Goal: Information Seeking & Learning: Learn about a topic

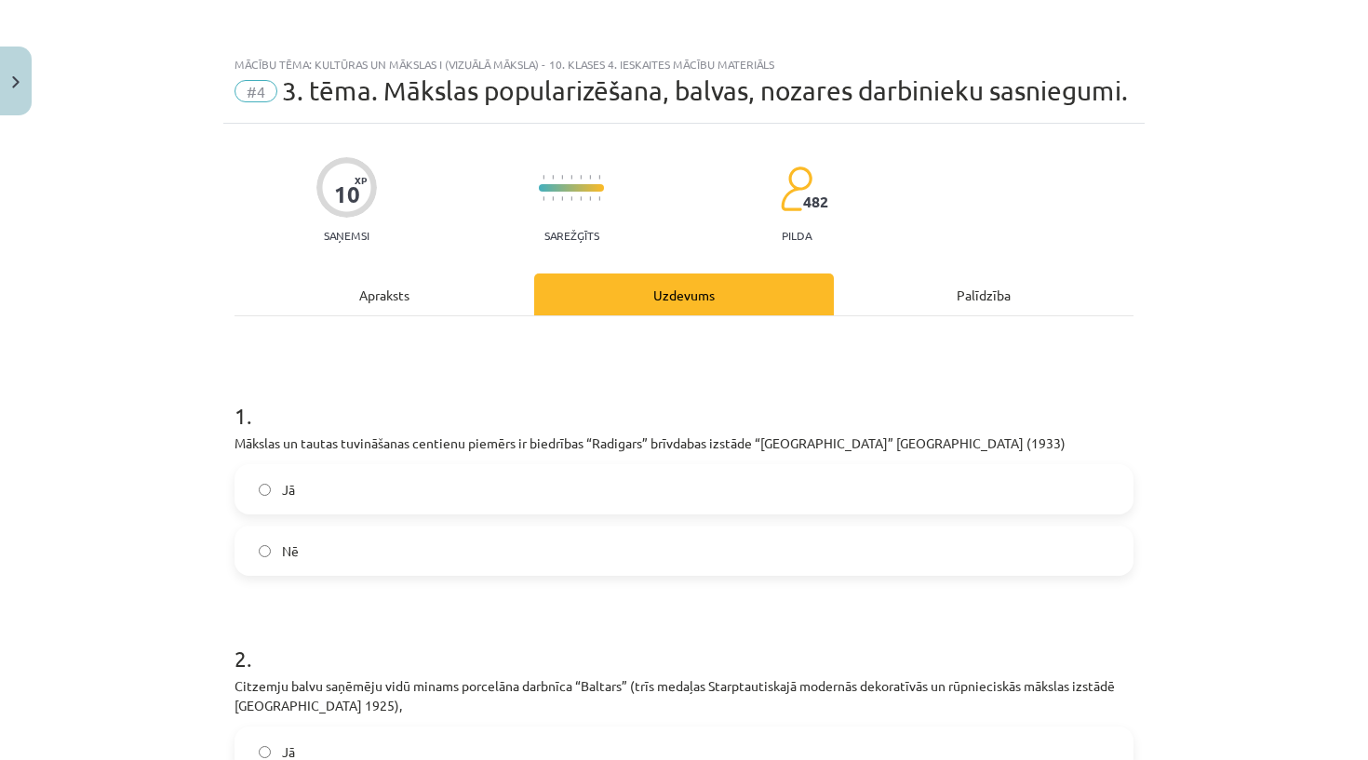
scroll to position [422, 0]
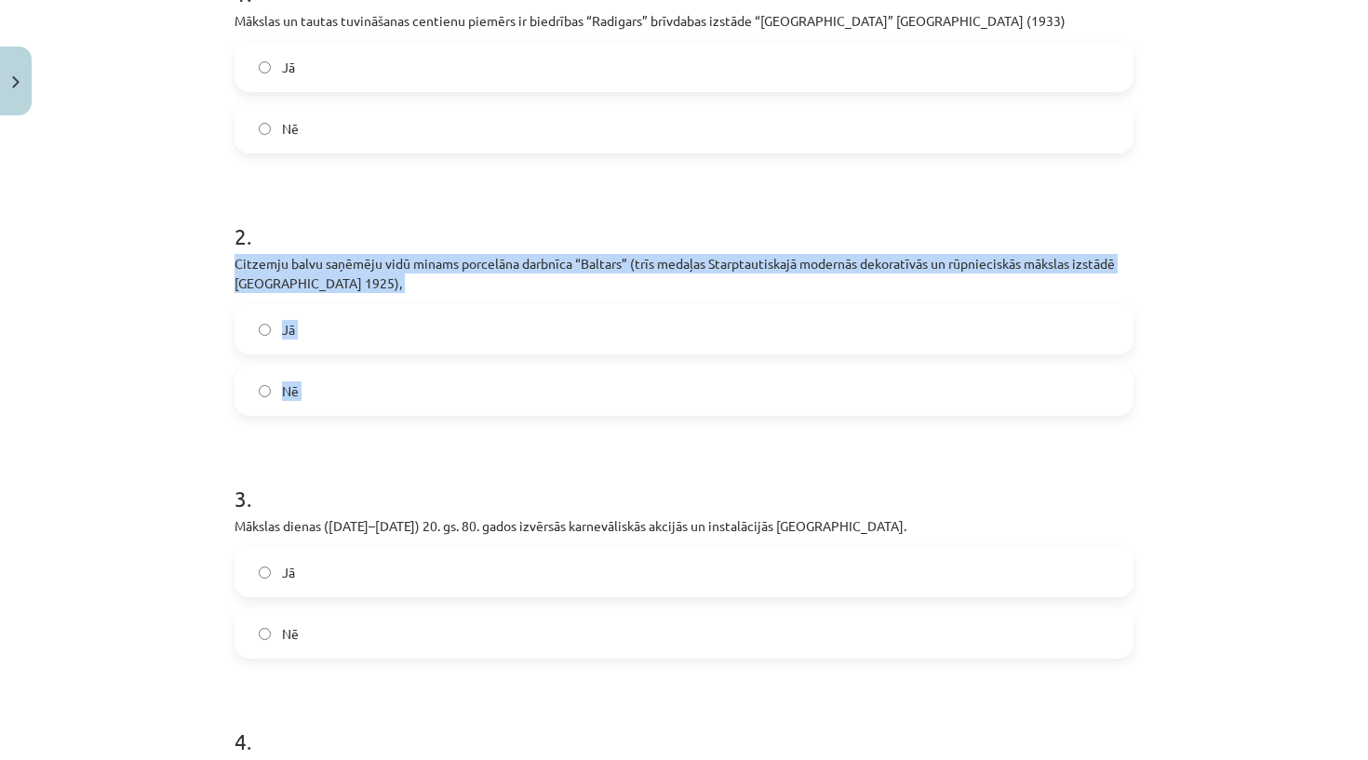
drag, startPoint x: 234, startPoint y: 291, endPoint x: 340, endPoint y: 437, distance: 180.5
click at [340, 442] on div "10 XP Saņemsi Sarežģīts 482 pilda Apraksts Uzdevums Palīdzība 1 . Mākslas un ta…" at bounding box center [683, 507] width 921 height 1612
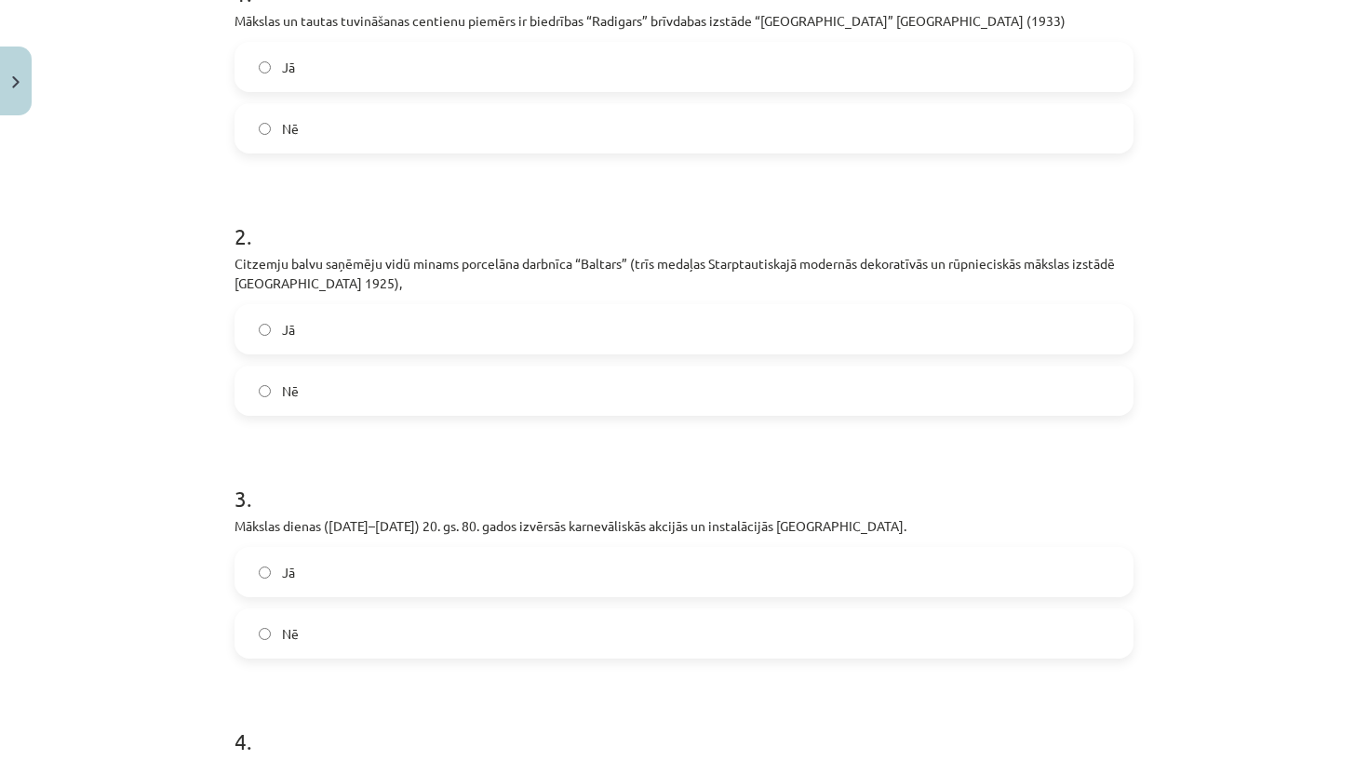
click at [597, 462] on form "1 . Mākslas un tautas tuvināšanas centienu piemērs ir biedrības “Radigars” brīv…" at bounding box center [683, 546] width 899 height 1197
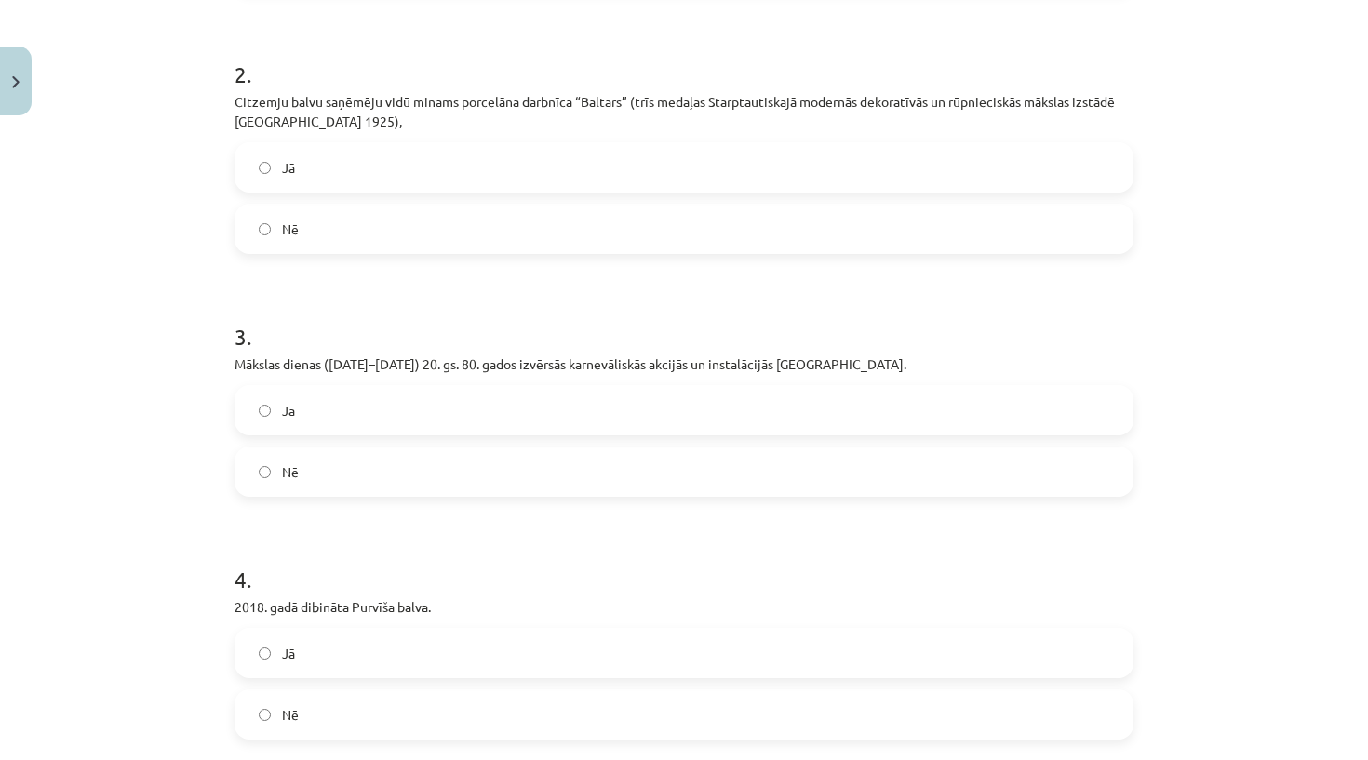
scroll to position [582, 0]
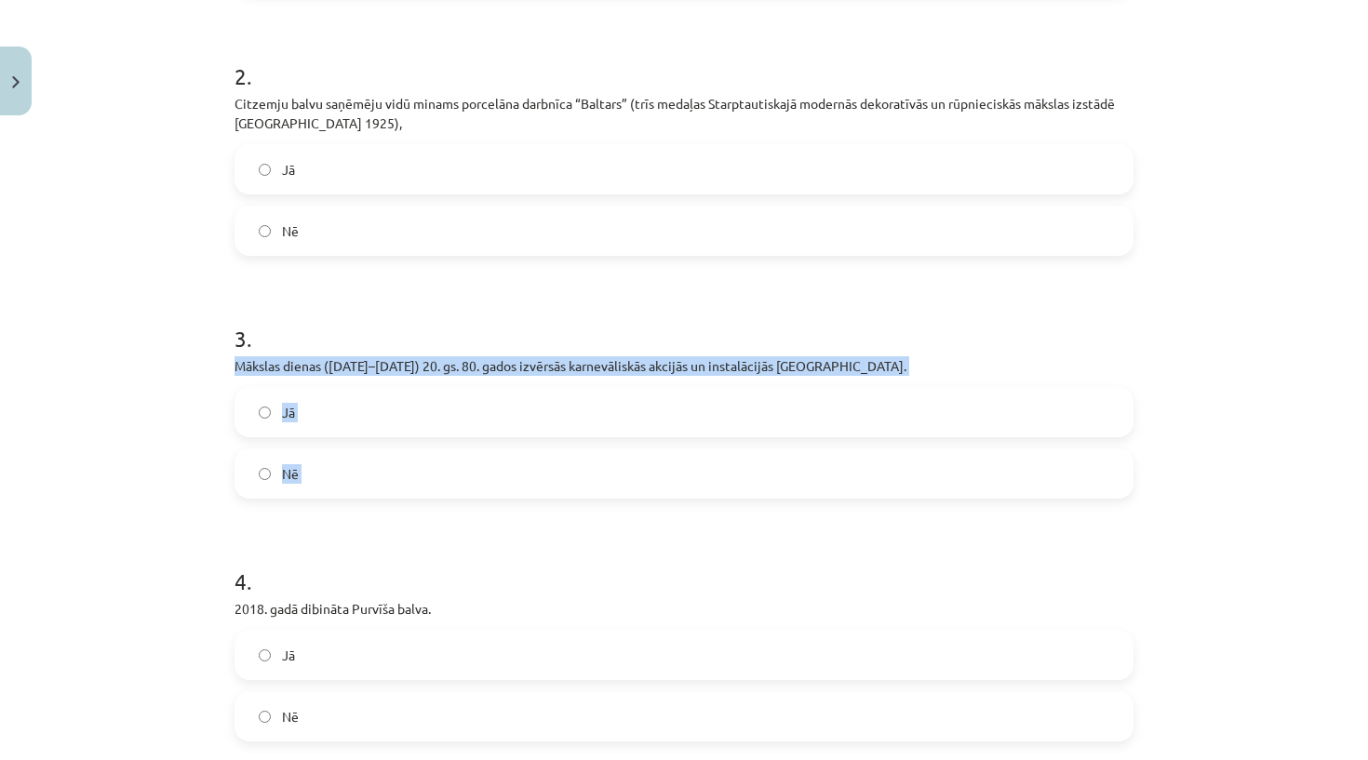
drag, startPoint x: 228, startPoint y: 397, endPoint x: 435, endPoint y: 532, distance: 247.5
click at [435, 532] on div "10 XP Saņemsi Sarežģīts 482 pilda Apraksts Uzdevums Palīdzība 1 . Mākslas un ta…" at bounding box center [683, 347] width 921 height 1612
copy div "Mākslas dienas (1959–1989) 20. gs. 80. gados izvērsās karnevāliskās akcijās un …"
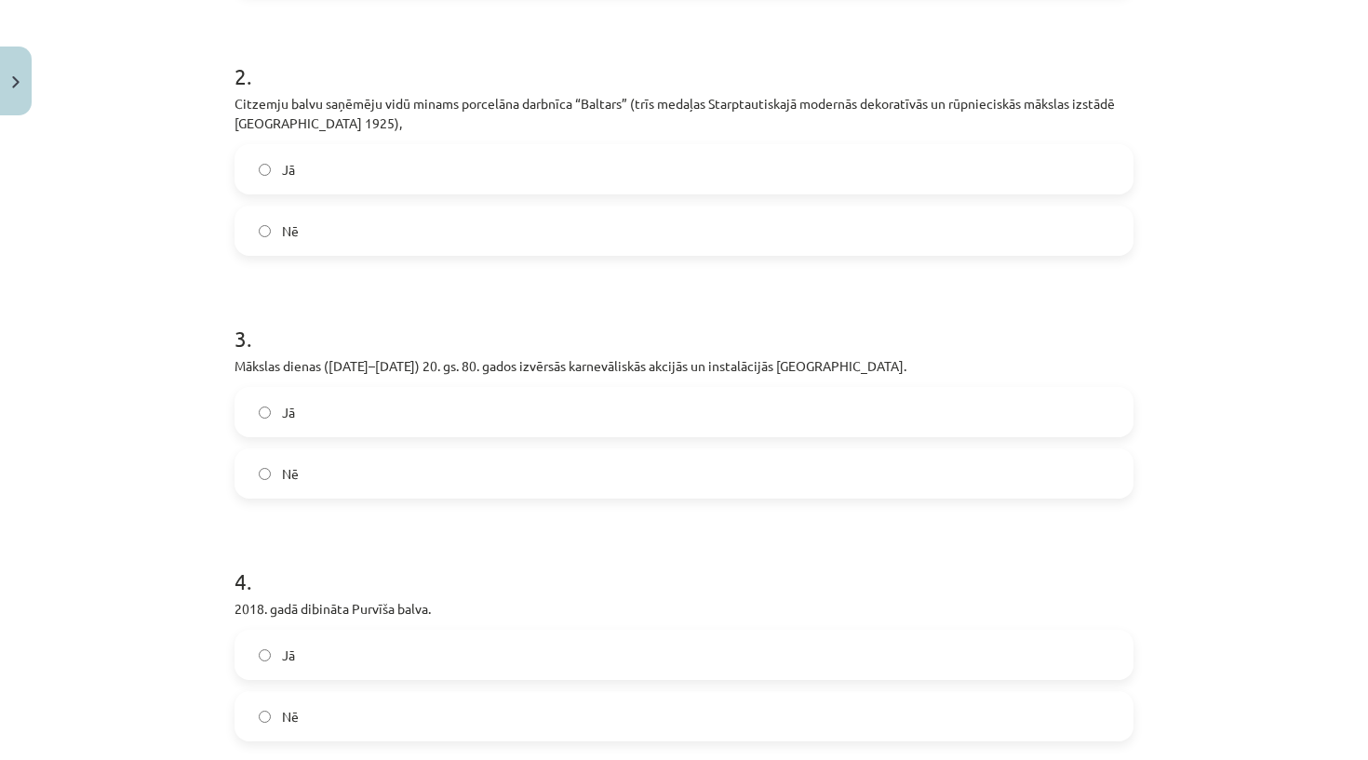
click at [330, 435] on label "Jā" at bounding box center [683, 412] width 895 height 47
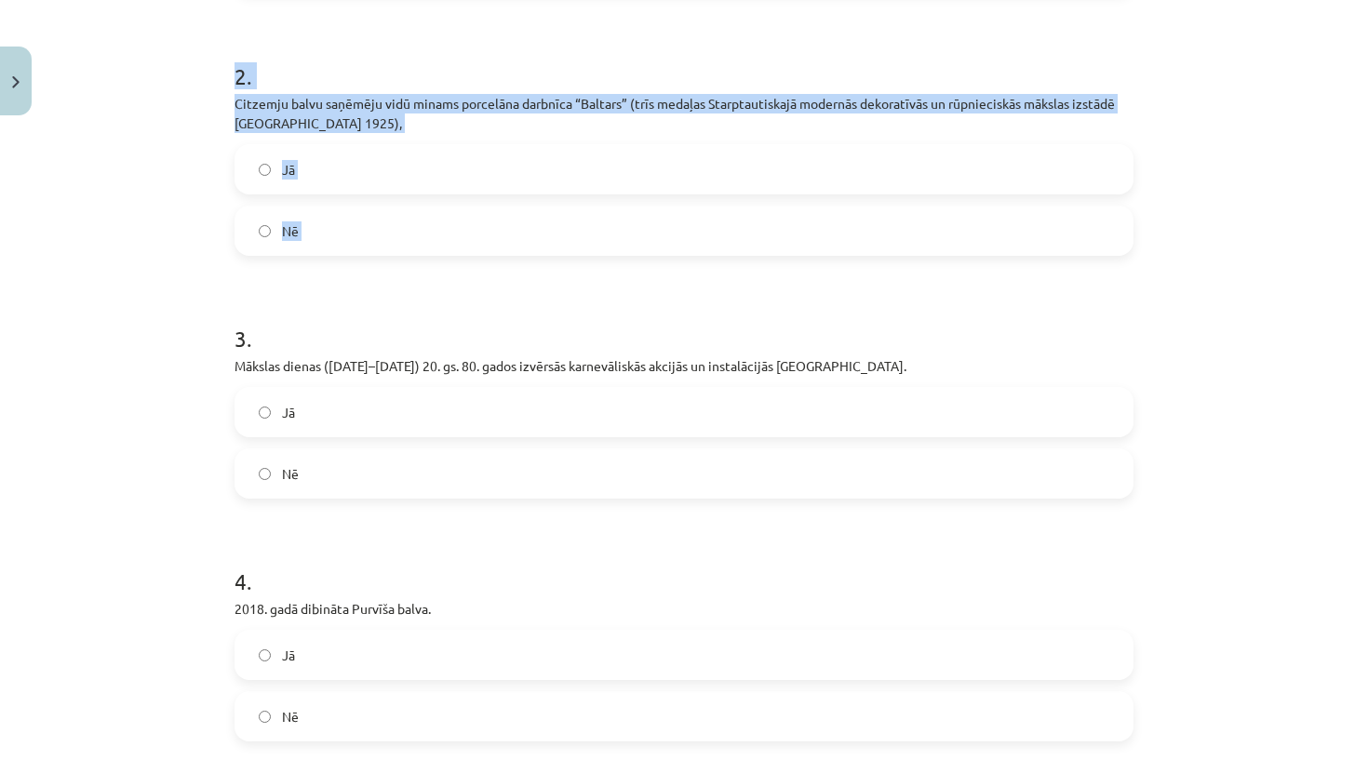
drag, startPoint x: 221, startPoint y: 112, endPoint x: 346, endPoint y: 304, distance: 229.4
click at [346, 304] on div "Mācību tēma: Kultūras un mākslas i (vizuālā māksla) - 10. klases 4. ieskaites m…" at bounding box center [684, 380] width 1368 height 760
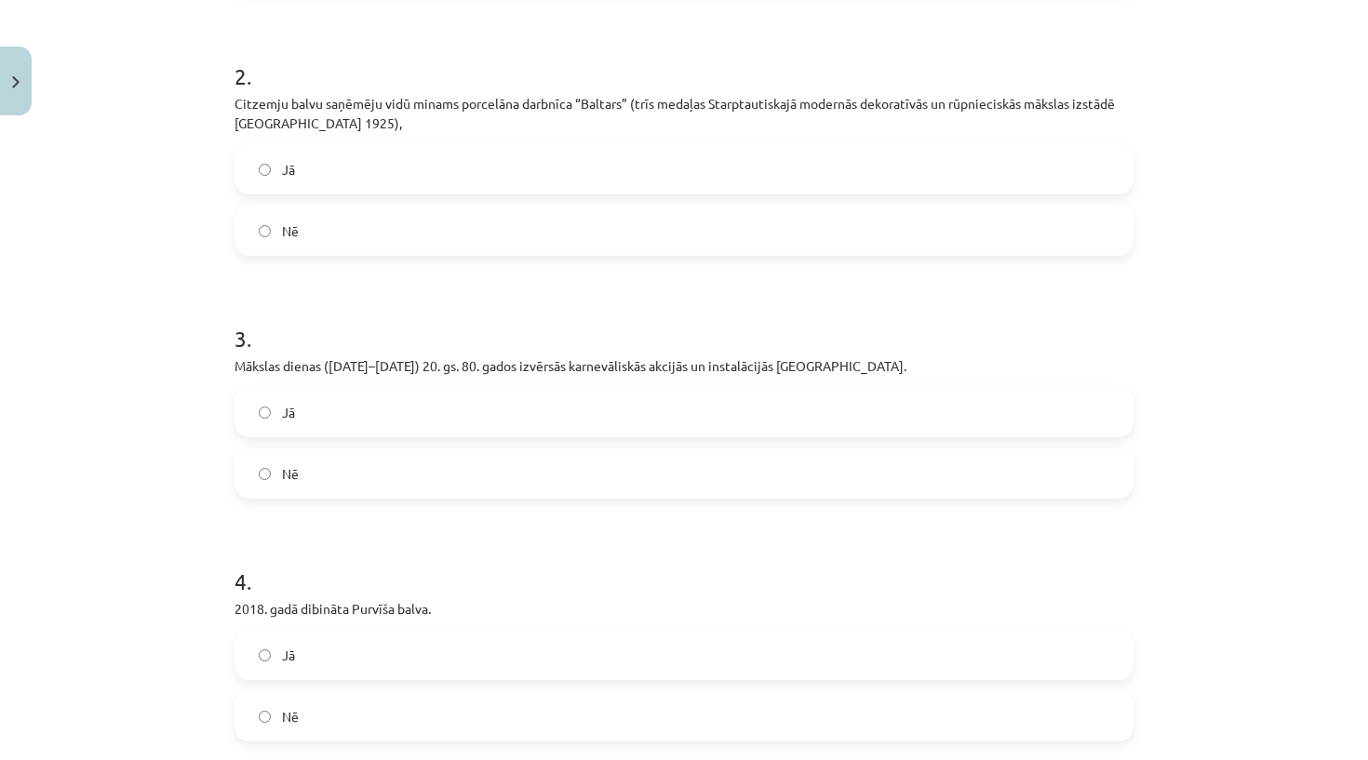
click at [348, 317] on form "1 . Mākslas un tautas tuvināšanas centienu piemērs ir biedrības “Radigars” brīv…" at bounding box center [683, 386] width 899 height 1197
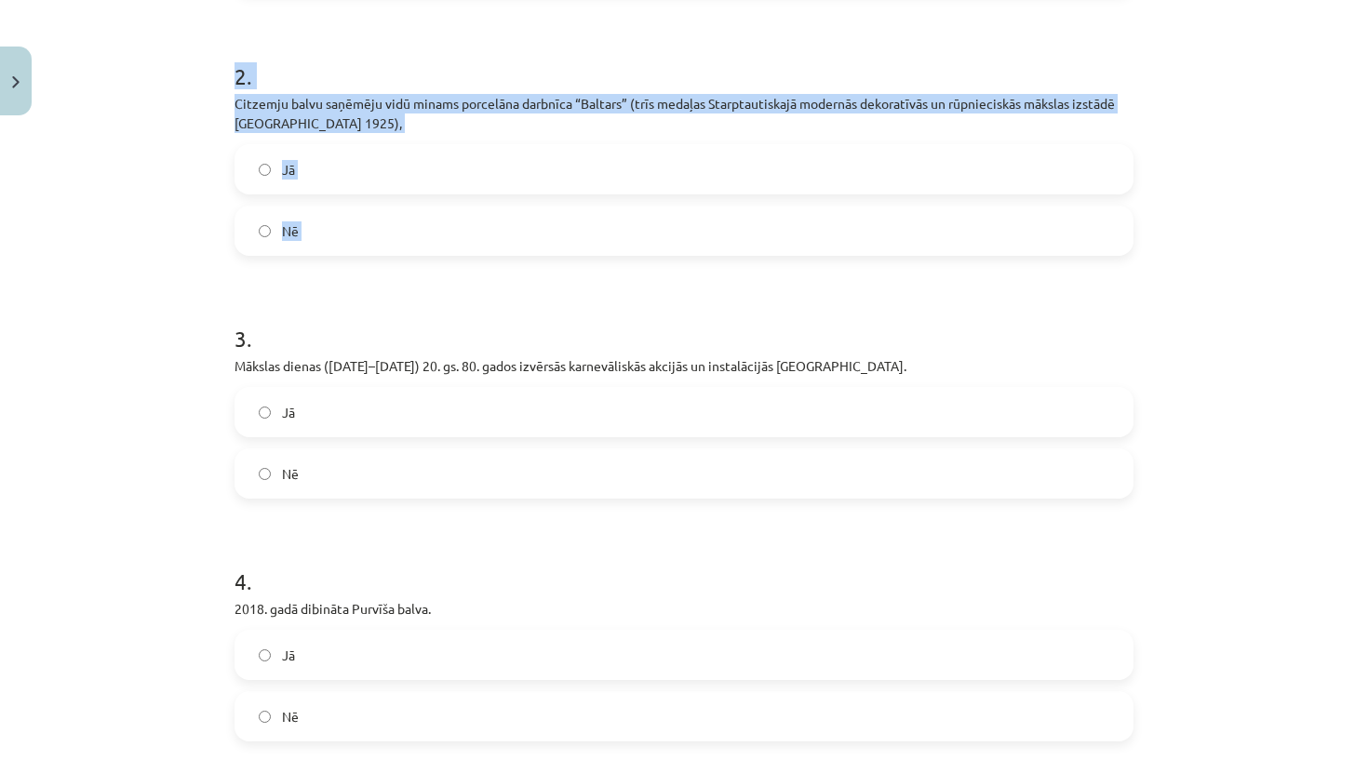
drag, startPoint x: 327, startPoint y: 315, endPoint x: 236, endPoint y: 105, distance: 228.8
click at [236, 105] on form "1 . Mākslas un tautas tuvināšanas centienu piemērs ir biedrības “Radigars” brīv…" at bounding box center [683, 386] width 899 height 1197
copy div "2 . Citzemju balvu saņēmēju vidū minams porcelāna darbnīca “Baltars” (trīs meda…"
click at [198, 128] on div "Mācību tēma: Kultūras un mākslas i (vizuālā māksla) - 10. klases 4. ieskaites m…" at bounding box center [684, 380] width 1368 height 760
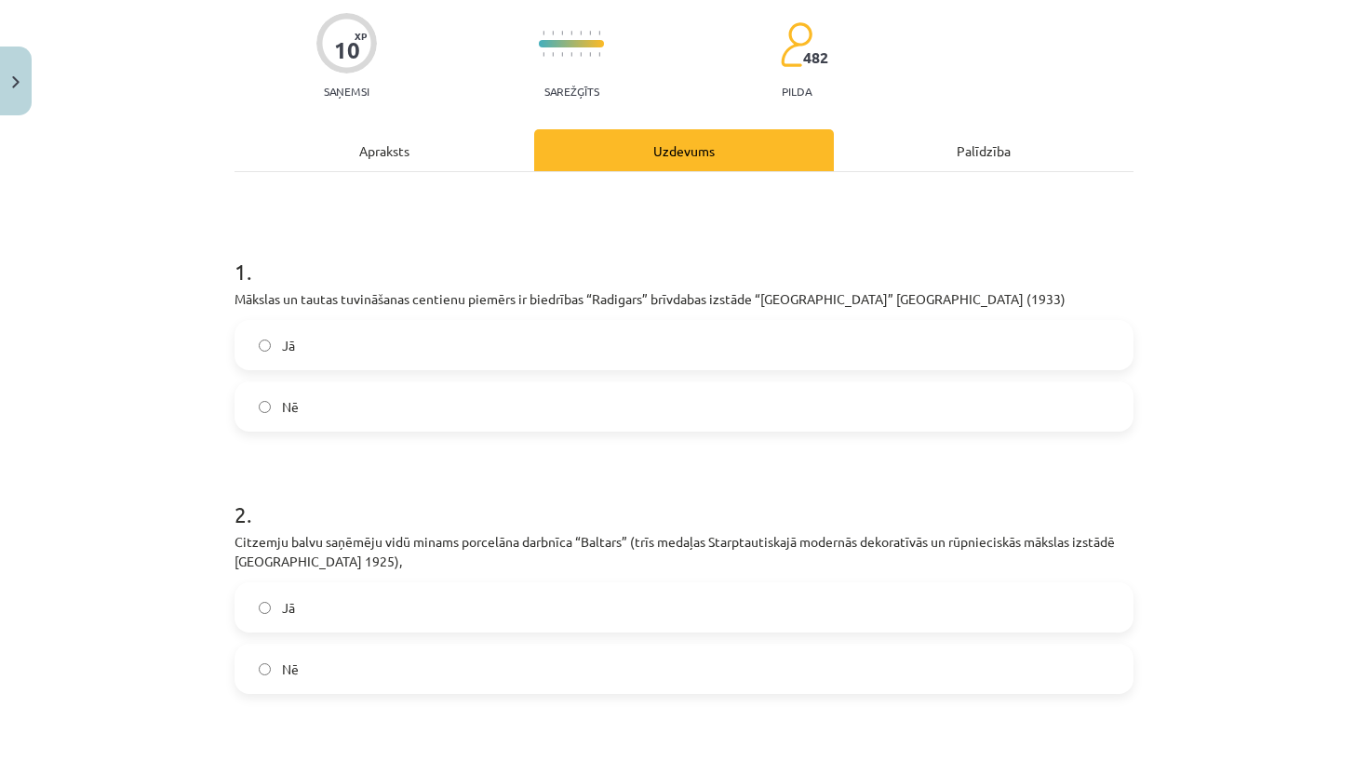
scroll to position [150, 0]
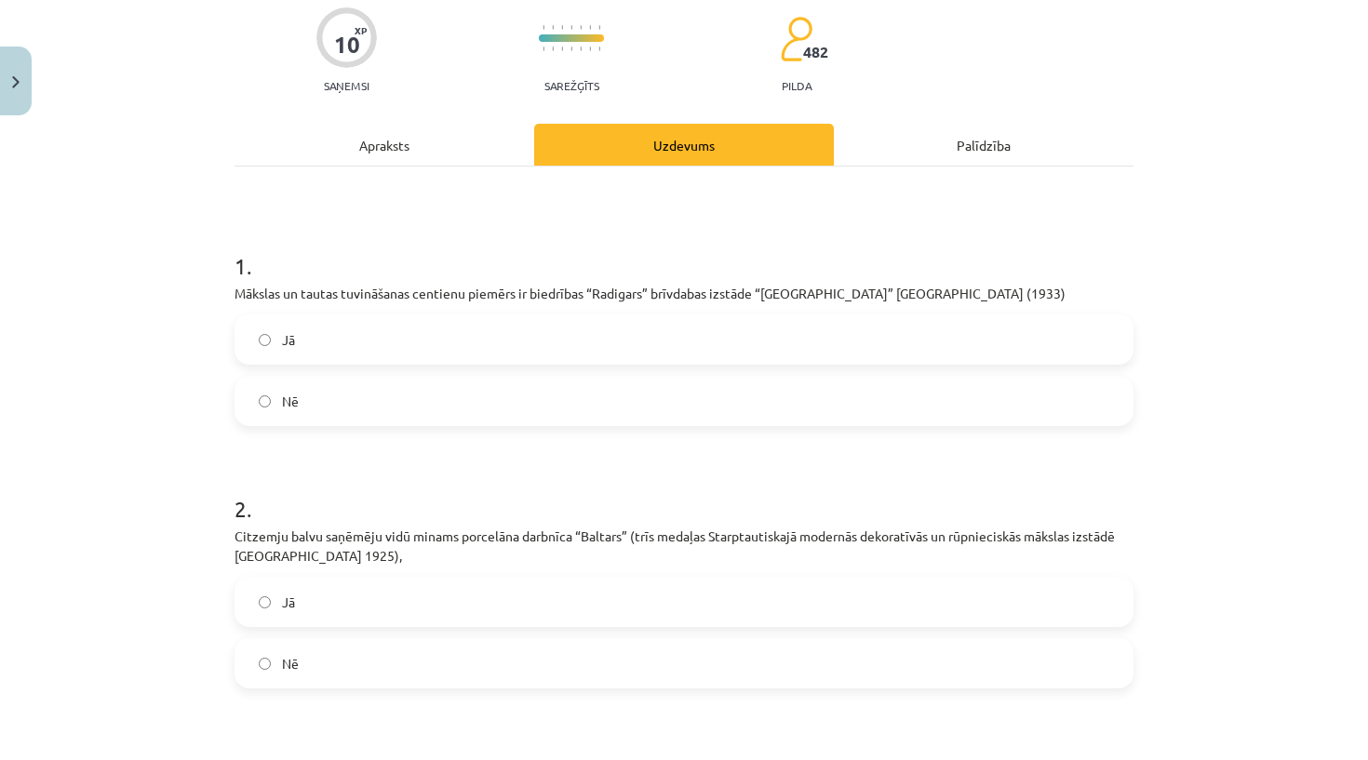
click at [311, 609] on label "Jā" at bounding box center [683, 602] width 895 height 47
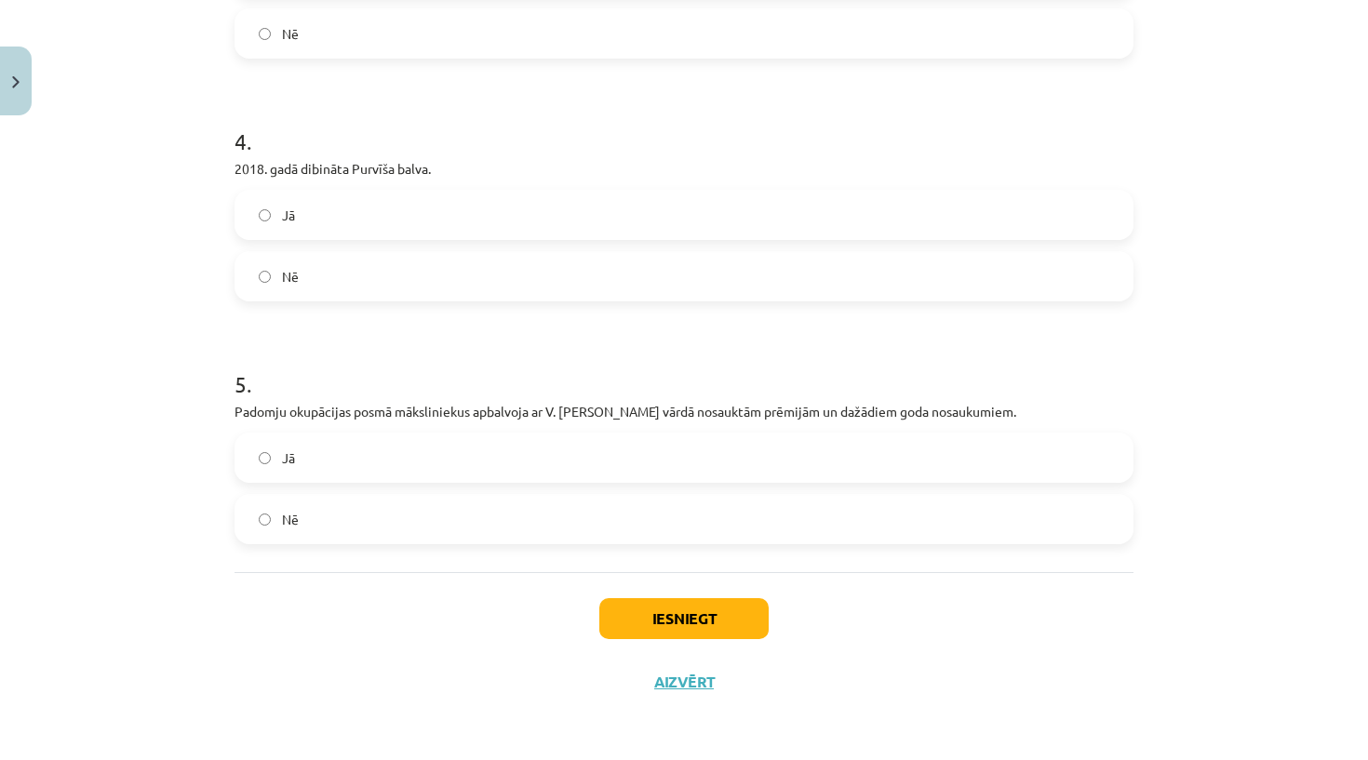
scroll to position [1055, 0]
click at [625, 618] on button "Iesniegt" at bounding box center [683, 618] width 169 height 41
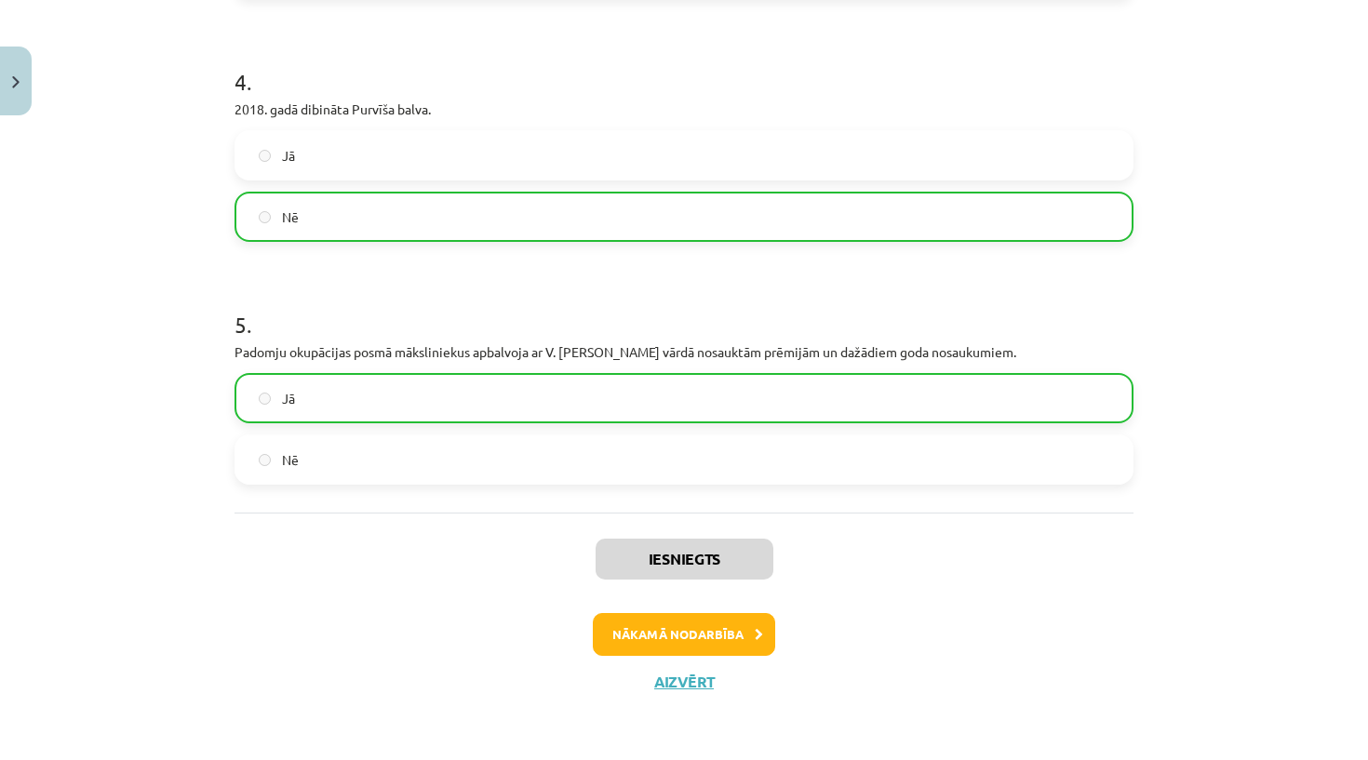
scroll to position [1114, 0]
click at [739, 641] on button "Nākamā nodarbība" at bounding box center [684, 634] width 182 height 43
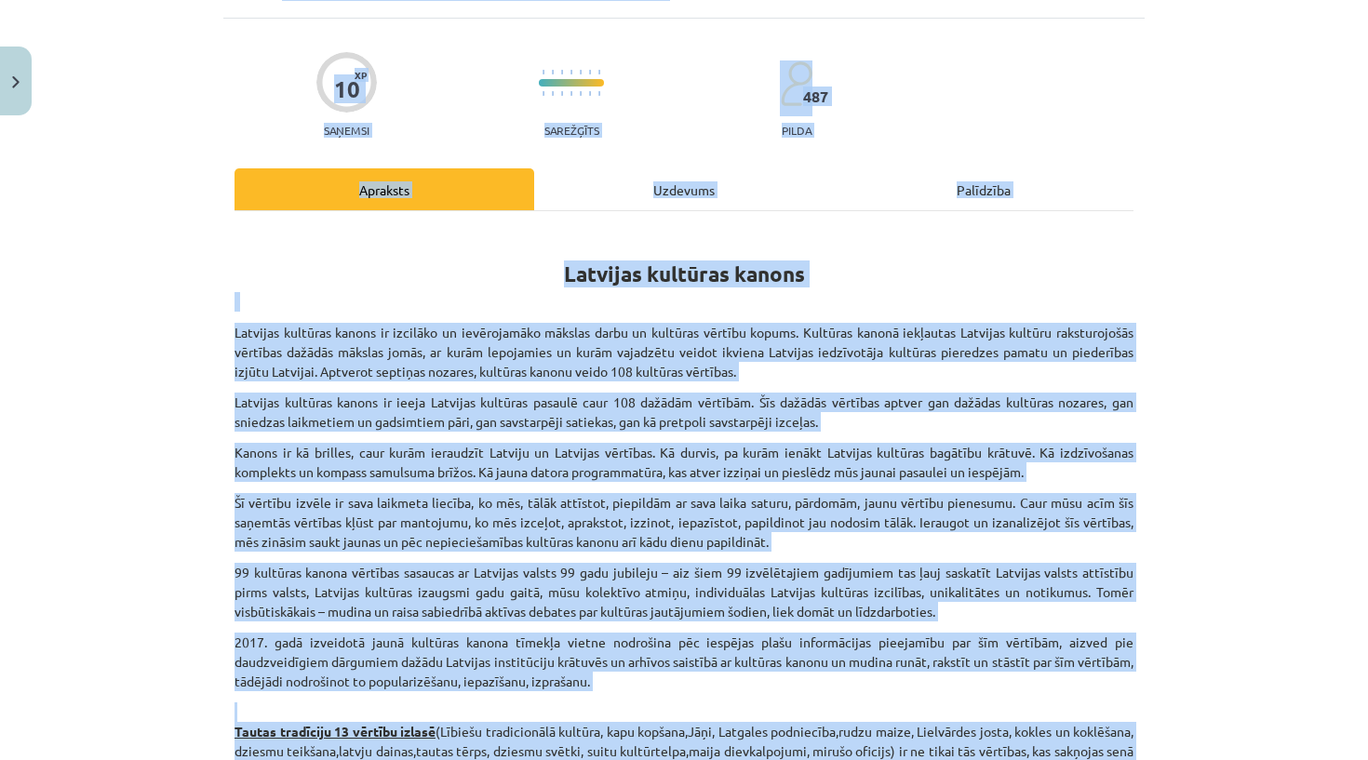
scroll to position [50, 0]
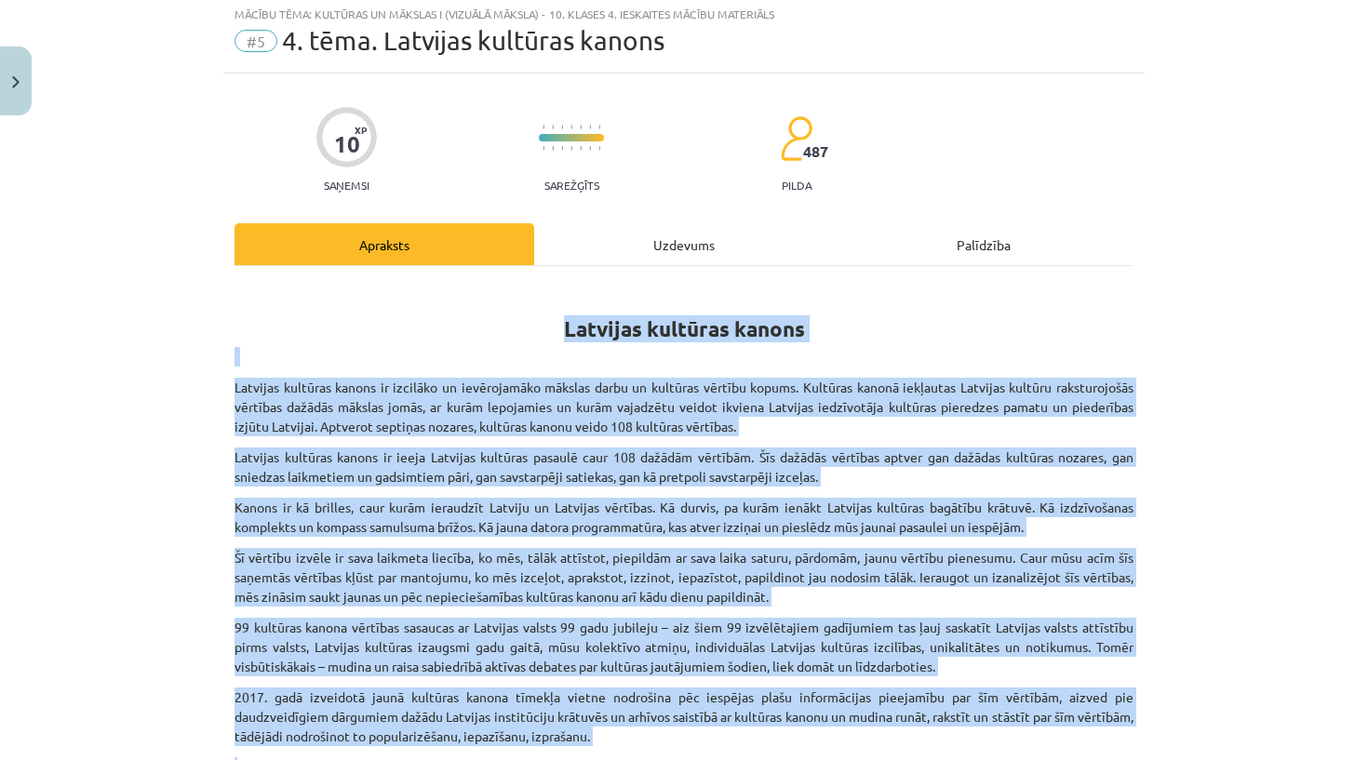
drag, startPoint x: 804, startPoint y: 485, endPoint x: 556, endPoint y: 327, distance: 293.7
copy div "Latvijas kultūras kanons Latvijas kultūras kanons ir izcilāko un ievērojamāko m…"
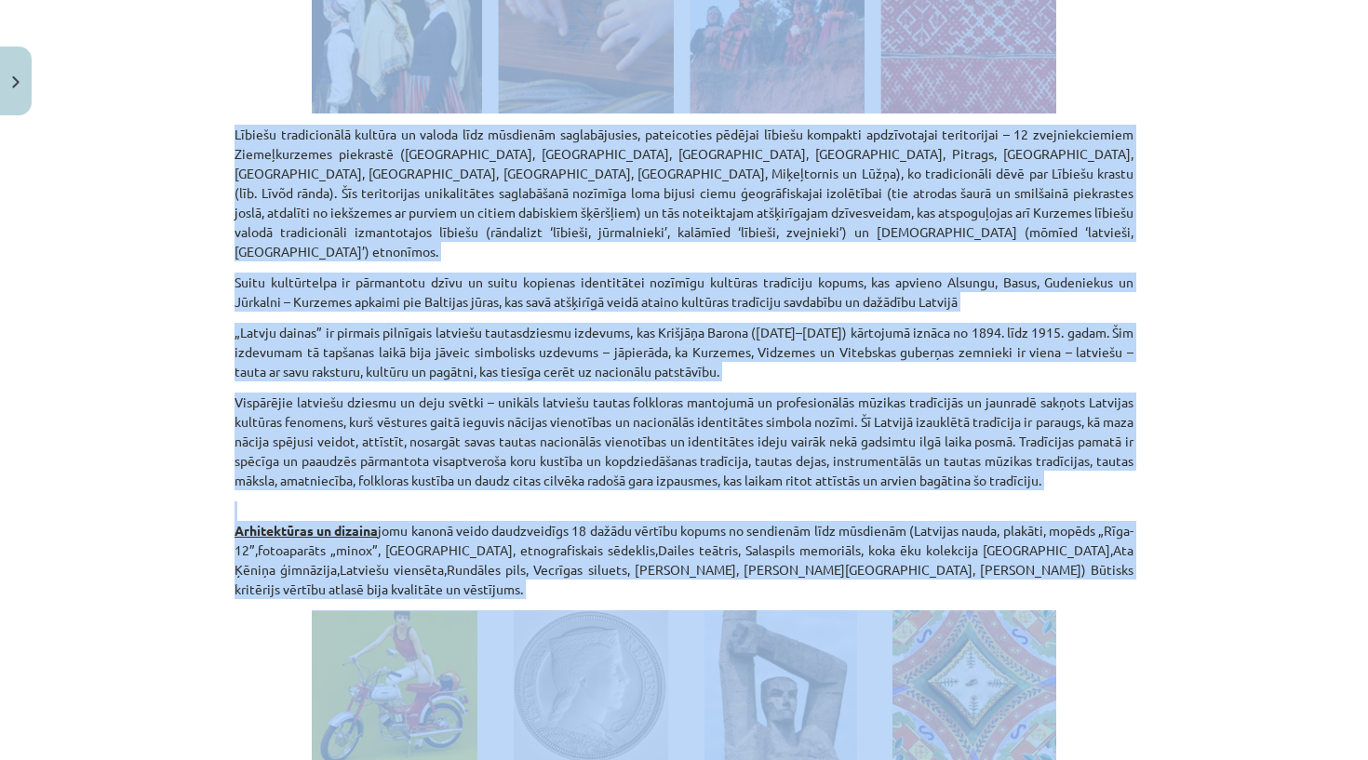
scroll to position [983, 0]
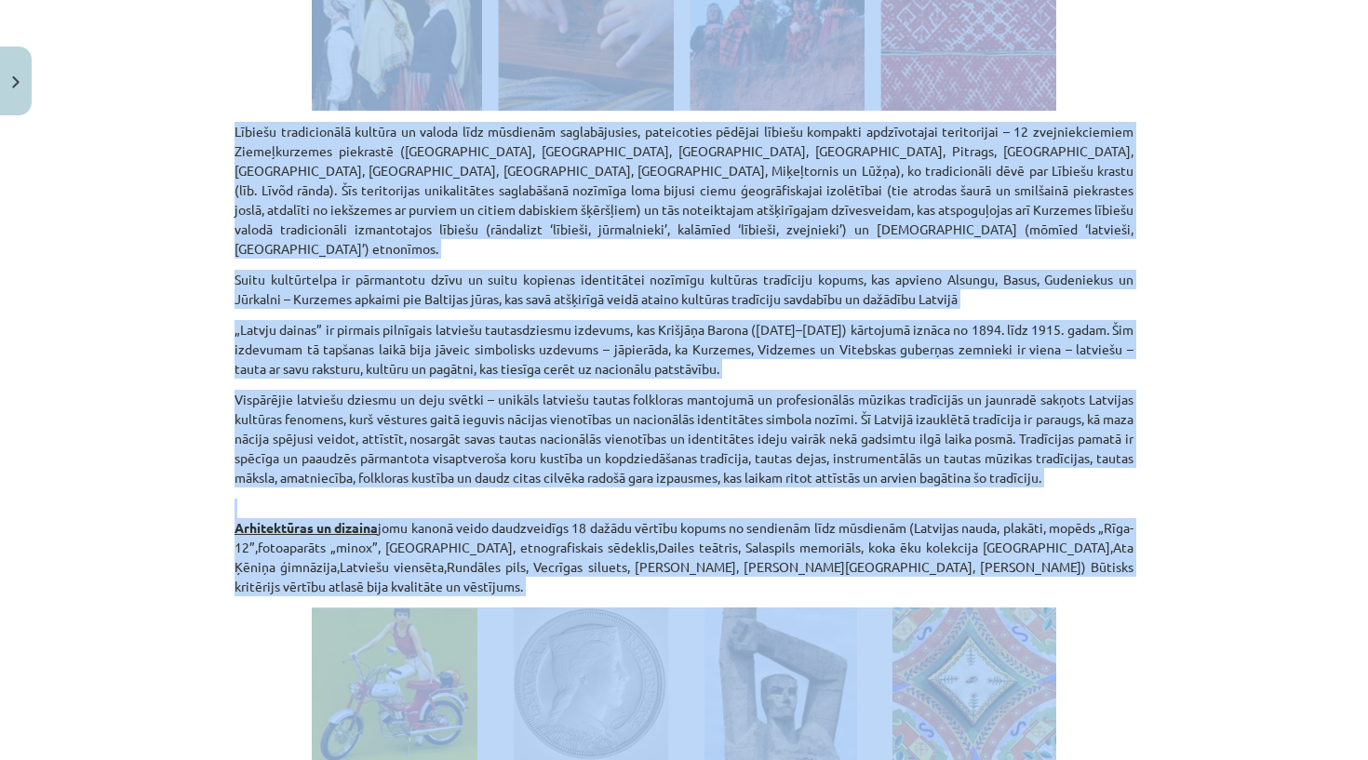
click at [689, 165] on p "Lībiešu tradicionālā kultūra un valoda līdz mūsdienām saglabājusies, pateicotie…" at bounding box center [683, 190] width 899 height 137
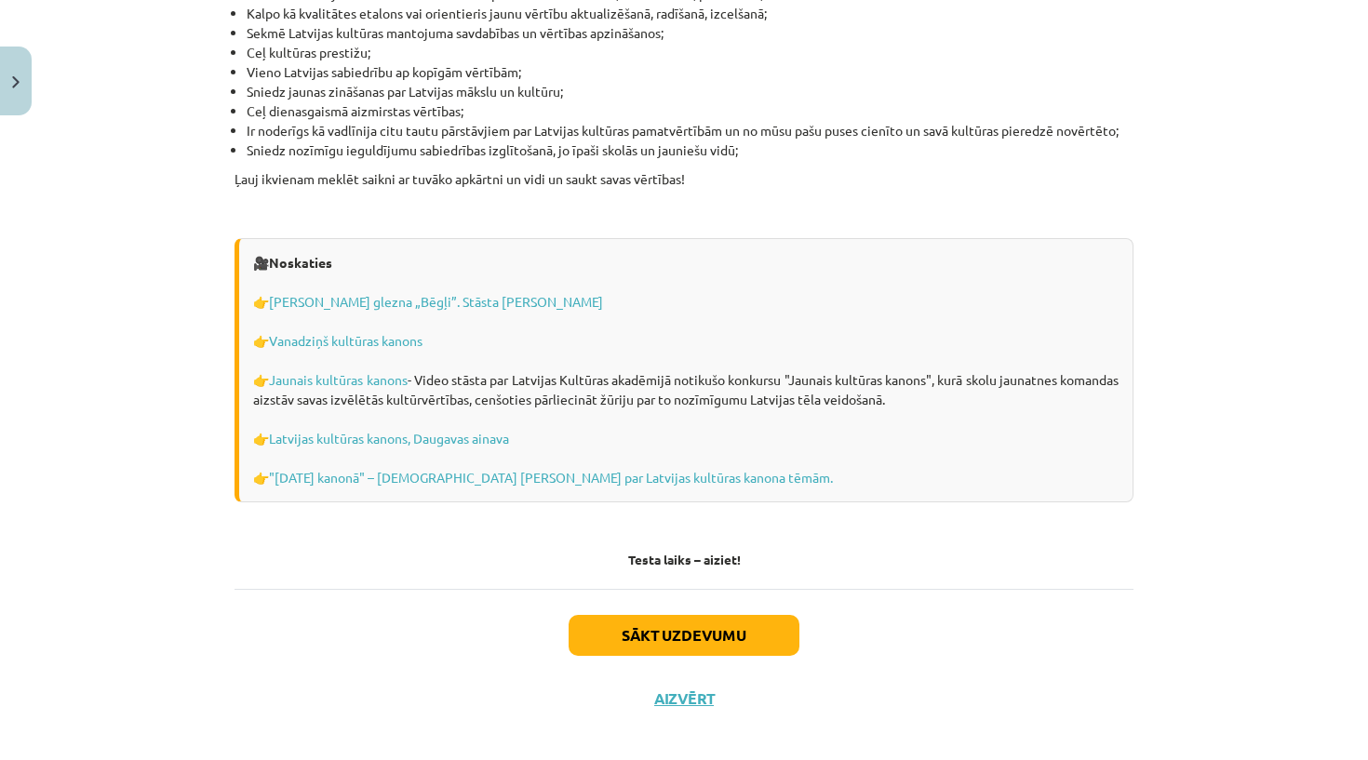
scroll to position [5226, 0]
click at [620, 616] on button "Sākt uzdevumu" at bounding box center [683, 636] width 231 height 41
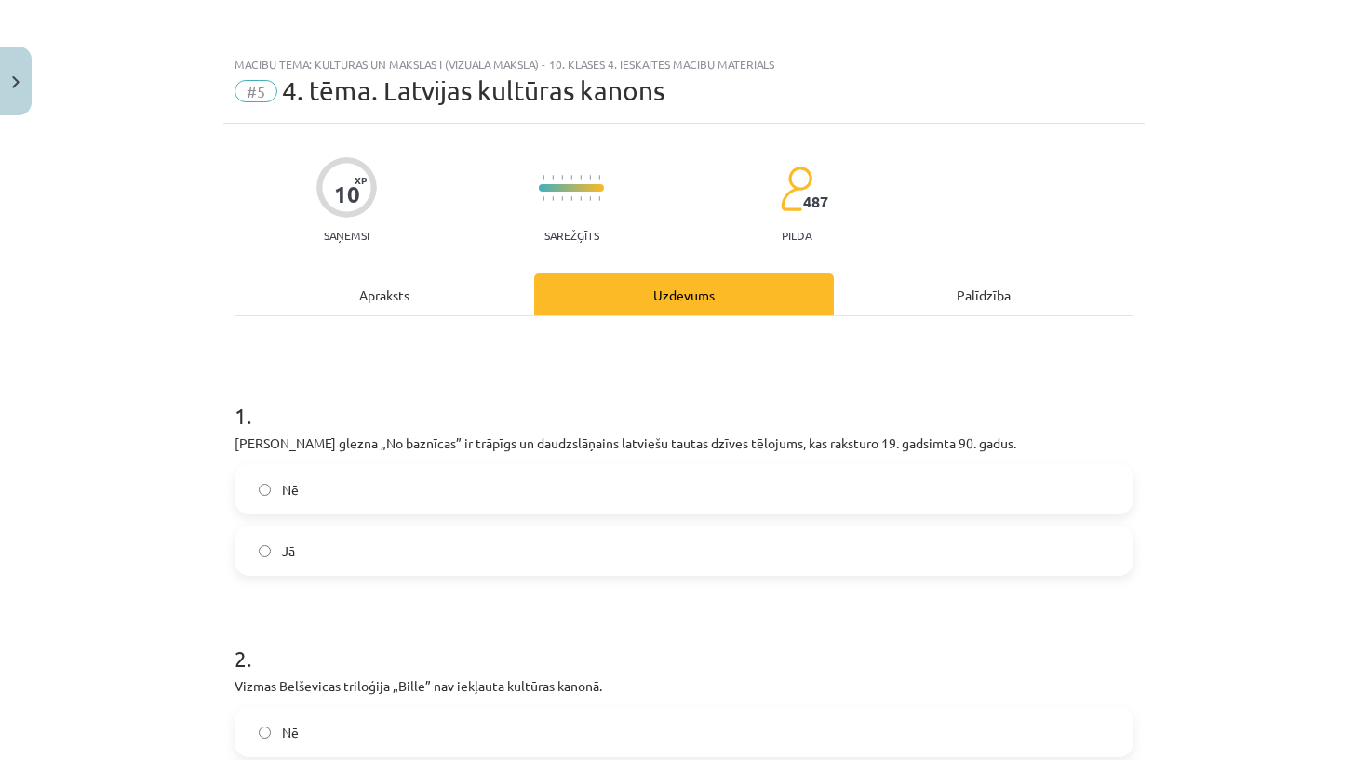
scroll to position [0, 0]
click at [385, 290] on div "Apraksts" at bounding box center [384, 295] width 300 height 42
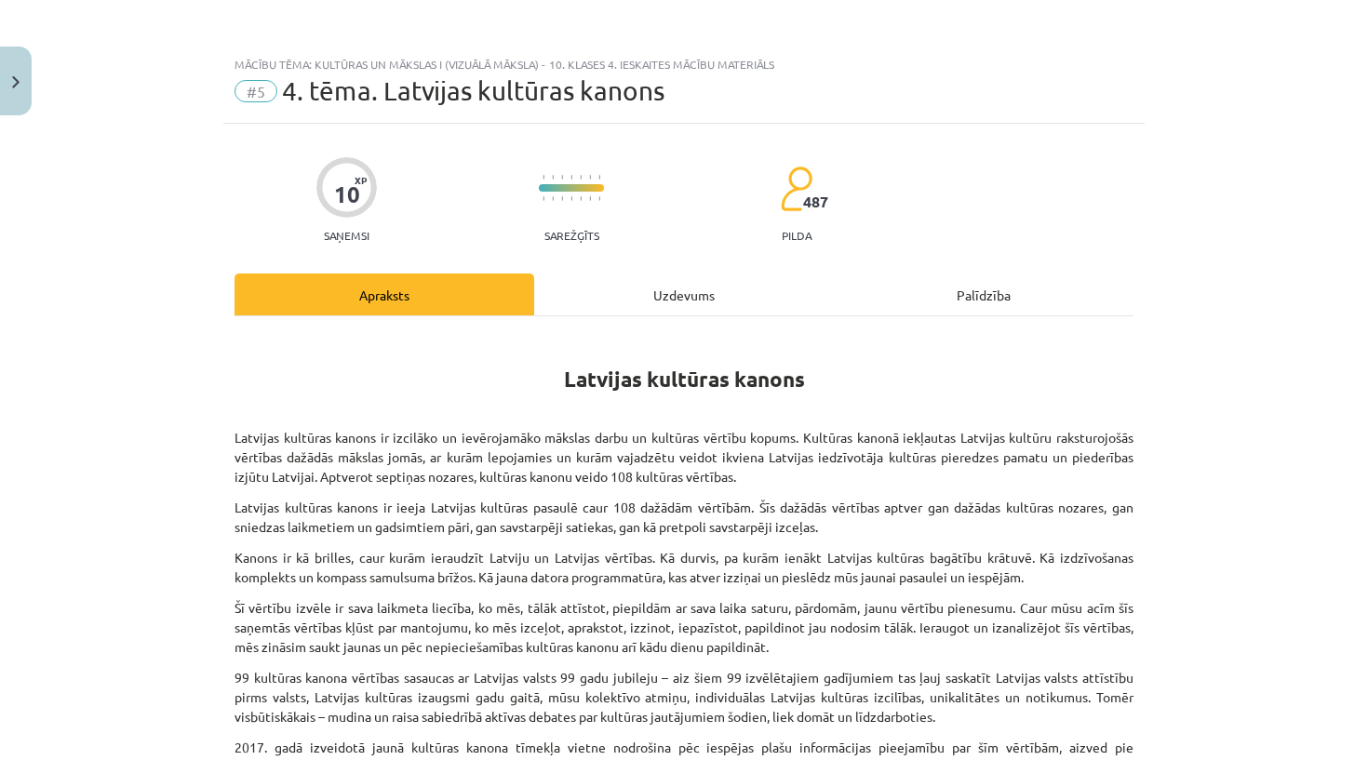
click at [258, 96] on span "#5" at bounding box center [255, 91] width 43 height 22
click at [316, 92] on span "4. tēma. Latvijas kultūras kanons" at bounding box center [473, 90] width 382 height 31
click at [321, 59] on div "Mācību tēma: Kultūras un mākslas i (vizuālā māksla) - 10. klases 4. ieskaites m…" at bounding box center [683, 64] width 899 height 13
click at [13, 83] on img "Close" at bounding box center [15, 82] width 7 height 12
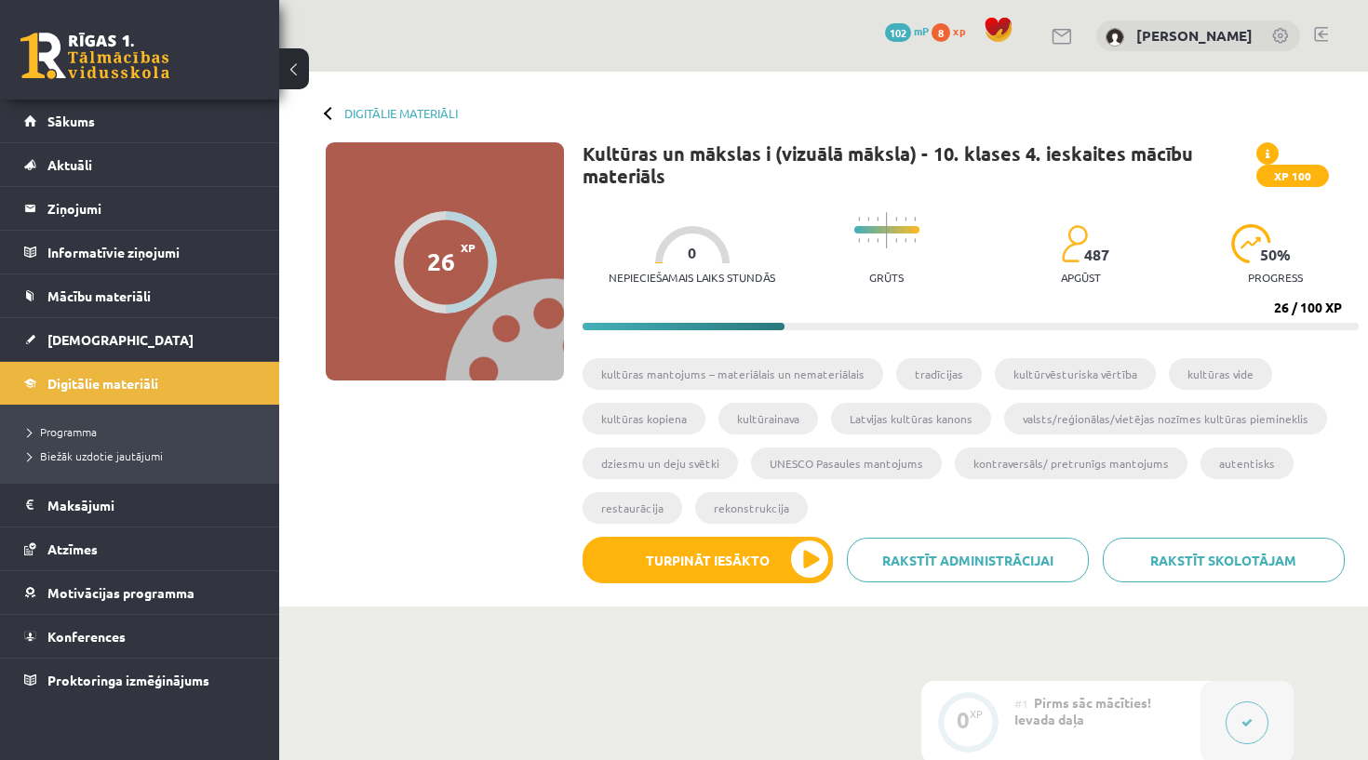
scroll to position [4, 0]
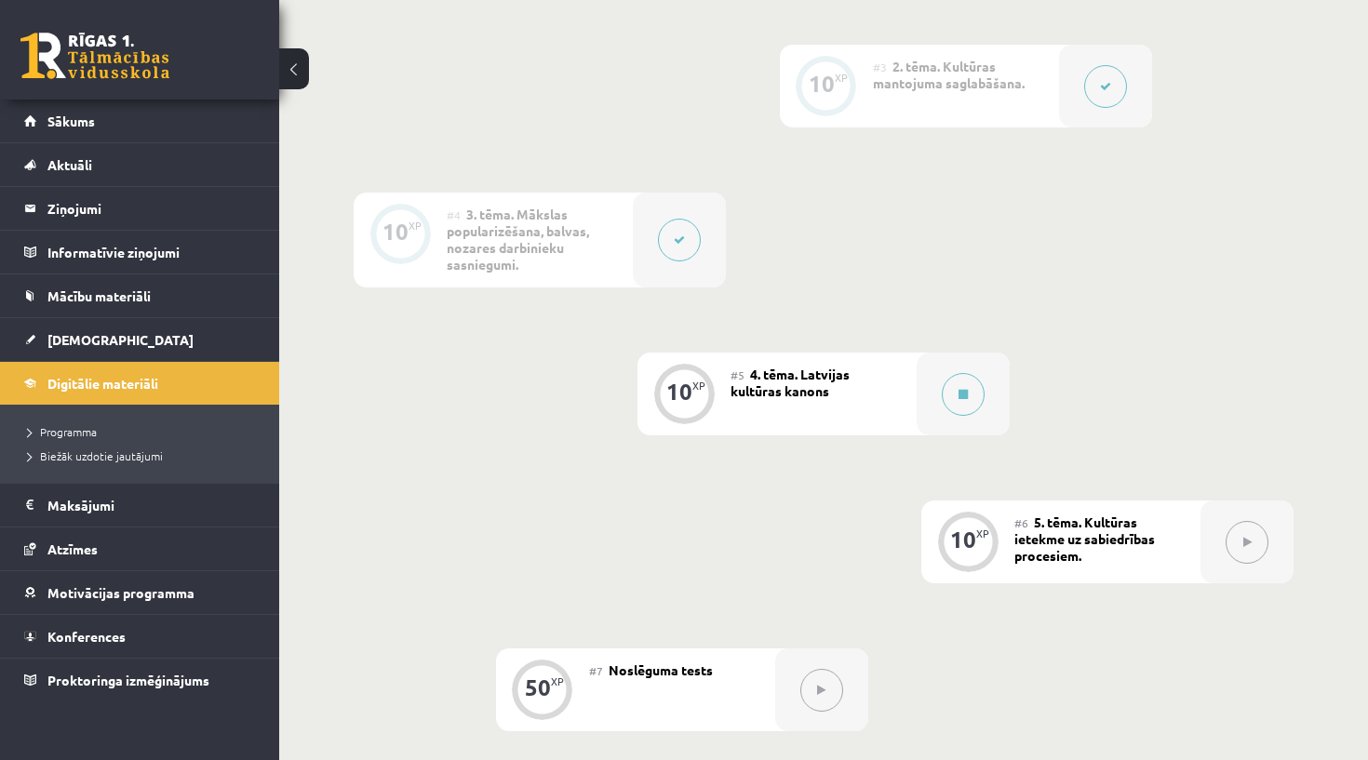
scroll to position [1076, 0]
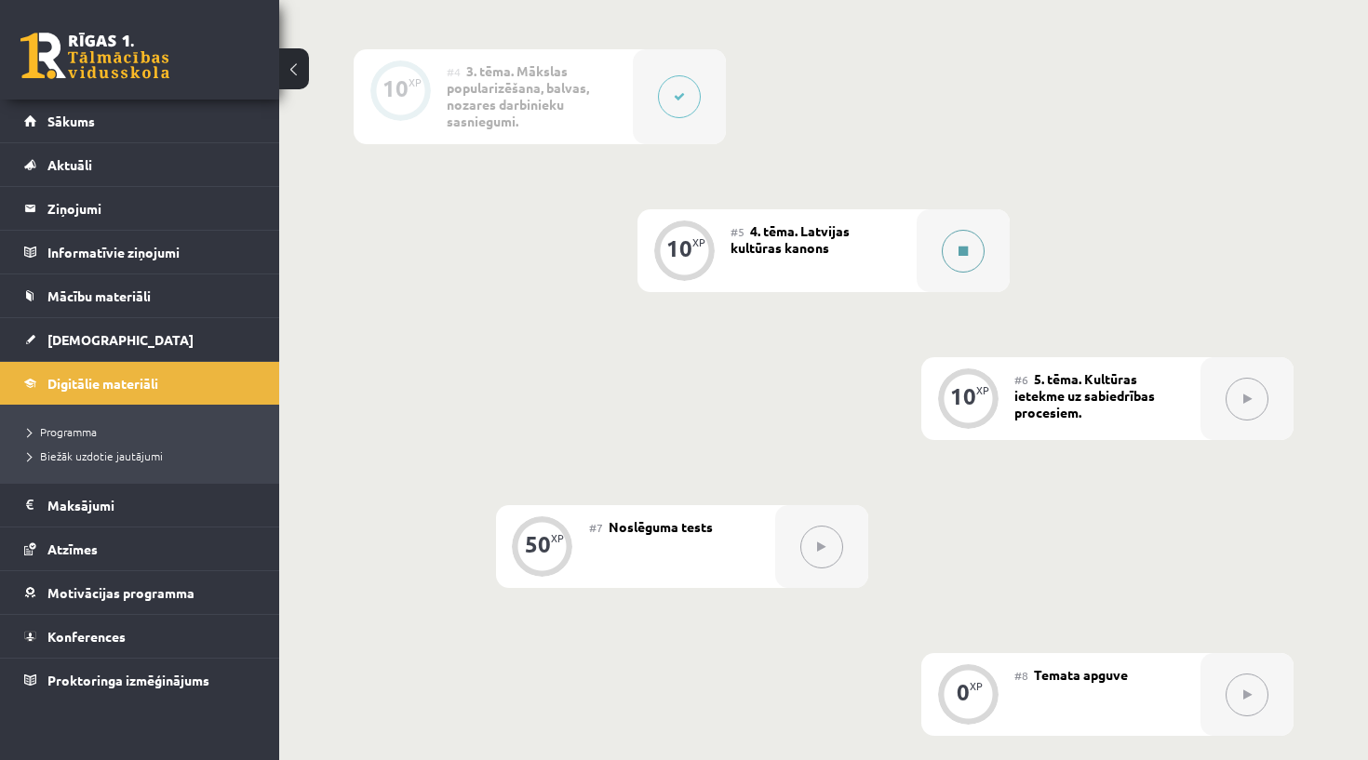
click at [979, 253] on button at bounding box center [963, 251] width 43 height 43
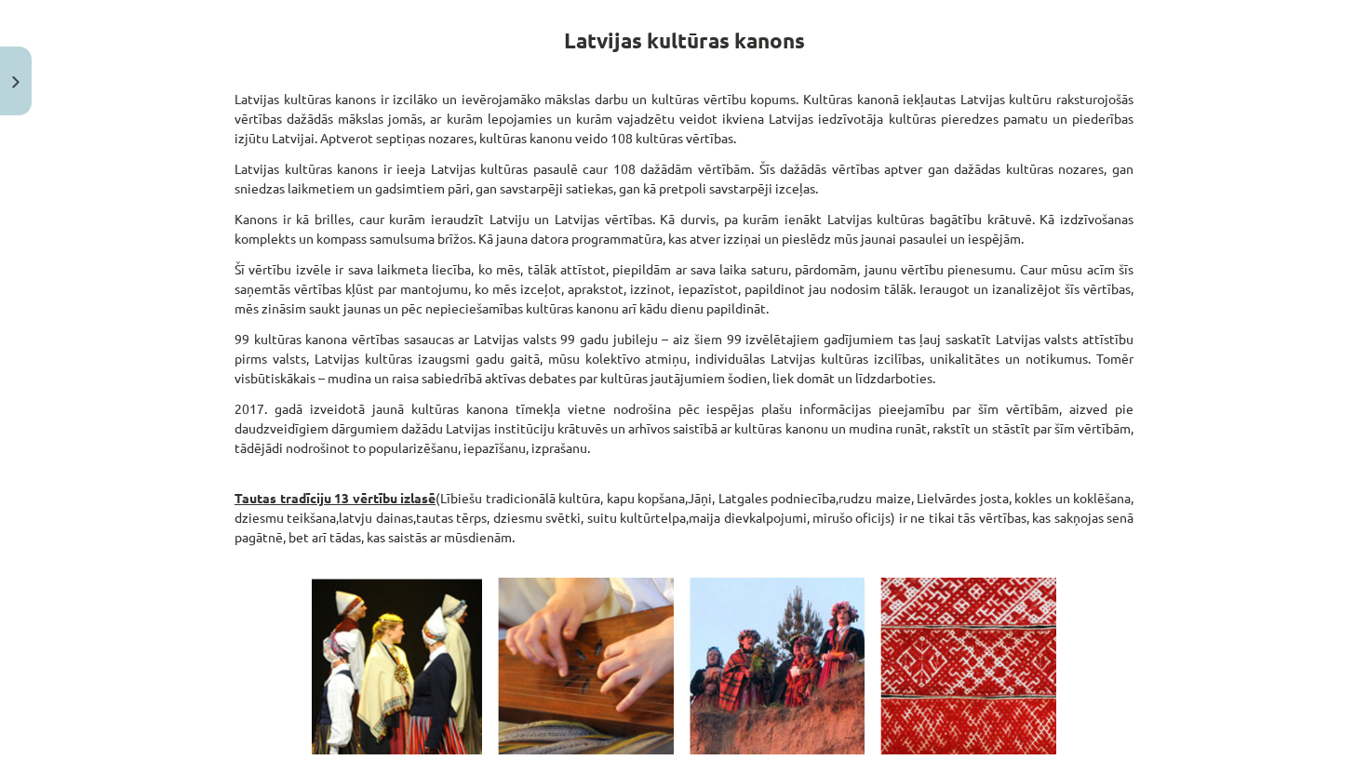
scroll to position [127, 0]
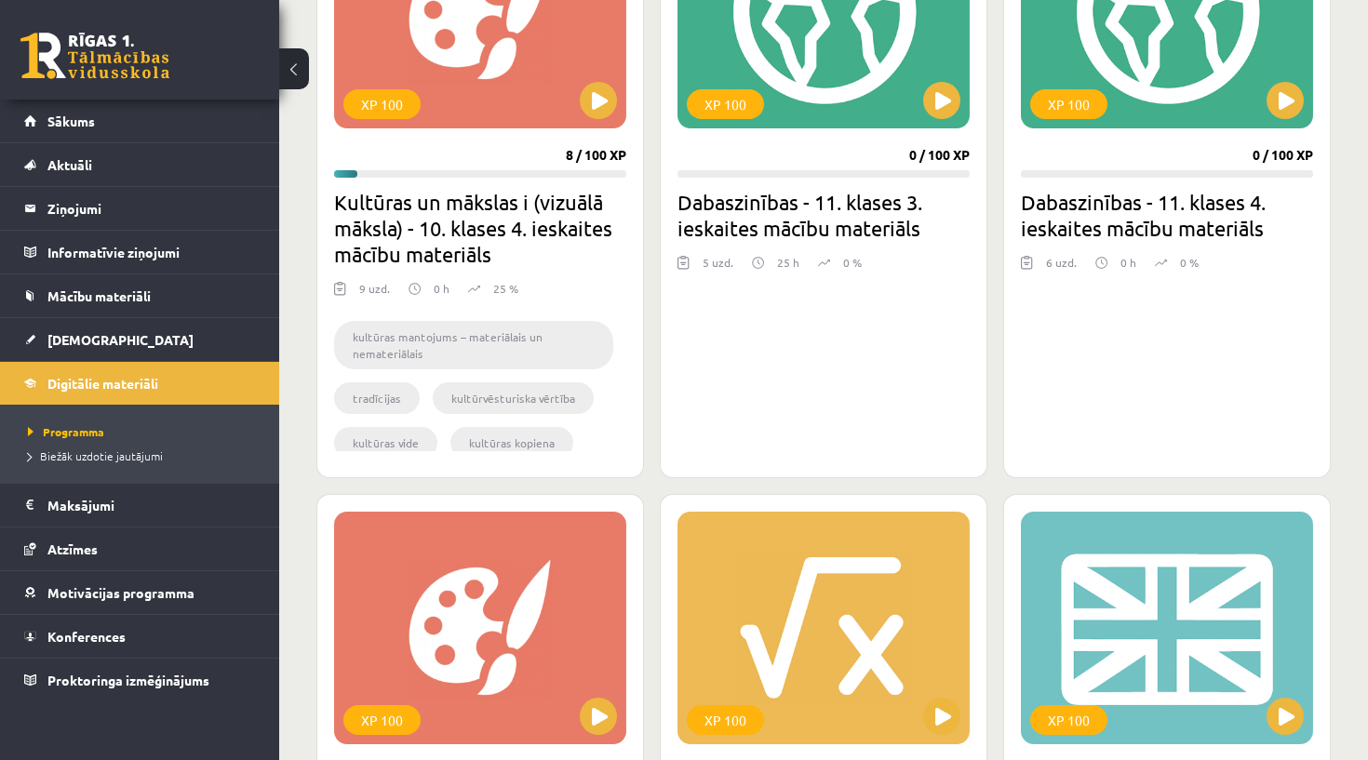
scroll to position [652, 0]
click at [368, 234] on h2 "Kultūras un mākslas i (vizuālā māksla) - 10. klases 4. ieskaites mācību materiā…" at bounding box center [480, 228] width 292 height 78
click at [531, 56] on div "XP 100" at bounding box center [480, 12] width 292 height 233
click at [508, 255] on h2 "Kultūras un mākslas i (vizuālā māksla) - 10. klases 4. ieskaites mācību materiā…" at bounding box center [480, 228] width 292 height 78
click at [512, 189] on h2 "Kultūras un mākslas i (vizuālā māksla) - 10. klases 4. ieskaites mācību materiā…" at bounding box center [480, 228] width 292 height 78
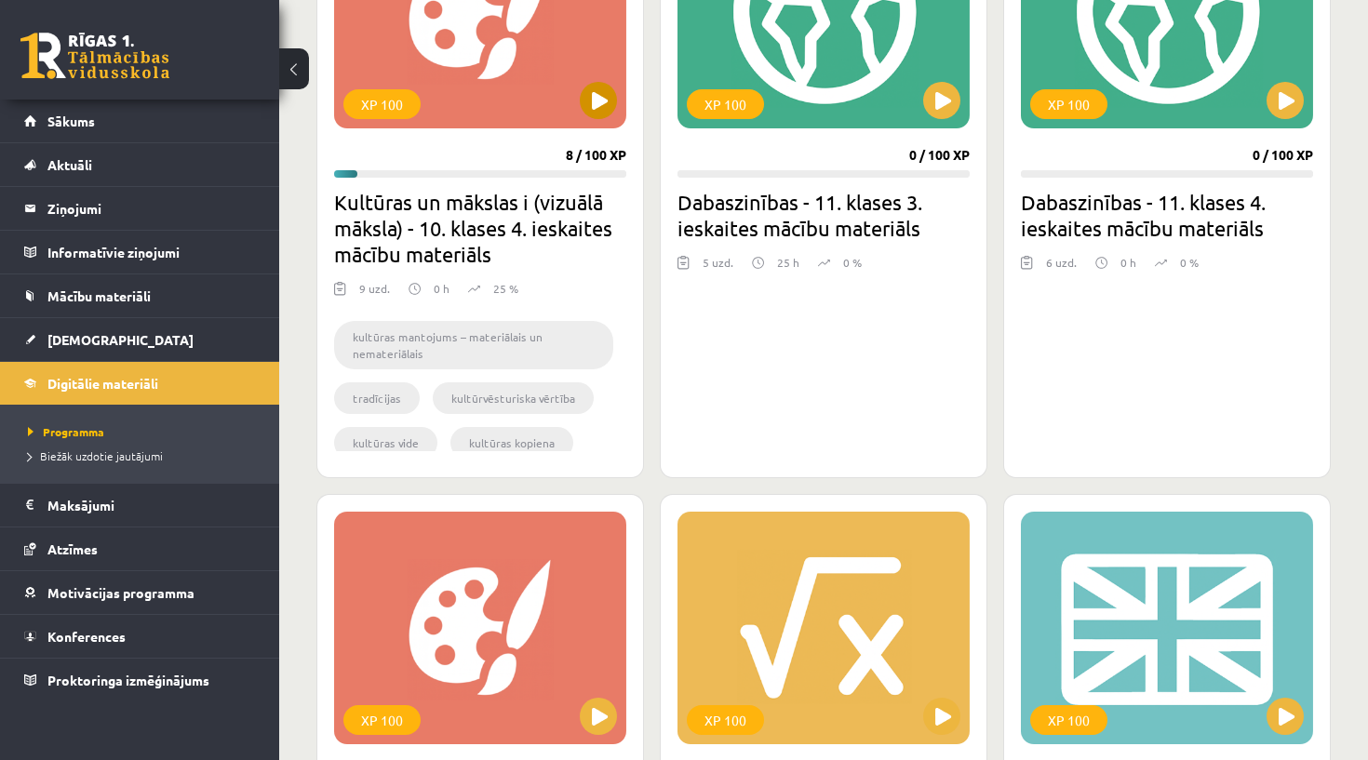
click at [375, 97] on div "XP 100" at bounding box center [381, 104] width 77 height 30
click at [473, 274] on div "XP 100 8 / 100 XP Kultūras un mākslas i (vizuālā māksla) - 10. klases 4. ieskai…" at bounding box center [480, 178] width 328 height 600
click at [474, 235] on h2 "Kultūras un mākslas i (vizuālā māksla) - 10. klases 4. ieskaites mācību materiā…" at bounding box center [480, 228] width 292 height 78
click at [509, 133] on div "XP 100 8 / 100 XP Kultūras un mākslas i (vizuālā māksla) - 10. klases 4. ieskai…" at bounding box center [480, 178] width 328 height 600
click at [571, 102] on div "XP 100" at bounding box center [480, 12] width 292 height 233
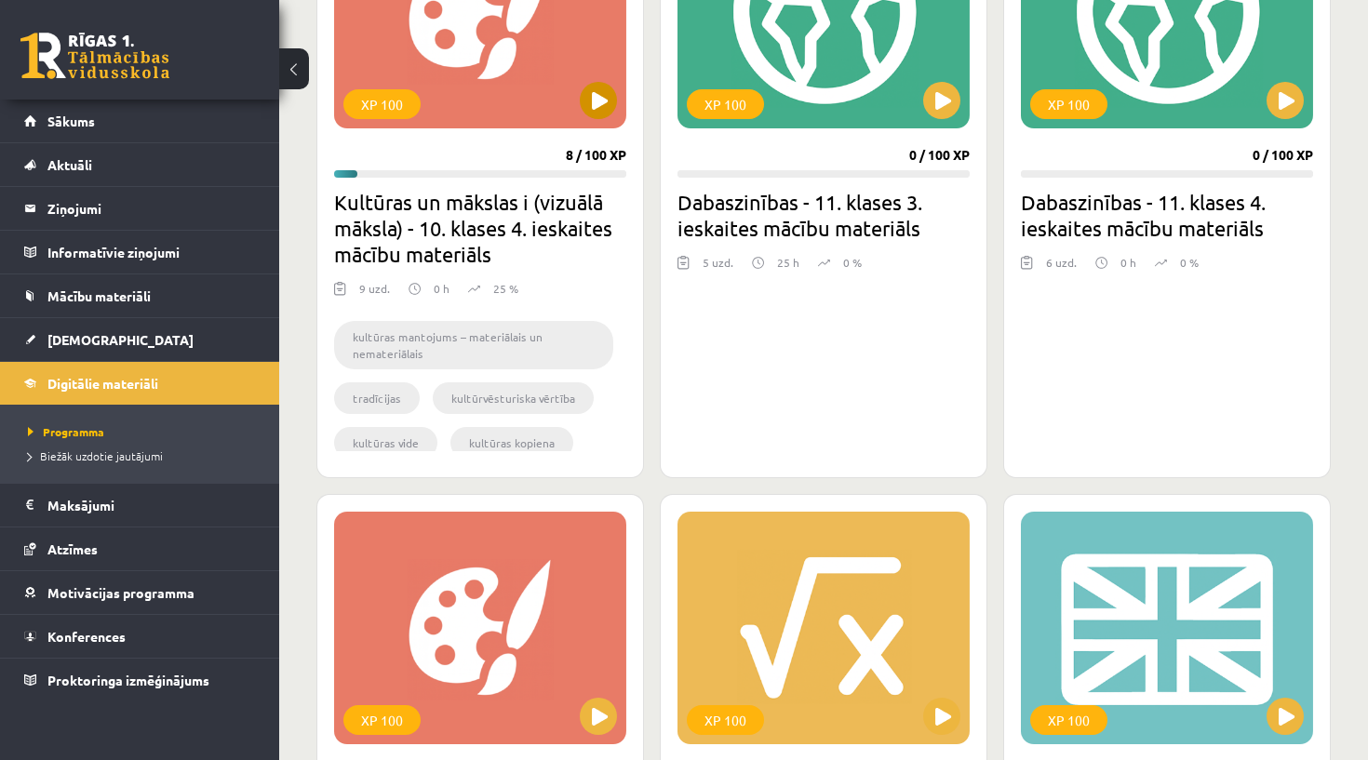
click at [488, 28] on div "XP 100" at bounding box center [480, 12] width 292 height 233
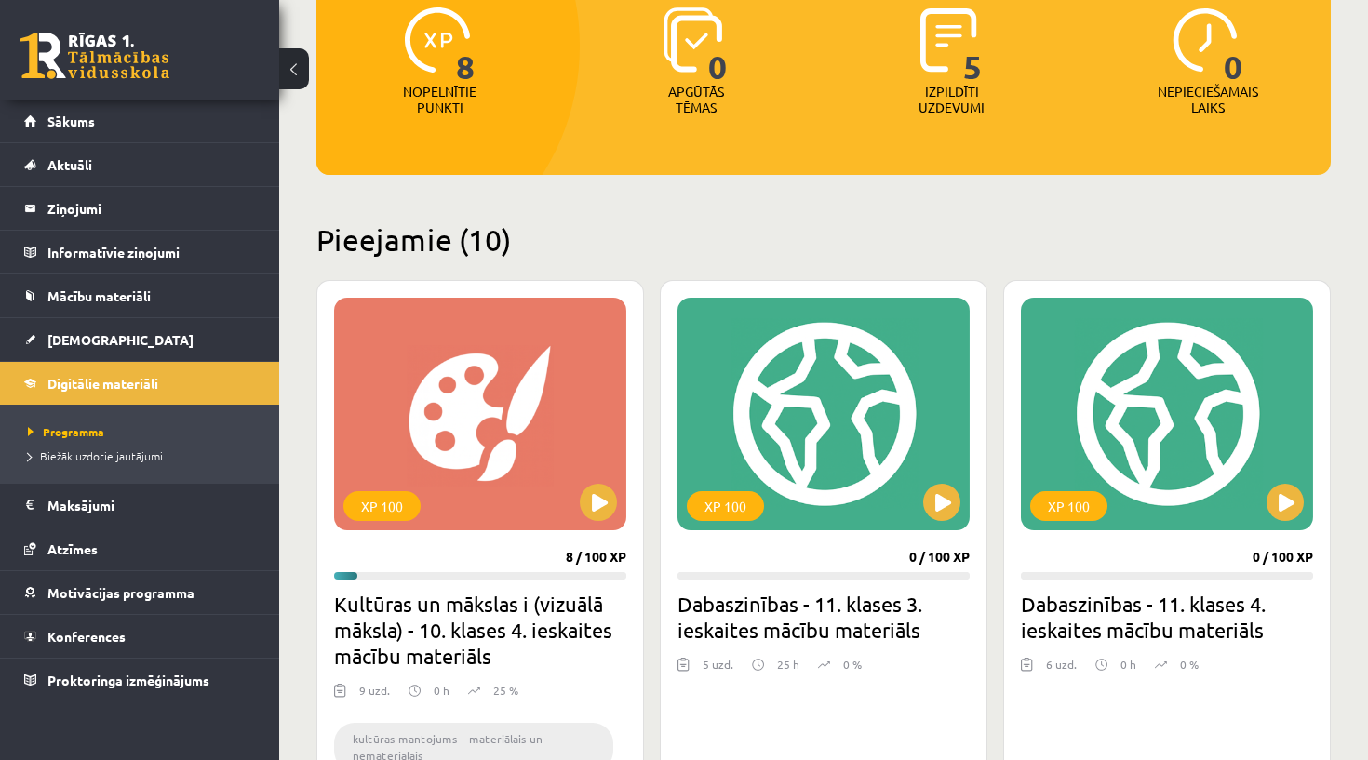
scroll to position [200, 0]
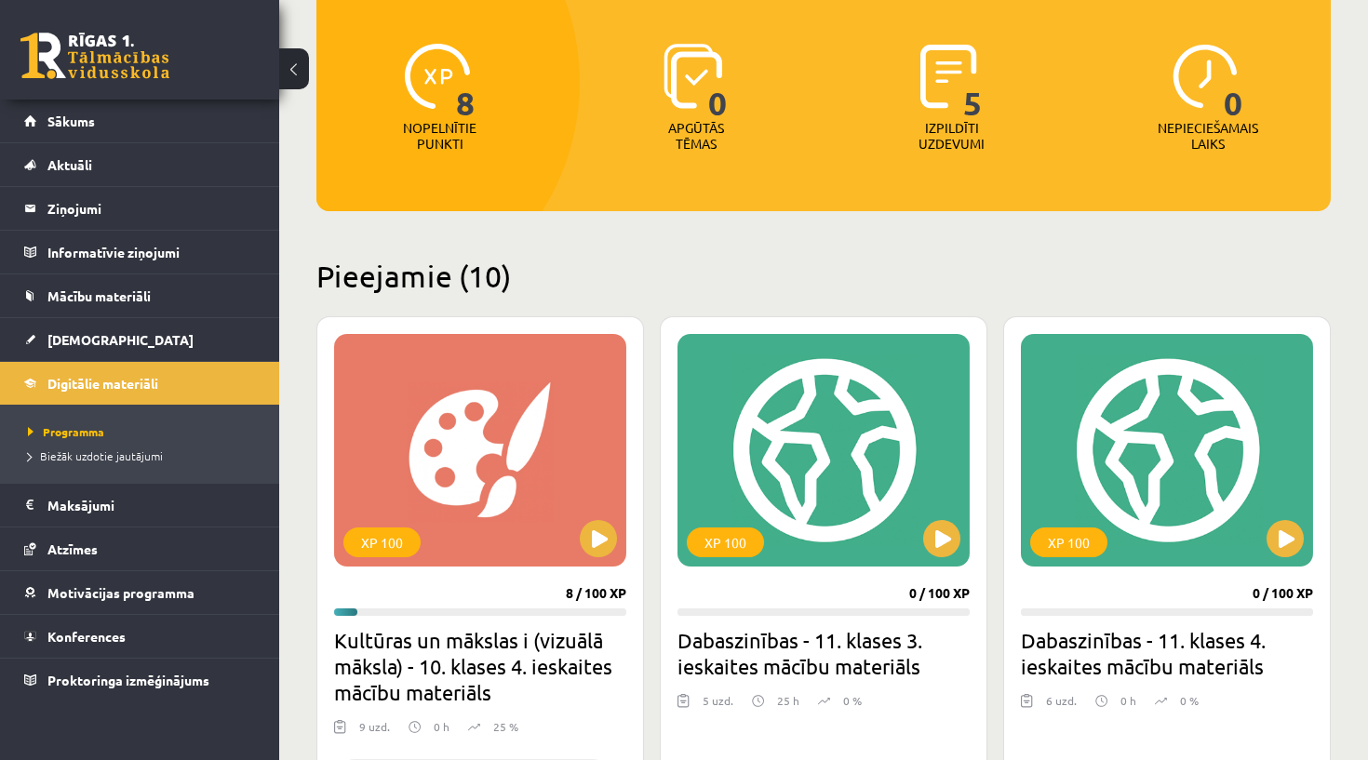
drag, startPoint x: 476, startPoint y: 462, endPoint x: 1209, endPoint y: -19, distance: 876.1
click at [1209, 0] on html "0 Dāvanas 102 mP 8 xp [PERSON_NAME] Sākums Aktuāli Kā mācīties eSKOLĀ Kontakti …" at bounding box center [684, 166] width 1368 height 760
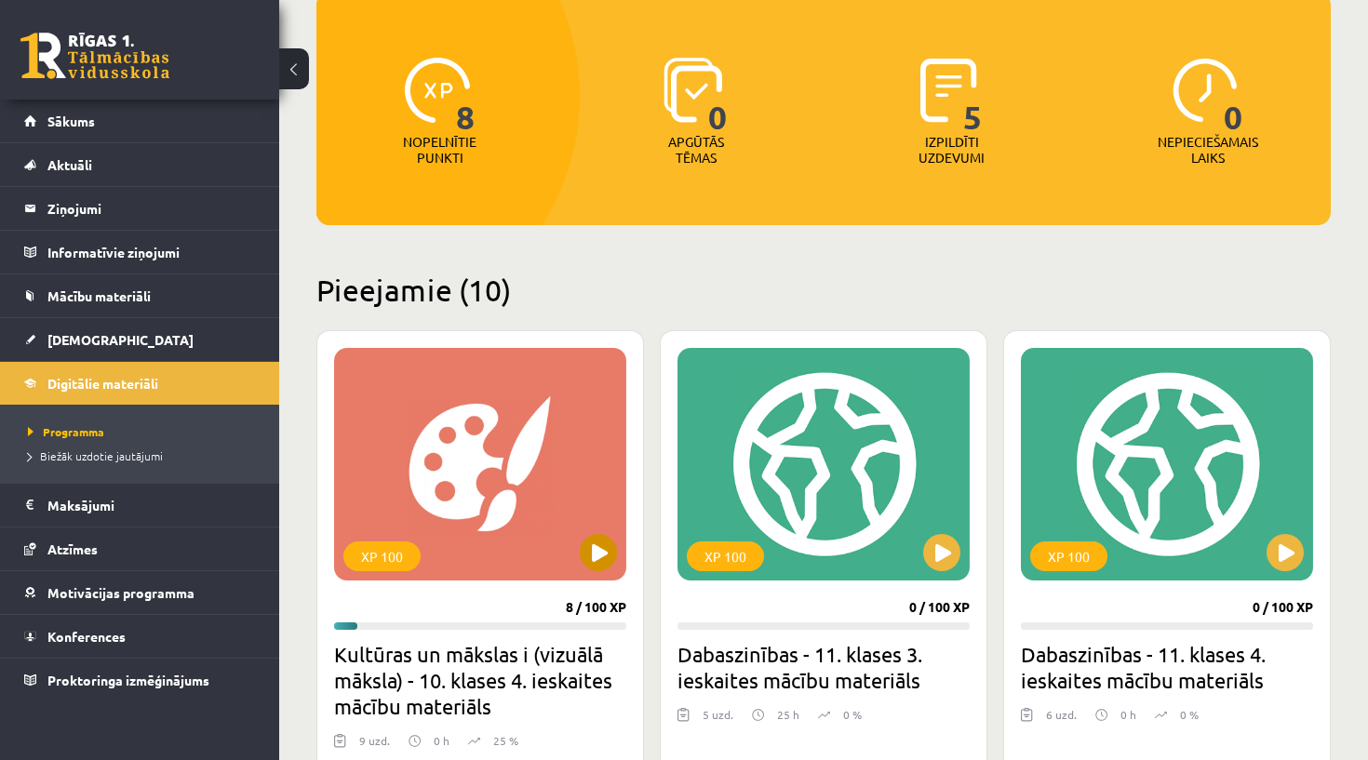
click at [475, 438] on div "XP 100" at bounding box center [480, 464] width 292 height 233
click at [475, 440] on div "XP 100" at bounding box center [480, 464] width 292 height 233
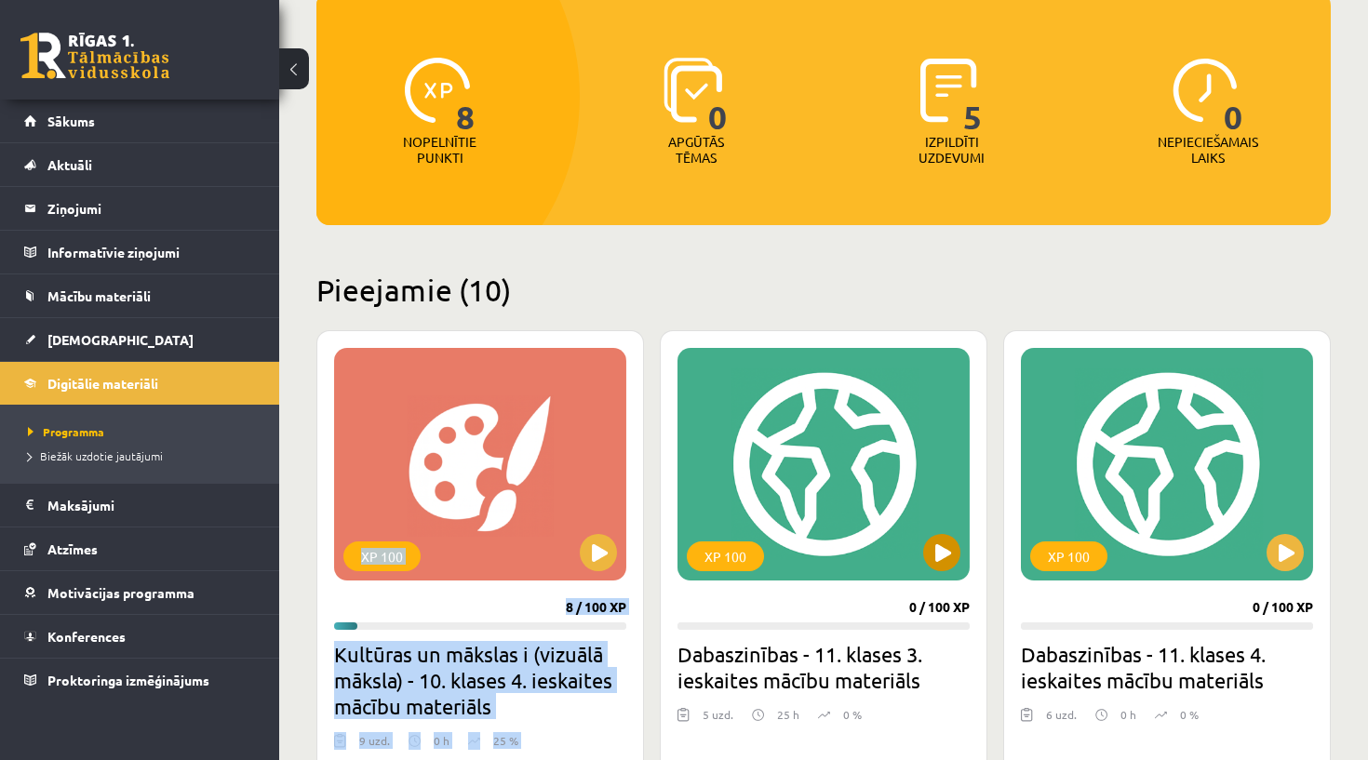
drag, startPoint x: 475, startPoint y: 440, endPoint x: 715, endPoint y: 503, distance: 248.2
click at [484, 683] on h2 "Kultūras un mākslas i (vizuālā māksla) - 10. klases 4. ieskaites mācību materiā…" at bounding box center [480, 680] width 292 height 78
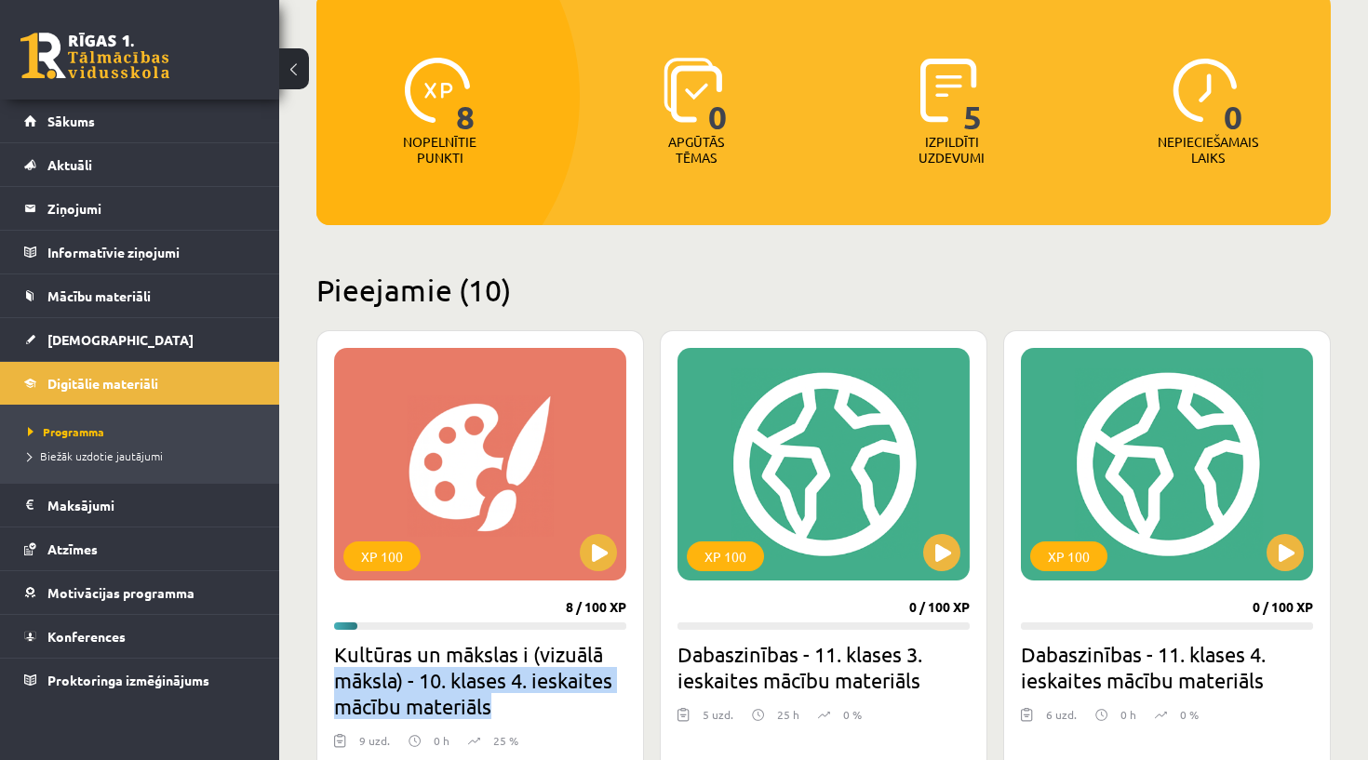
drag, startPoint x: 529, startPoint y: 718, endPoint x: 593, endPoint y: 663, distance: 83.8
click at [593, 663] on h2 "Kultūras un mākslas i (vizuālā māksla) - 10. klases 4. ieskaites mācību materiā…" at bounding box center [480, 680] width 292 height 78
click at [1216, 0] on html "0 Dāvanas 102 mP 8 xp Violeta Vederņikova Sākums Aktuāli Kā mācīties eSKOLĀ Kon…" at bounding box center [684, 180] width 1368 height 760
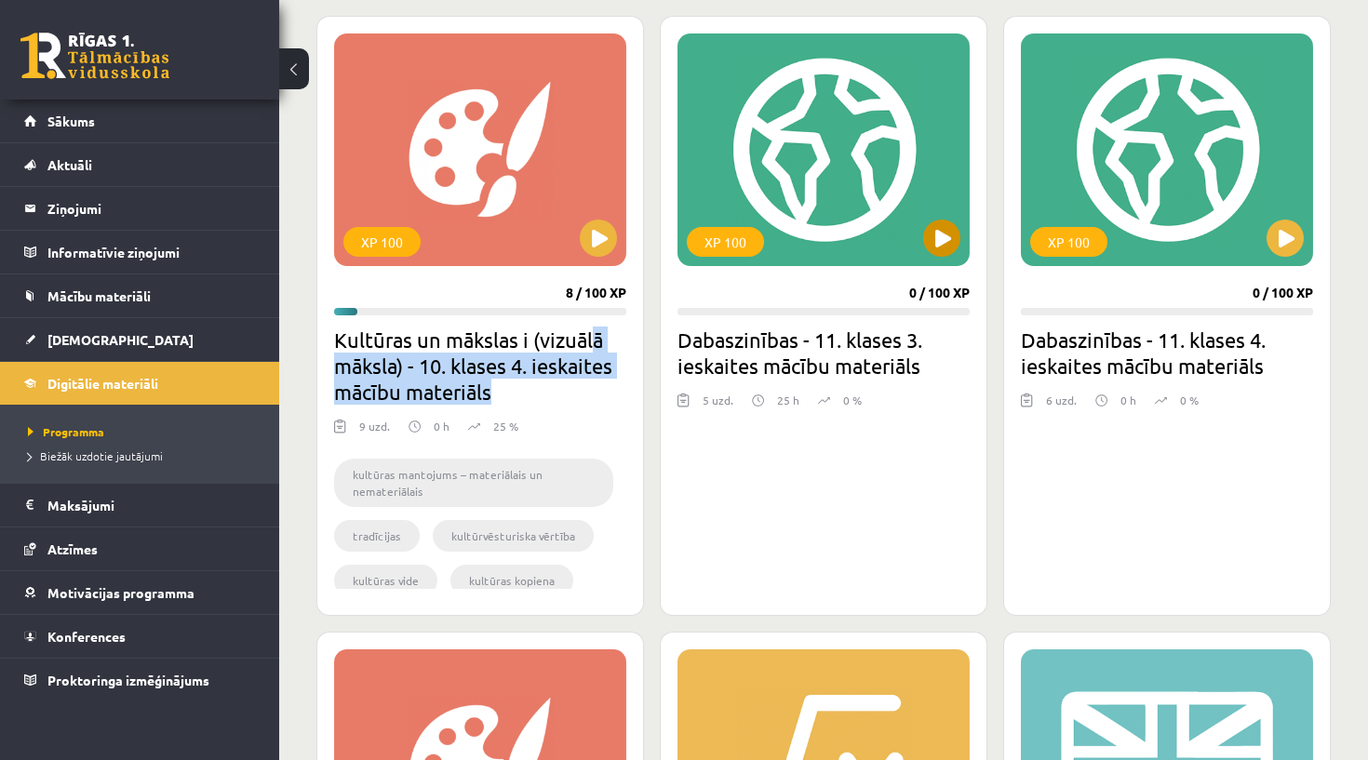
scroll to position [541, 0]
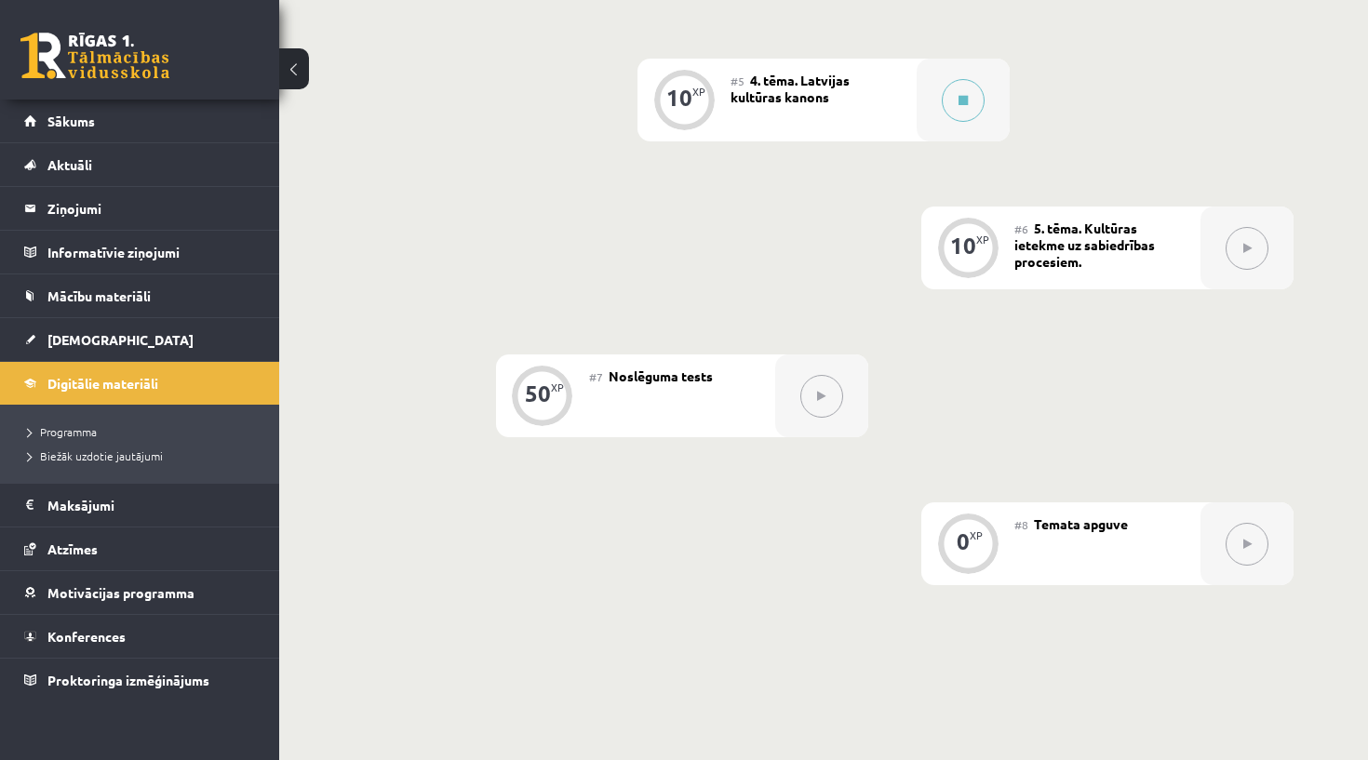
scroll to position [1237, 0]
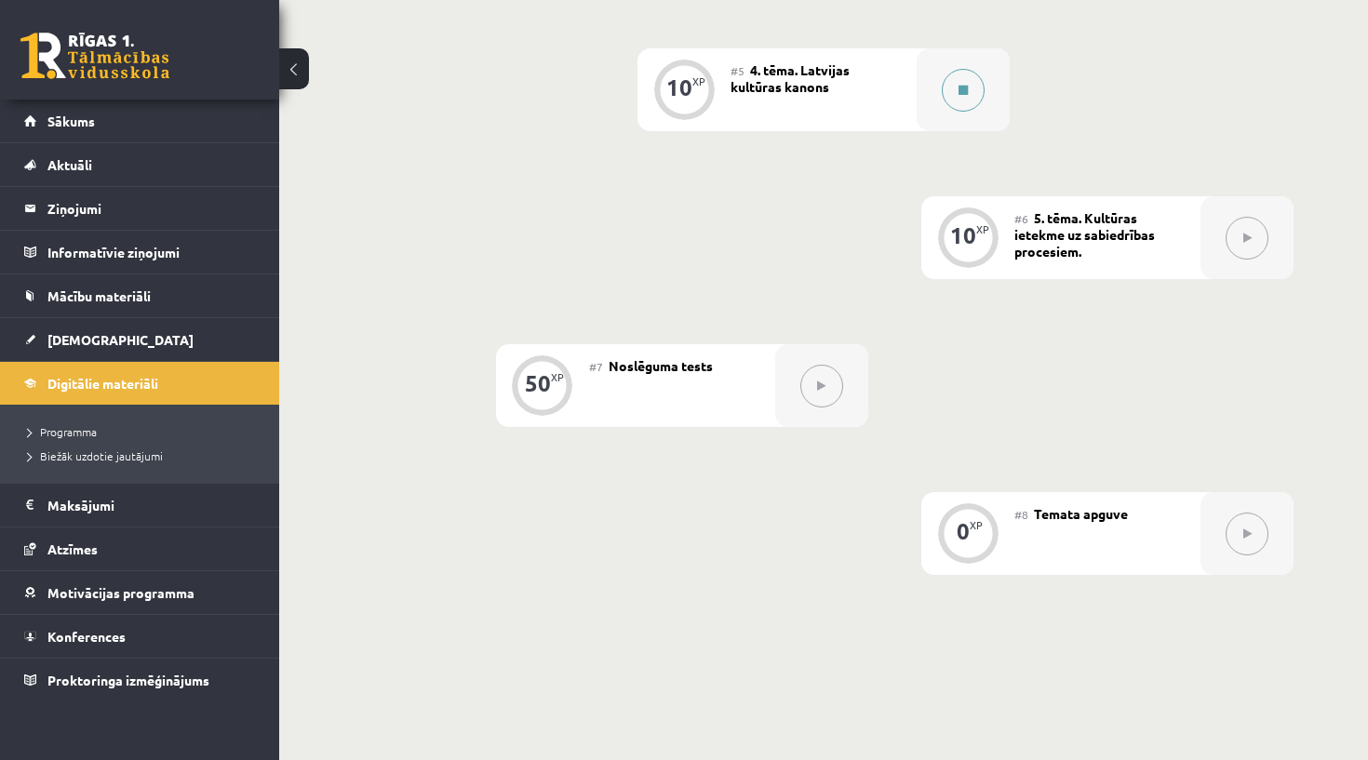
click at [936, 96] on div at bounding box center [962, 89] width 93 height 83
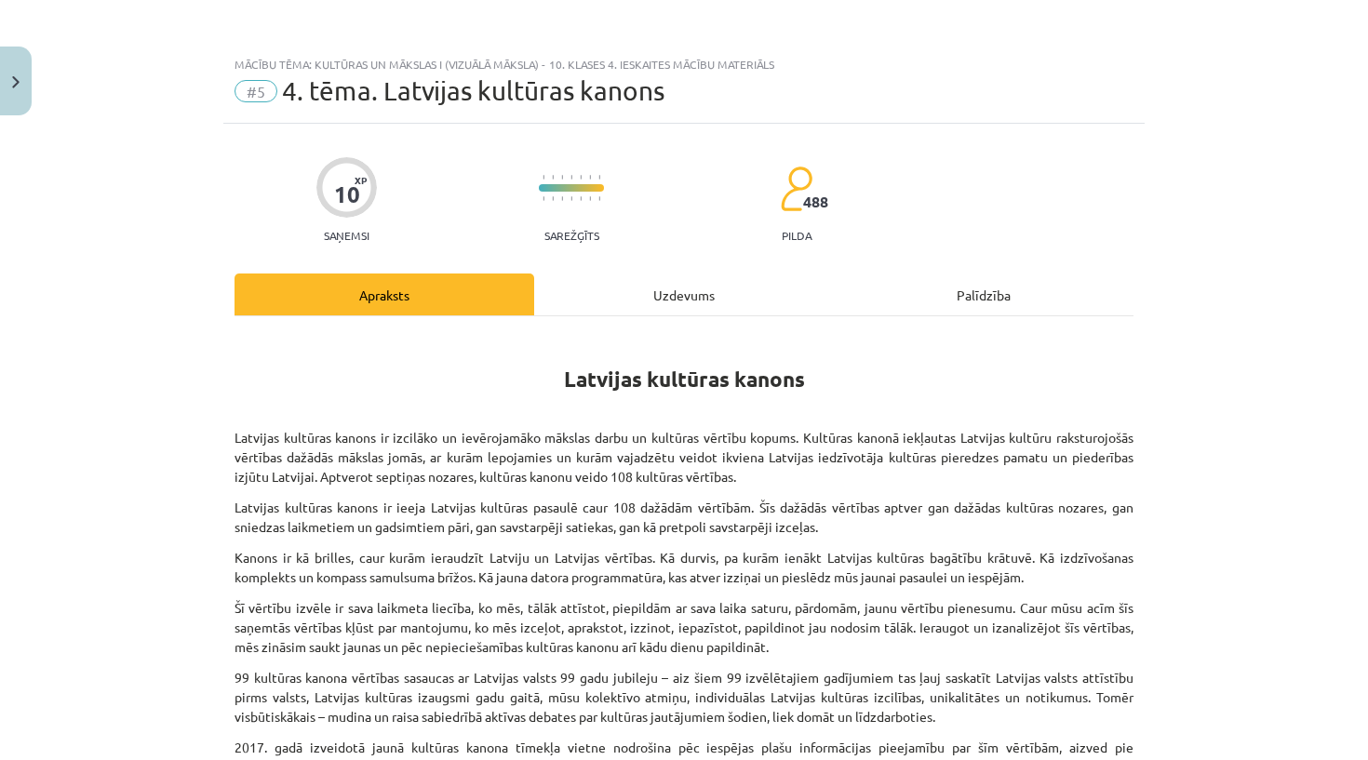
click at [664, 296] on div "Uzdevums" at bounding box center [684, 295] width 300 height 42
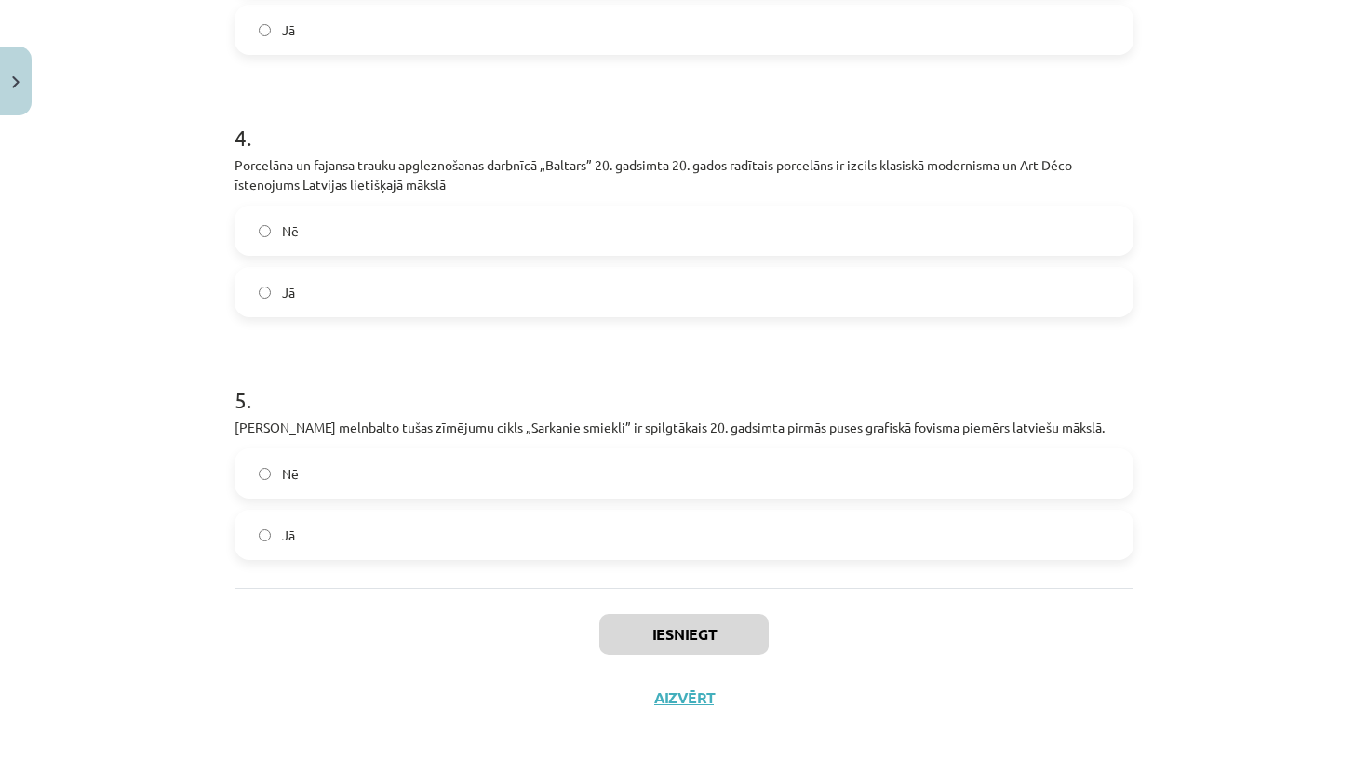
scroll to position [1277, 0]
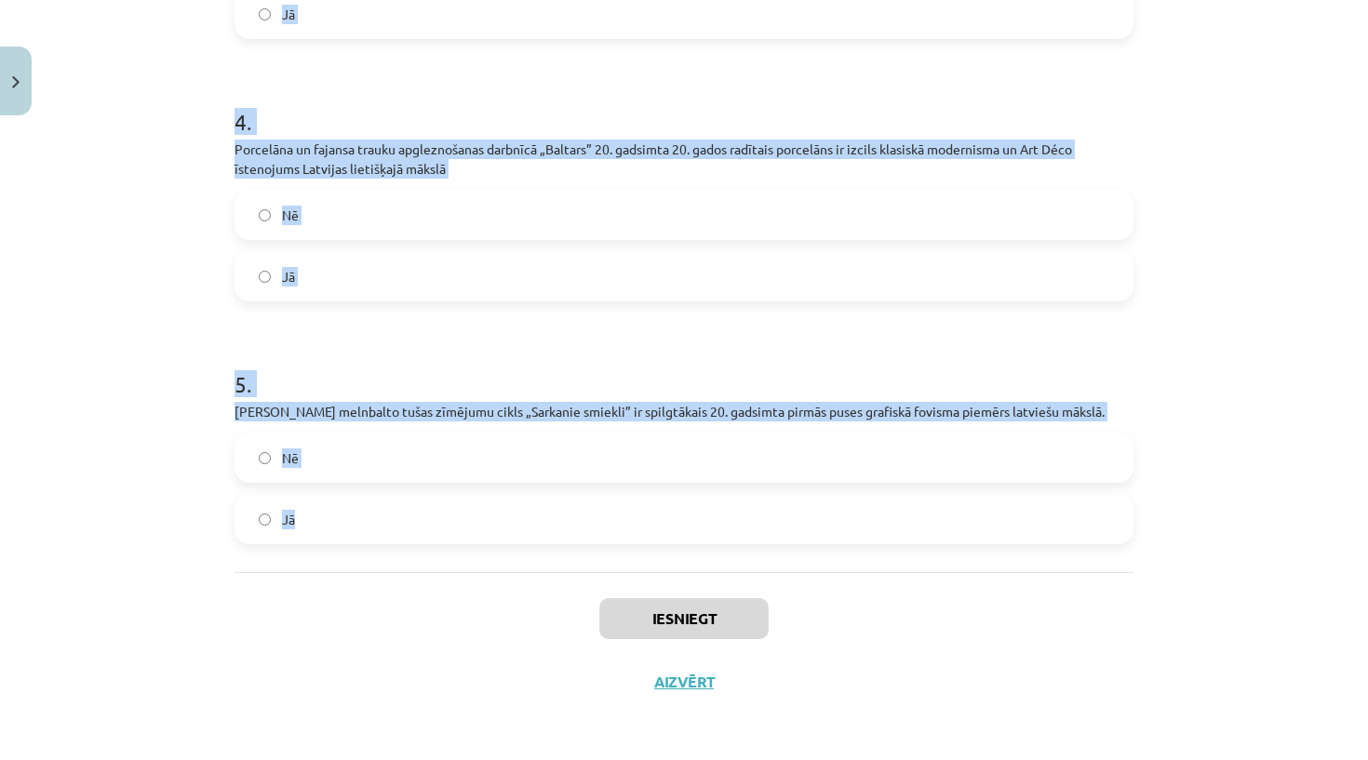
drag, startPoint x: 214, startPoint y: 371, endPoint x: 342, endPoint y: 564, distance: 231.5
click at [342, 564] on div "Mācību tēma: Kultūras un mākslas i (vizuālā māksla) - 10. klases 4. ieskaites m…" at bounding box center [684, 380] width 1368 height 760
copy form "1 . Jaņa Rozentāla glezna „No baznīcas” ir trāpīgs un daudzslāņains latviešu ta…"
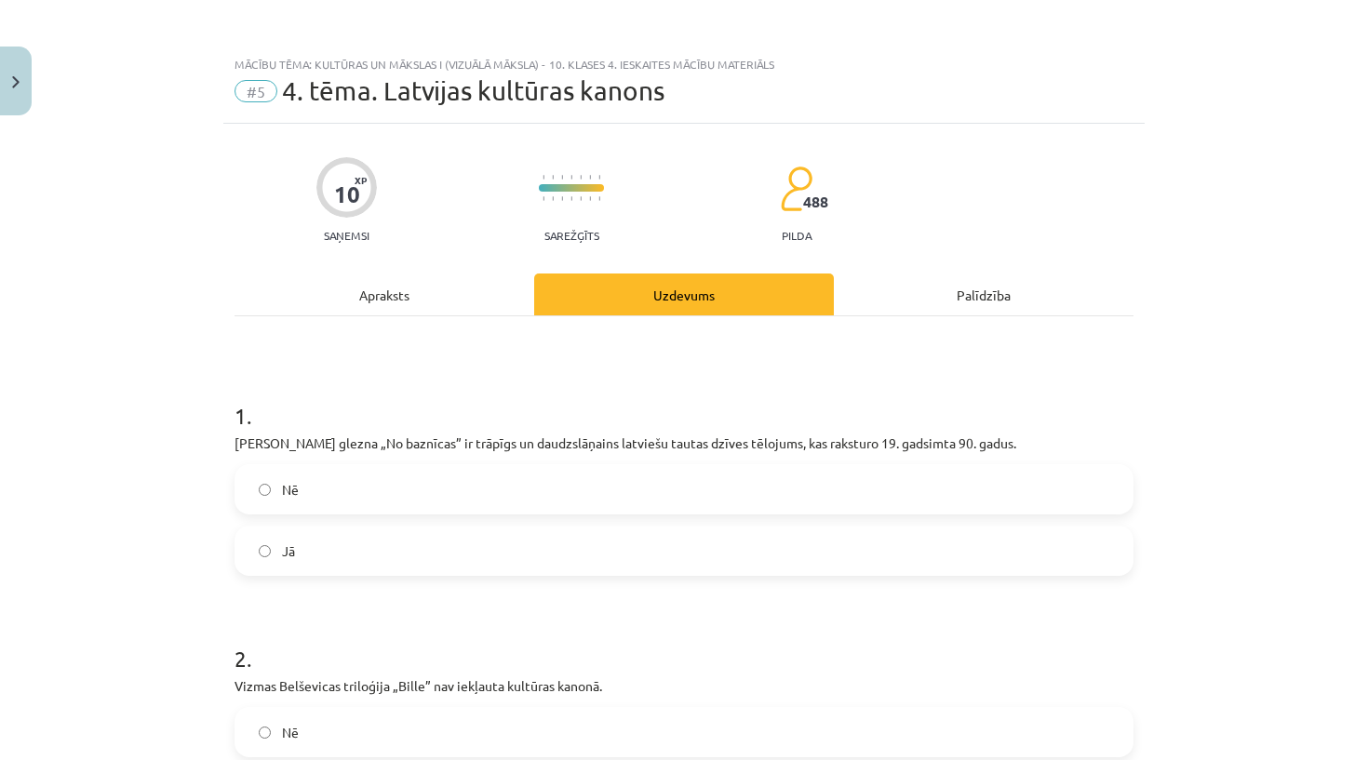
scroll to position [0, 0]
click at [329, 553] on label "Jā" at bounding box center [683, 551] width 895 height 47
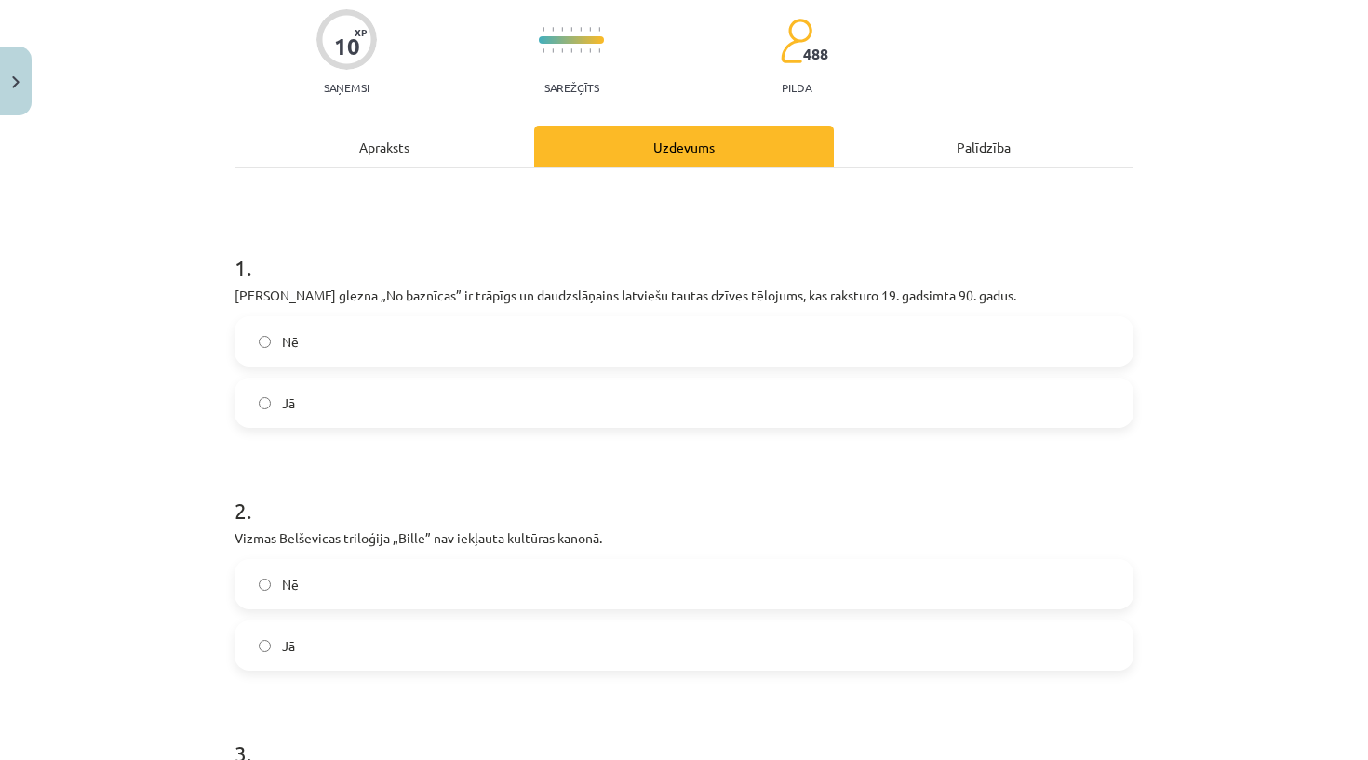
click at [326, 576] on label "Nē" at bounding box center [683, 584] width 895 height 47
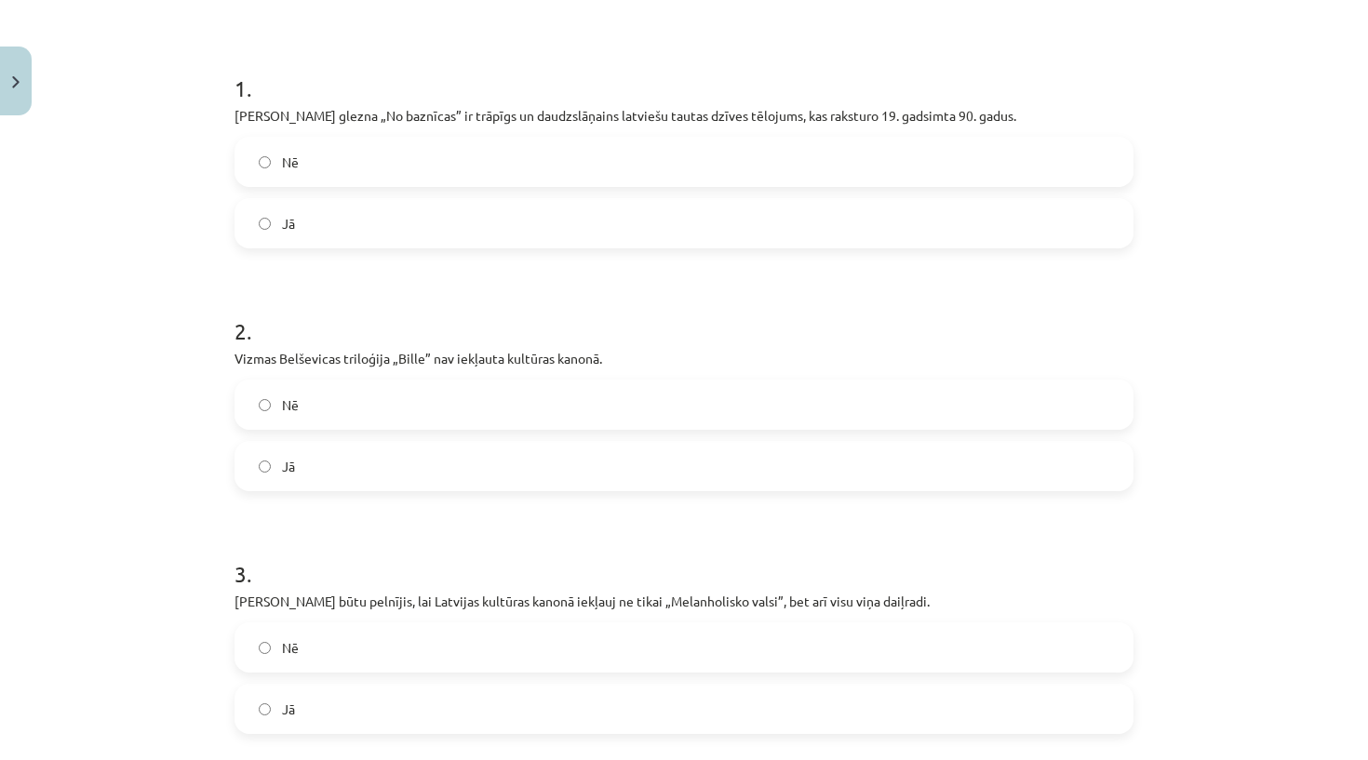
click at [327, 704] on label "Jā" at bounding box center [683, 709] width 895 height 47
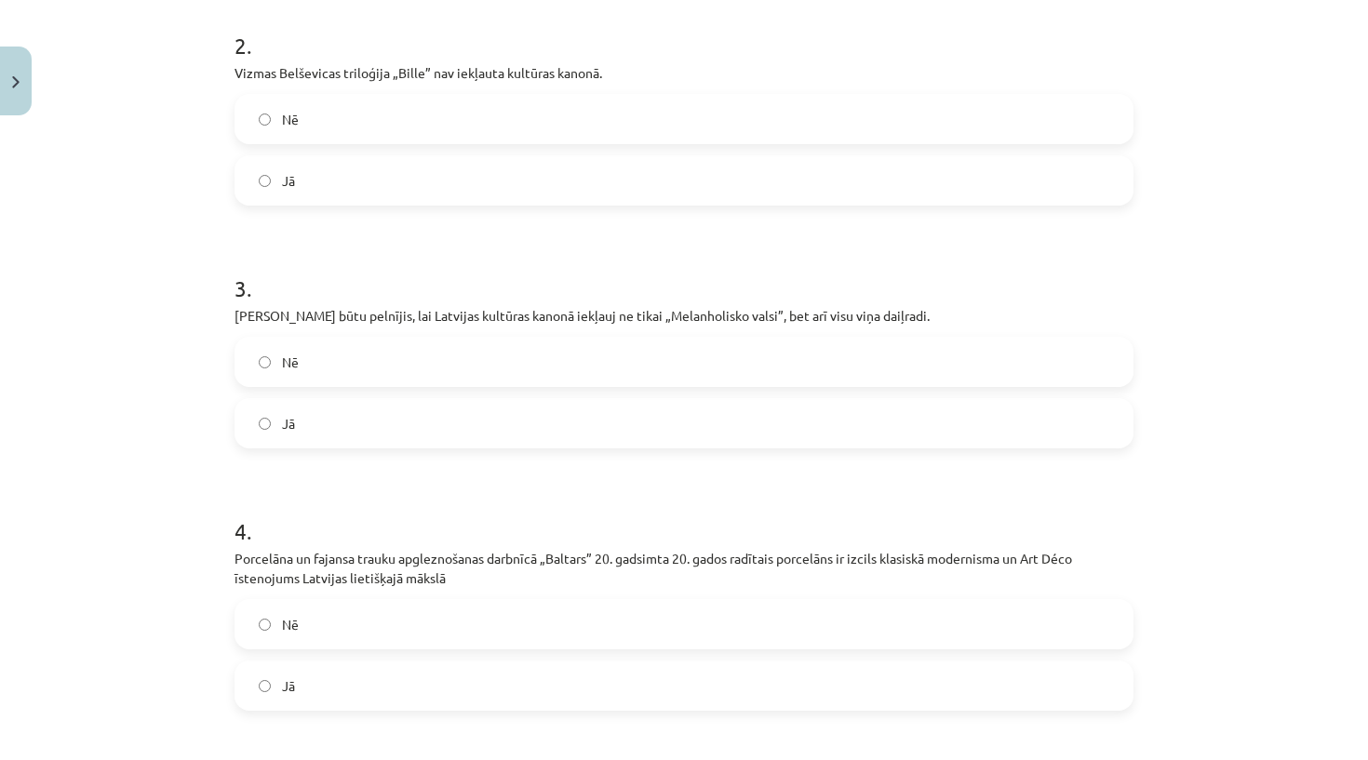
click at [327, 689] on label "Jā" at bounding box center [683, 685] width 895 height 47
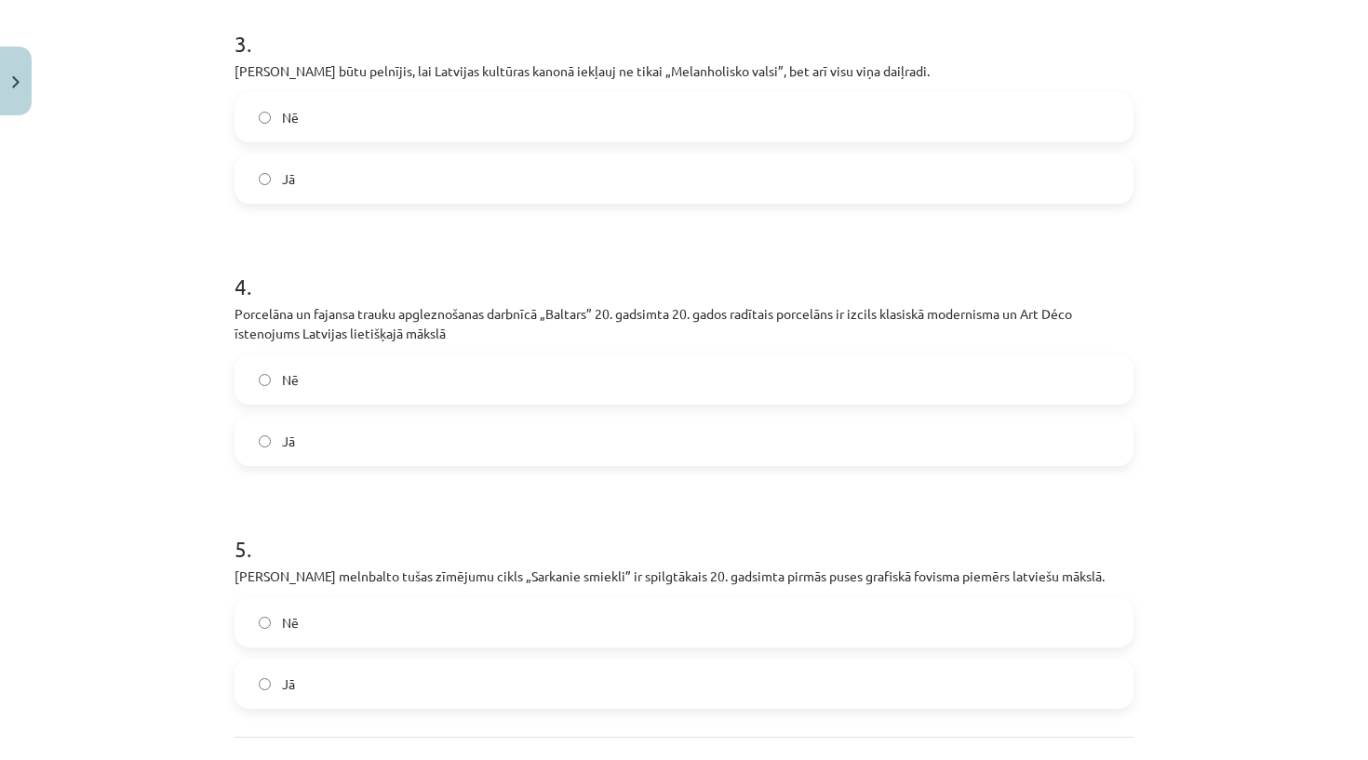
scroll to position [865, 0]
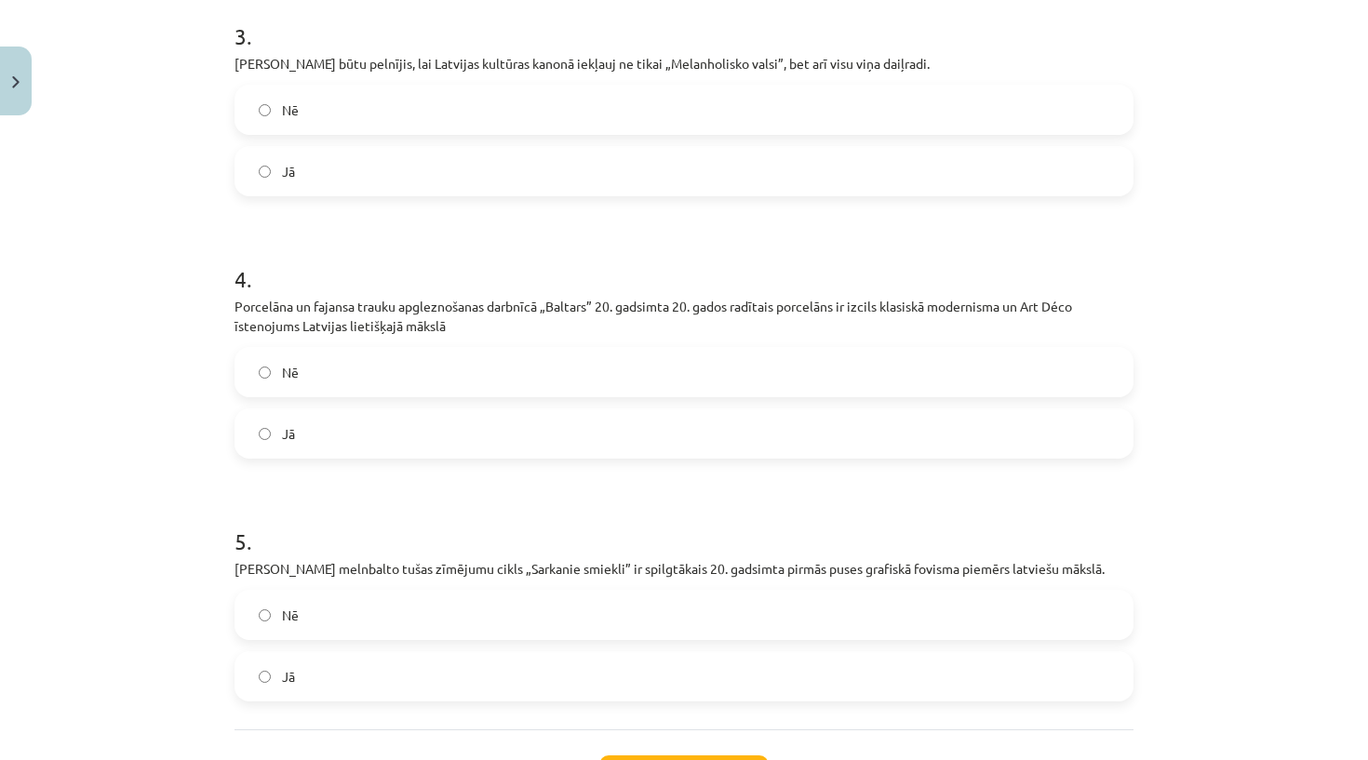
click at [324, 635] on label "Nē" at bounding box center [683, 615] width 895 height 47
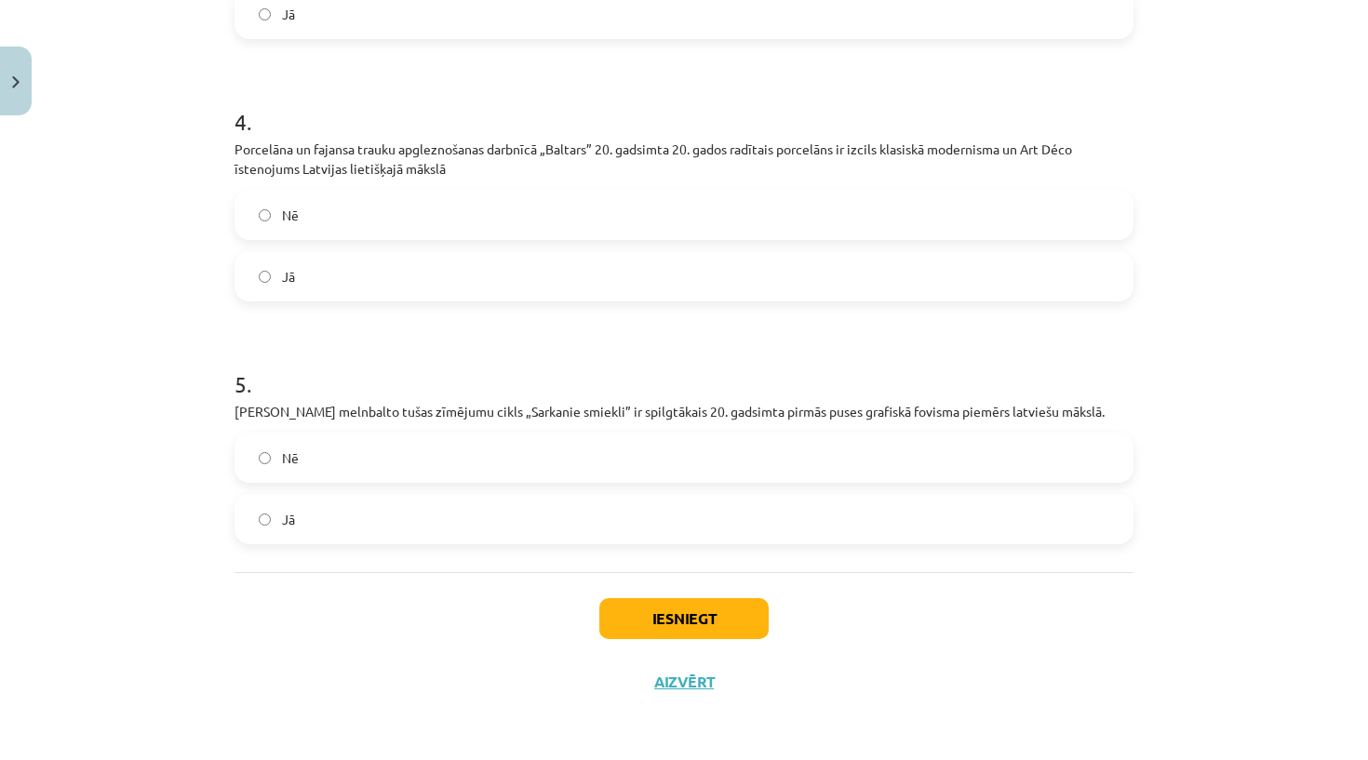
scroll to position [1025, 0]
click at [633, 626] on button "Iesniegt" at bounding box center [683, 618] width 169 height 41
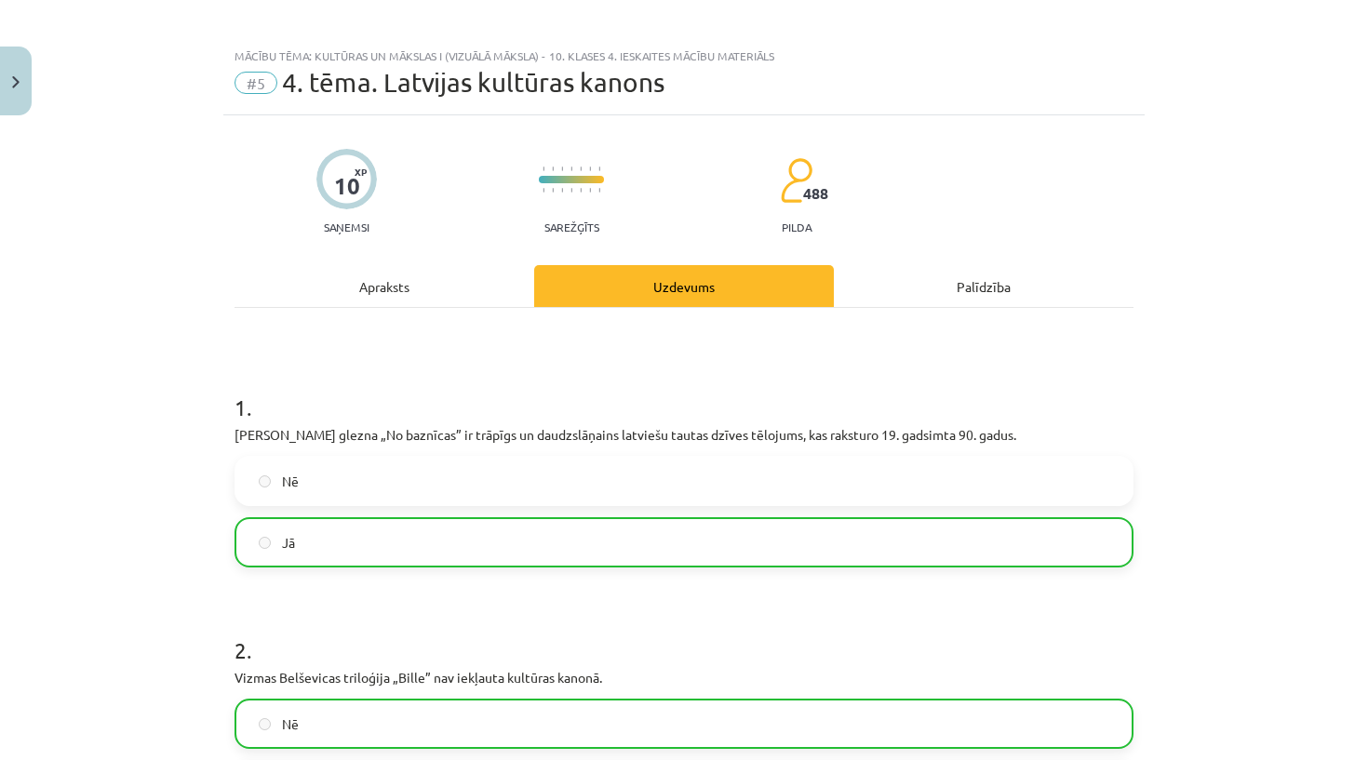
scroll to position [0, 0]
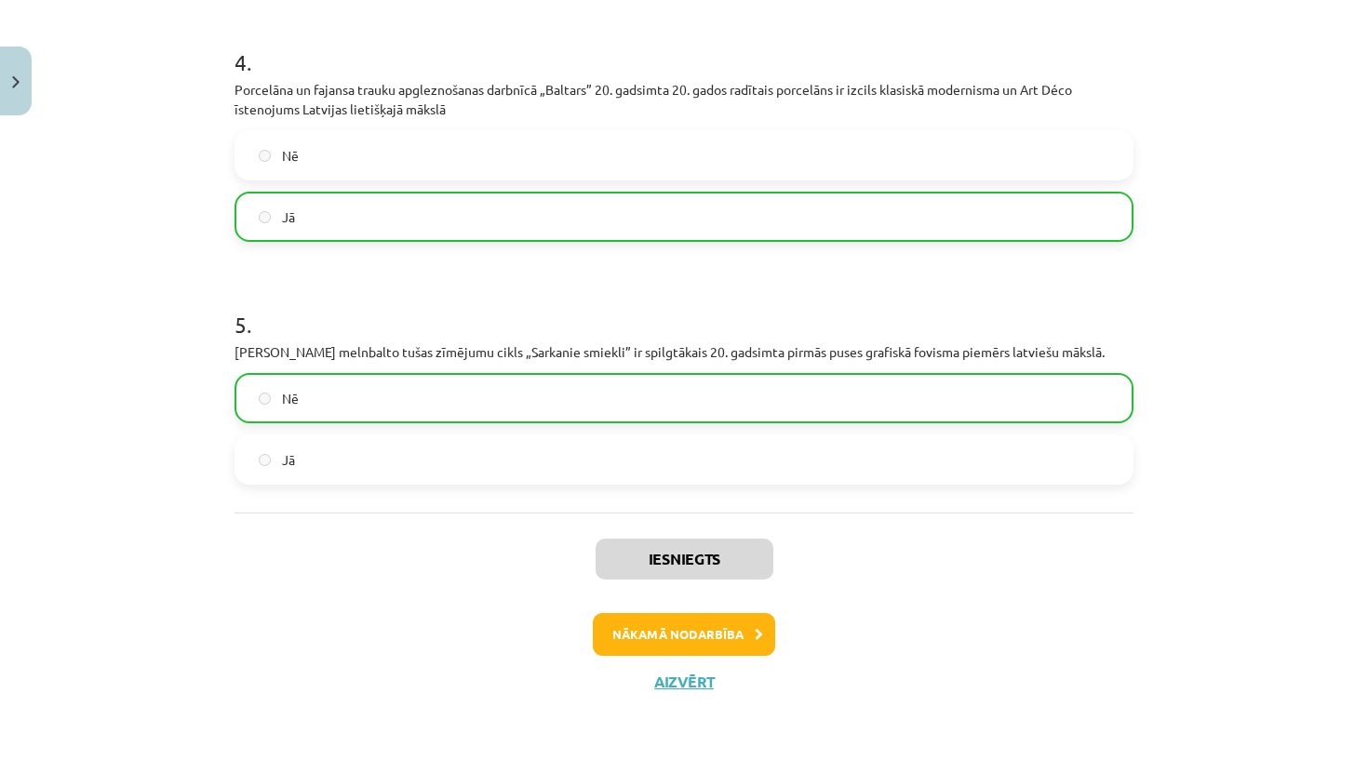
click at [684, 648] on button "Nākamā nodarbība" at bounding box center [684, 634] width 182 height 43
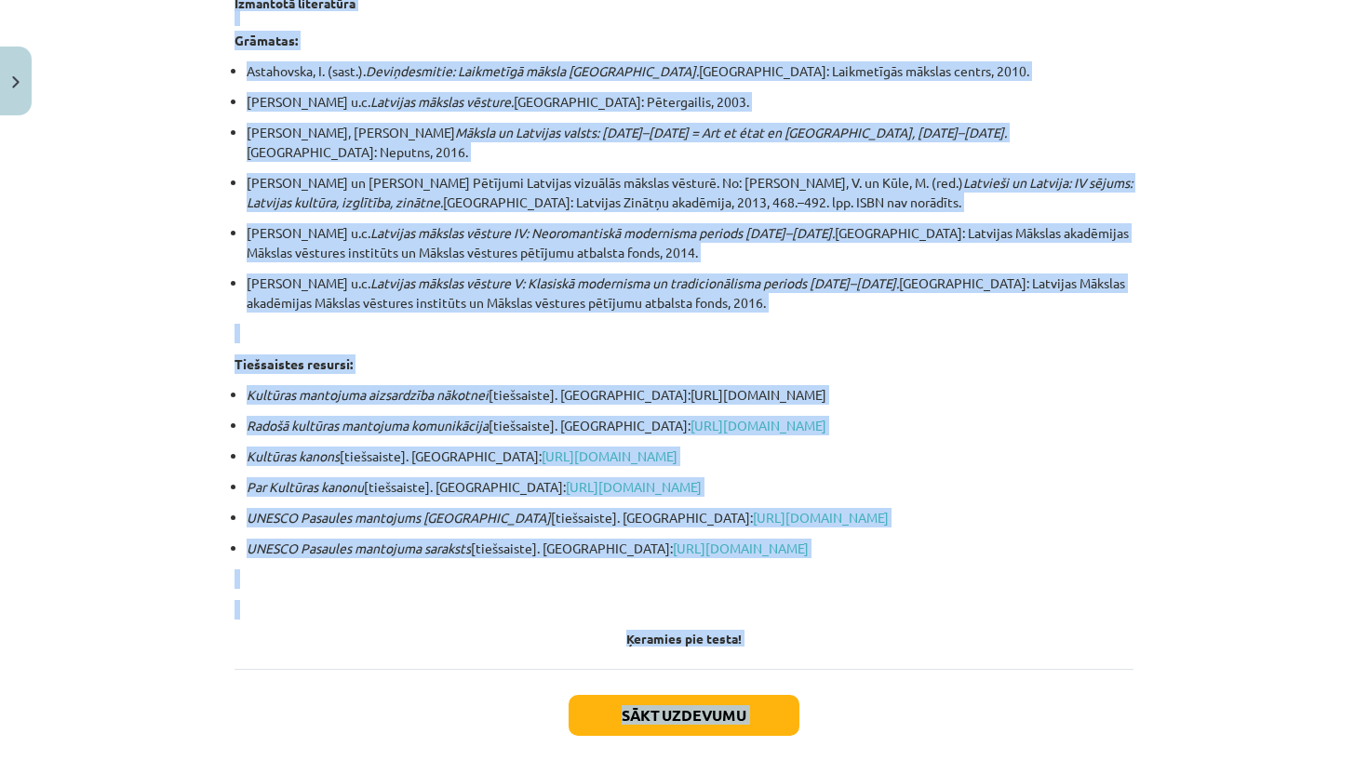
scroll to position [1380, 0]
drag, startPoint x: 469, startPoint y: 376, endPoint x: 804, endPoint y: 461, distance: 345.5
copy div "Kultūras ietekme uz sabiedrības procesiem Vara un kultūra ir savstarpēji saistī…"
click at [727, 695] on button "Sākt uzdevumu" at bounding box center [683, 715] width 231 height 41
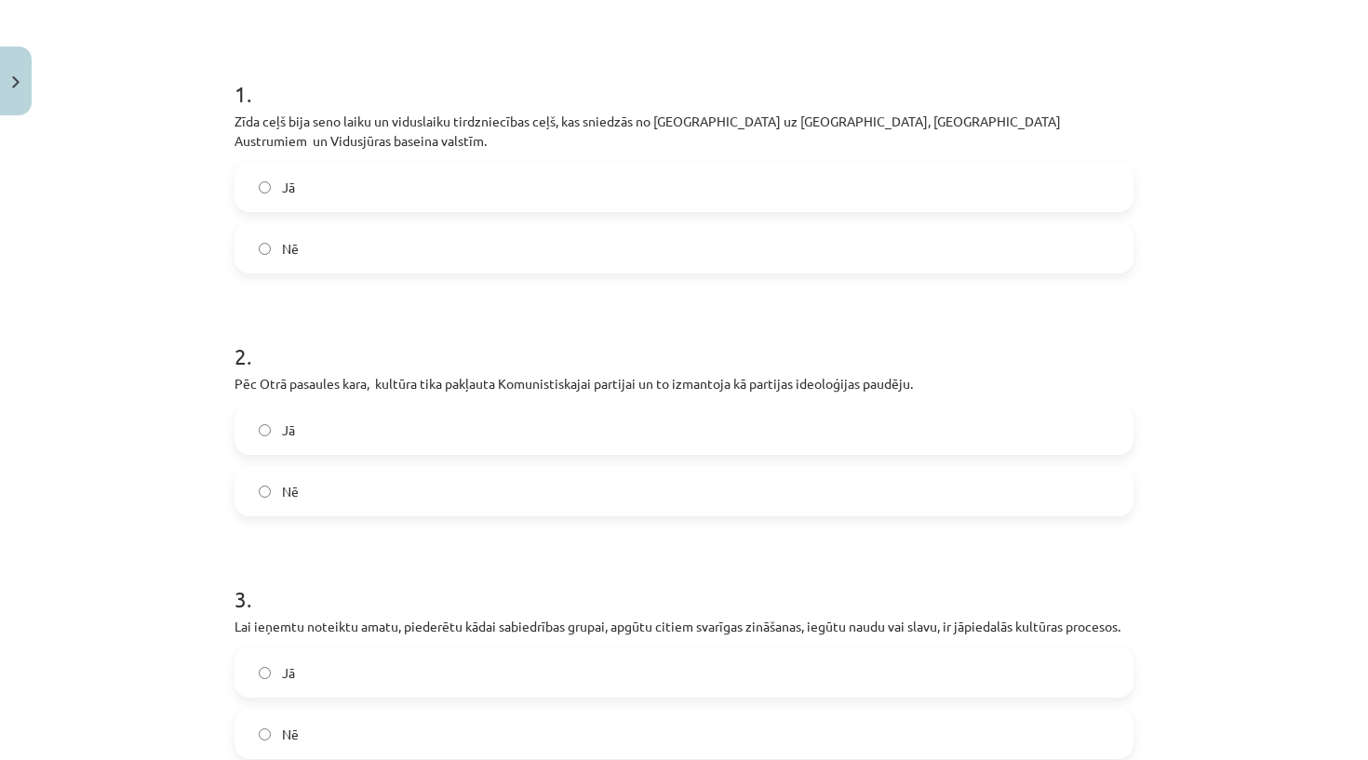
scroll to position [291, 0]
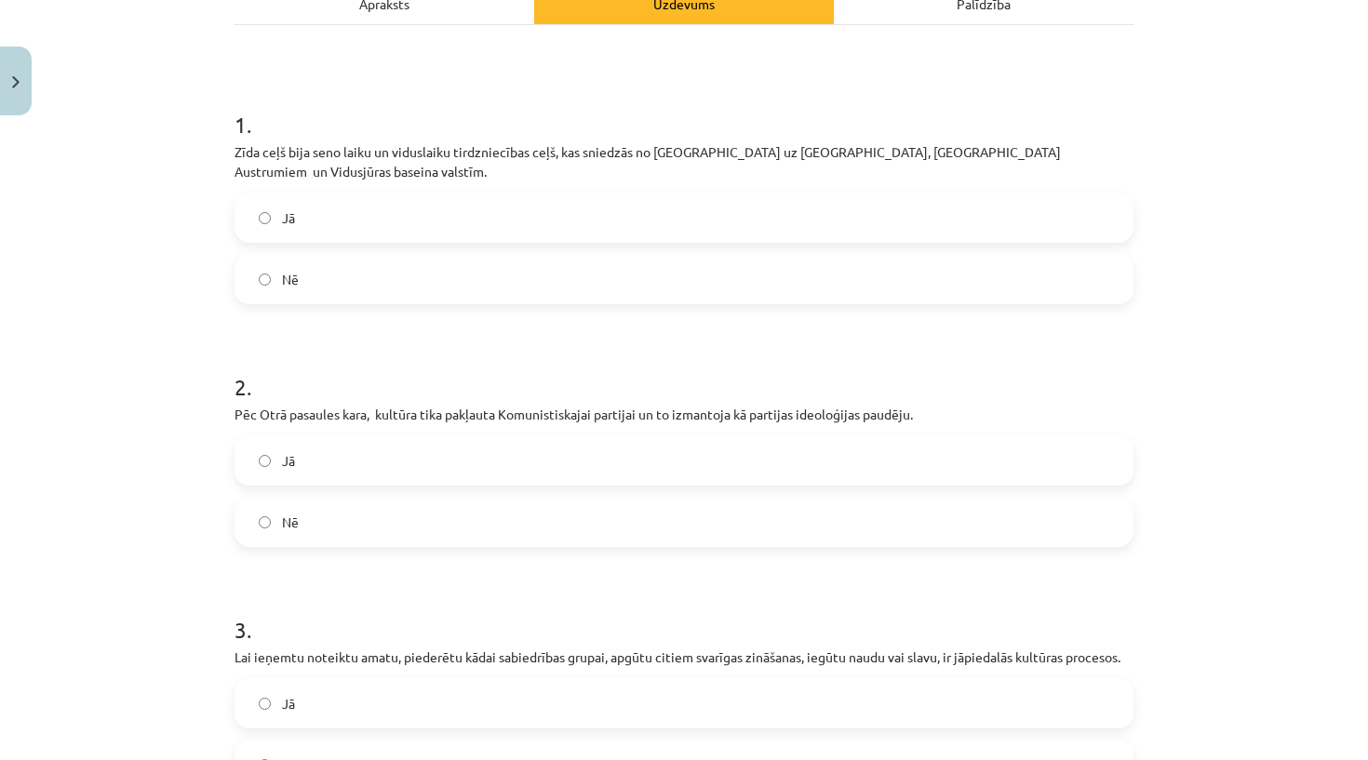
click at [238, 154] on p "Zīda ceļš bija seno laiku un viduslaiku tirdzniecības ceļš, kas sniedzās no Ķīn…" at bounding box center [683, 161] width 899 height 39
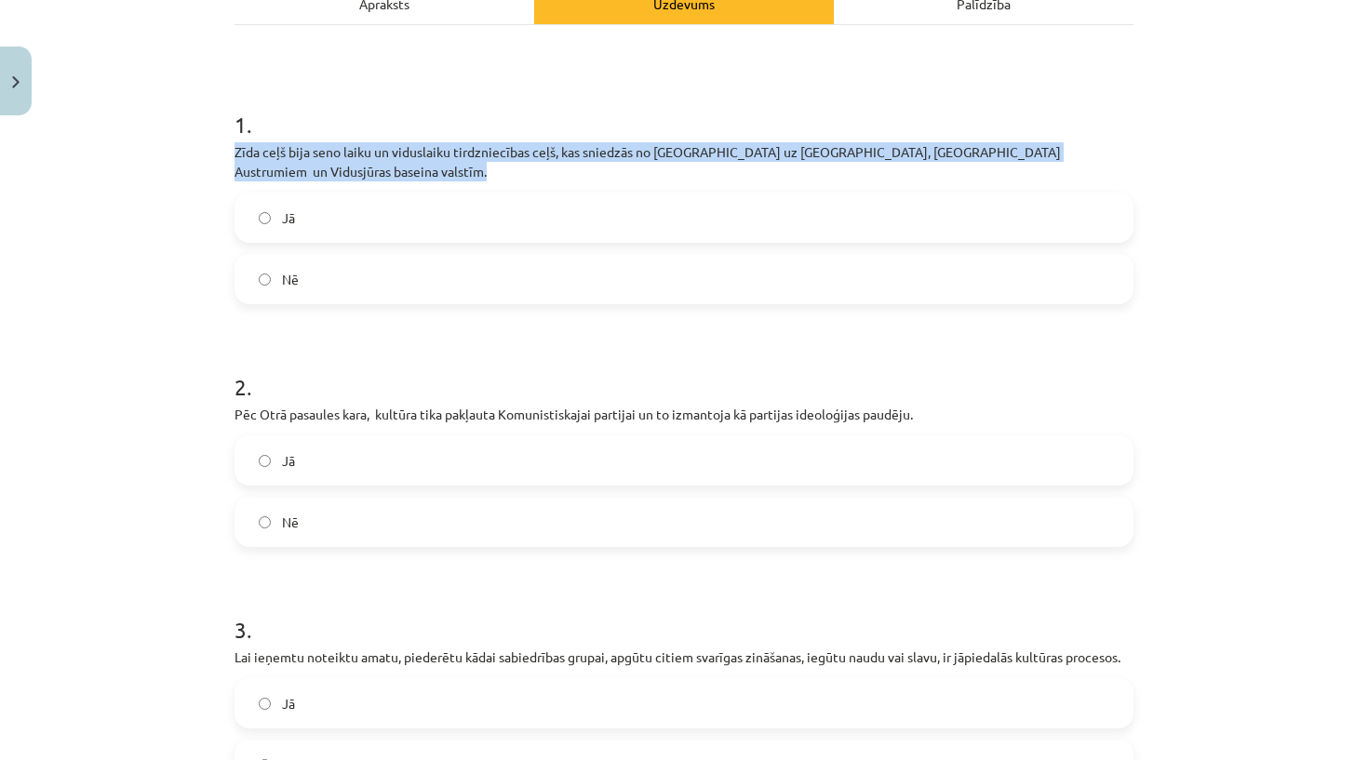
copy div "Zīda ceļš bija seno laiku un viduslaiku tirdzniecības ceļš, kas sniedzās no Ķīn…"
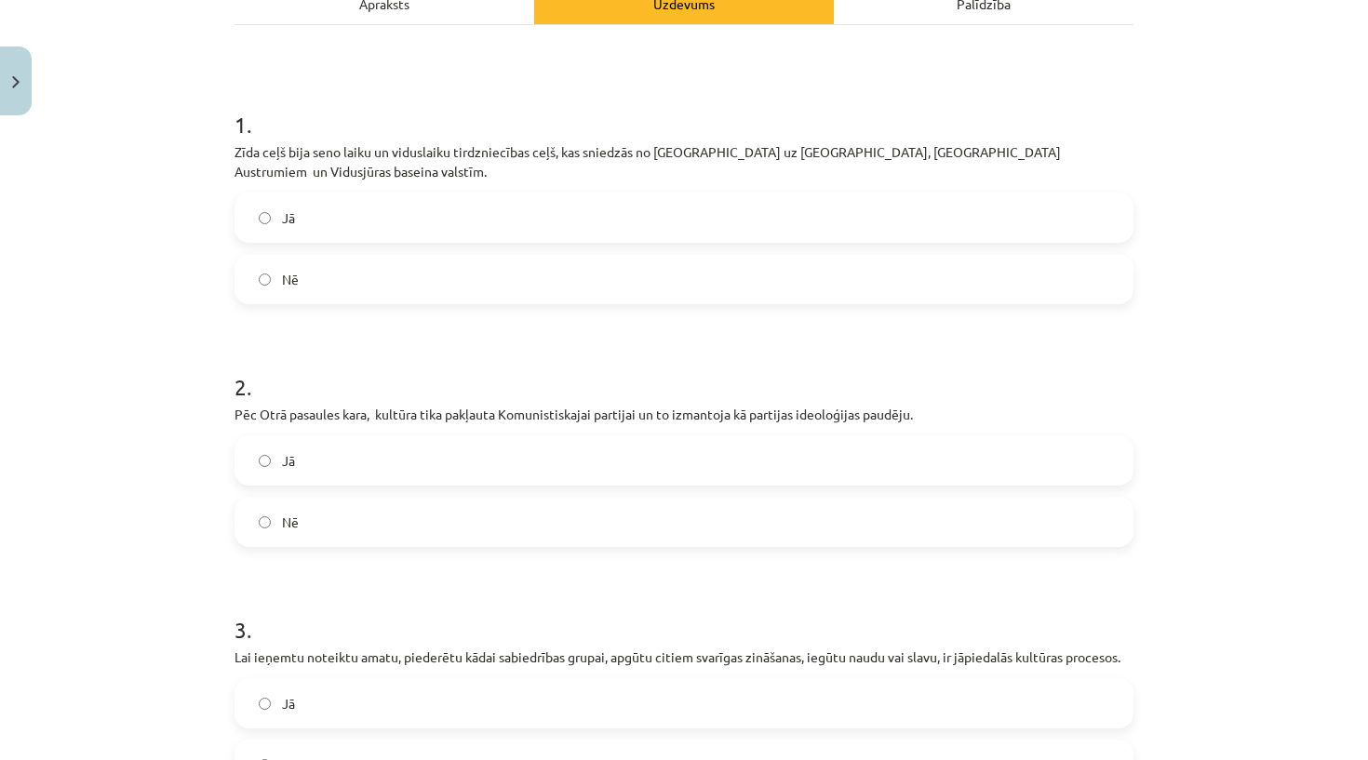
click at [206, 173] on div "Mācību tēma: Kultūras un mākslas i (vizuālā māksla) - 10. klases 4. ieskaites m…" at bounding box center [684, 380] width 1368 height 760
click at [408, 194] on label "Jā" at bounding box center [683, 217] width 895 height 47
click at [367, 405] on p "Pēc Otrā pasaules kara, kultūra tika pakļauta Komunistiskajai partijai un to iz…" at bounding box center [683, 415] width 899 height 20
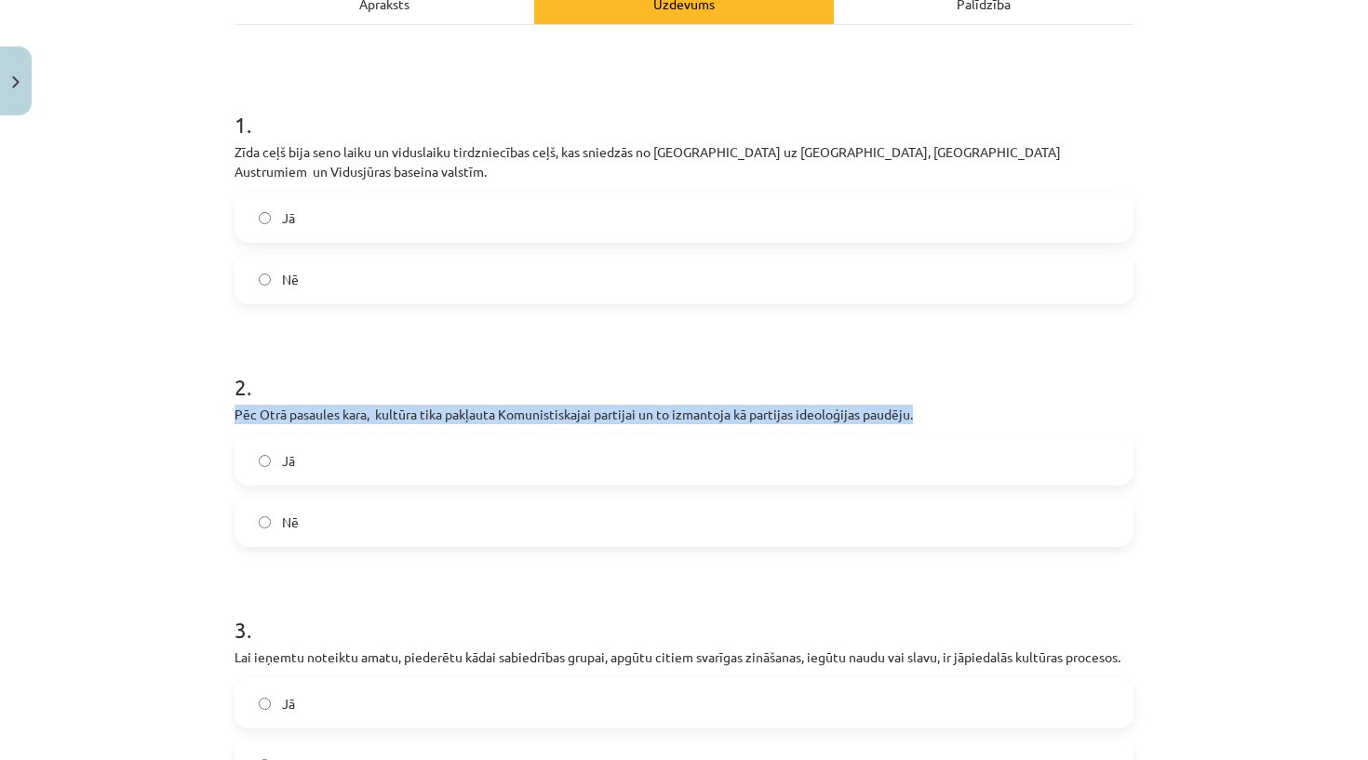
click at [367, 405] on p "Pēc Otrā pasaules kara, kultūra tika pakļauta Komunistiskajai partijai un to iz…" at bounding box center [683, 415] width 899 height 20
copy div "Pēc Otrā pasaules kara, kultūra tika pakļauta Komunistiskajai partijai un to iz…"
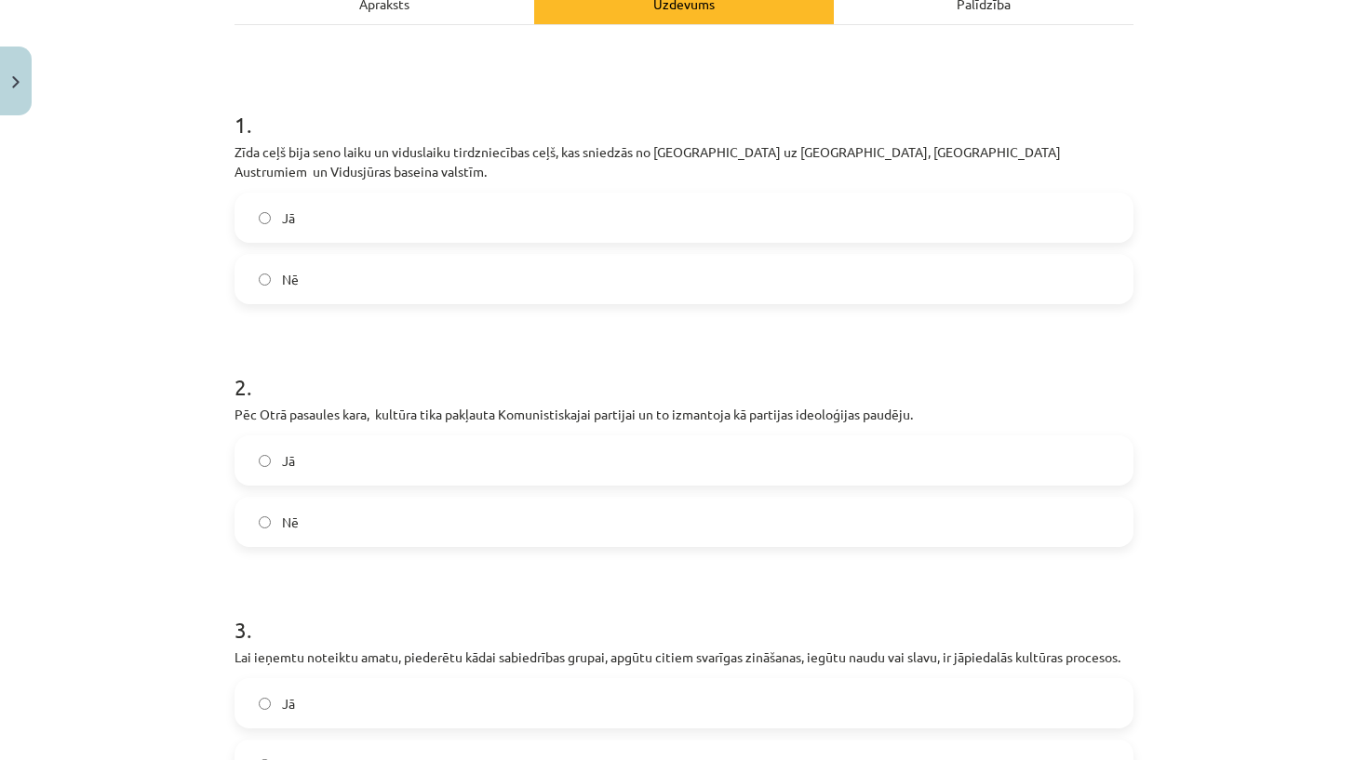
click at [350, 467] on div "Jā Nē" at bounding box center [683, 491] width 899 height 112
click at [338, 451] on label "Jā" at bounding box center [683, 460] width 895 height 47
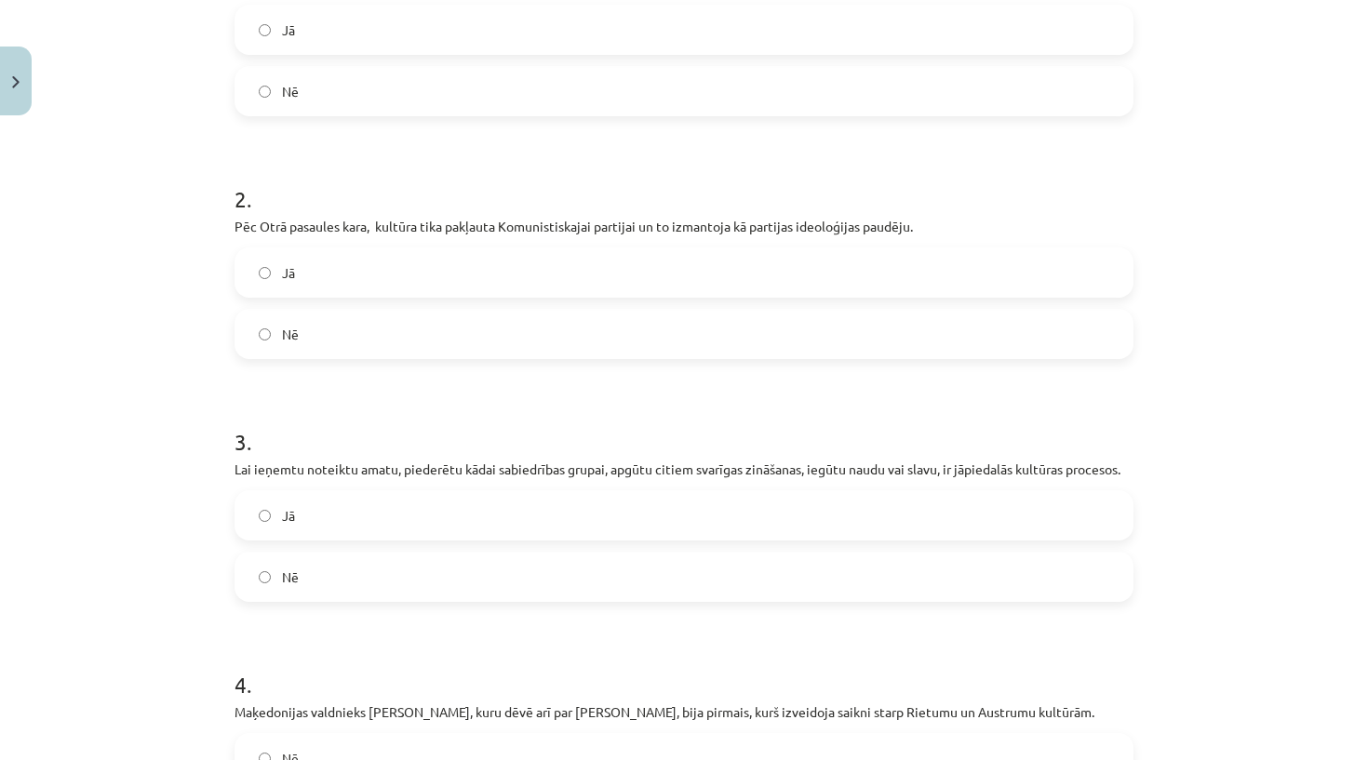
scroll to position [492, 0]
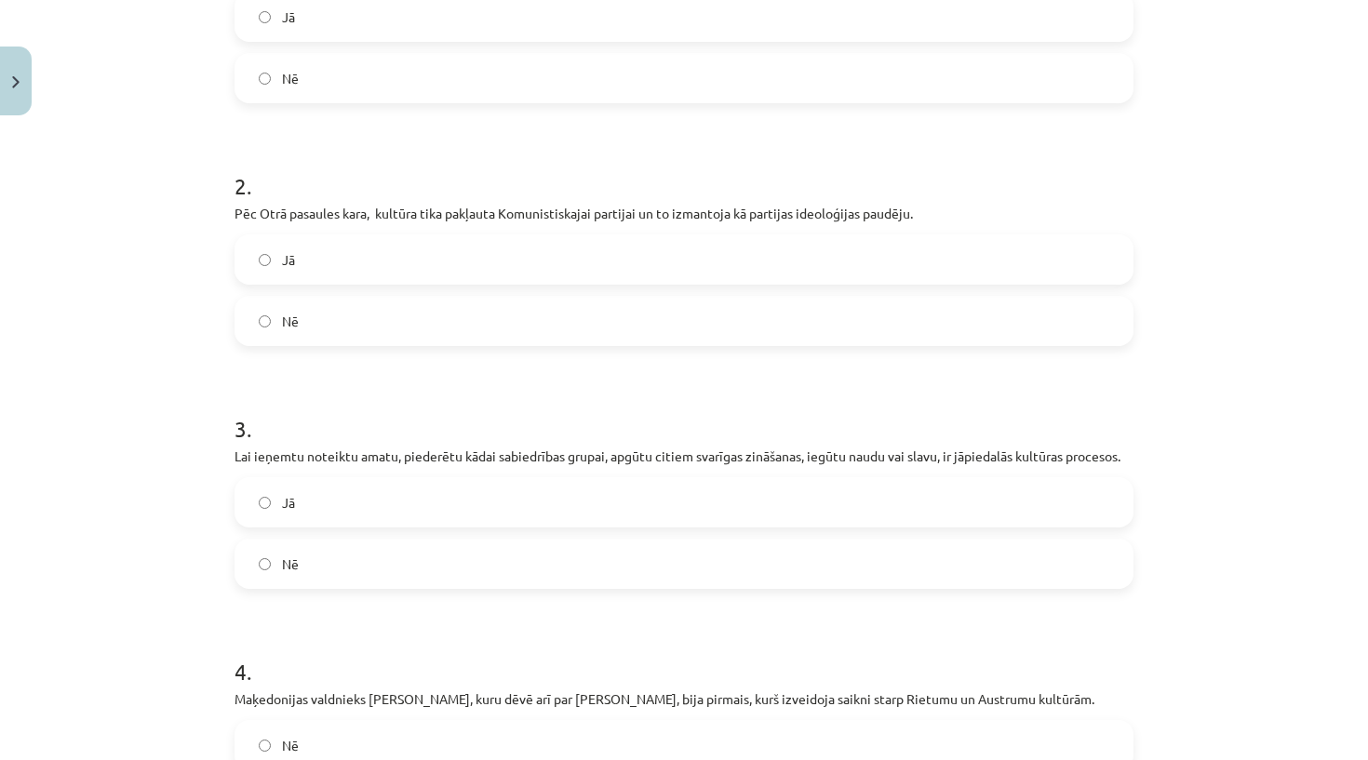
click at [260, 447] on p "Lai ieņemtu noteiktu amatu, piederētu kādai sabiedrības grupai, apgūtu citiem s…" at bounding box center [683, 457] width 899 height 20
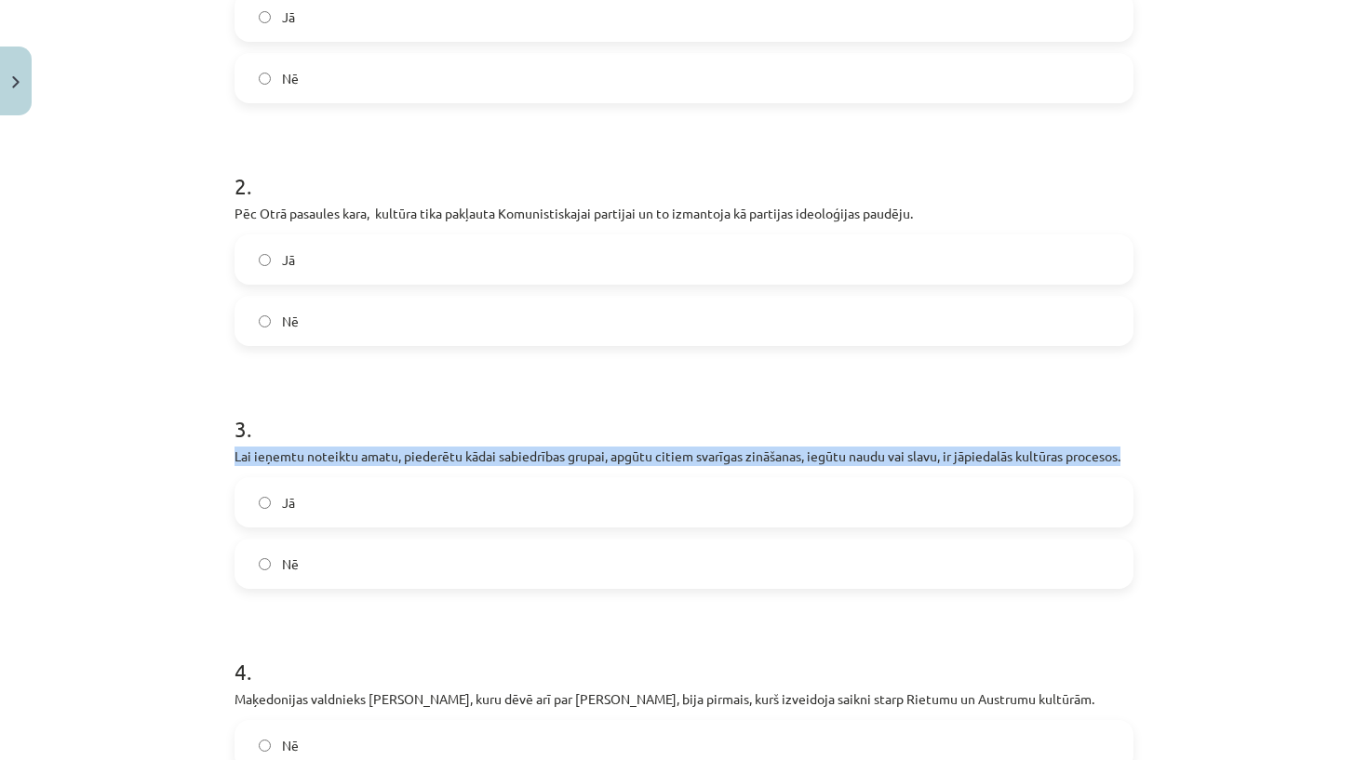
copy div "Lai ieņemtu noteiktu amatu, piederētu kādai sabiedrības grupai, apgūtu citiem s…"
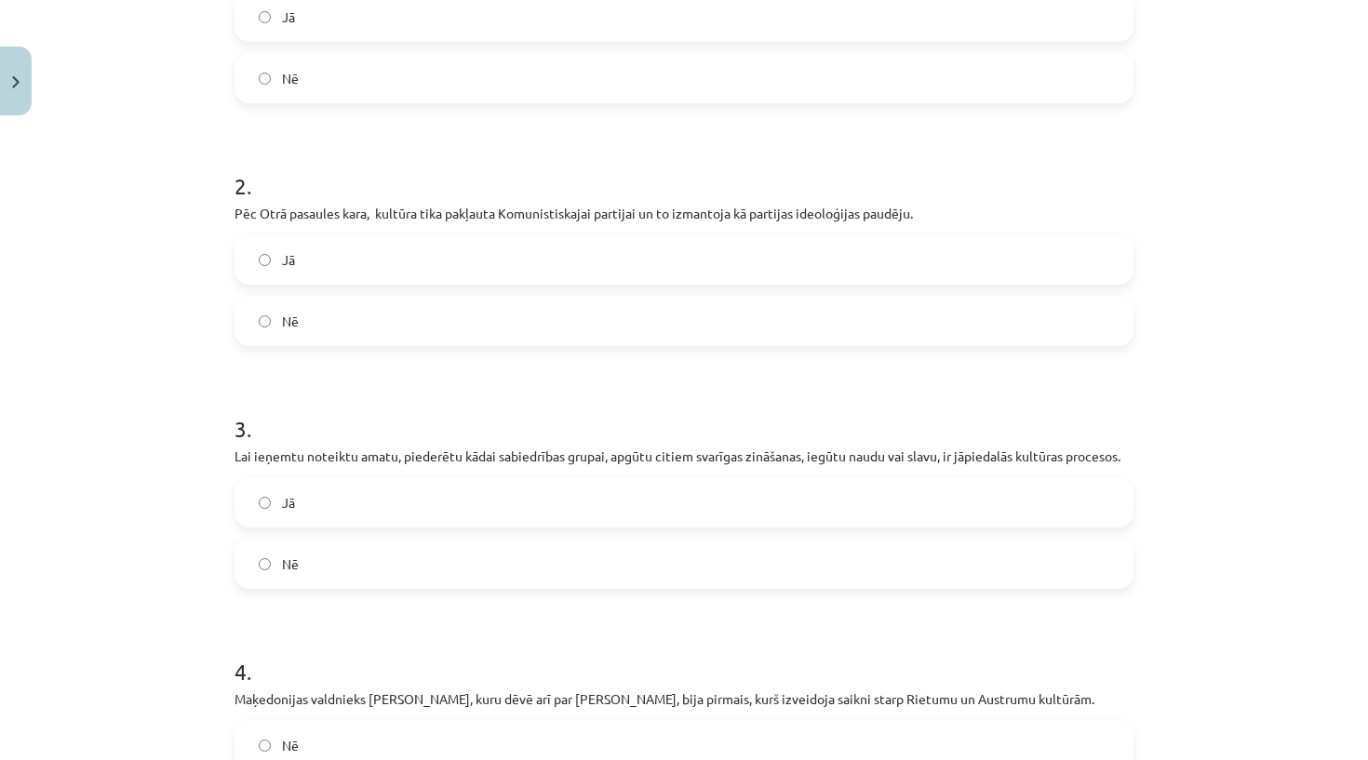
click at [325, 487] on label "Jā" at bounding box center [683, 502] width 895 height 47
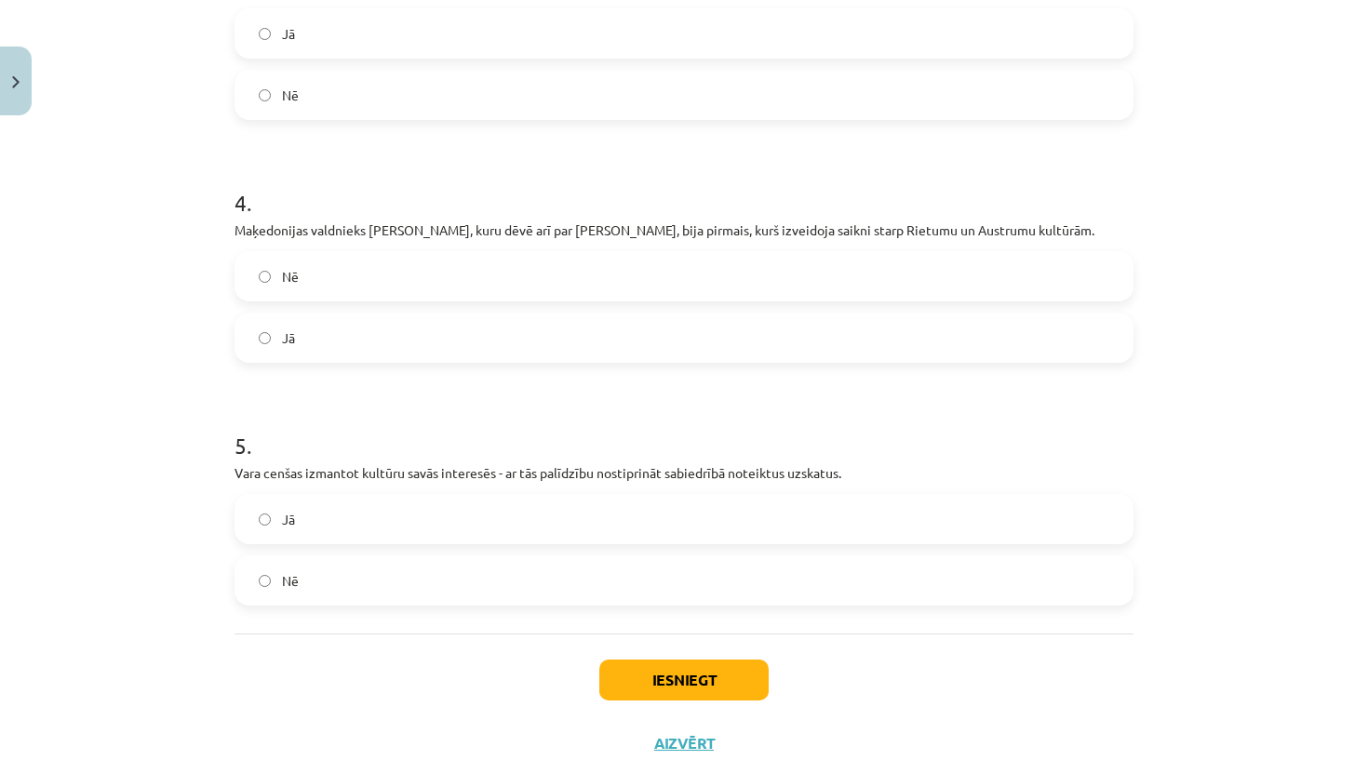
scroll to position [971, 0]
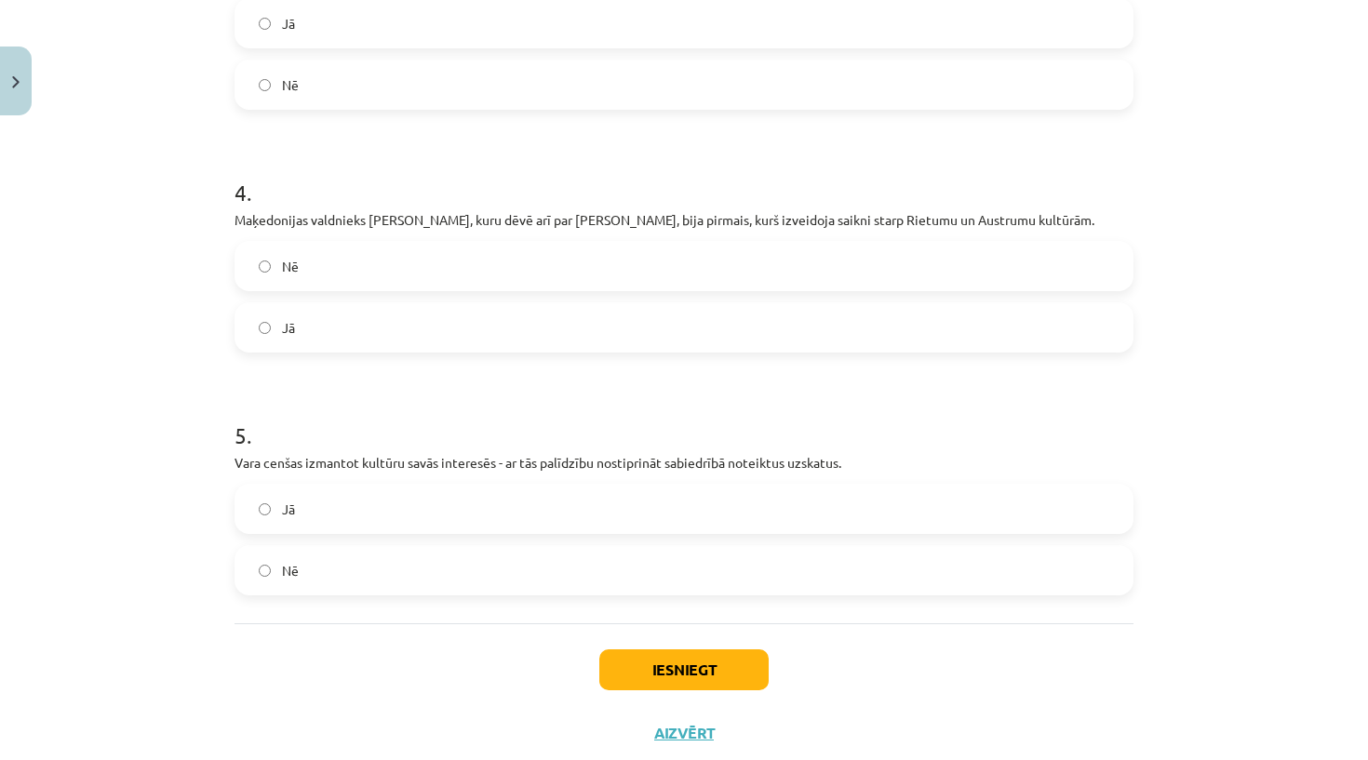
click at [314, 453] on p "Vara cenšas izmantot kultūru savās interesēs - ar tās palīdzību nostiprināt sab…" at bounding box center [683, 463] width 899 height 20
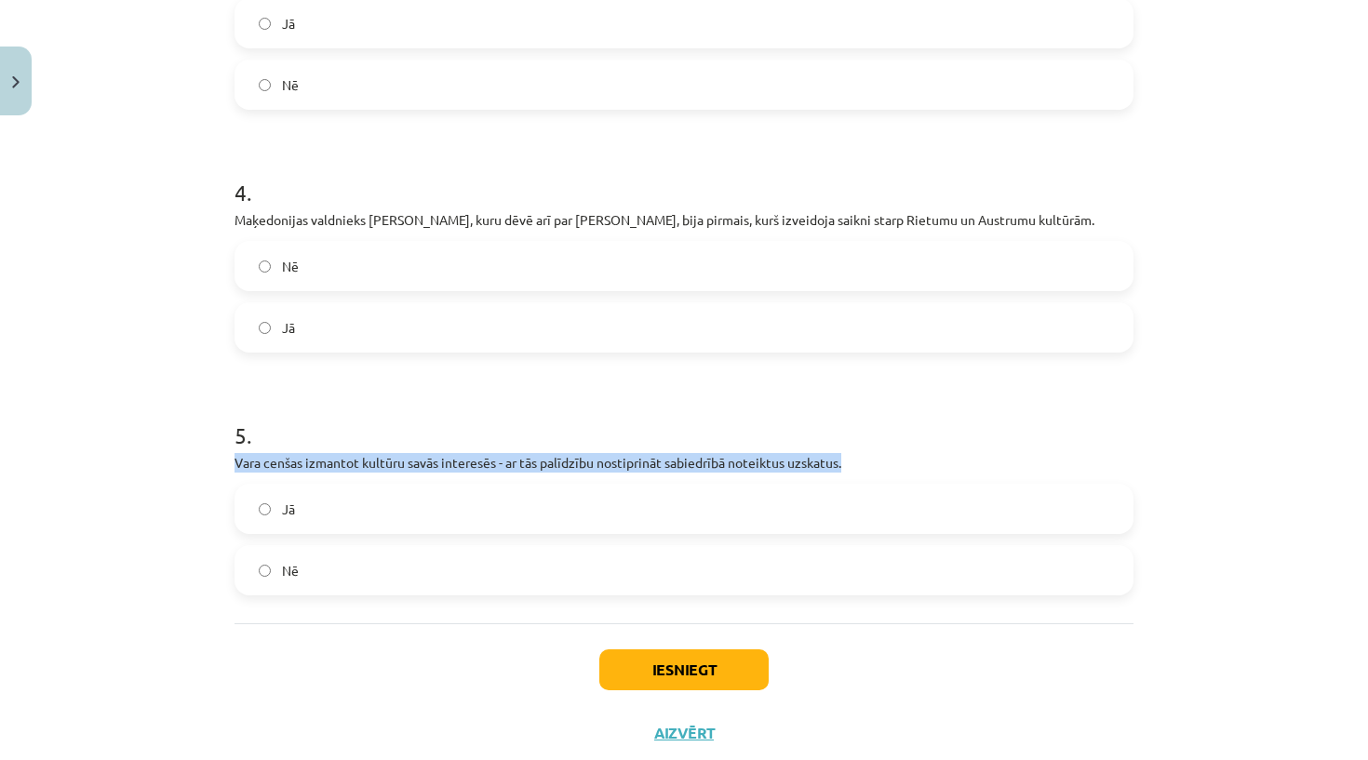
click at [314, 453] on p "Vara cenšas izmantot kultūru savās interesēs - ar tās palīdzību nostiprināt sab…" at bounding box center [683, 463] width 899 height 20
copy div "Vara cenšas izmantot kultūru savās interesēs - ar tās palīdzību nostiprināt sab…"
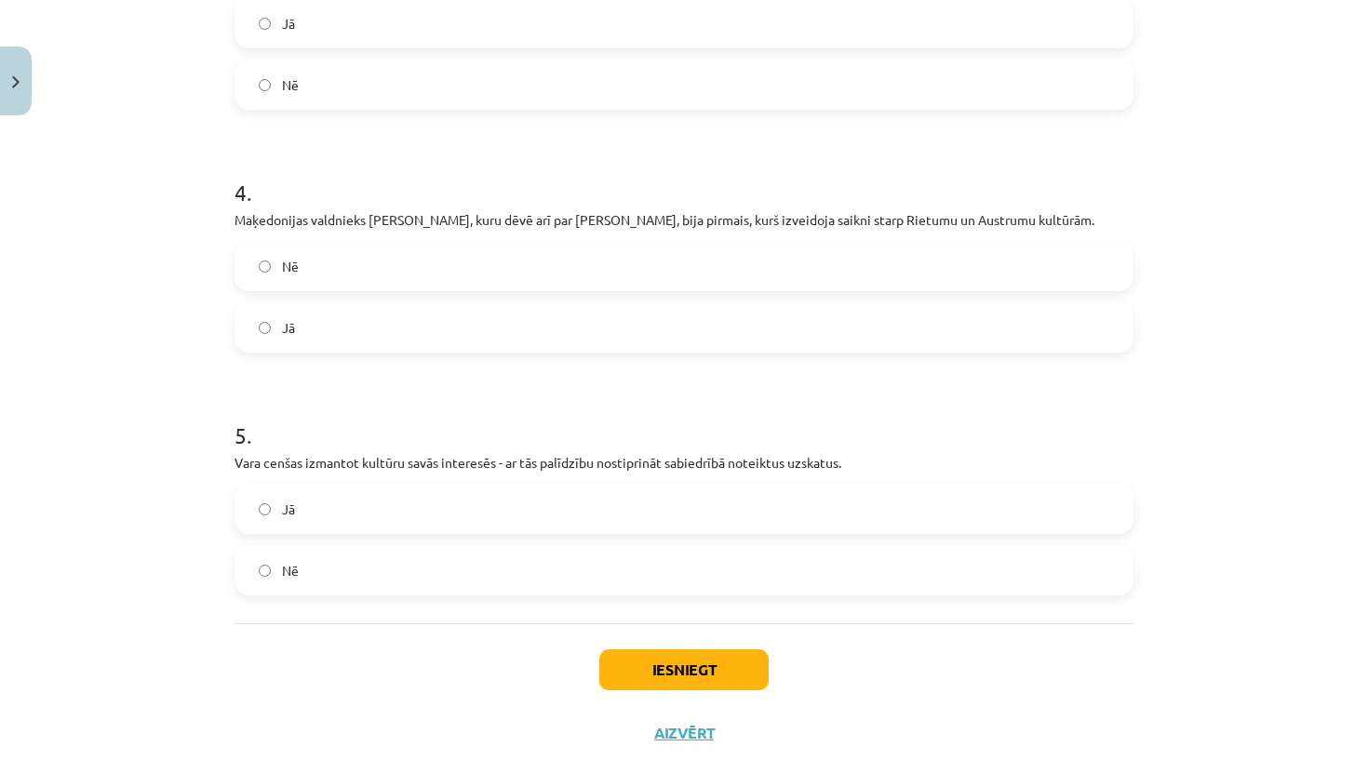
click at [366, 702] on div "Iesniegt Aizvērt" at bounding box center [683, 688] width 899 height 130
click at [414, 498] on label "Jā" at bounding box center [683, 509] width 895 height 47
click at [311, 190] on div "4 . Maķedonijas valdnieks Aleksandrs, kuru dēvē arī par Aleksandru Lielo, bija …" at bounding box center [683, 250] width 899 height 206
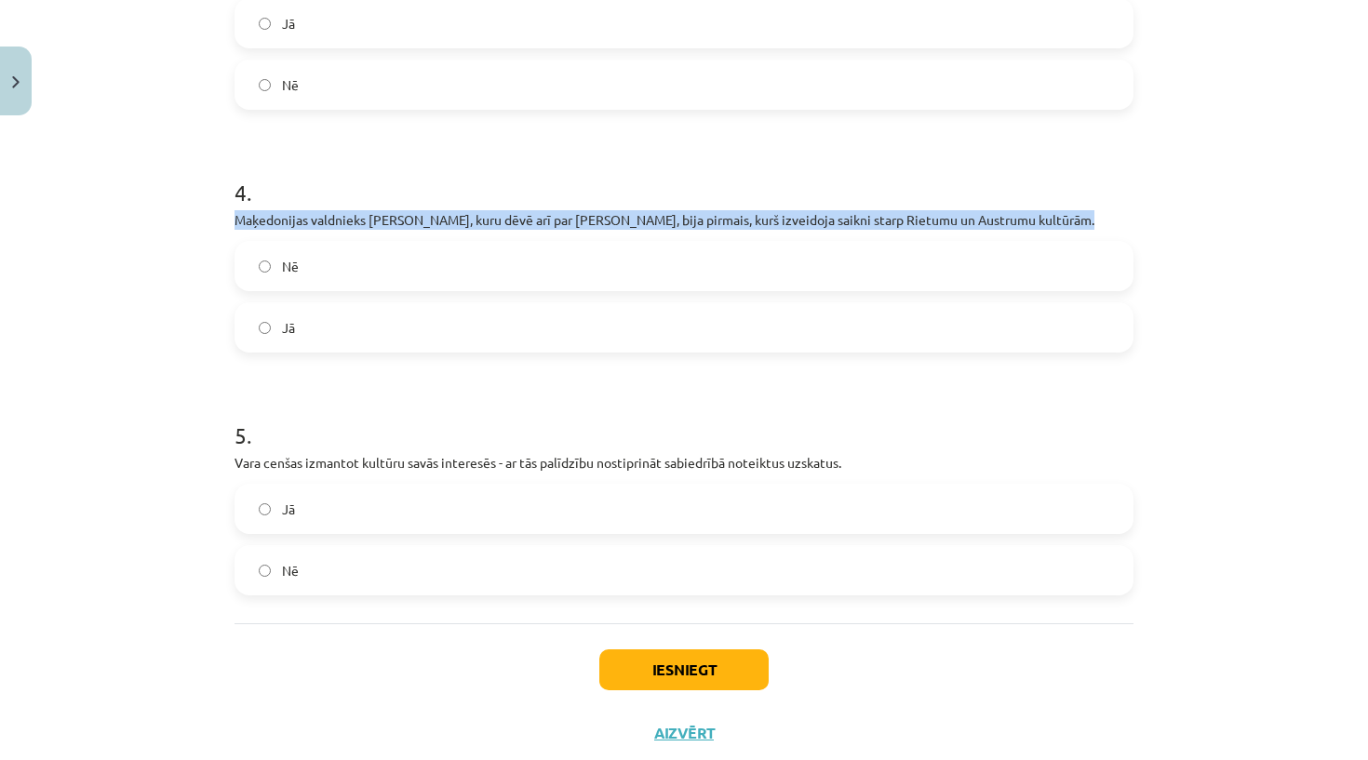
click at [311, 190] on div "4 . Maķedonijas valdnieks Aleksandrs, kuru dēvē arī par Aleksandru Lielo, bija …" at bounding box center [683, 250] width 899 height 206
copy div "Maķedonijas valdnieks Aleksandrs, kuru dēvē arī par Aleksandru Lielo, bija pirm…"
click at [309, 174] on h1 "4 ." at bounding box center [683, 176] width 899 height 58
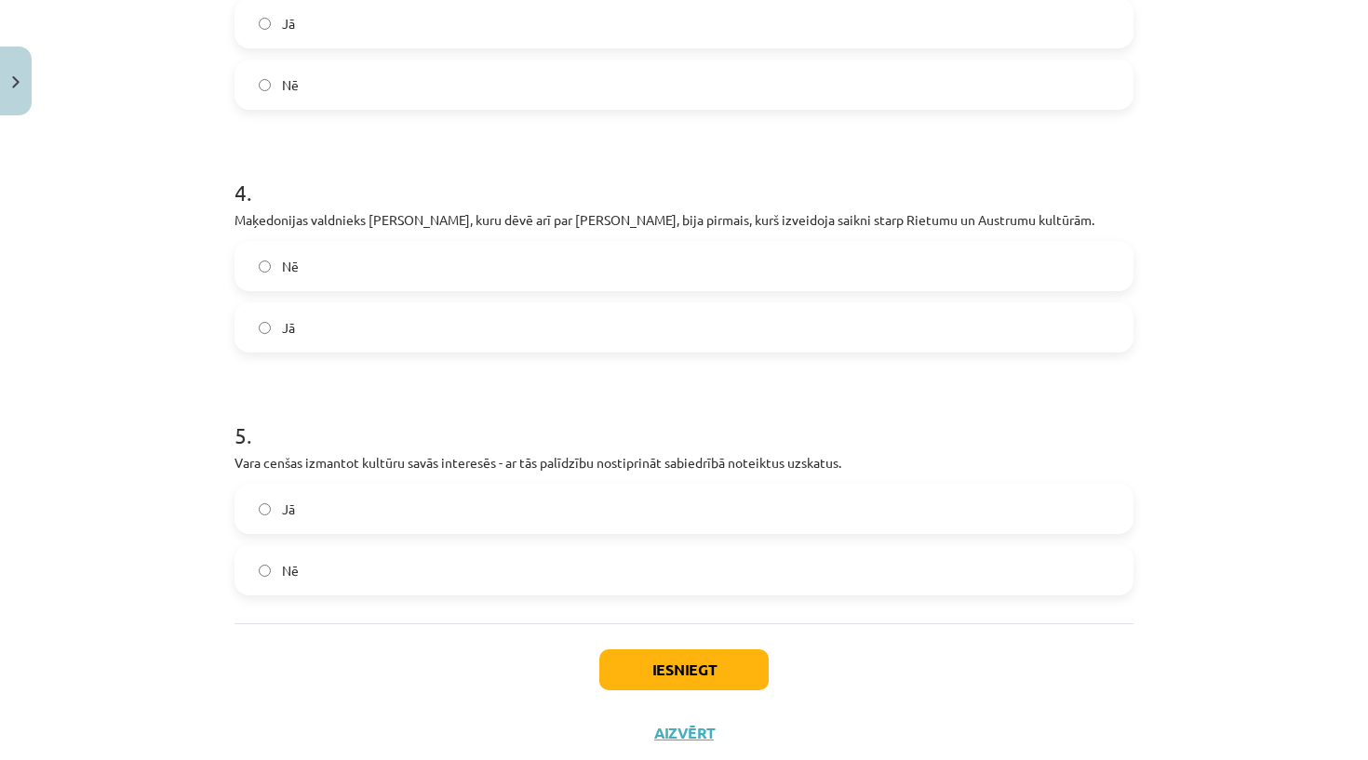
click at [435, 330] on label "Jā" at bounding box center [683, 327] width 895 height 47
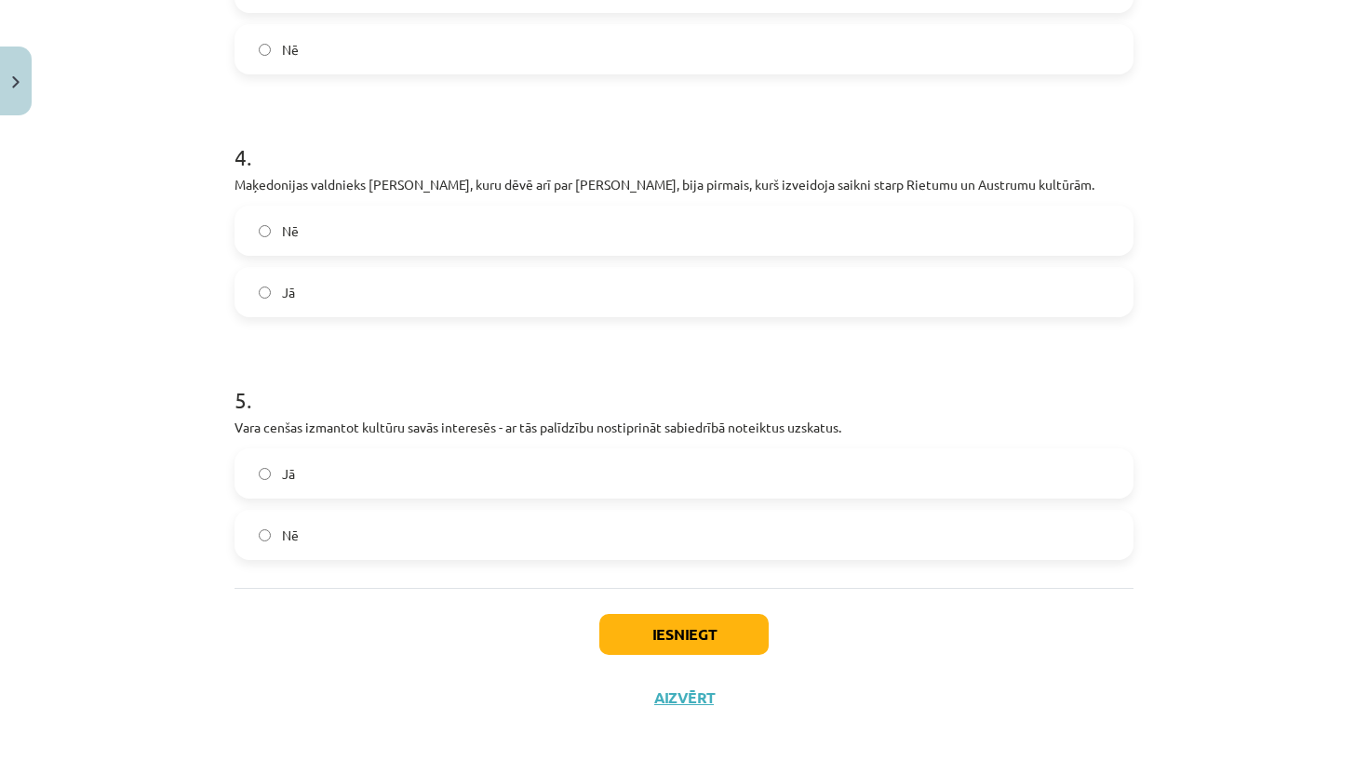
scroll to position [1006, 0]
click at [645, 615] on button "Iesniegt" at bounding box center [683, 635] width 169 height 41
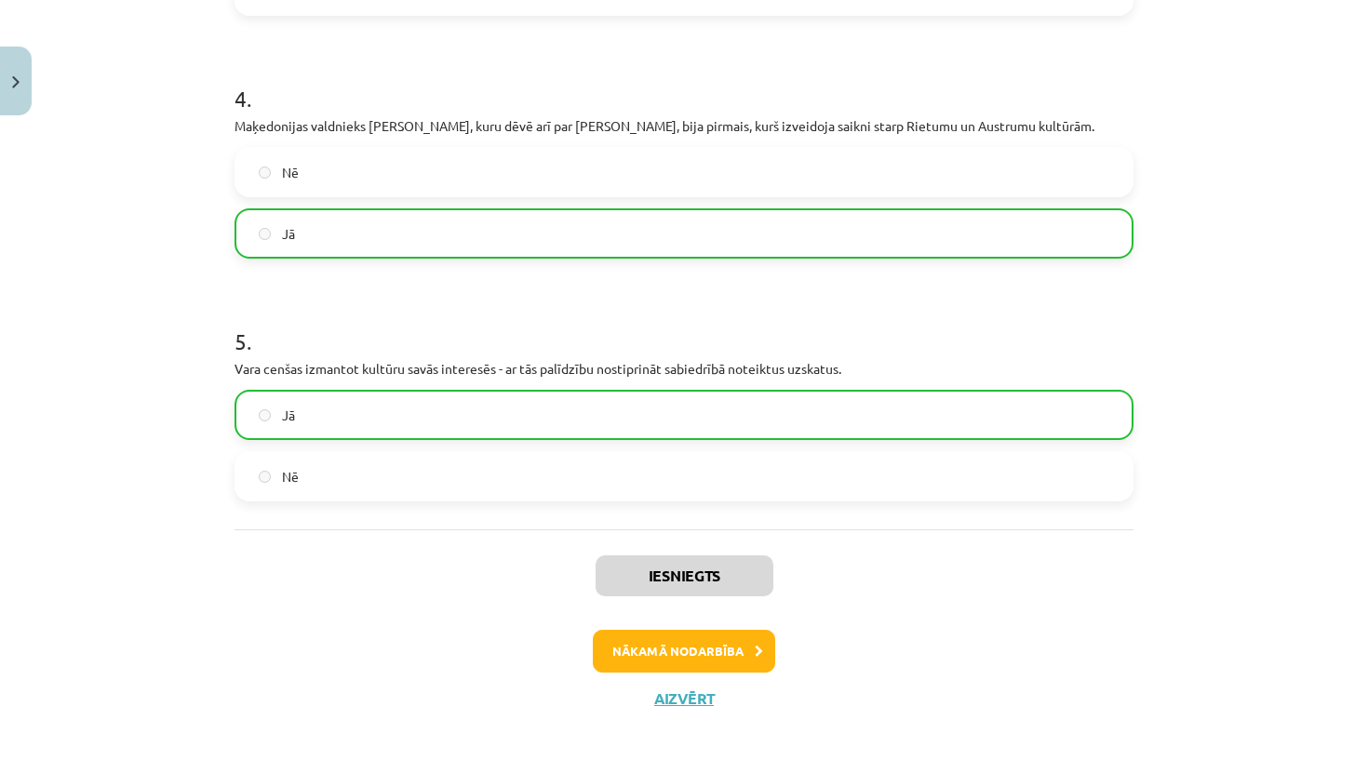
scroll to position [1064, 0]
click at [700, 641] on button "Nākamā nodarbība" at bounding box center [684, 652] width 182 height 43
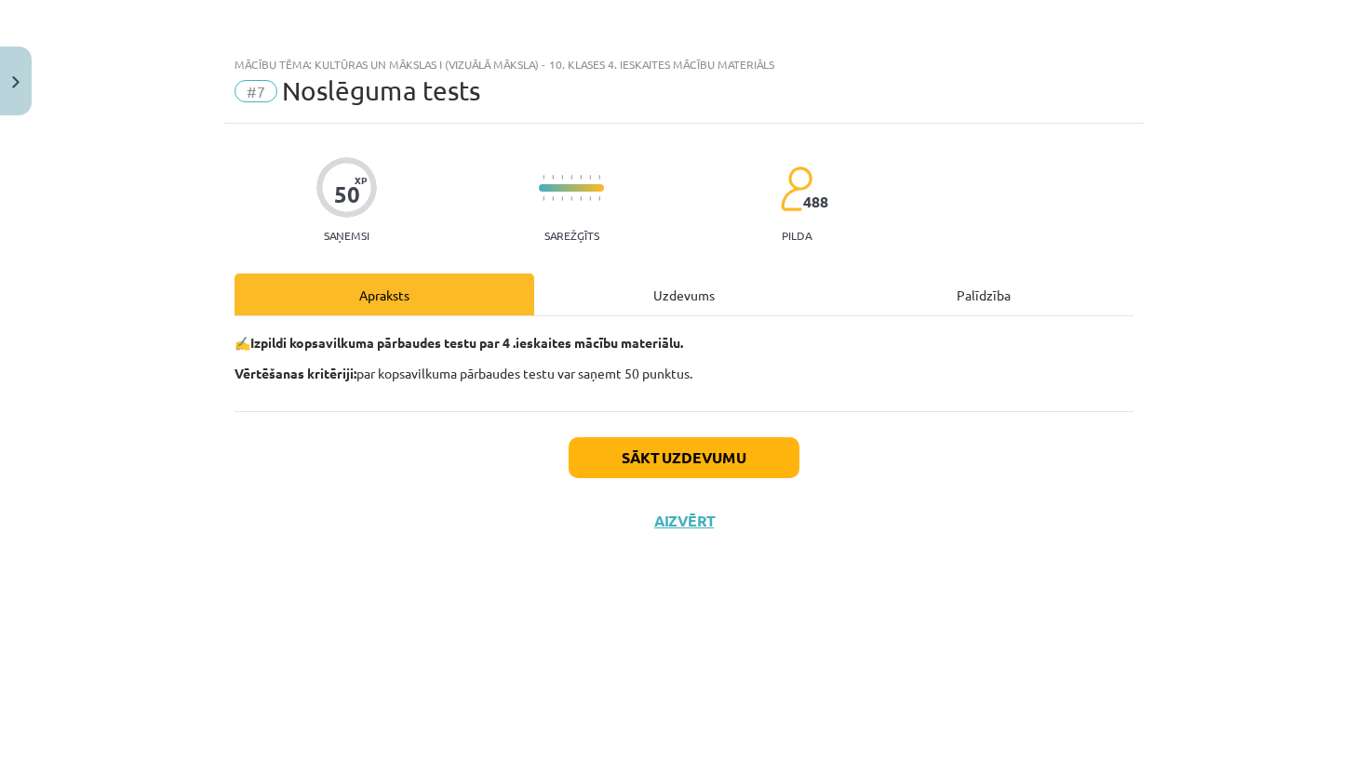
click at [701, 302] on div "Uzdevums" at bounding box center [684, 295] width 300 height 42
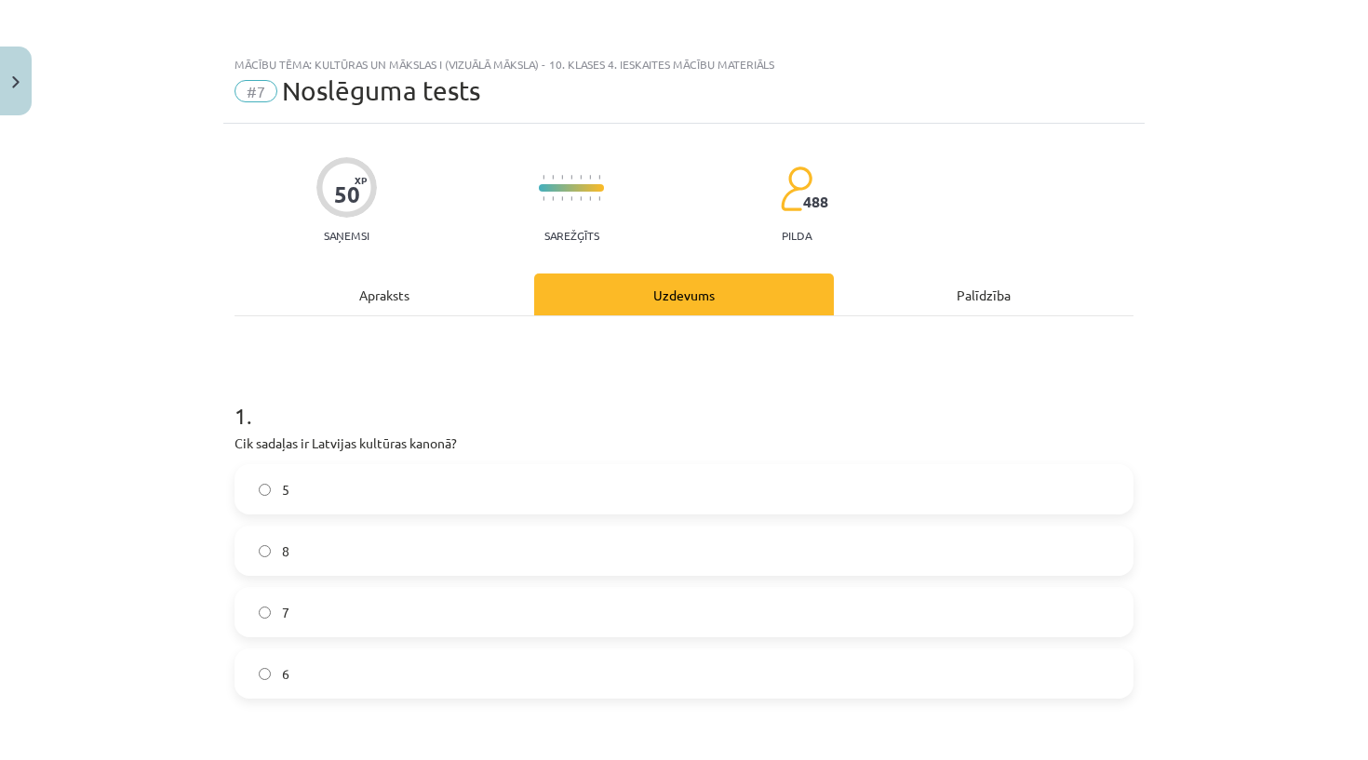
scroll to position [-1, 0]
click at [372, 312] on div "Apraksts" at bounding box center [384, 295] width 300 height 42
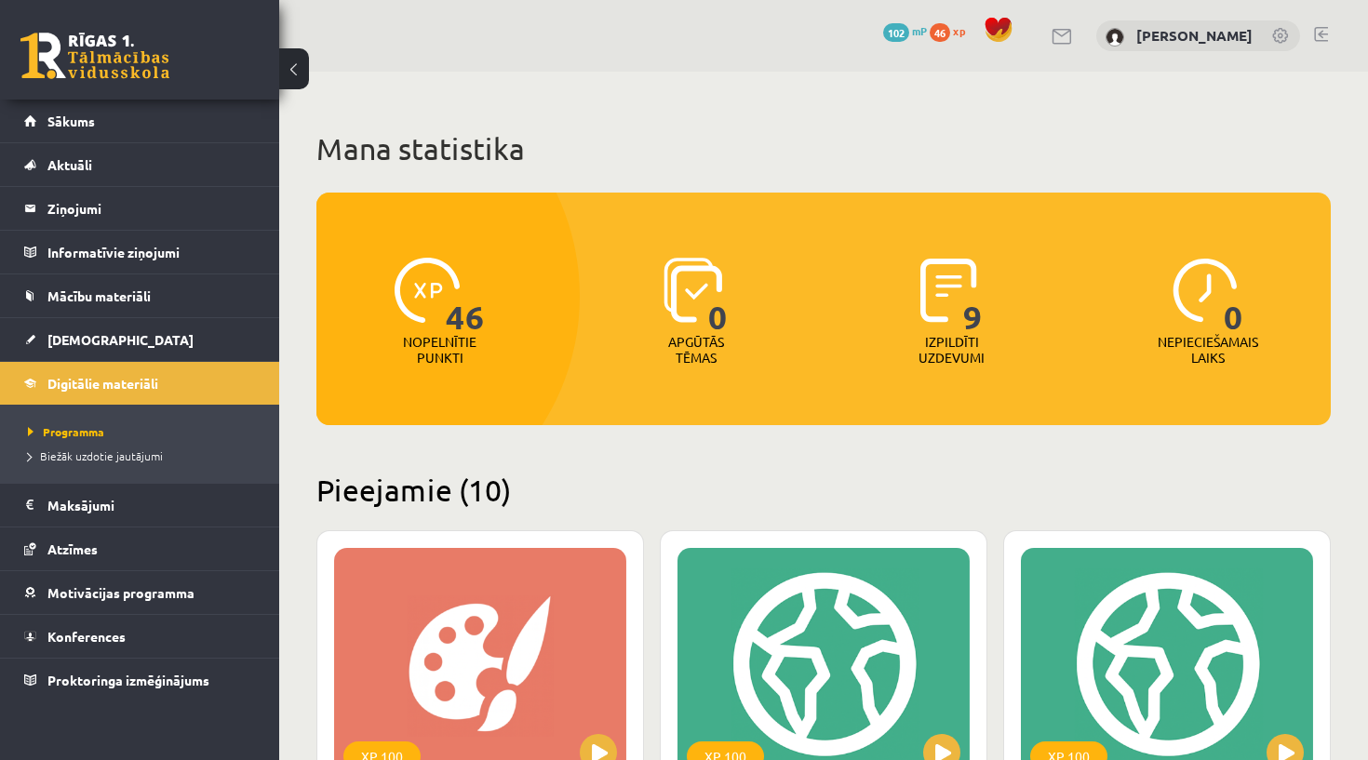
scroll to position [541, 0]
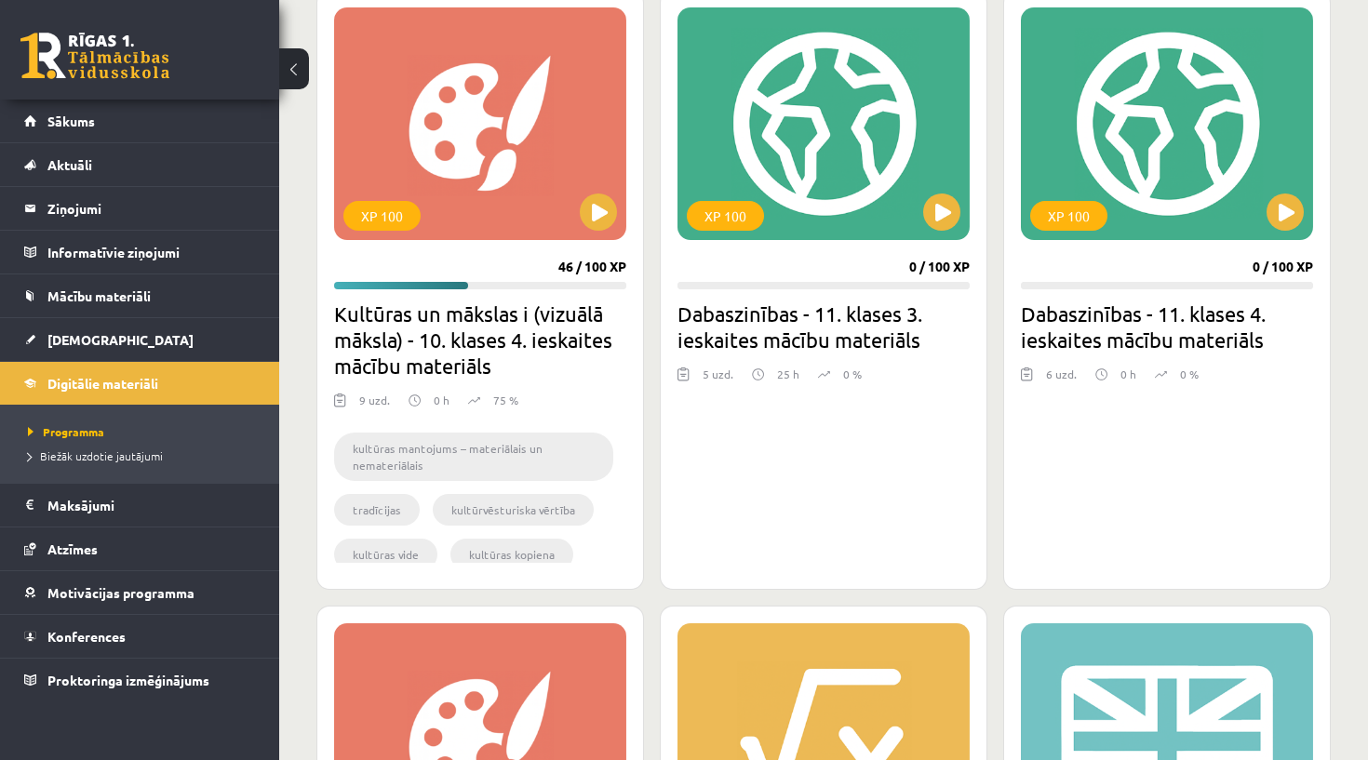
click at [503, 329] on h2 "Kultūras un mākslas i (vizuālā māksla) - 10. klases 4. ieskaites mācību materiā…" at bounding box center [480, 340] width 292 height 78
click at [591, 206] on button at bounding box center [598, 212] width 37 height 37
click at [554, 104] on div "XP 100" at bounding box center [480, 123] width 292 height 233
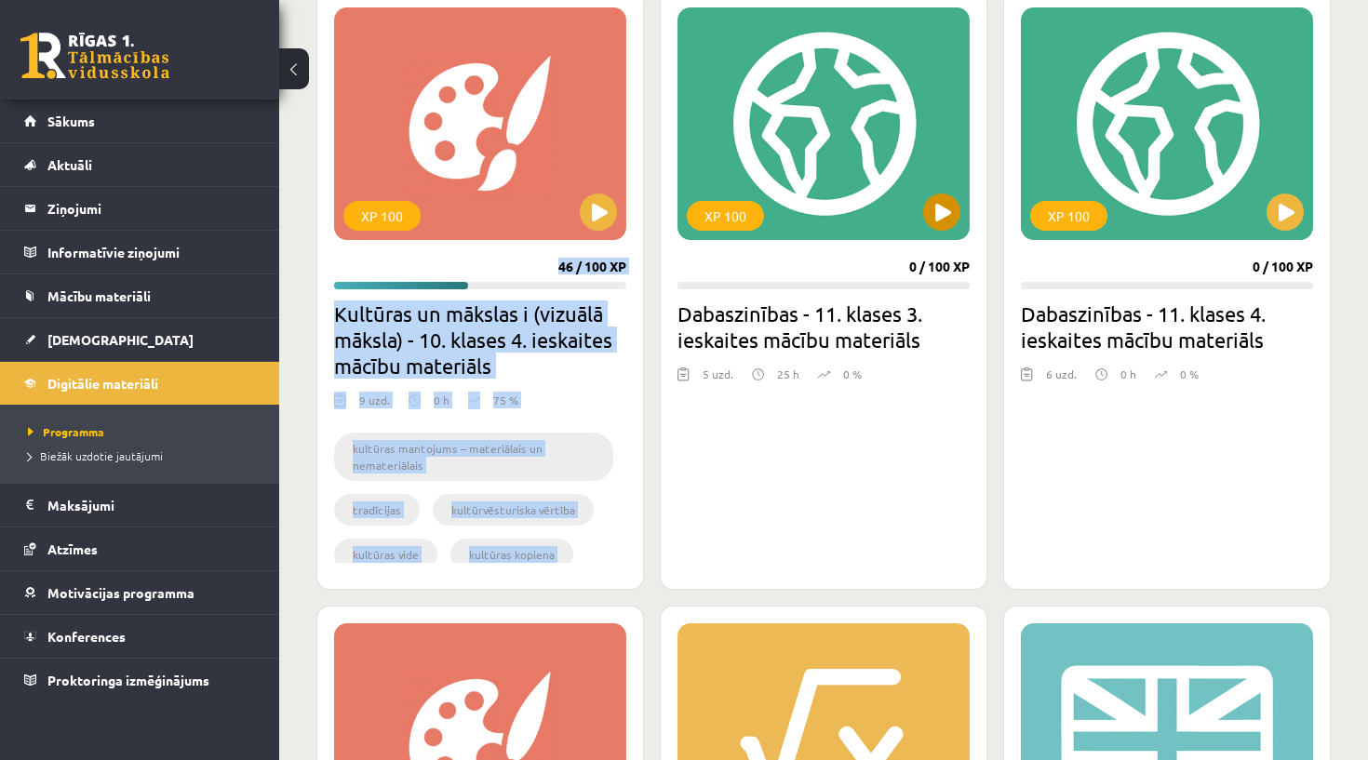
drag, startPoint x: 403, startPoint y: 216, endPoint x: 771, endPoint y: 117, distance: 381.4
click at [542, 326] on h2 "Kultūras un mākslas i (vizuālā māksla) - 10. klases 4. ieskaites mācību materiā…" at bounding box center [480, 340] width 292 height 78
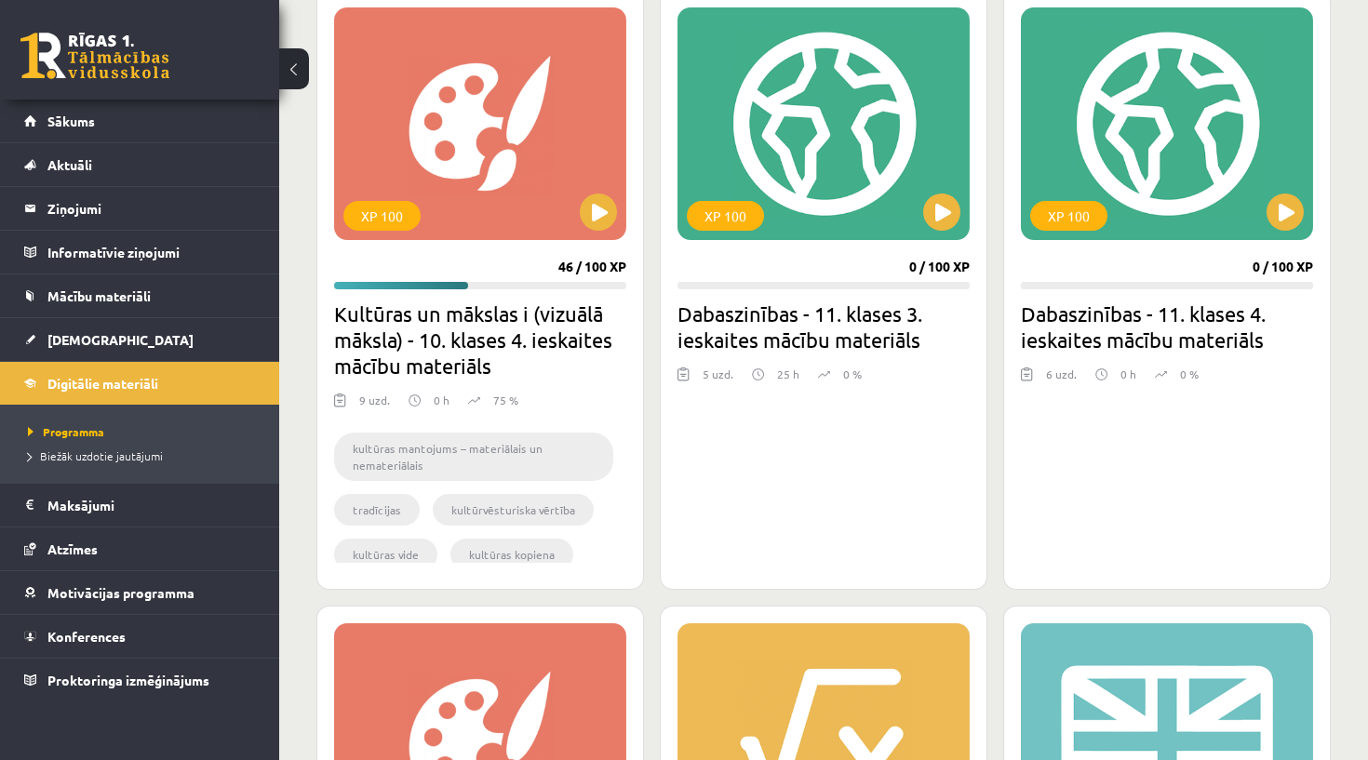
click at [583, 267] on div "46 / 100 XP" at bounding box center [592, 267] width 68 height 17
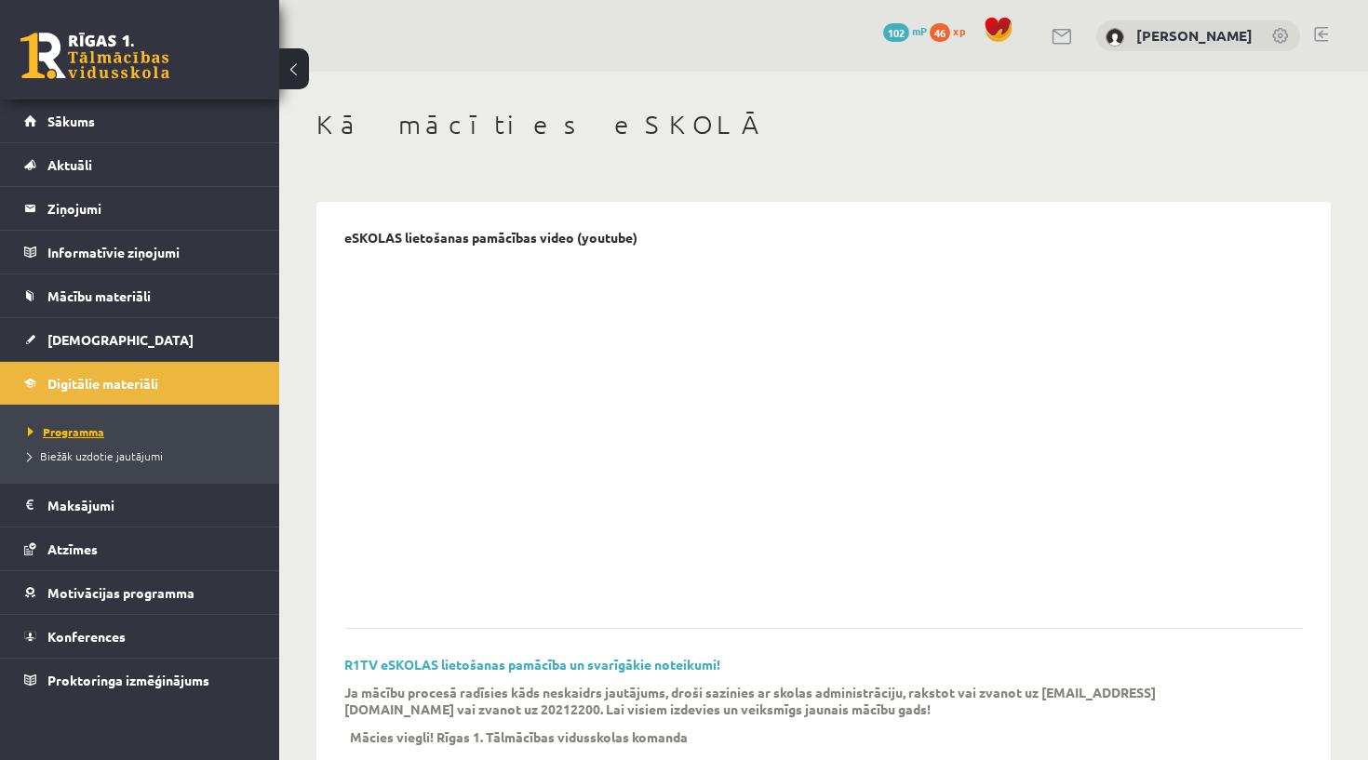
click at [124, 433] on link "Programma" at bounding box center [144, 431] width 233 height 17
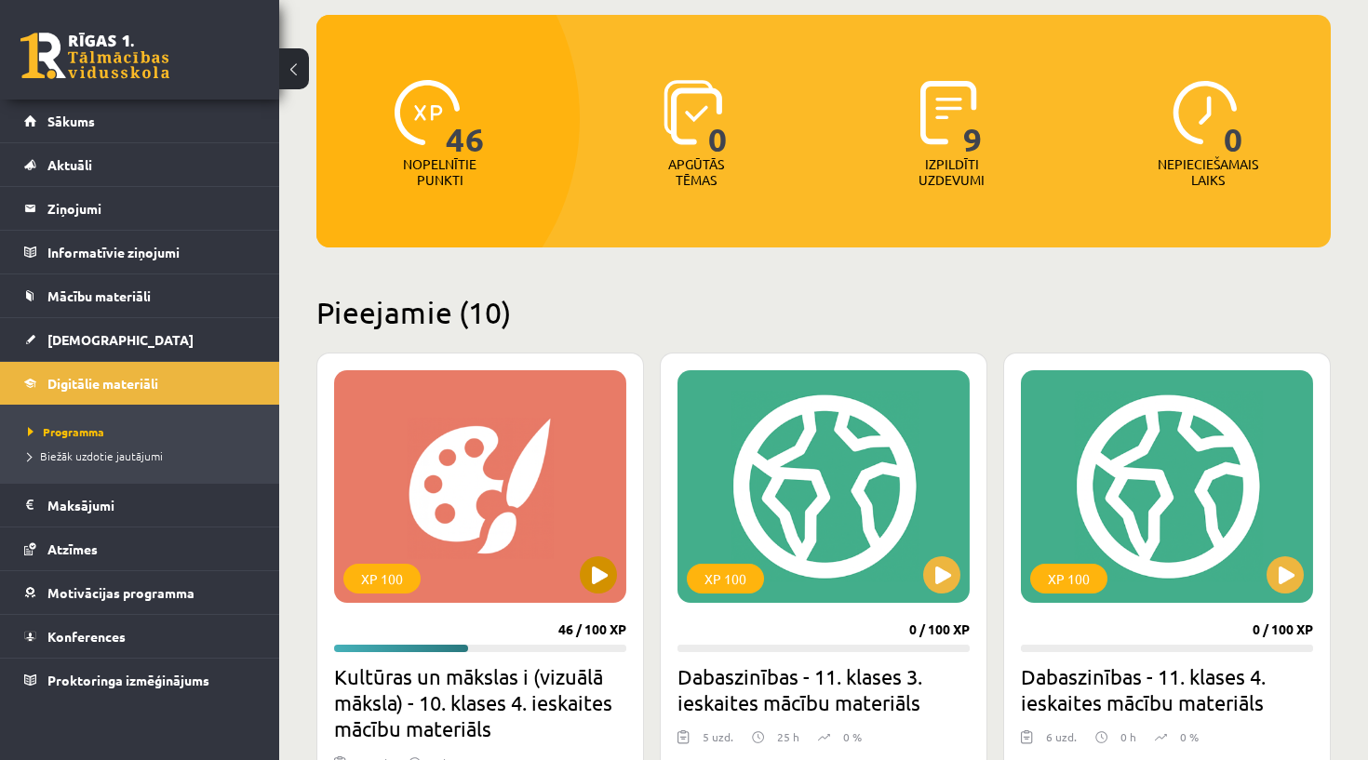
scroll to position [178, 0]
click at [518, 564] on div "XP 100" at bounding box center [480, 486] width 292 height 233
click at [518, 563] on div "XP 100" at bounding box center [480, 486] width 292 height 233
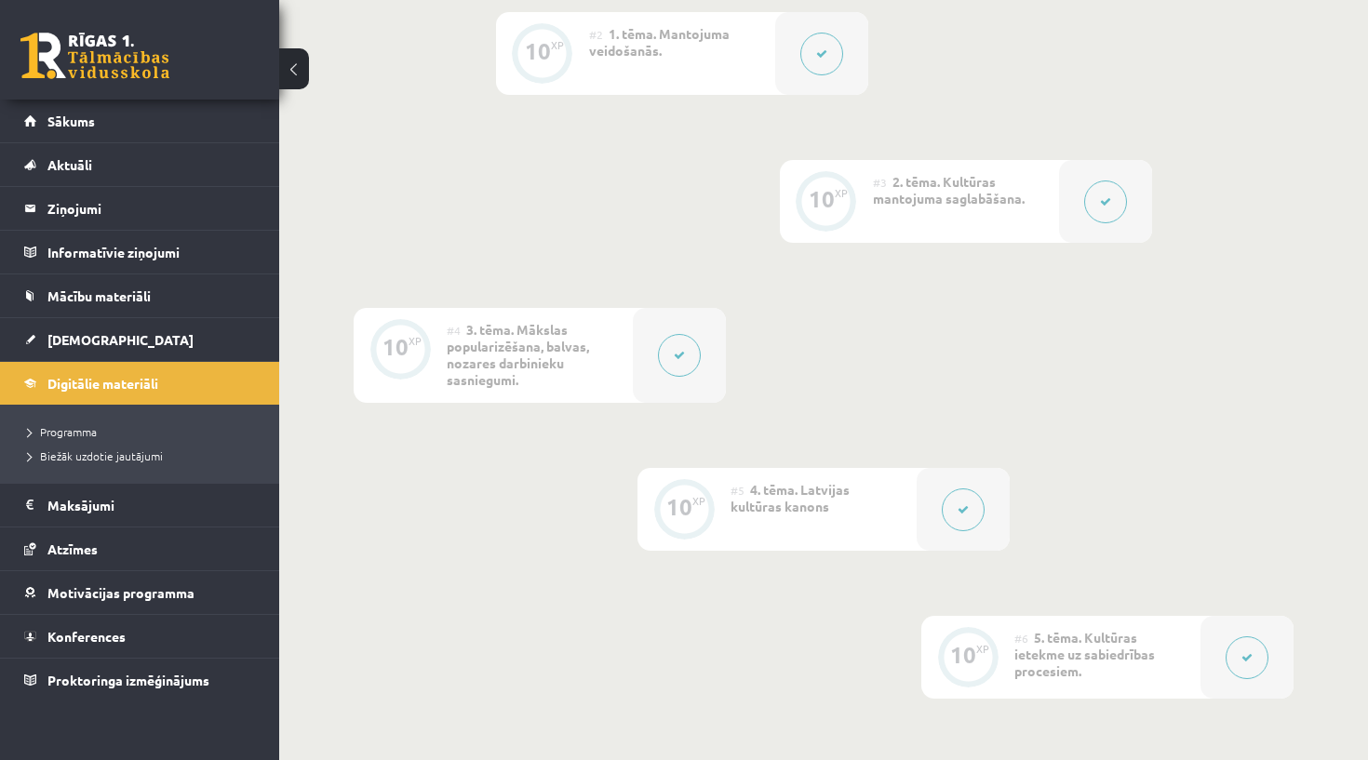
scroll to position [812, 0]
click at [874, 537] on div "#5 4. tēma. Latvijas kultūras kanons" at bounding box center [823, 514] width 186 height 83
click at [961, 525] on button at bounding box center [963, 514] width 43 height 43
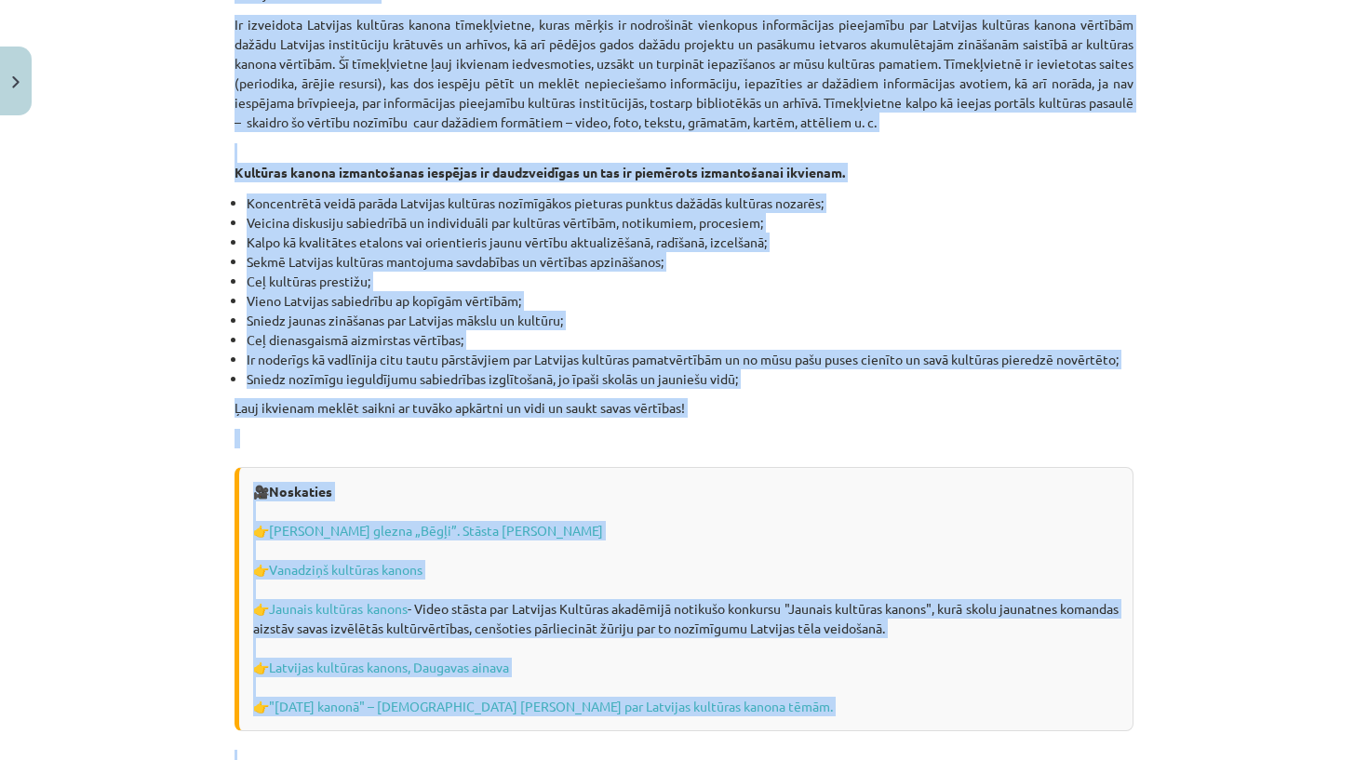
scroll to position [5031, 0]
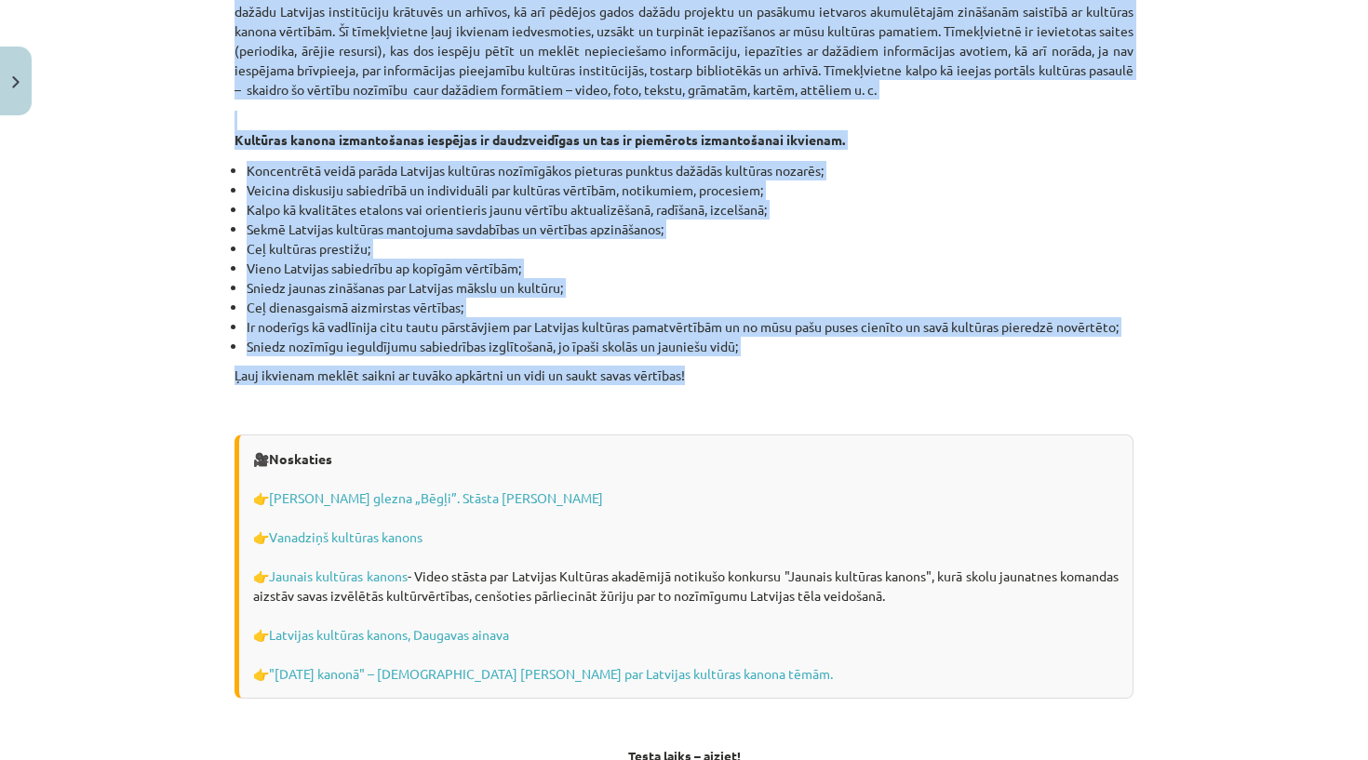
drag, startPoint x: 558, startPoint y: 377, endPoint x: 948, endPoint y: 344, distance: 391.2
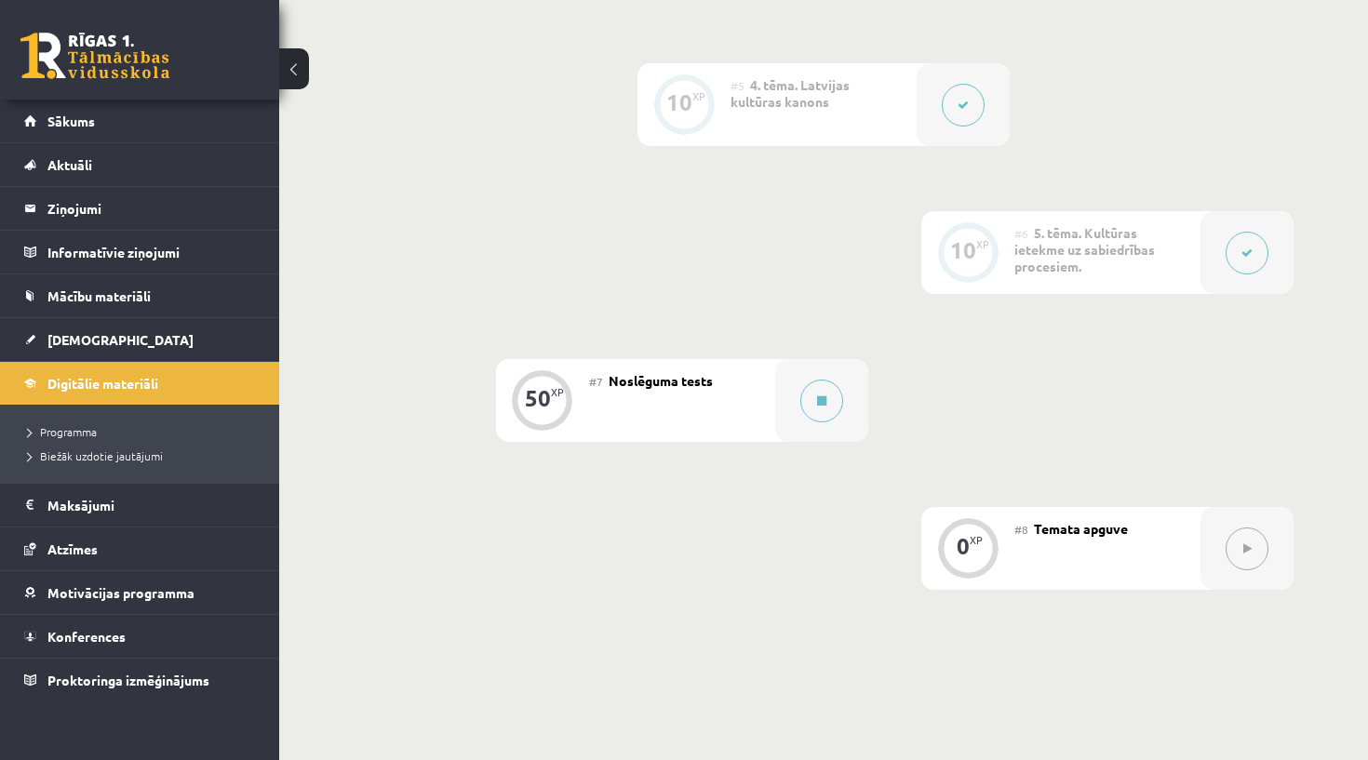
scroll to position [1236, 0]
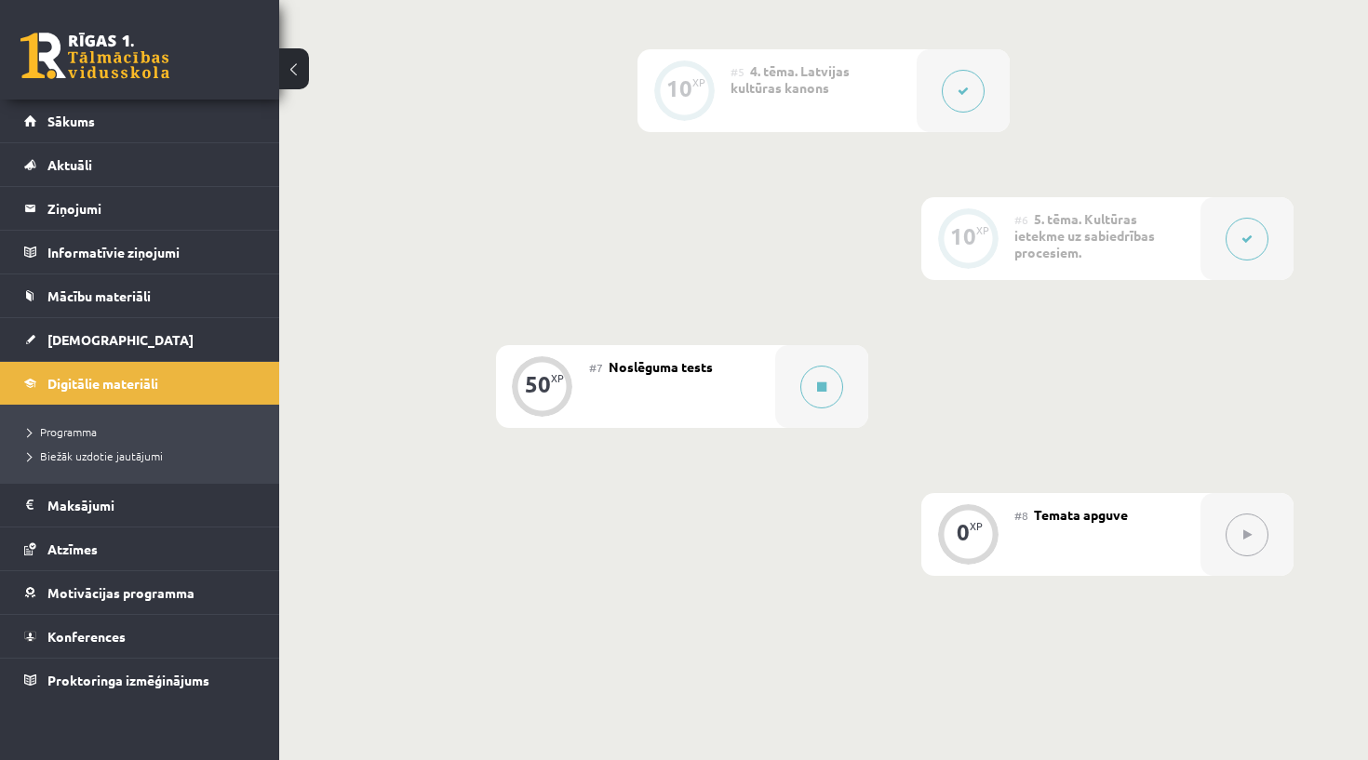
click at [675, 391] on div "#7 Noslēguma tests" at bounding box center [682, 386] width 186 height 83
click at [824, 400] on button at bounding box center [821, 387] width 43 height 43
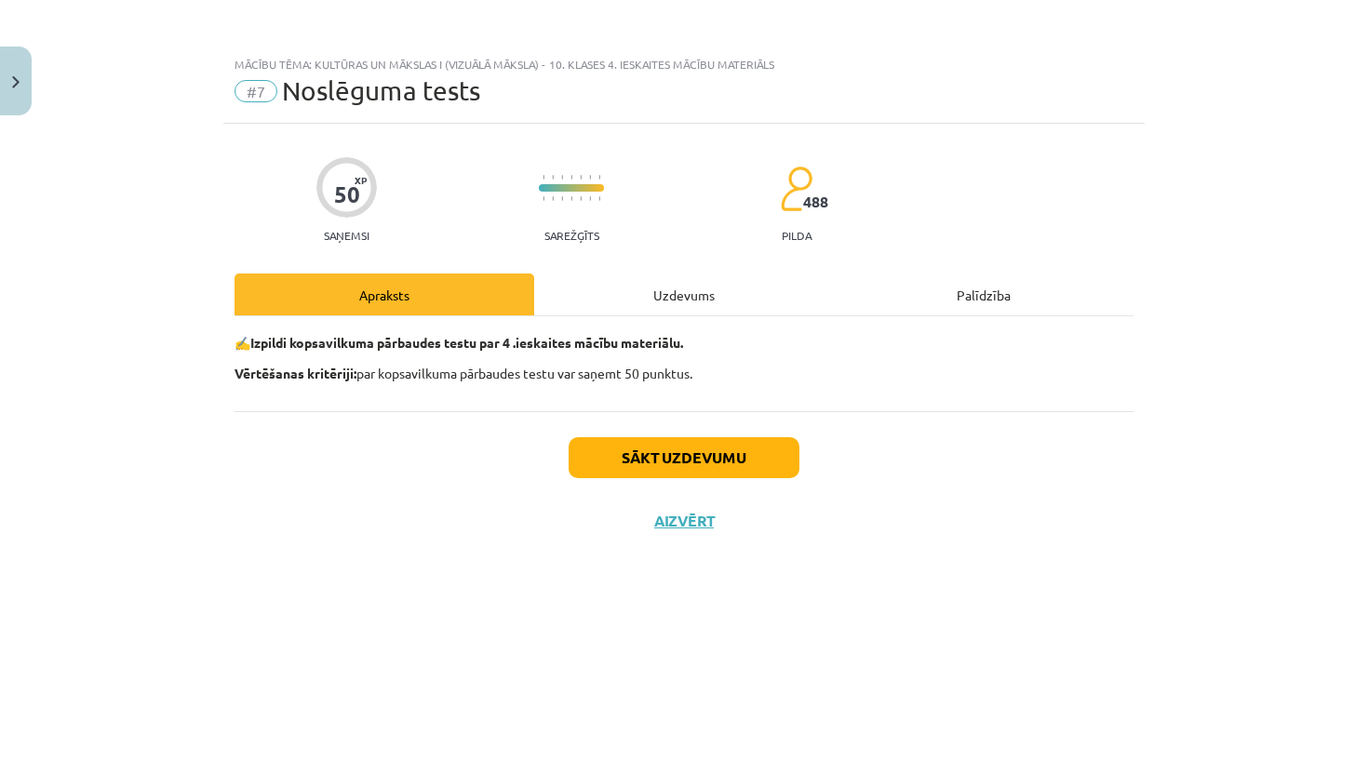
click at [689, 282] on div "Uzdevums" at bounding box center [684, 295] width 300 height 42
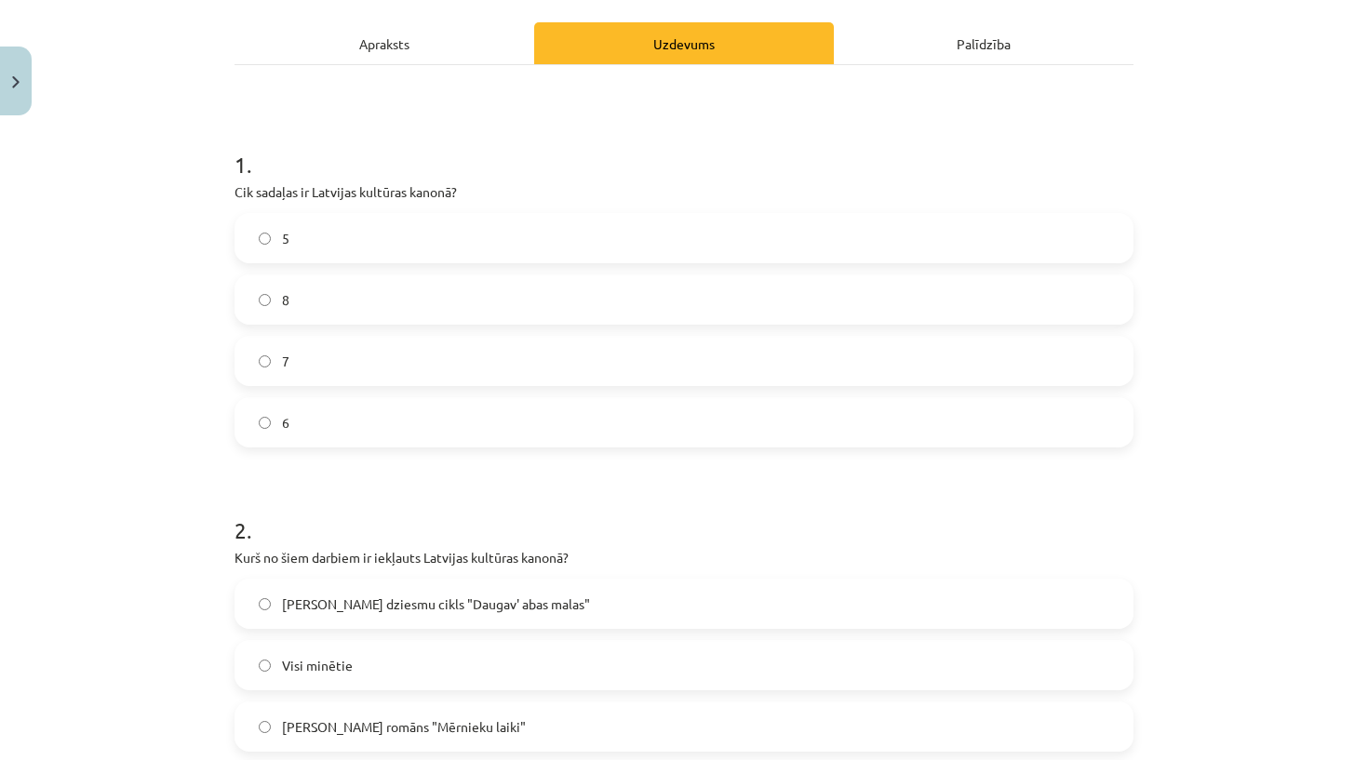
scroll to position [314, 0]
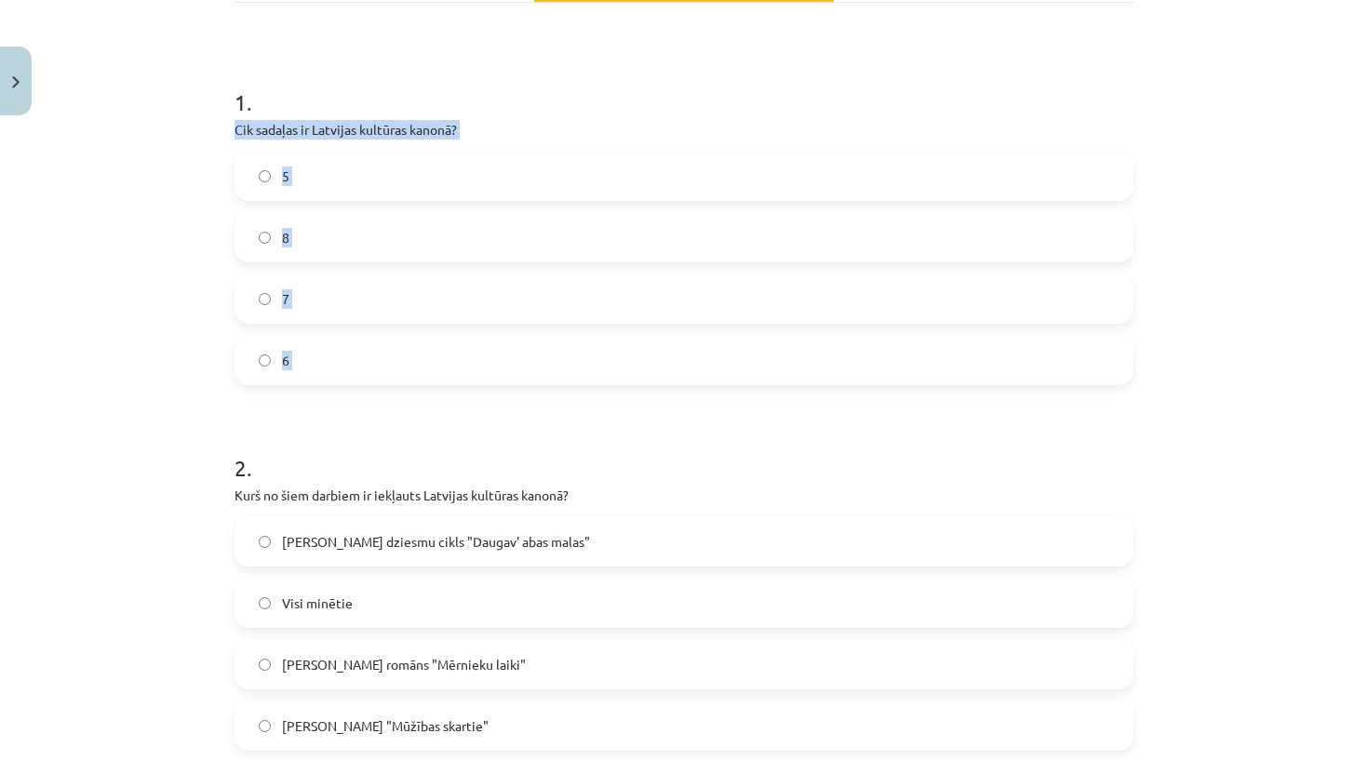
drag, startPoint x: 230, startPoint y: 124, endPoint x: 367, endPoint y: 399, distance: 307.5
copy div "Cik sadaļas ir Latvijas kultūras kanonā? 5 8 7 6"
click at [165, 446] on div "Mācību tēma: Kultūras un mākslas i (vizuālā māksla) - 10. klases 4. ieskaites m…" at bounding box center [684, 380] width 1368 height 760
click at [353, 293] on label "7" at bounding box center [683, 298] width 895 height 47
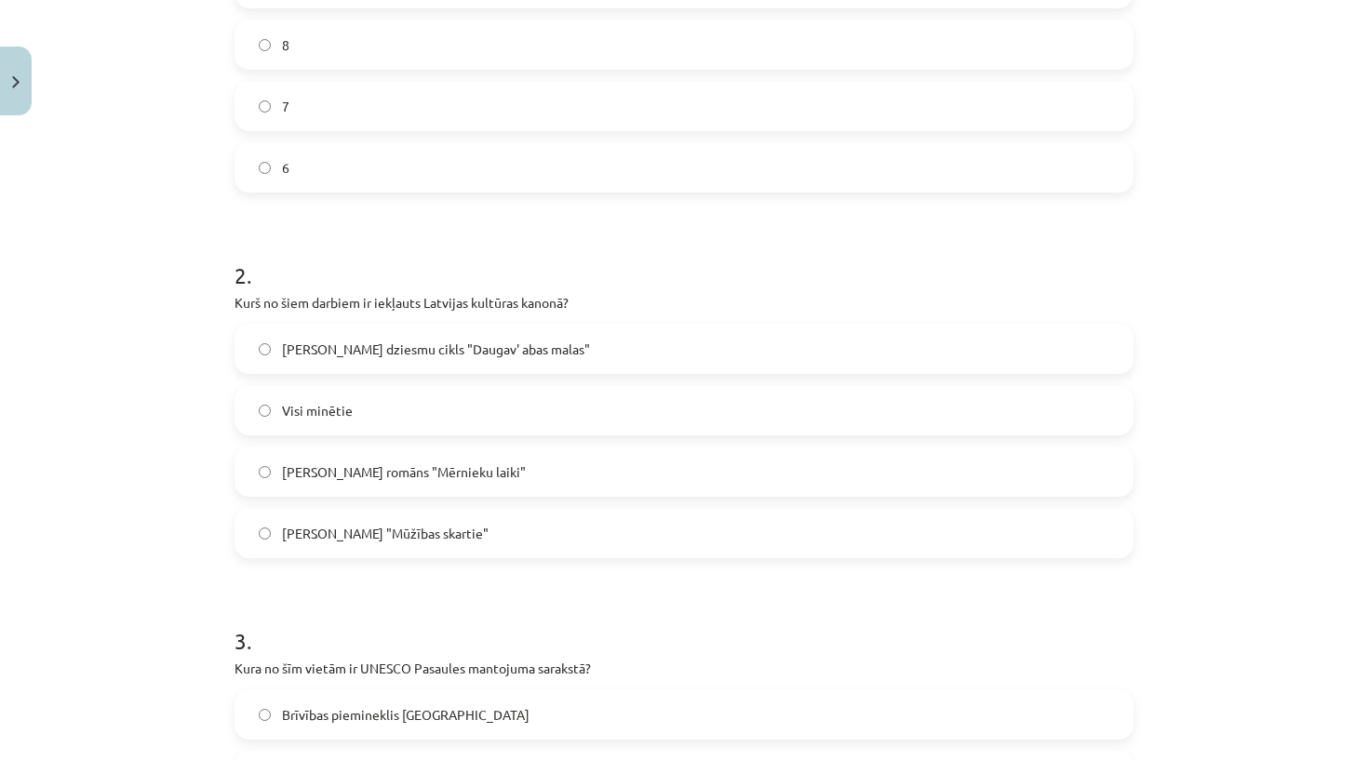
scroll to position [517, 0]
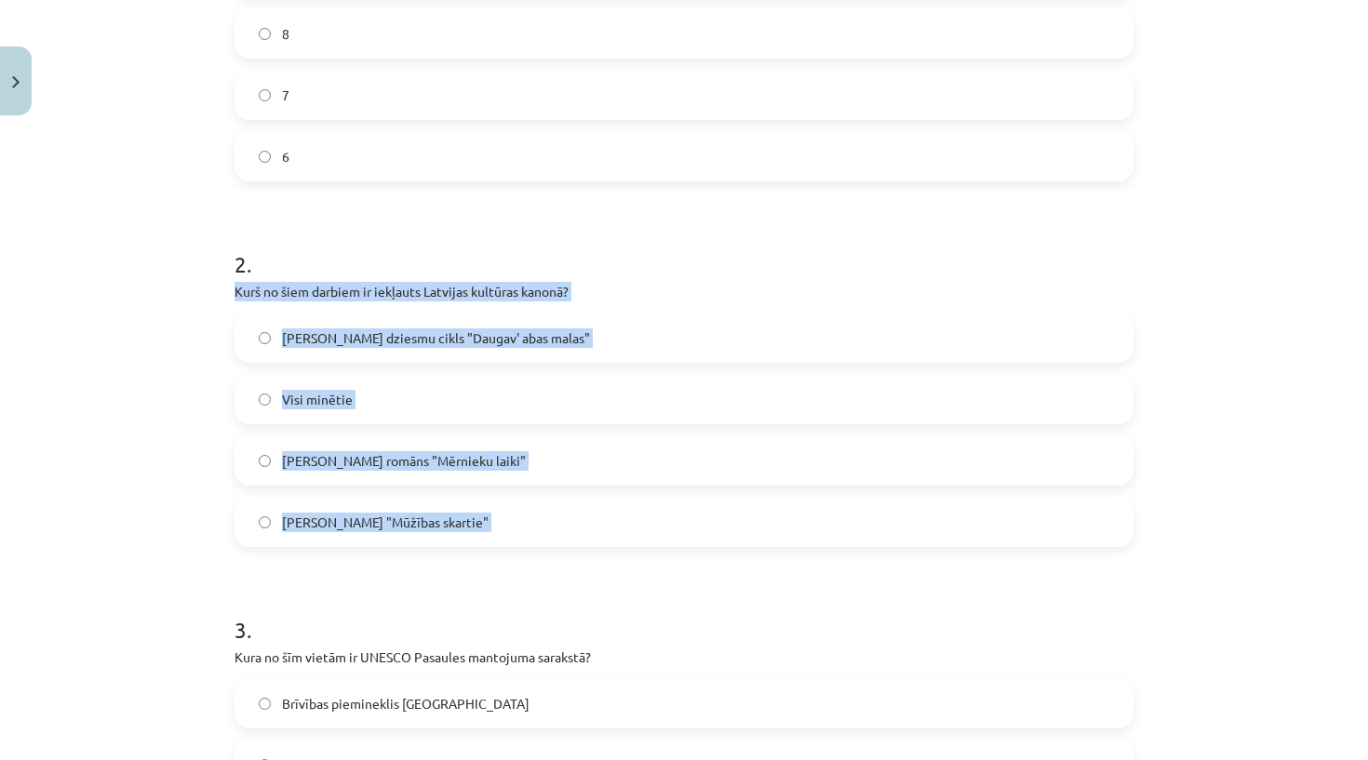
drag, startPoint x: 237, startPoint y: 294, endPoint x: 476, endPoint y: 547, distance: 348.2
copy div "Kurš no šiem darbiem ir iekļauts Latvijas kultūras kanonā? Imanta Kalniņa dzies…"
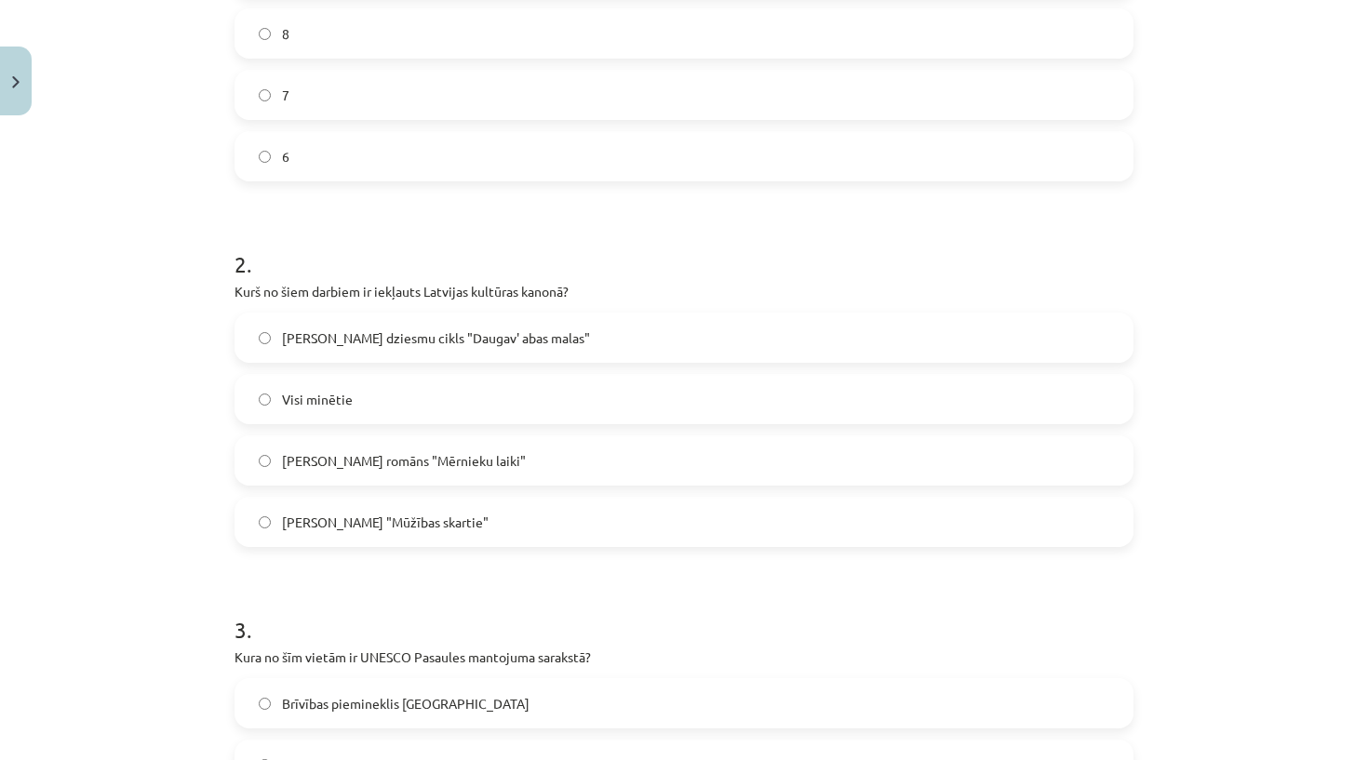
click at [341, 400] on span "Visi minētie" at bounding box center [317, 400] width 71 height 20
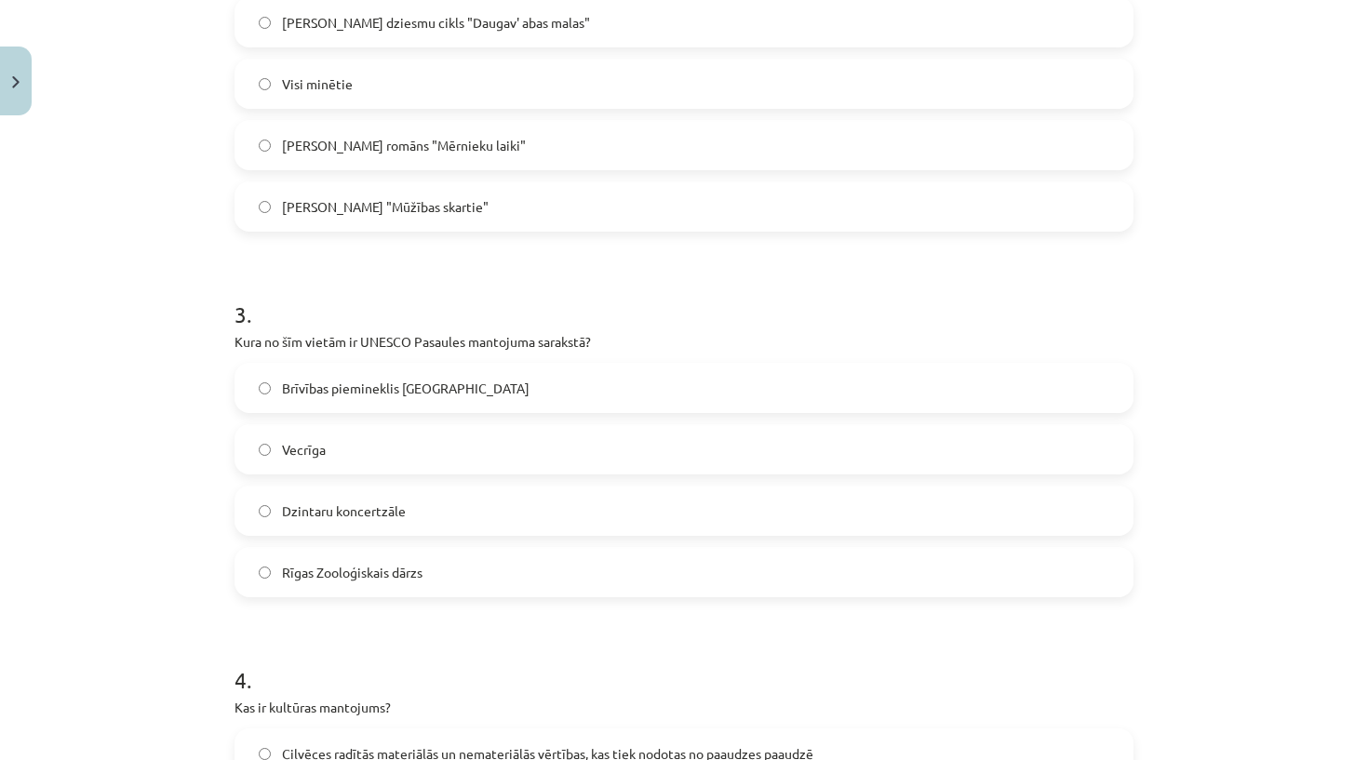
scroll to position [839, 0]
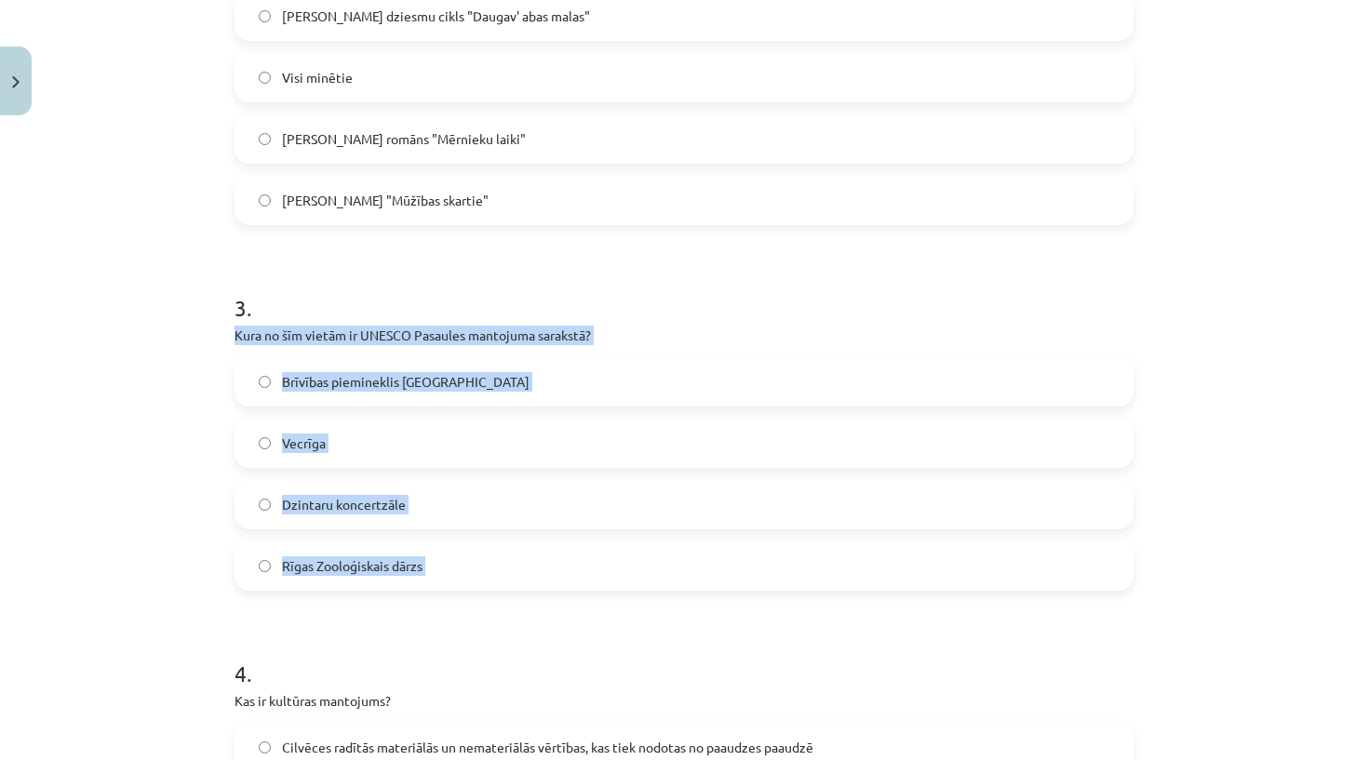
drag, startPoint x: 237, startPoint y: 326, endPoint x: 407, endPoint y: 599, distance: 321.7
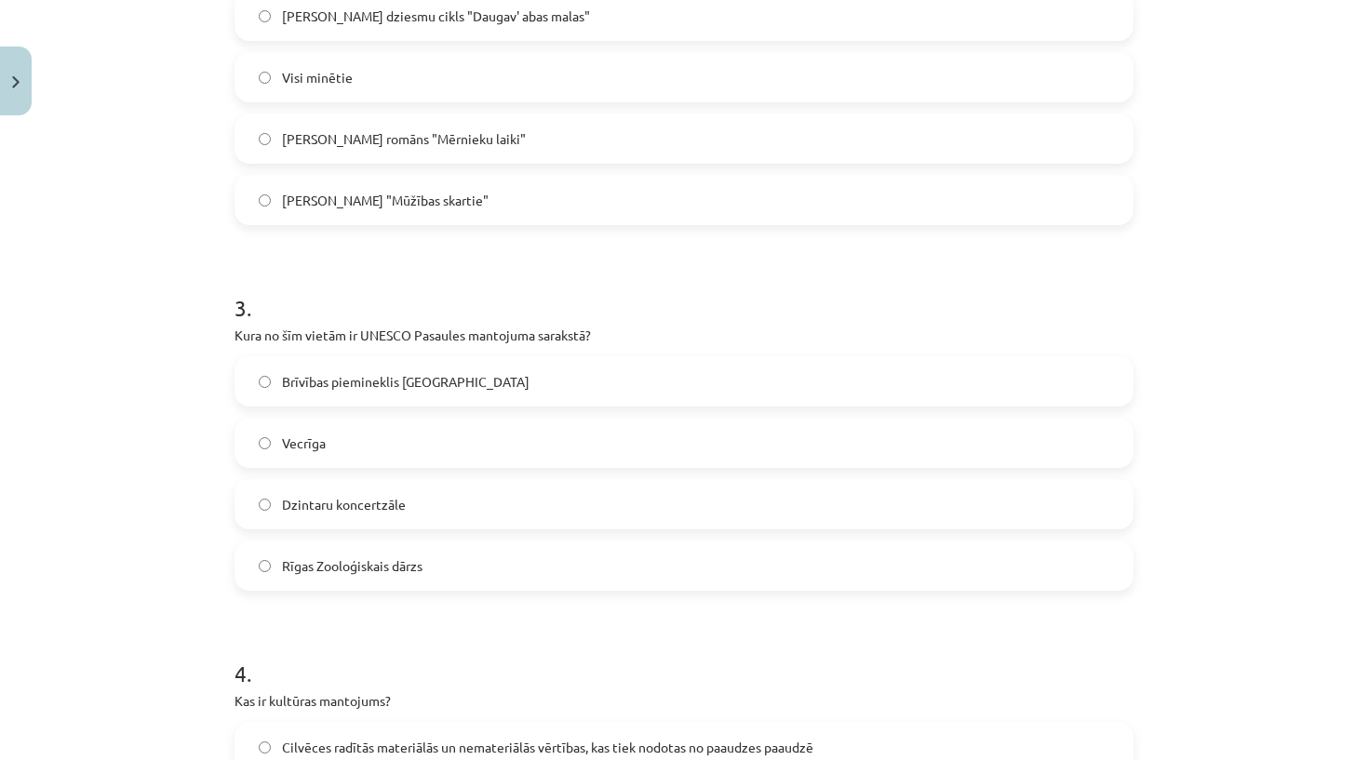
click at [414, 631] on h1 "4 ." at bounding box center [683, 657] width 899 height 58
click at [377, 445] on label "Vecrīga" at bounding box center [683, 443] width 895 height 47
drag, startPoint x: 354, startPoint y: 336, endPoint x: 560, endPoint y: 341, distance: 206.6
click at [560, 341] on p "Kura no šīm vietām ir UNESCO Pasaules mantojuma sarakstā?" at bounding box center [683, 336] width 899 height 20
copy p "r UNESCO Pasaules mantojuma sara"
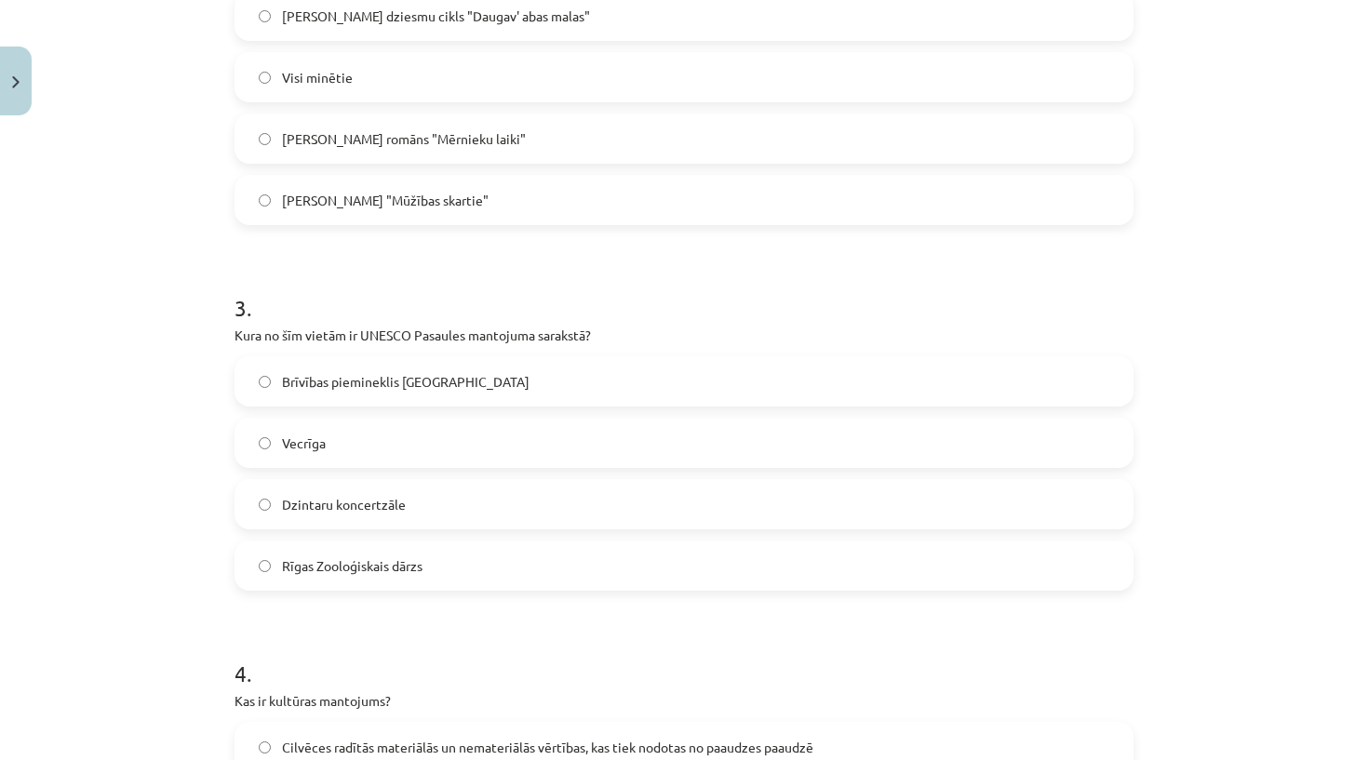
drag, startPoint x: 587, startPoint y: 332, endPoint x: 569, endPoint y: 332, distance: 17.7
click at [571, 332] on p "Kura no šīm vietām ir UNESCO Pasaules mantojuma sarakstā?" at bounding box center [683, 336] width 899 height 20
drag, startPoint x: 362, startPoint y: 333, endPoint x: 615, endPoint y: 326, distance: 253.2
click at [615, 326] on p "Kura no šīm vietām ir UNESCO Pasaules mantojuma sarakstā?" at bounding box center [683, 336] width 899 height 20
copy p "UNESCO Pasaules mantojuma sarakstā?"
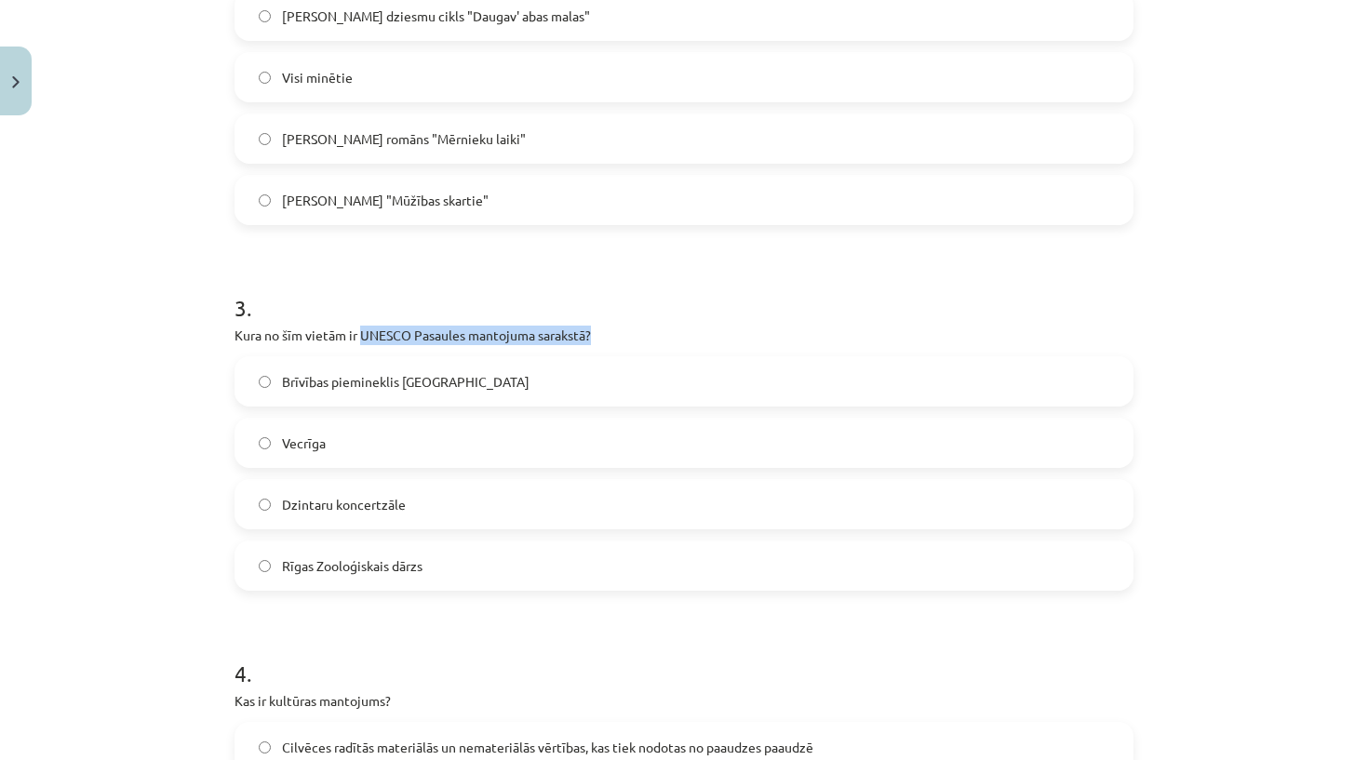
click at [624, 333] on p "Kura no šīm vietām ir UNESCO Pasaules mantojuma sarakstā?" at bounding box center [683, 336] width 899 height 20
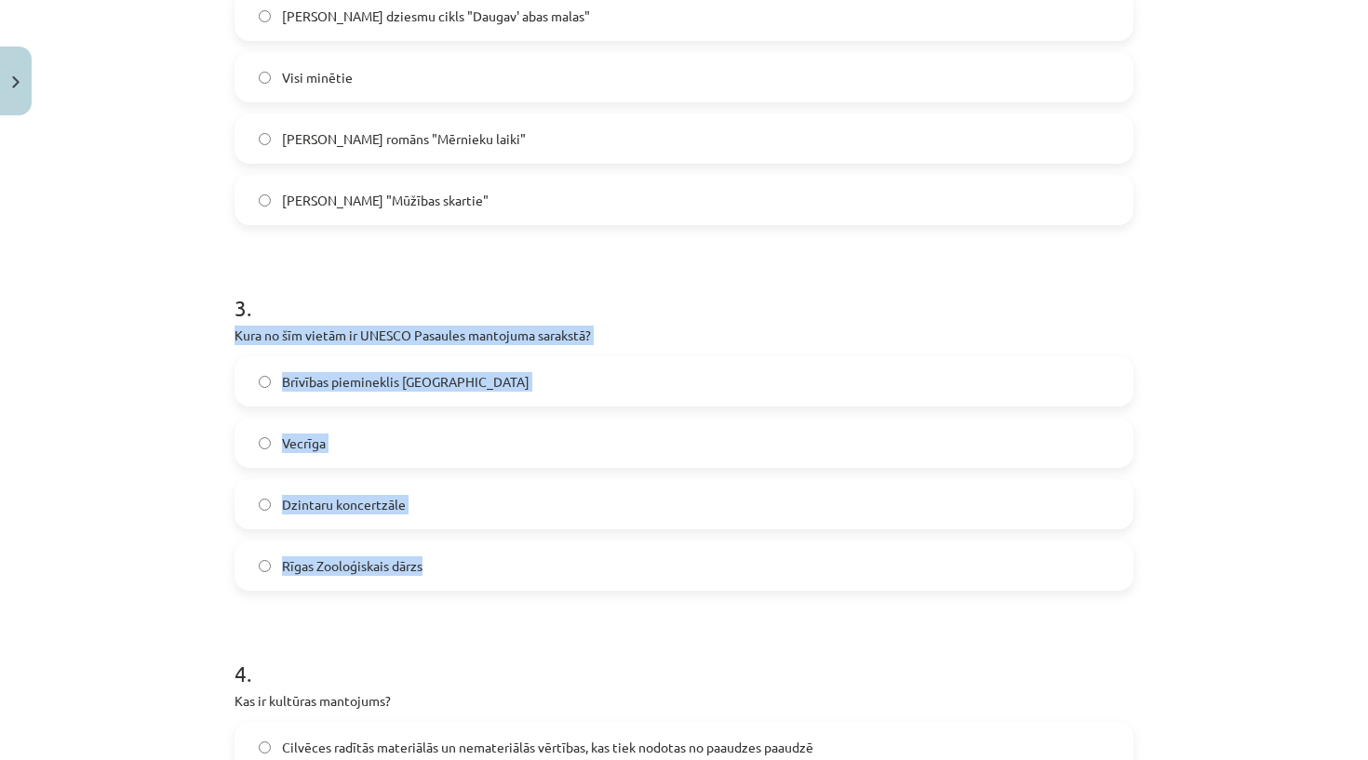
drag, startPoint x: 228, startPoint y: 334, endPoint x: 462, endPoint y: 576, distance: 336.9
copy div "Kura no šīm vietām ir UNESCO Pasaules mantojuma sarakstā? Brīvības piemineklis …"
click at [445, 631] on h1 "4 ." at bounding box center [683, 657] width 899 height 58
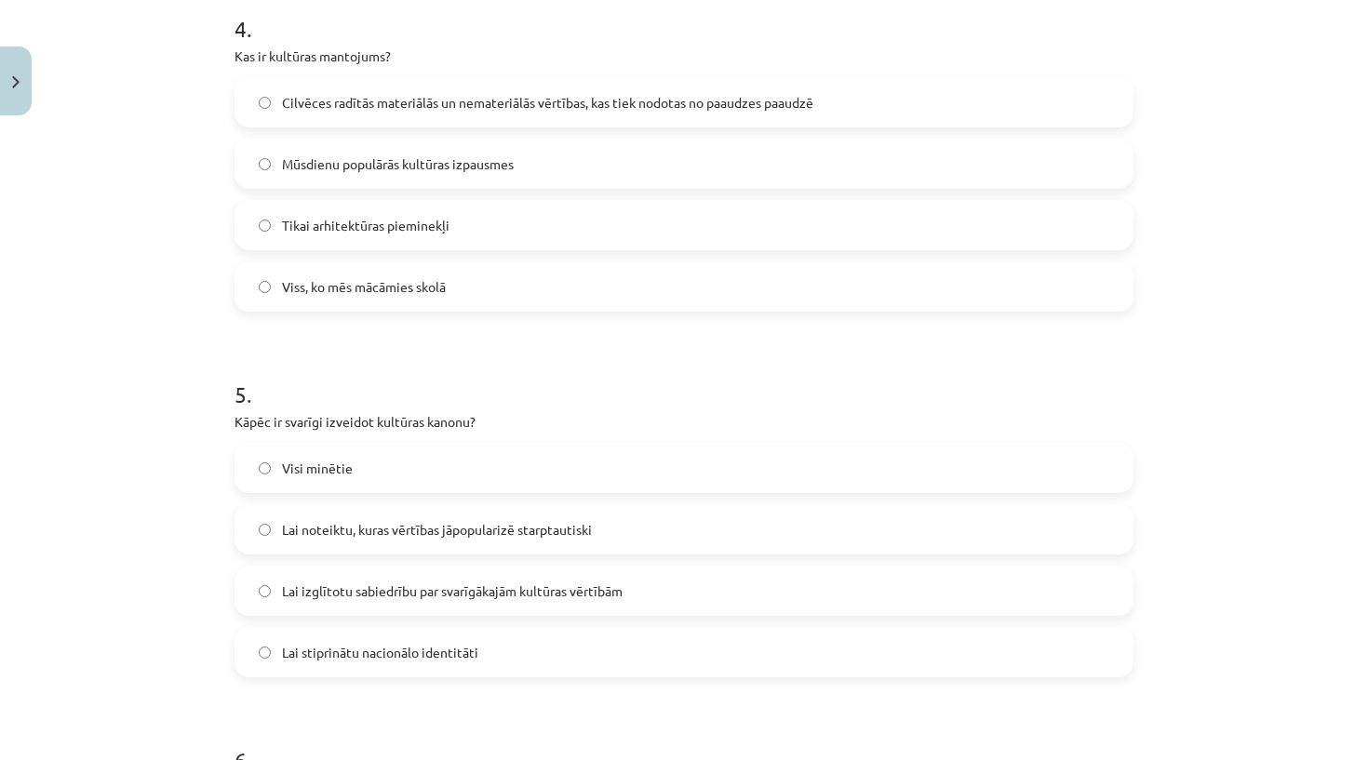
scroll to position [1487, 0]
click at [376, 114] on label "Cilvēces radītās materiālās un nemateriālās vērtības, kas tiek nodotas no paaud…" at bounding box center [683, 99] width 895 height 47
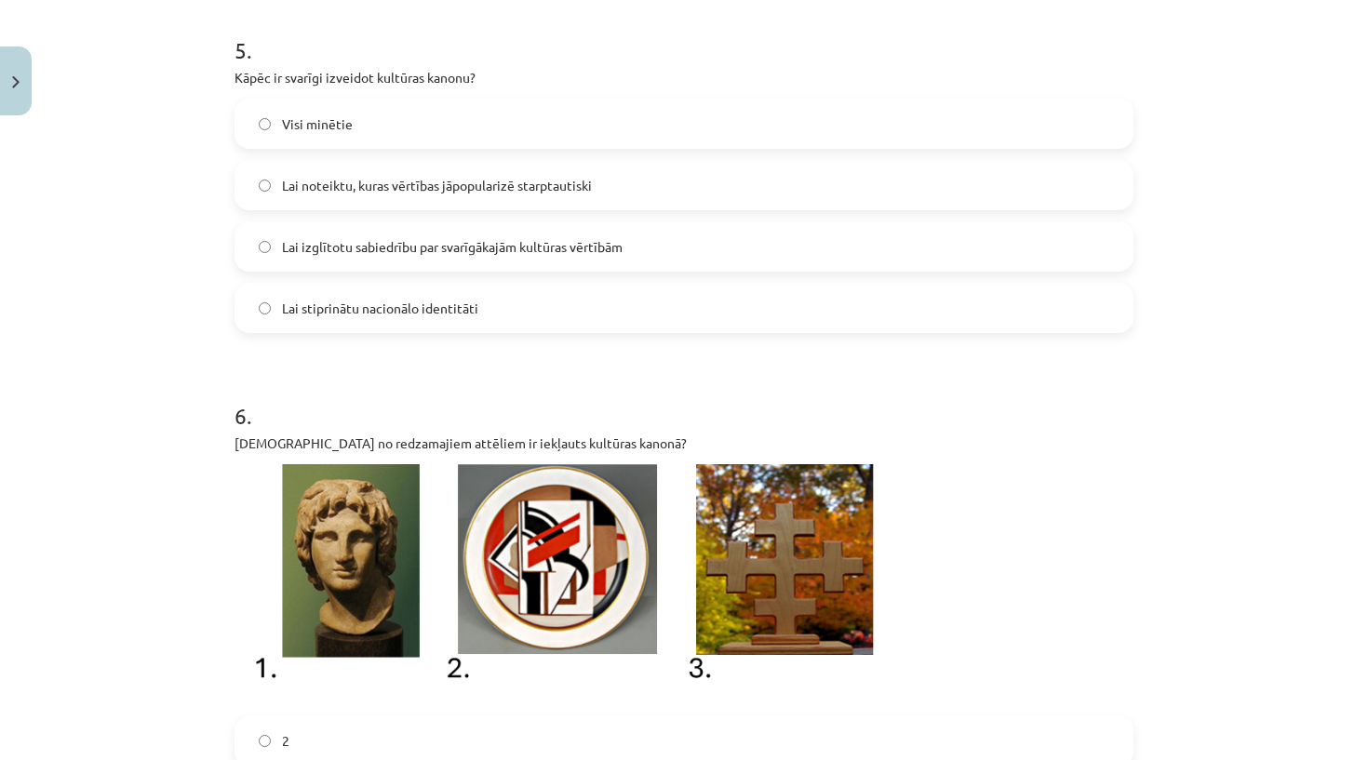
scroll to position [1829, 0]
click at [434, 129] on label "Visi minētie" at bounding box center [683, 123] width 895 height 47
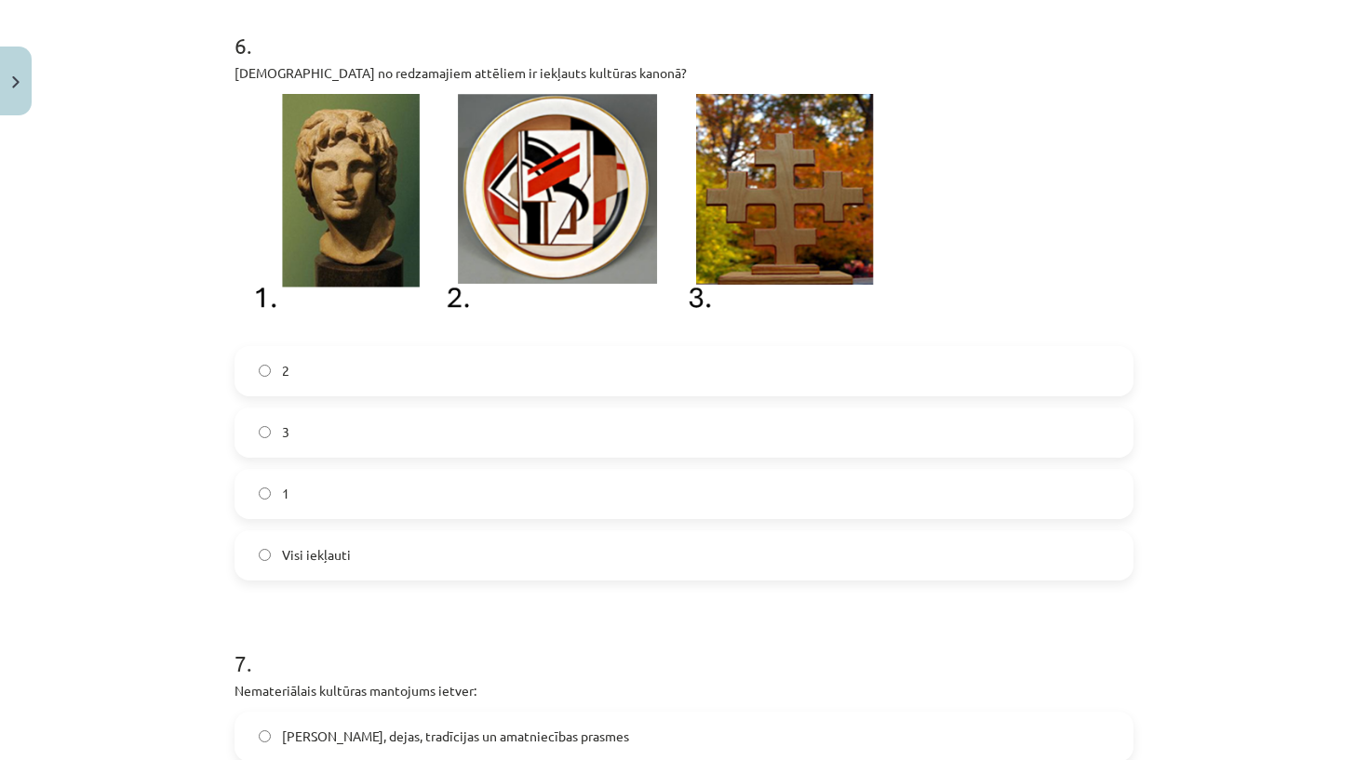
scroll to position [2172, 0]
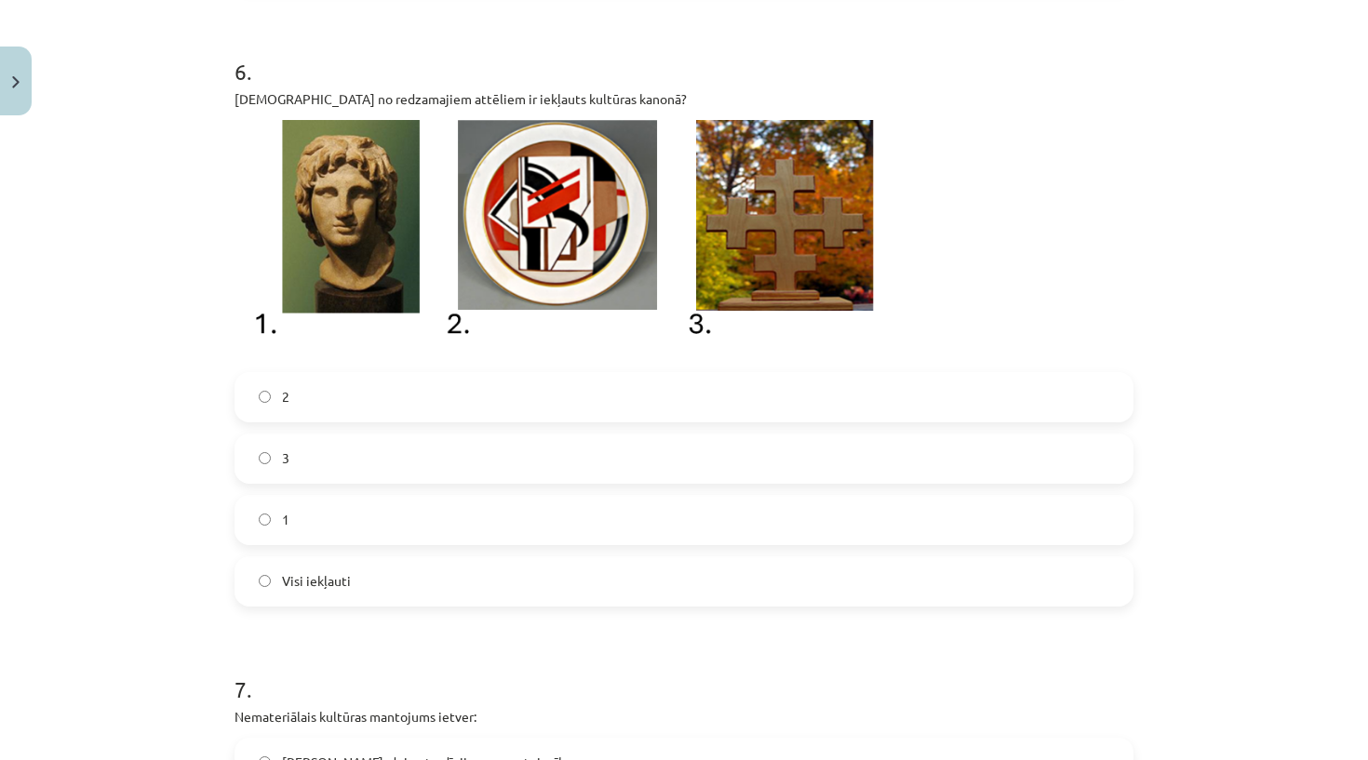
click at [355, 582] on label "Visi iekļauti" at bounding box center [683, 581] width 895 height 47
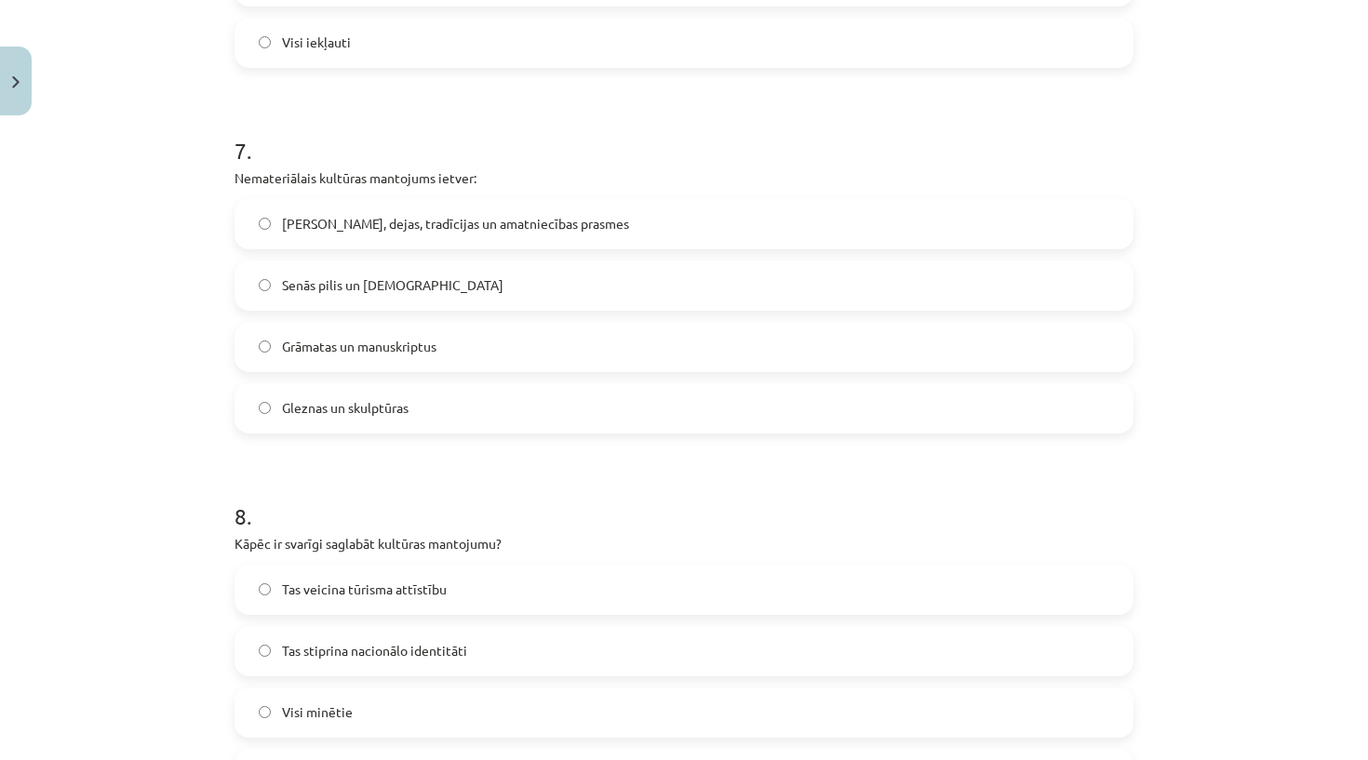
scroll to position [2715, 0]
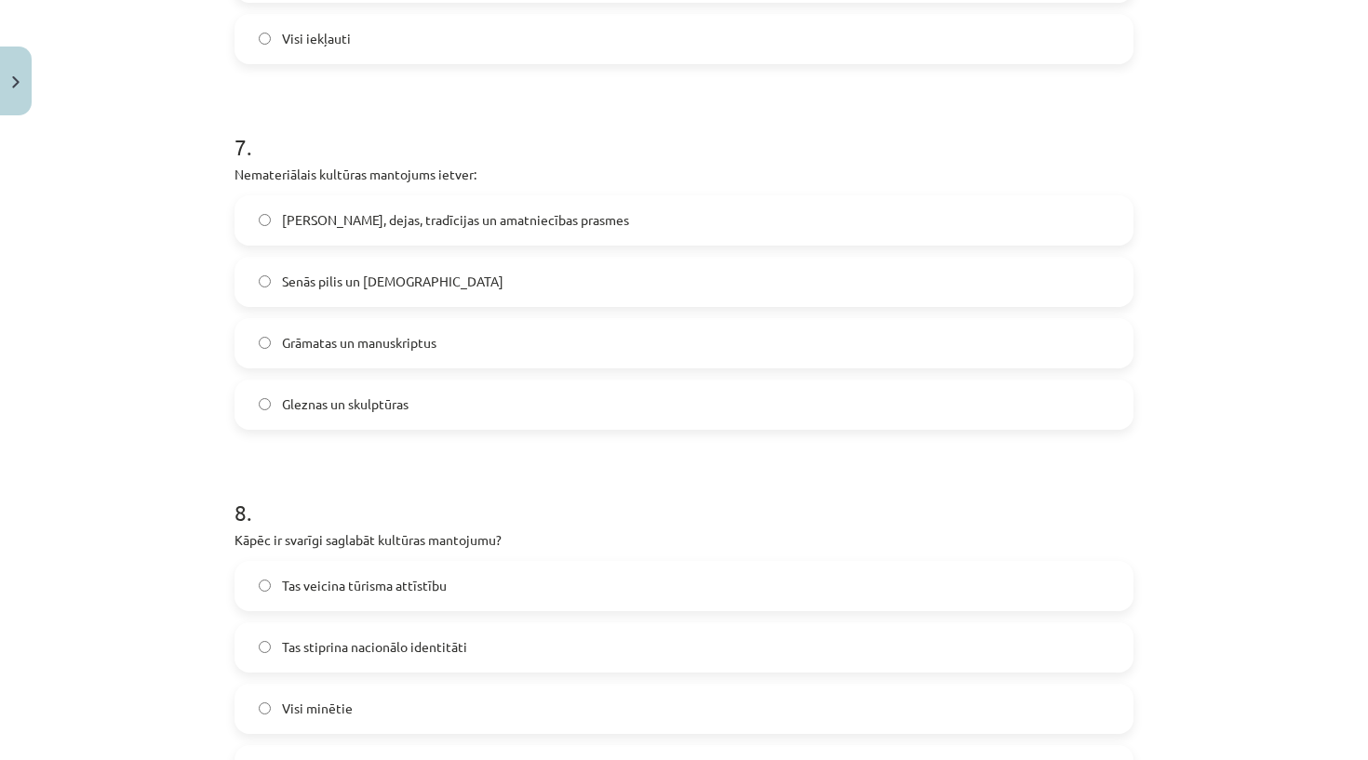
click at [355, 582] on span "Tas veicina tūrisma attīstību" at bounding box center [364, 586] width 165 height 20
click at [556, 204] on label "Dziesmas, dejas, tradīcijas un amatniecības prasmes" at bounding box center [683, 220] width 895 height 47
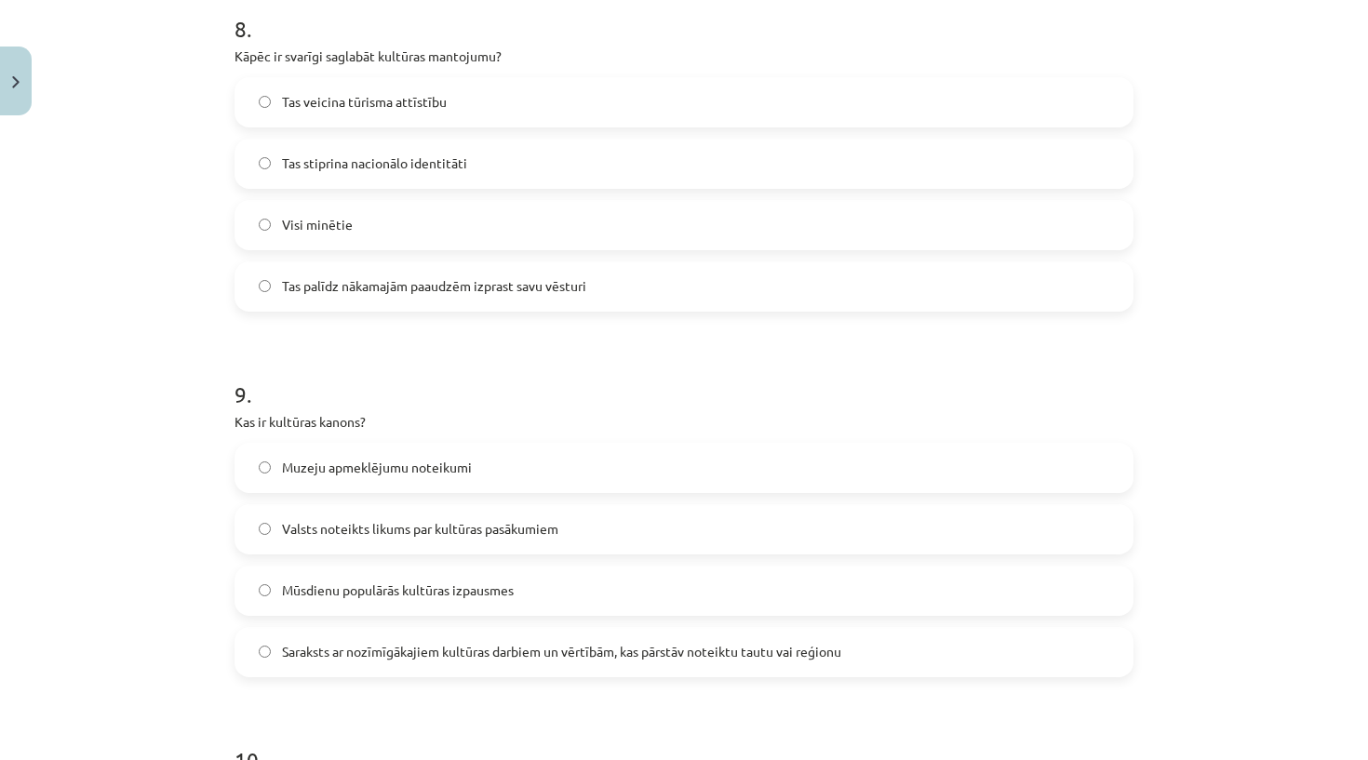
scroll to position [3195, 0]
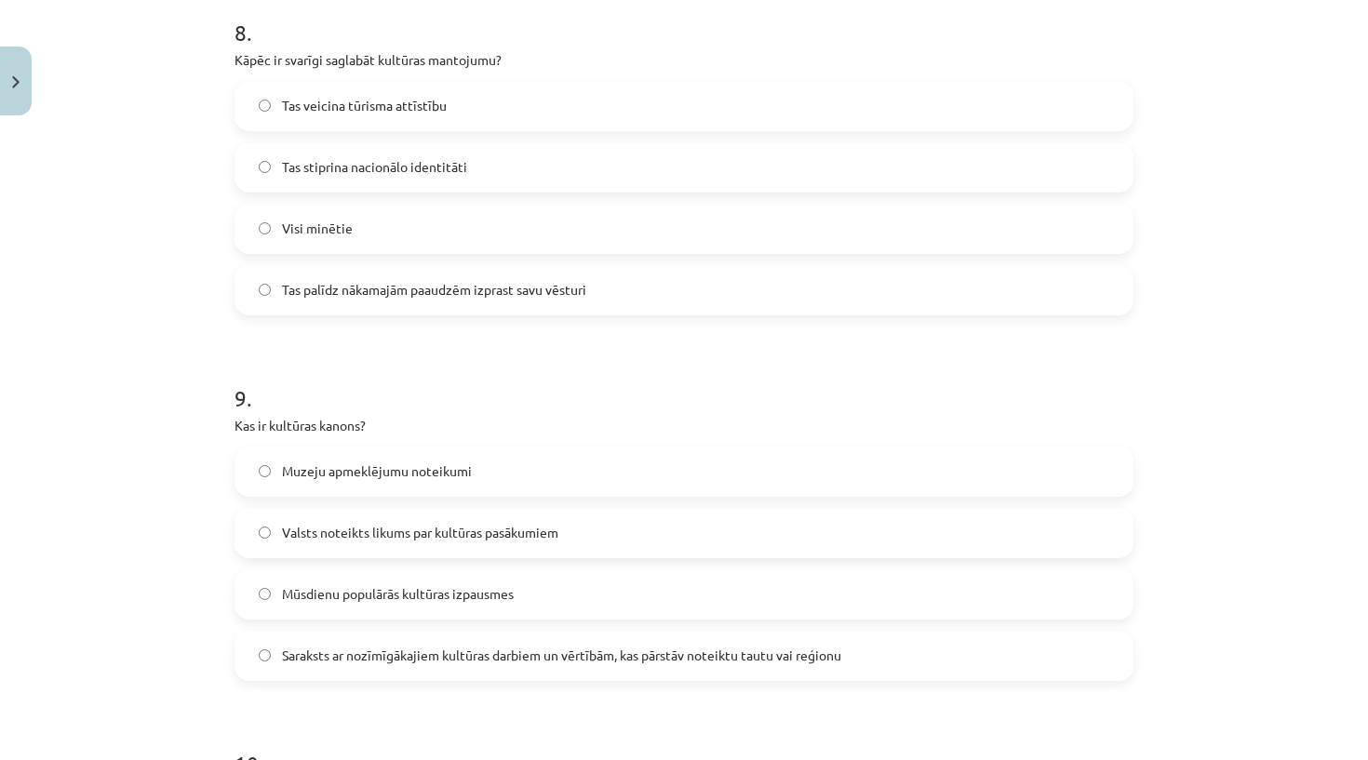
click at [560, 229] on label "Visi minētie" at bounding box center [683, 229] width 895 height 47
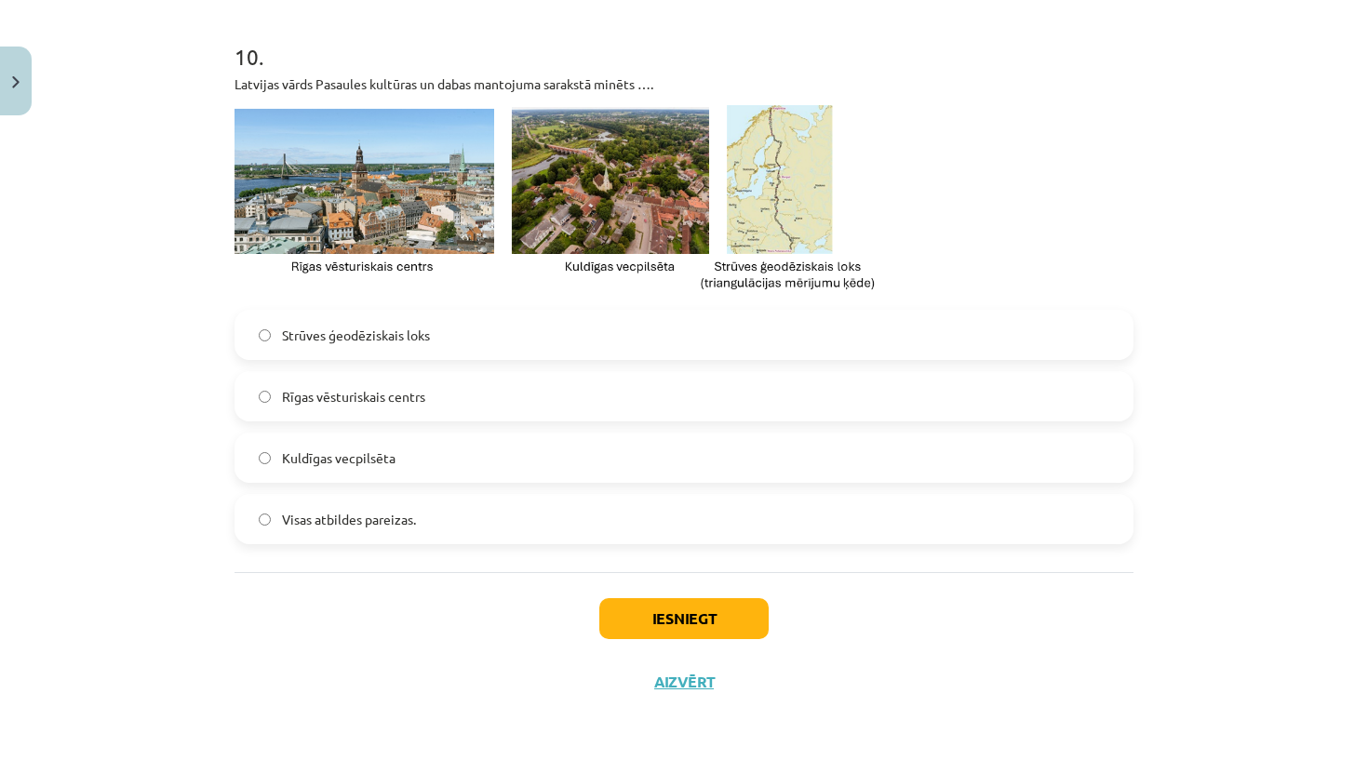
scroll to position [3887, 0]
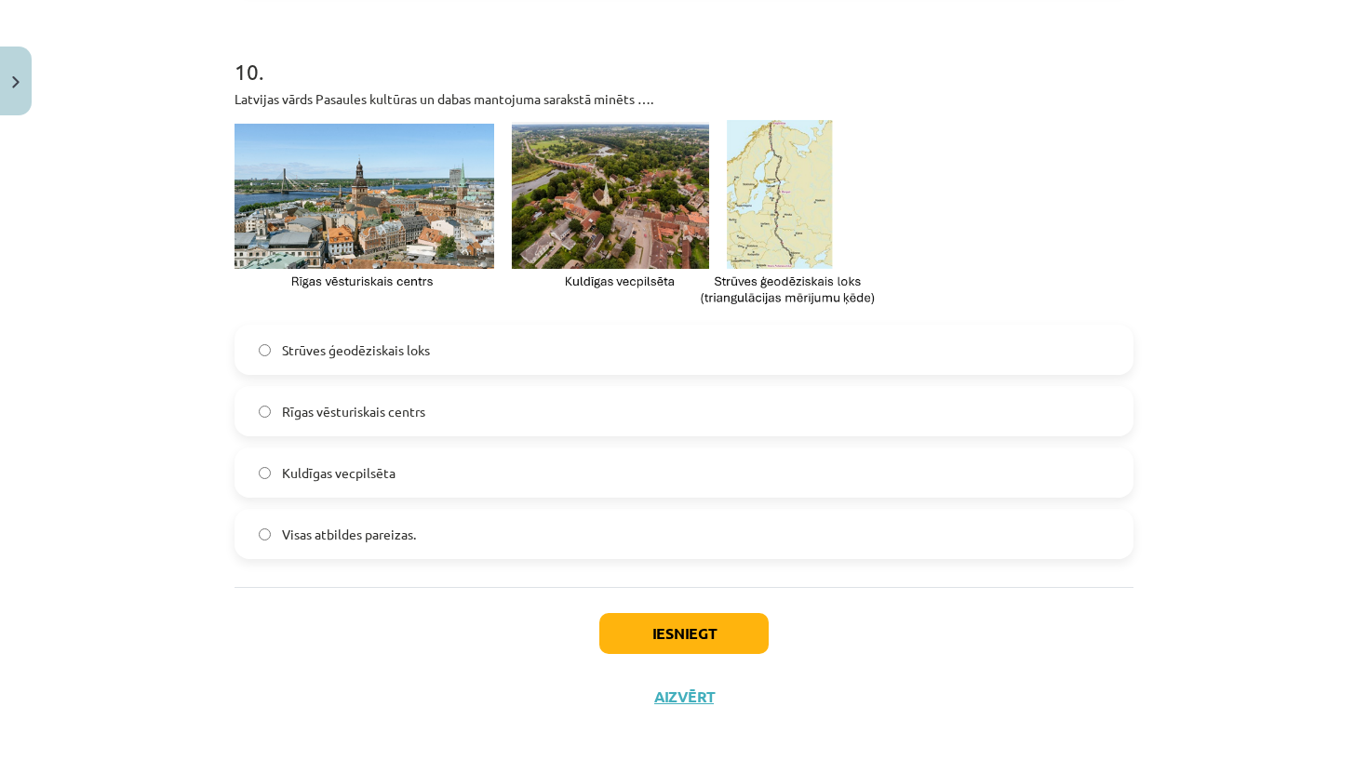
click at [494, 547] on label "Visas atbildes pareizas." at bounding box center [683, 534] width 895 height 47
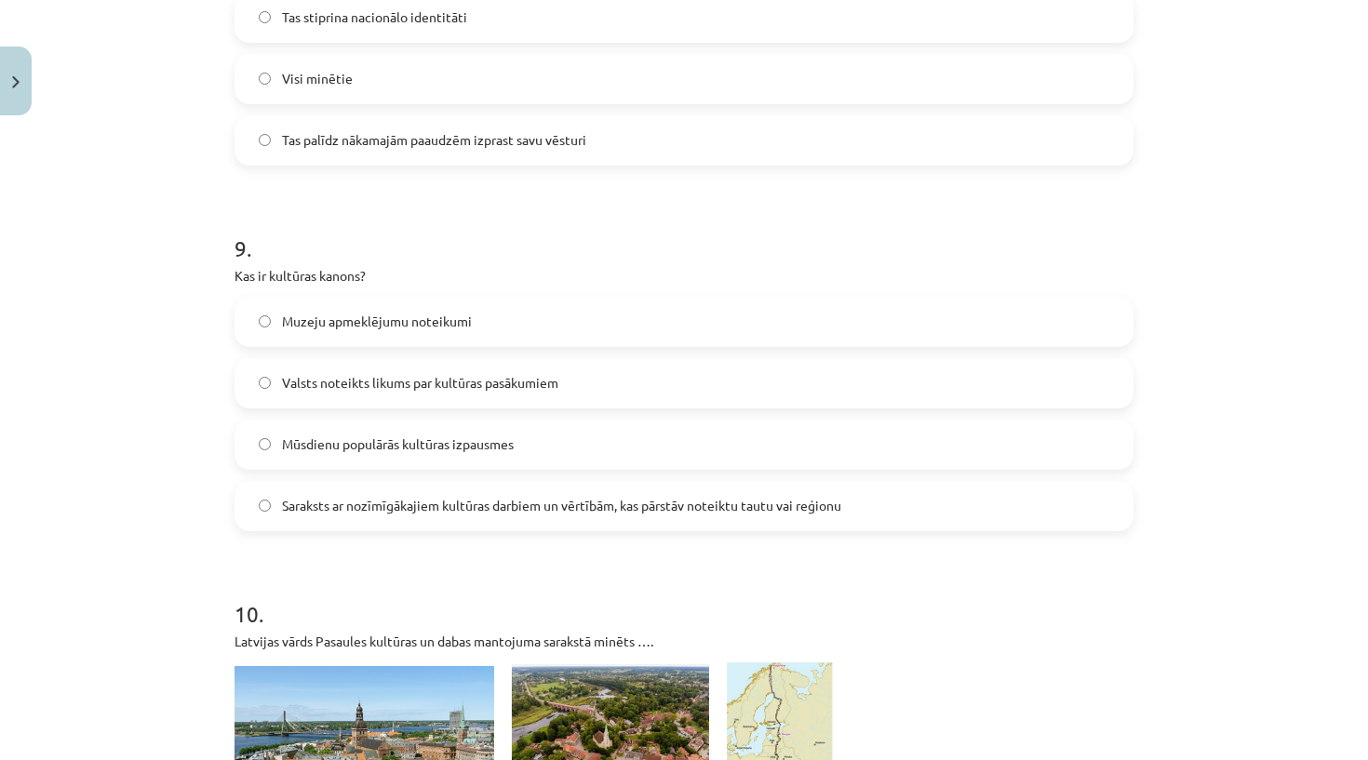
scroll to position [3338, 0]
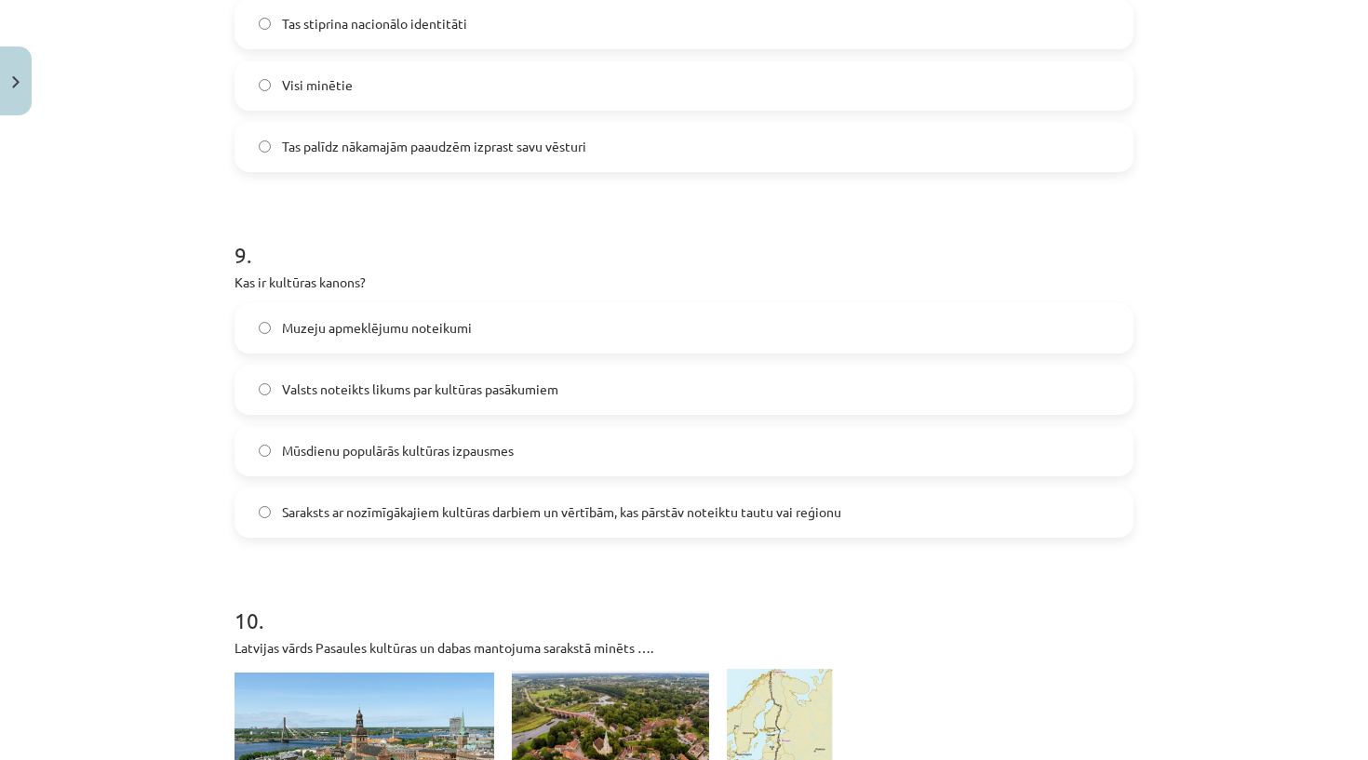
click at [520, 523] on label "Saraksts ar nozīmīgākajiem kultūras darbiem un vērtībām, kas pārstāv noteiktu t…" at bounding box center [683, 512] width 895 height 47
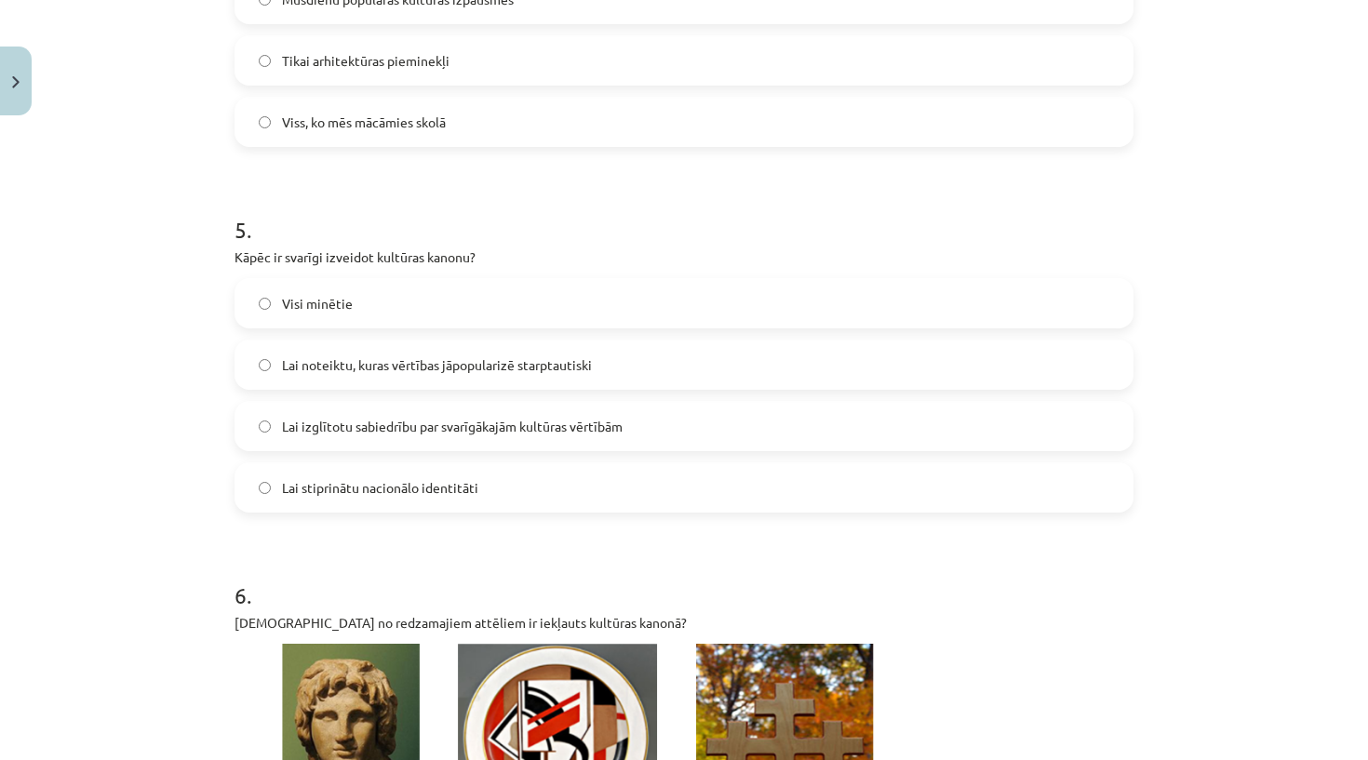
scroll to position [1651, 0]
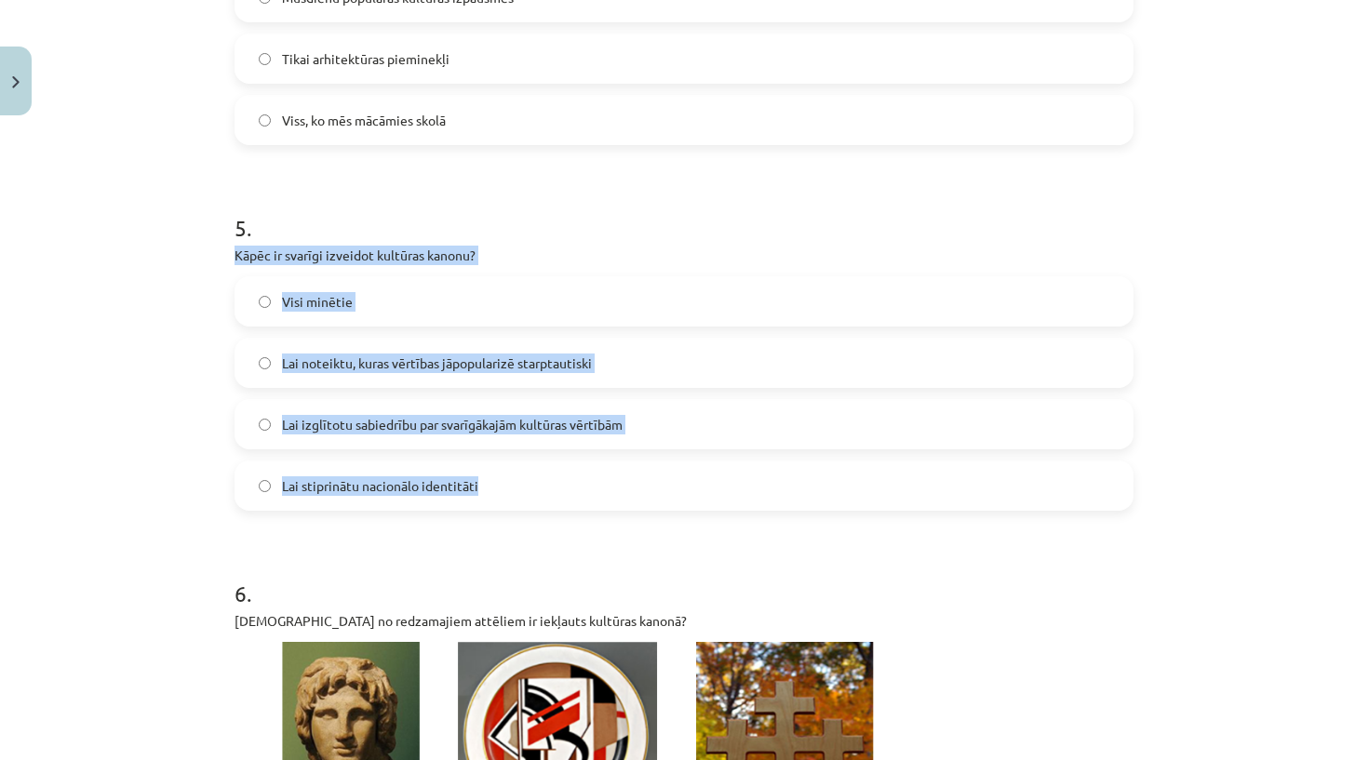
drag, startPoint x: 227, startPoint y: 251, endPoint x: 498, endPoint y: 496, distance: 364.9
click at [498, 496] on div "50 XP Saņemsi Sarežģīts 488 pilda Apraksts Uzdevums Palīdzība 1 . Cik sadaļas i…" at bounding box center [683, 719] width 921 height 4492
copy div "Kāpēc ir svarīgi izveidot kultūras kanonu? Visi minētie Lai noteiktu, kuras vēr…"
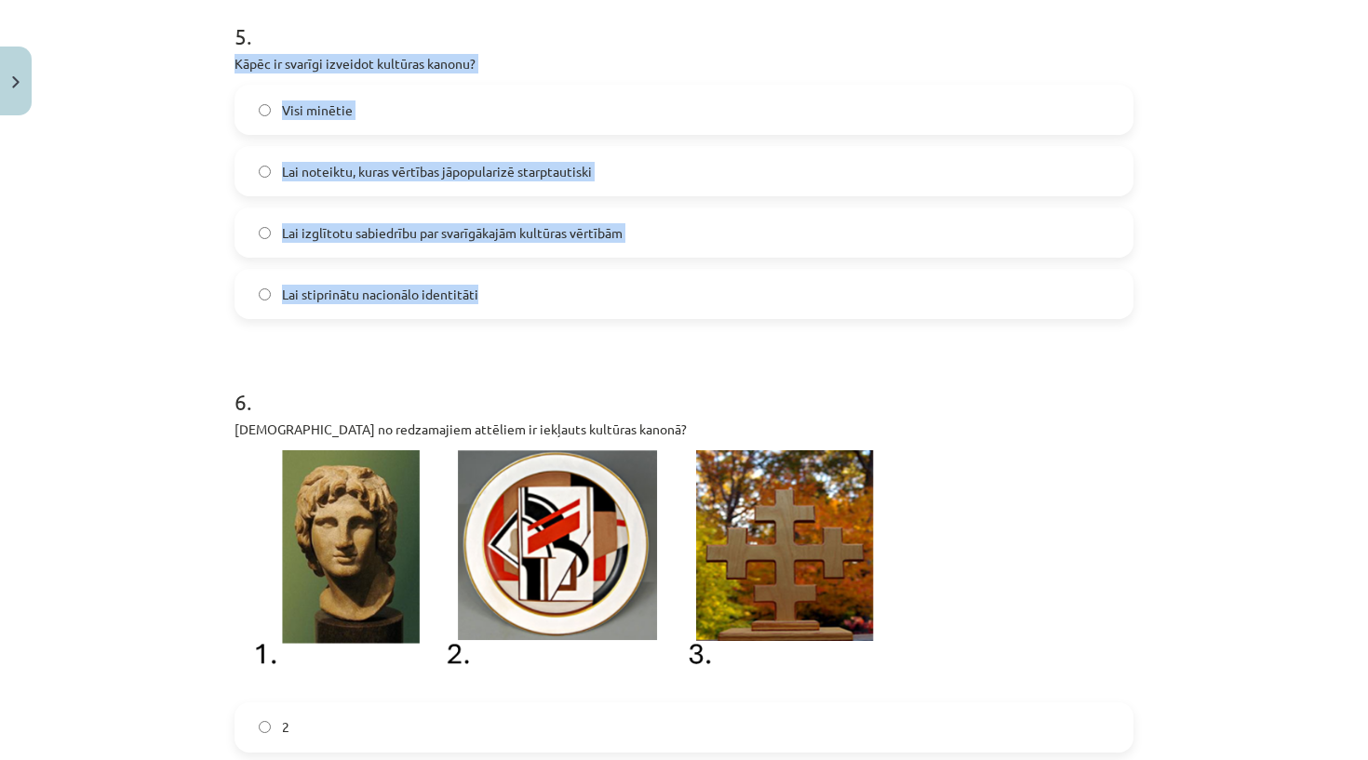
scroll to position [1846, 0]
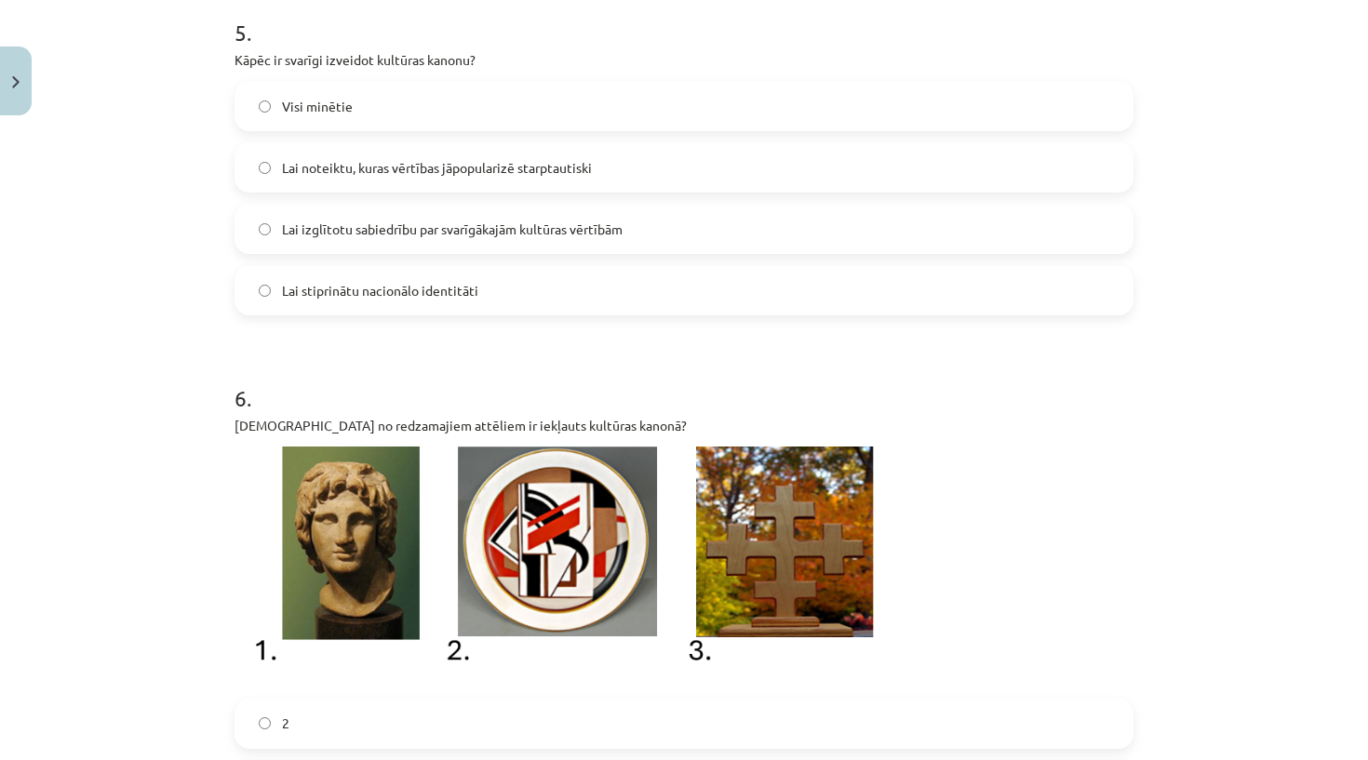
click at [133, 547] on div "Mācību tēma: Kultūras un mākslas i (vizuālā māksla) - 10. klases 4. ieskaites m…" at bounding box center [684, 380] width 1368 height 760
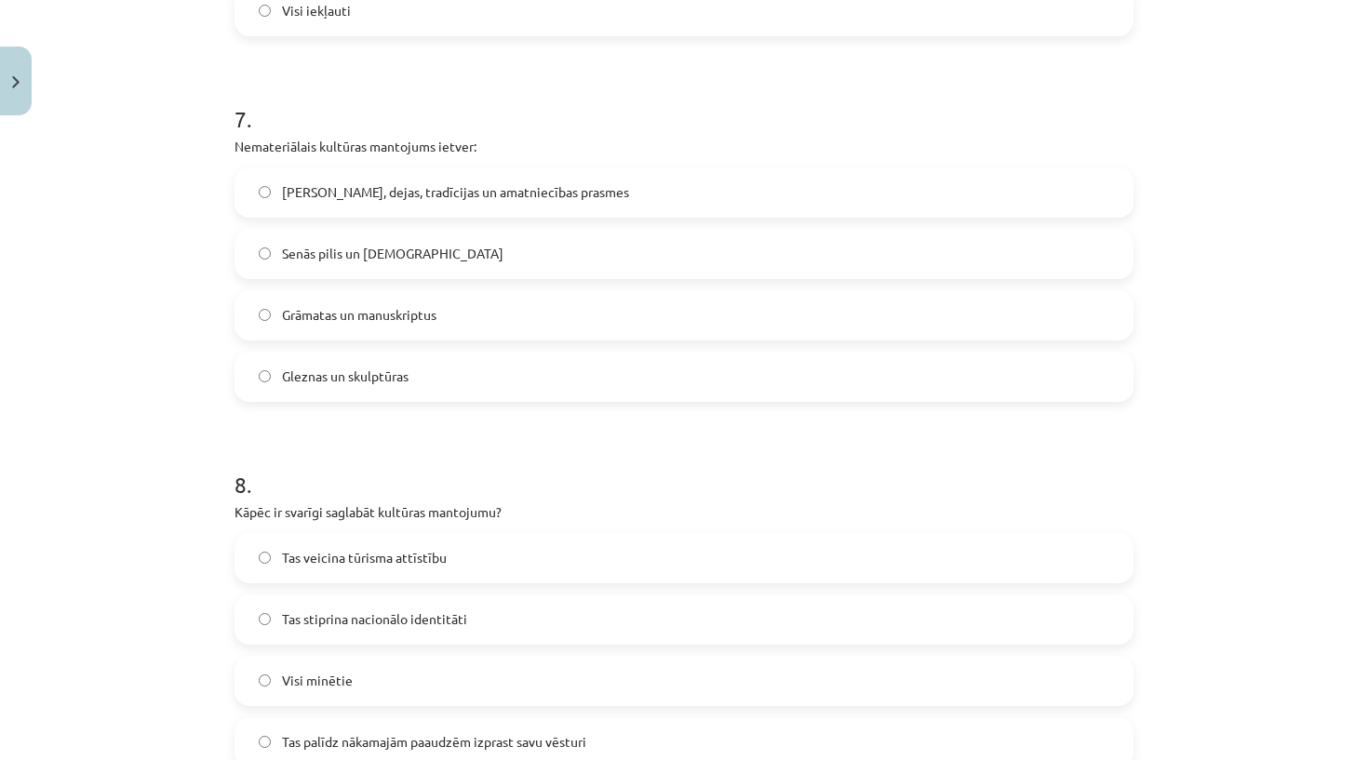
scroll to position [2746, 0]
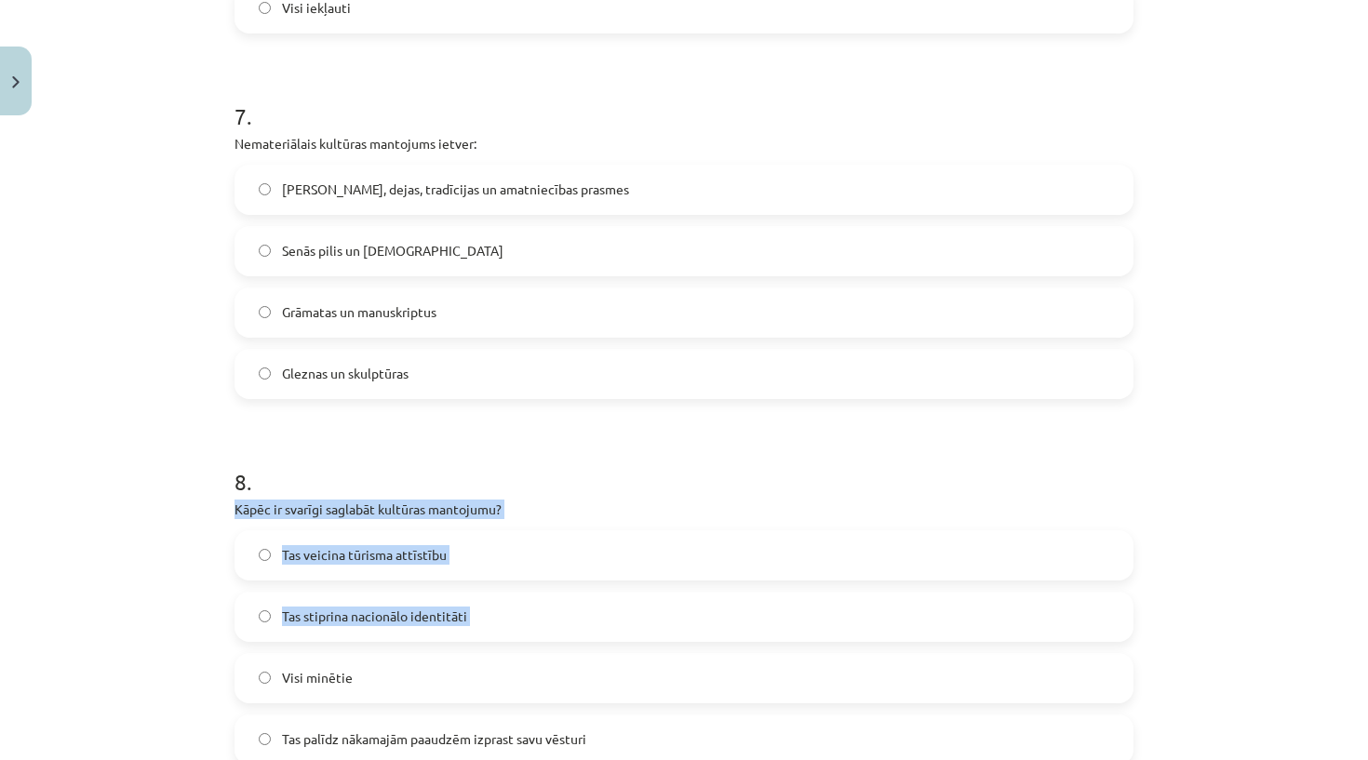
drag, startPoint x: 236, startPoint y: 508, endPoint x: 317, endPoint y: 659, distance: 171.1
click at [322, 662] on div "8 . Kāpēc ir svarīgi saglabāt kultūras mantojumu? Tas veicina tūrisma attīstību…" at bounding box center [683, 600] width 899 height 328
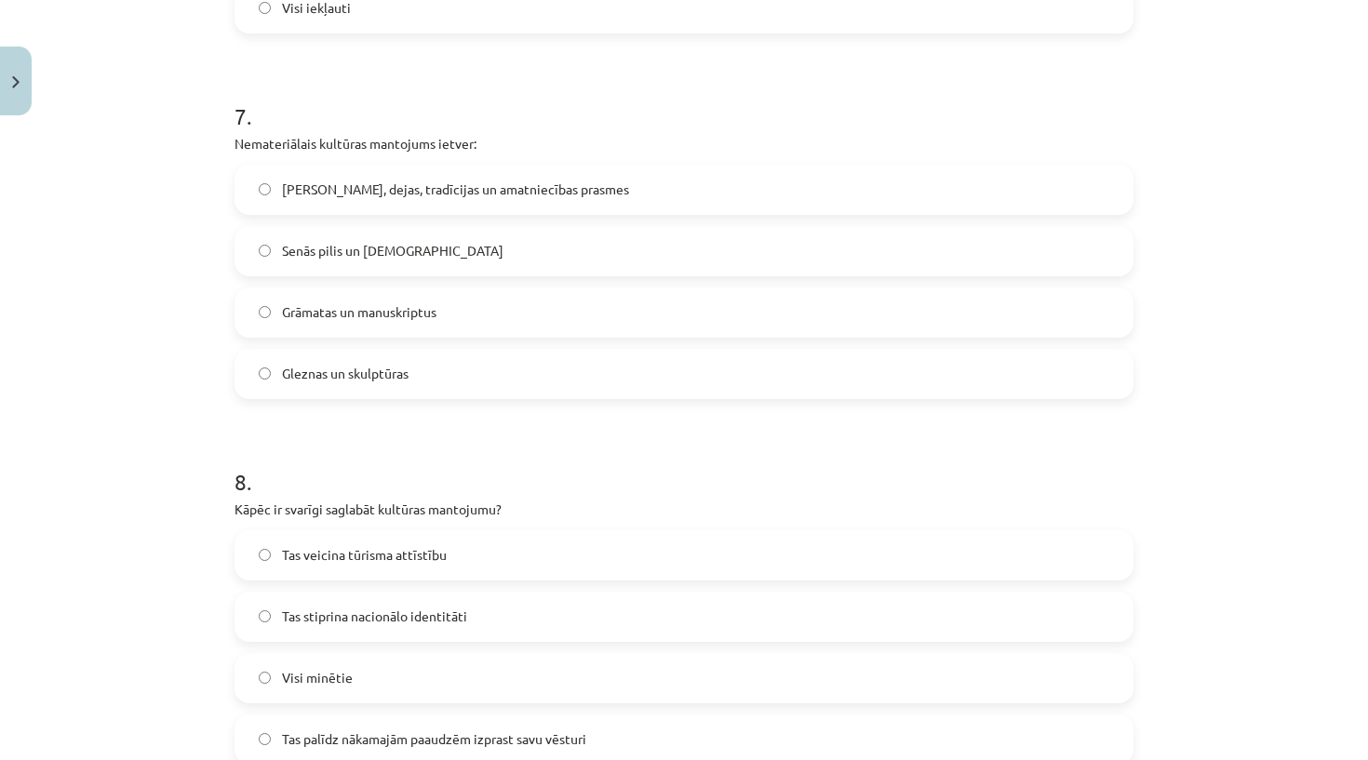
click at [152, 654] on div "Mācību tēma: Kultūras un mākslas i (vizuālā māksla) - 10. klases 4. ieskaites m…" at bounding box center [684, 380] width 1368 height 760
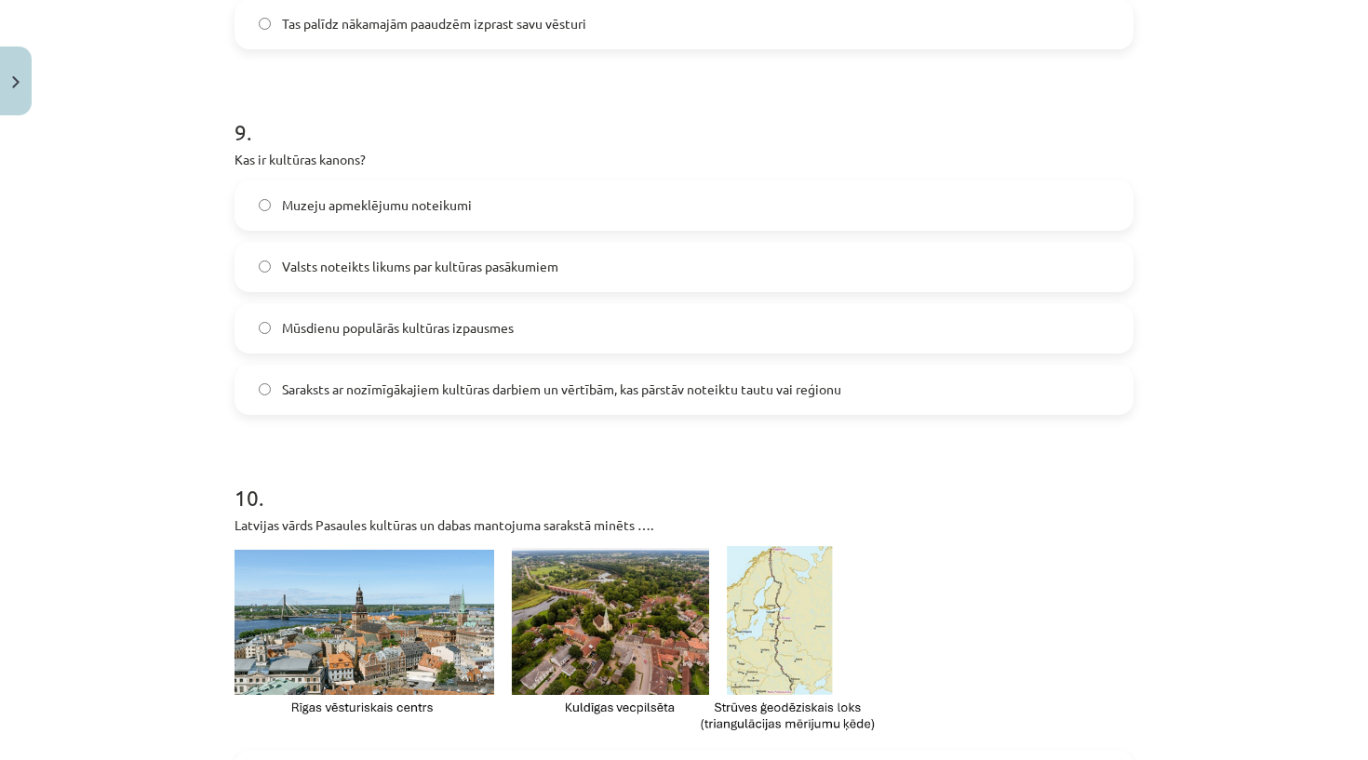
scroll to position [3437, 0]
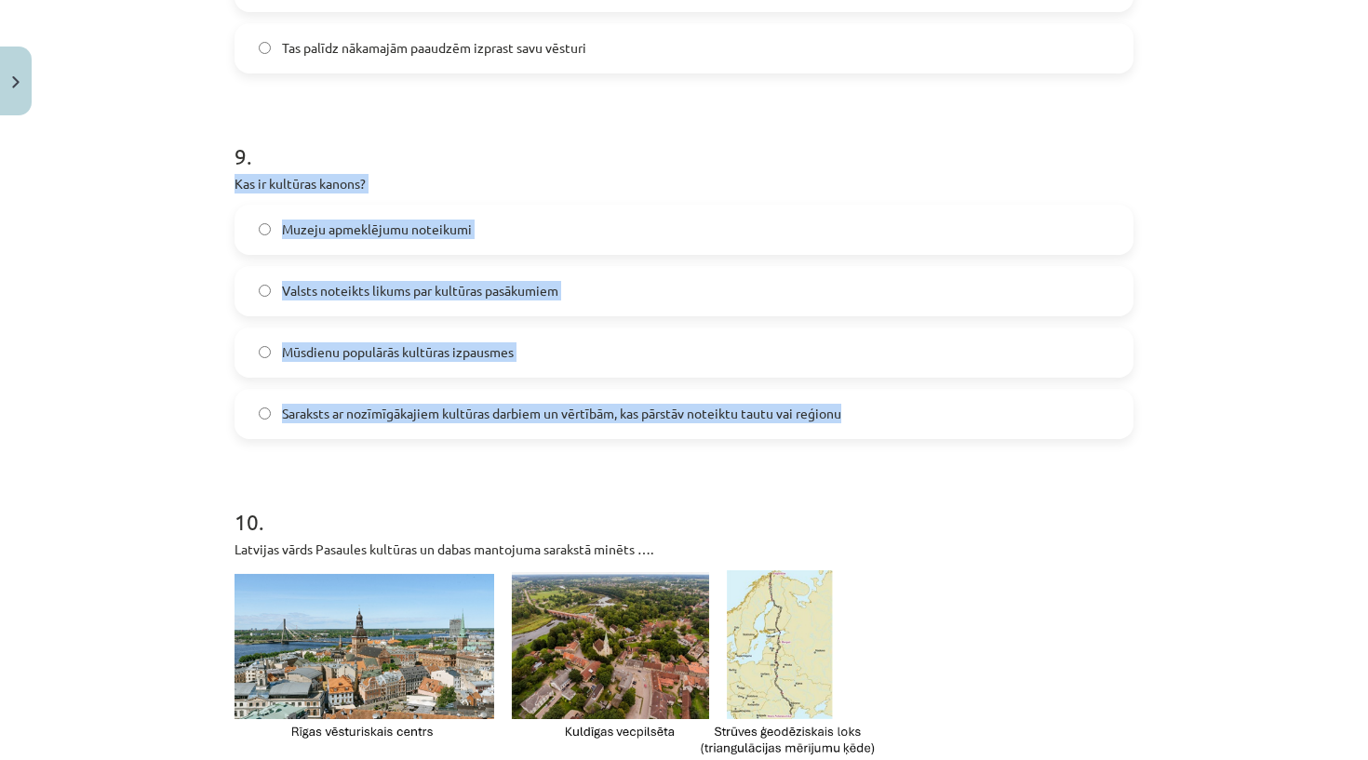
drag, startPoint x: 231, startPoint y: 180, endPoint x: 476, endPoint y: 437, distance: 355.4
copy div "Kas ir kultūras kanons? Muzeju apmeklējumu noteikumi Valsts noteikts likums par…"
click at [459, 488] on h1 "10 ." at bounding box center [683, 505] width 899 height 58
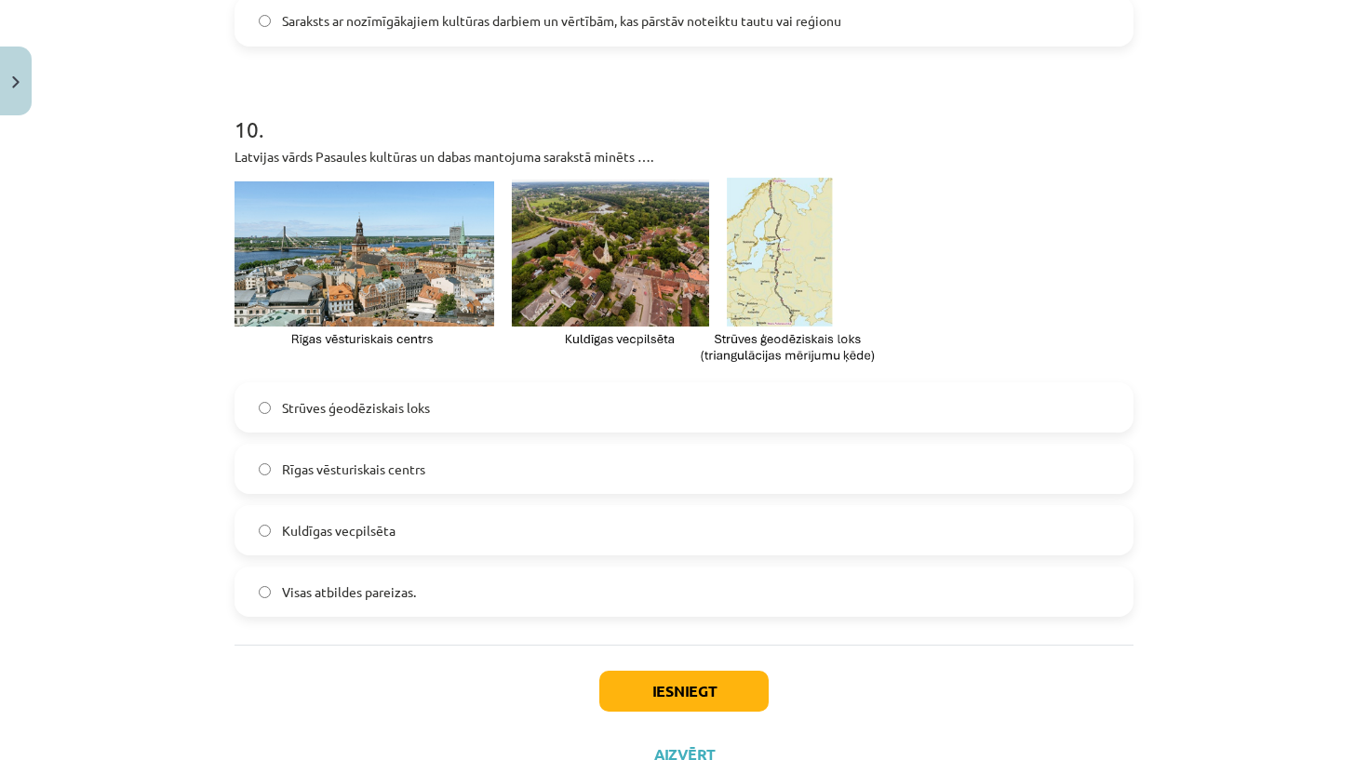
scroll to position [3903, 0]
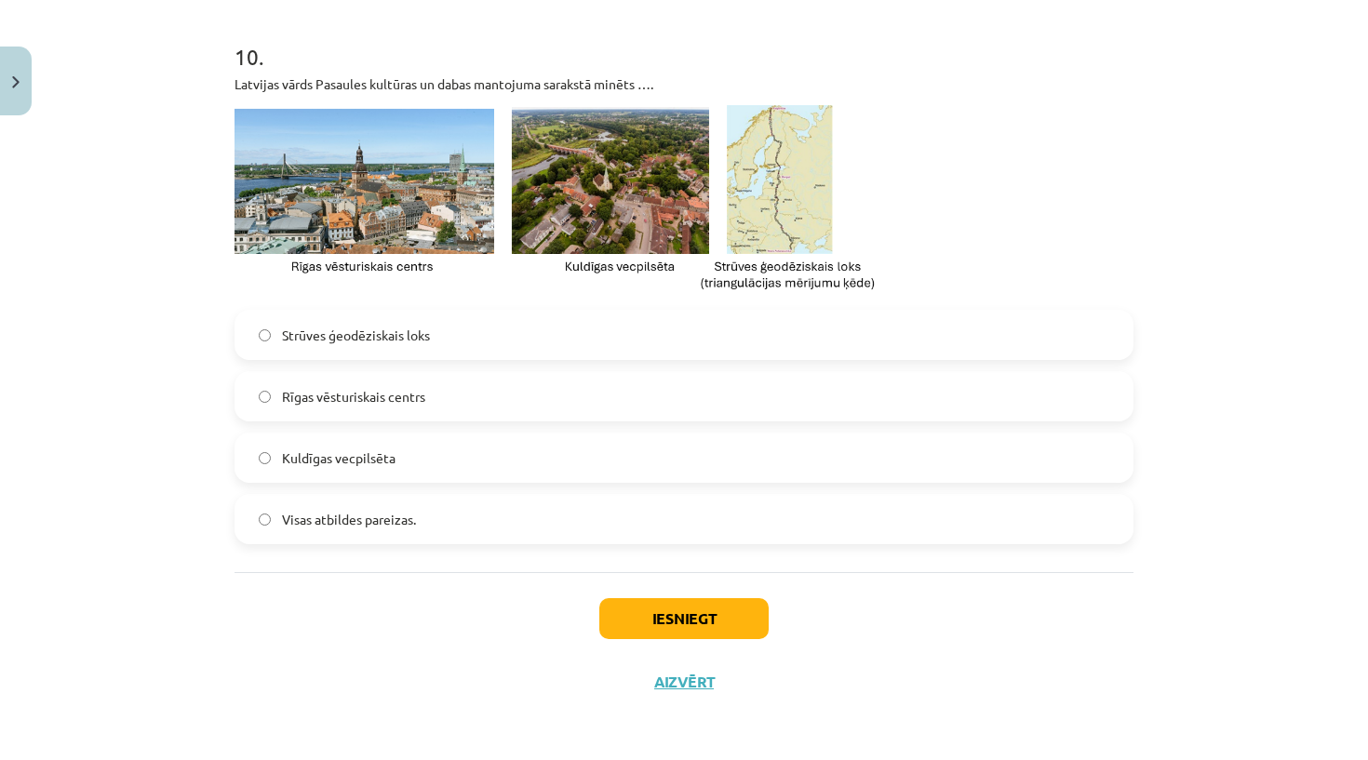
click at [650, 611] on button "Iesniegt" at bounding box center [683, 618] width 169 height 41
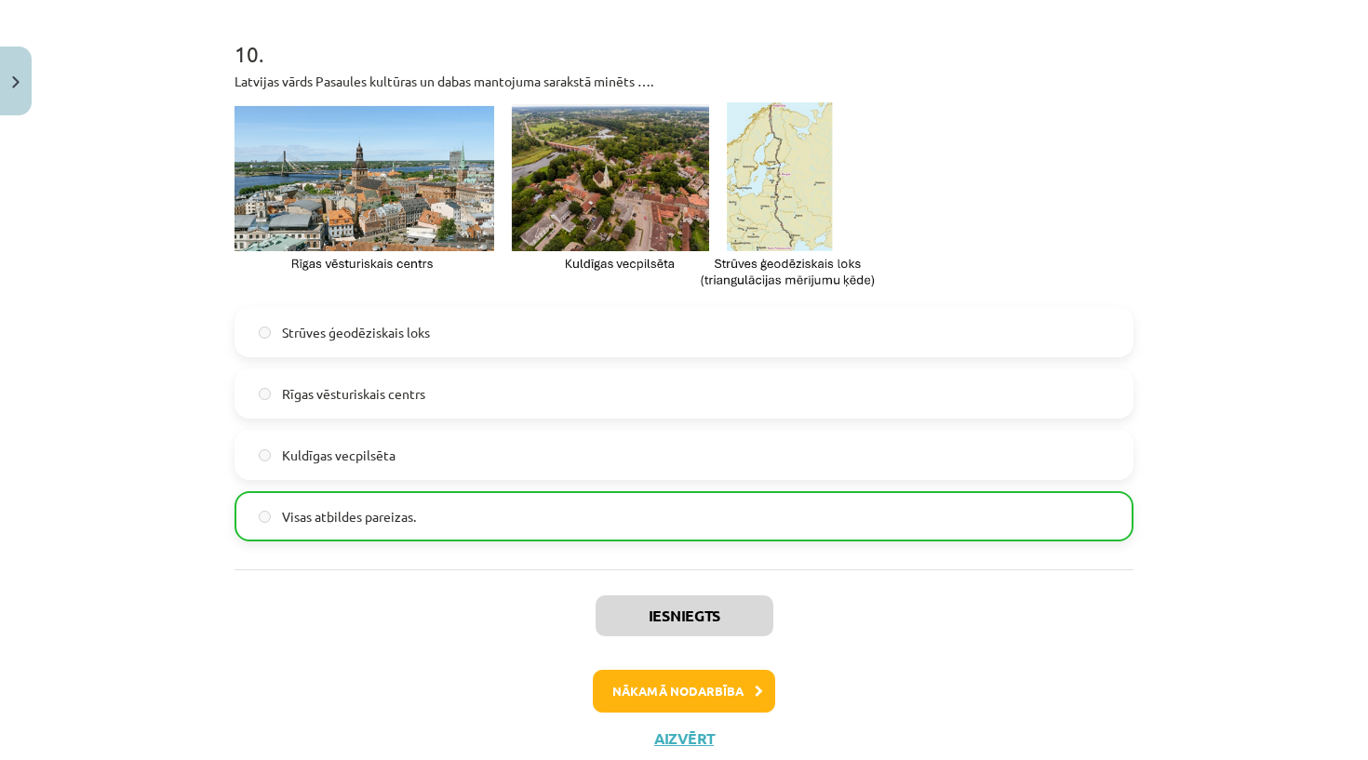
click at [693, 741] on button "Aizvērt" at bounding box center [683, 738] width 71 height 19
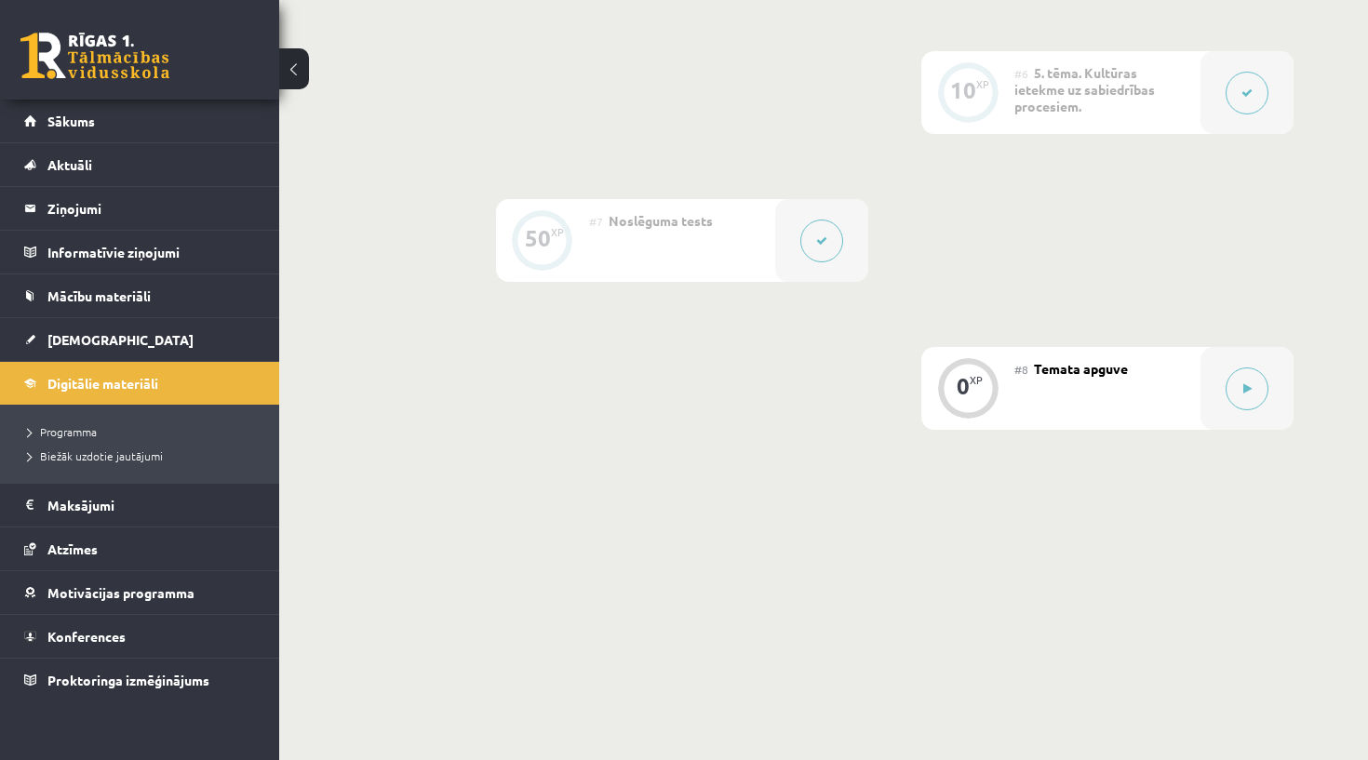
scroll to position [1380, 0]
click at [1037, 408] on div "#8 Temata apguve" at bounding box center [1107, 390] width 186 height 83
click at [1238, 397] on button at bounding box center [1246, 390] width 43 height 43
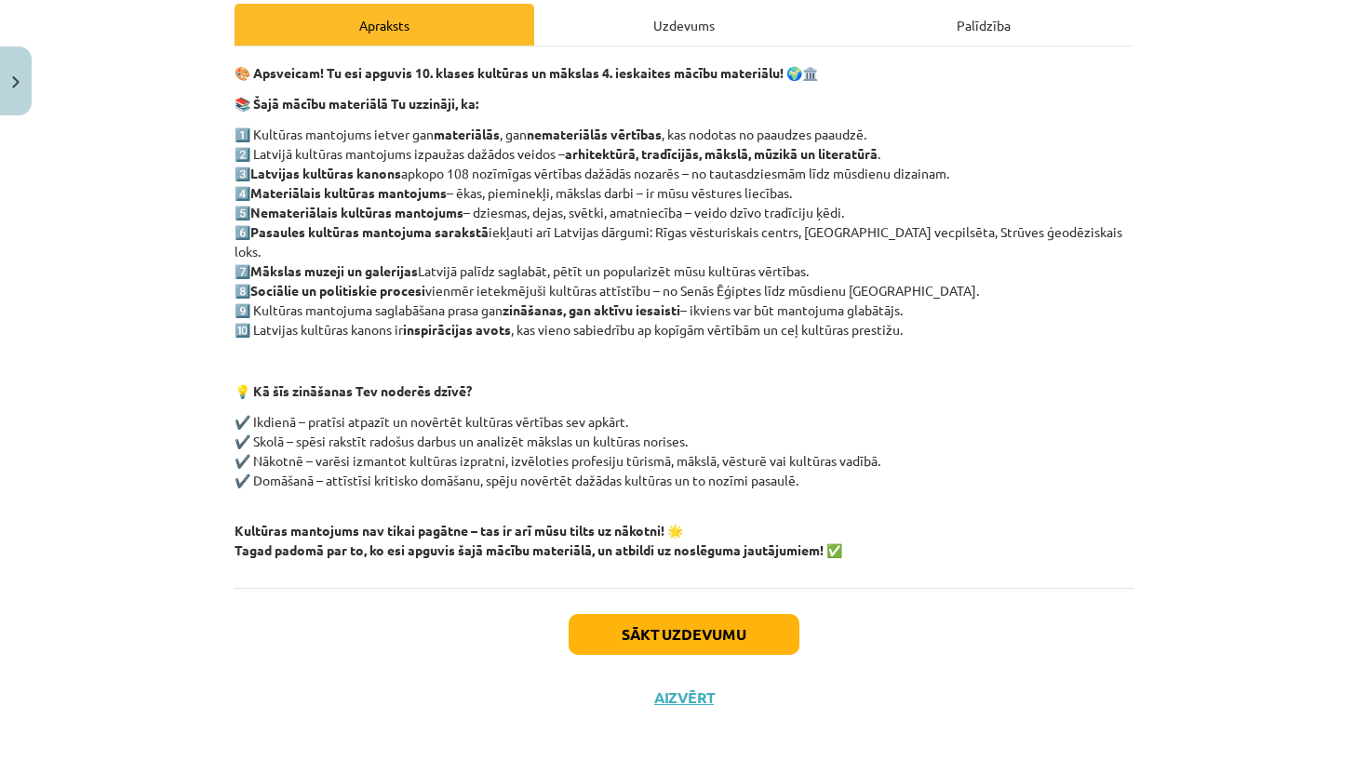
scroll to position [269, 0]
click at [760, 626] on button "Sākt uzdevumu" at bounding box center [683, 635] width 231 height 41
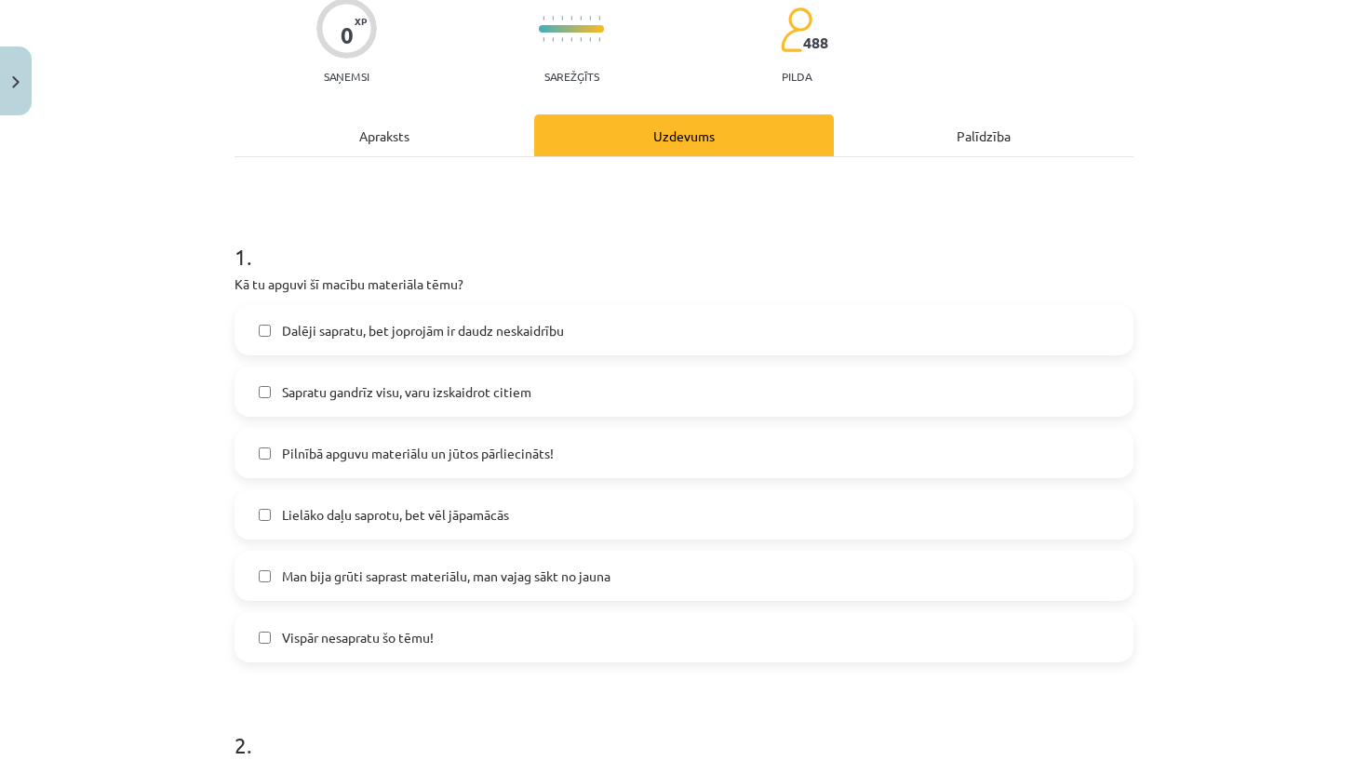
scroll to position [170, 0]
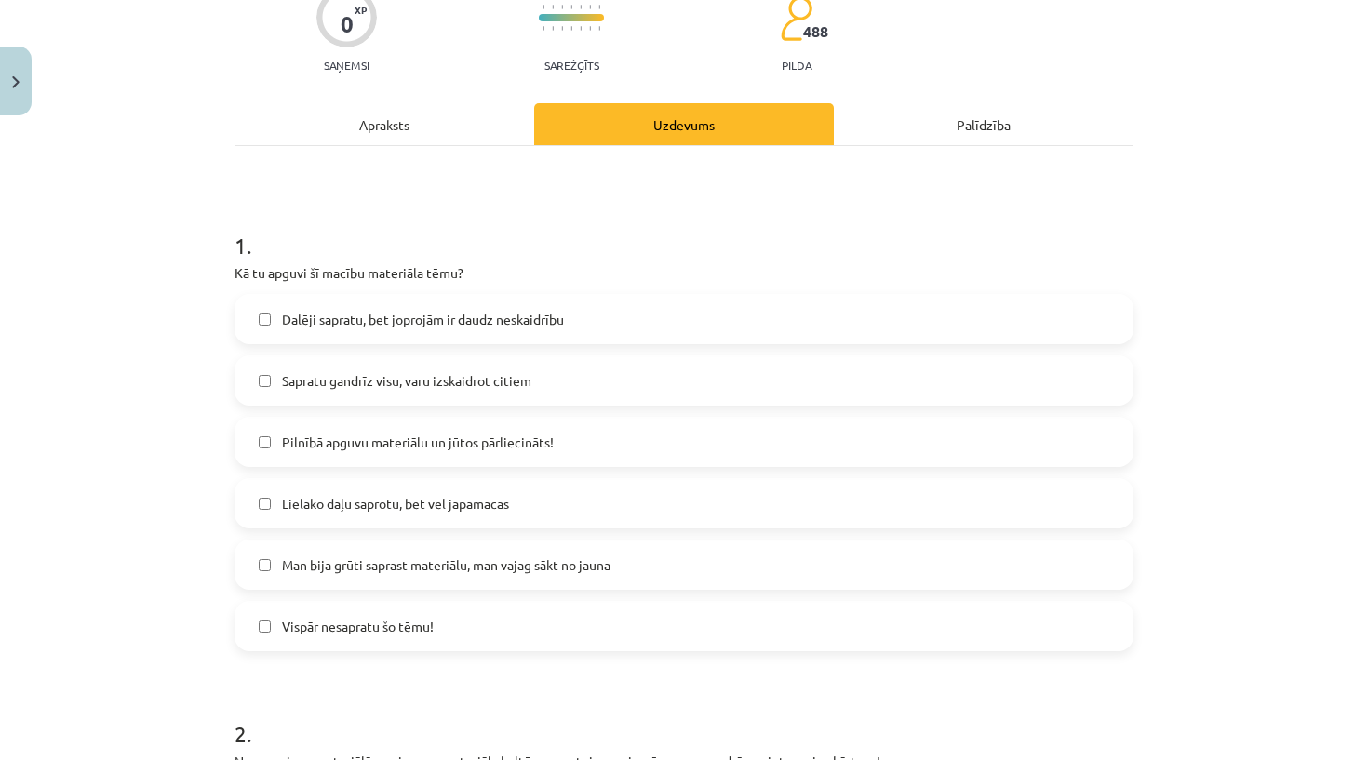
click at [486, 382] on span "Sapratu gandrīz visu, varu izskaidrot citiem" at bounding box center [406, 381] width 249 height 20
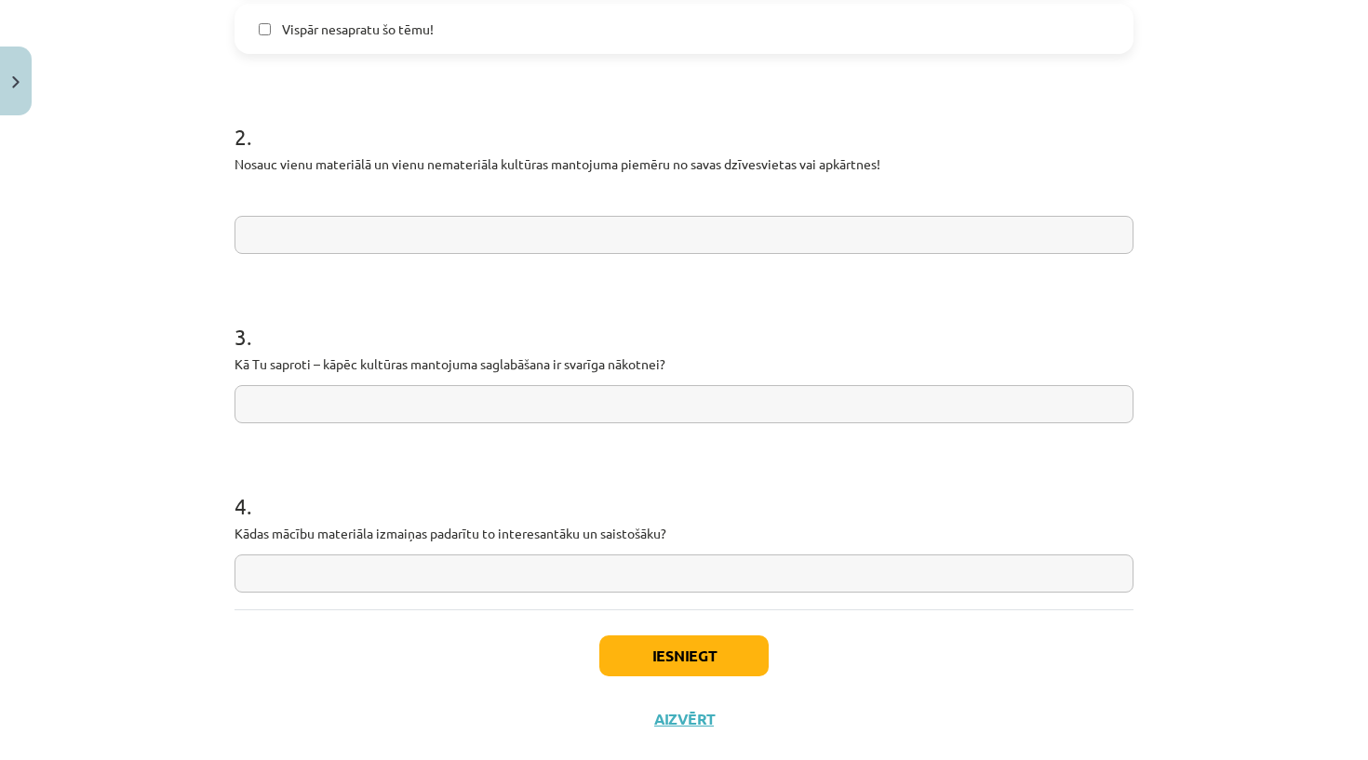
scroll to position [761, 0]
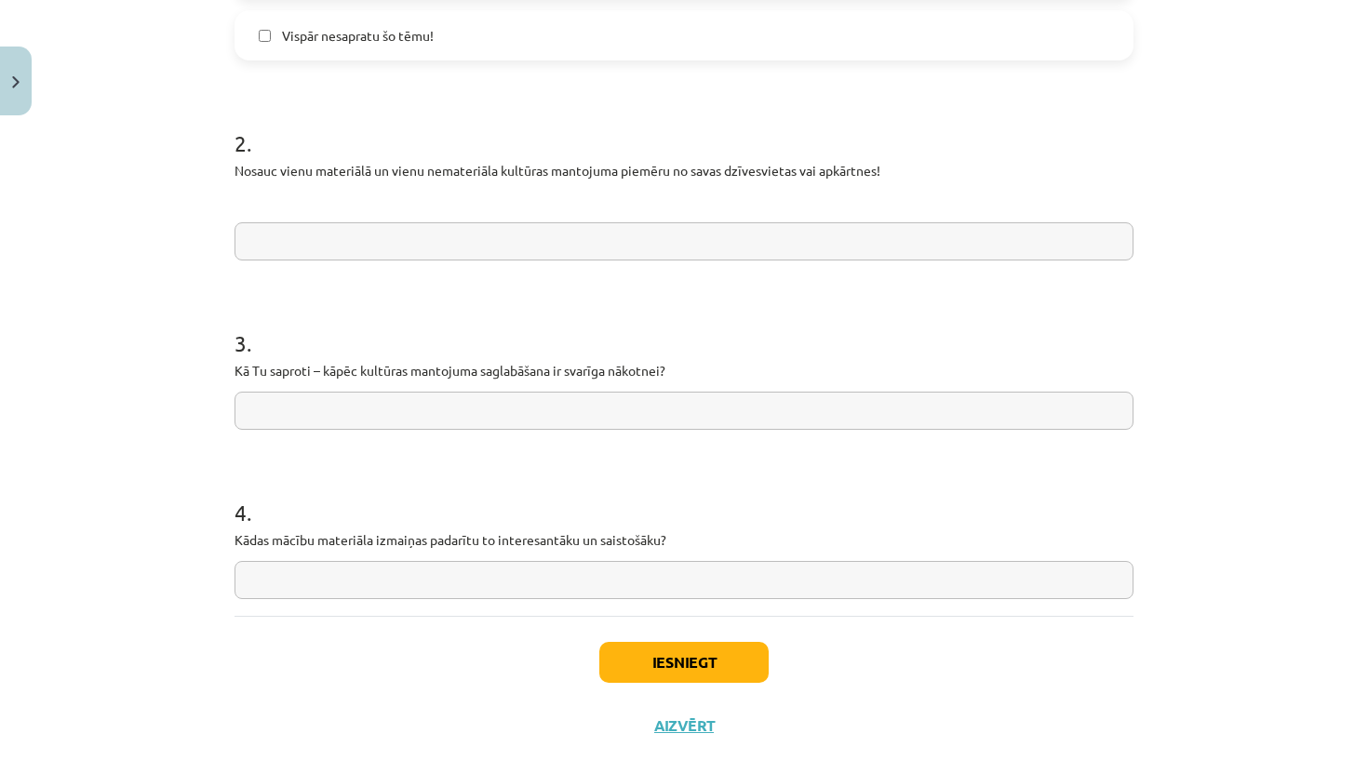
click at [406, 257] on input "text" at bounding box center [683, 241] width 899 height 38
click at [462, 247] on input "**********" at bounding box center [683, 241] width 899 height 38
type input "**********"
click at [386, 244] on input "**********" at bounding box center [683, 241] width 899 height 38
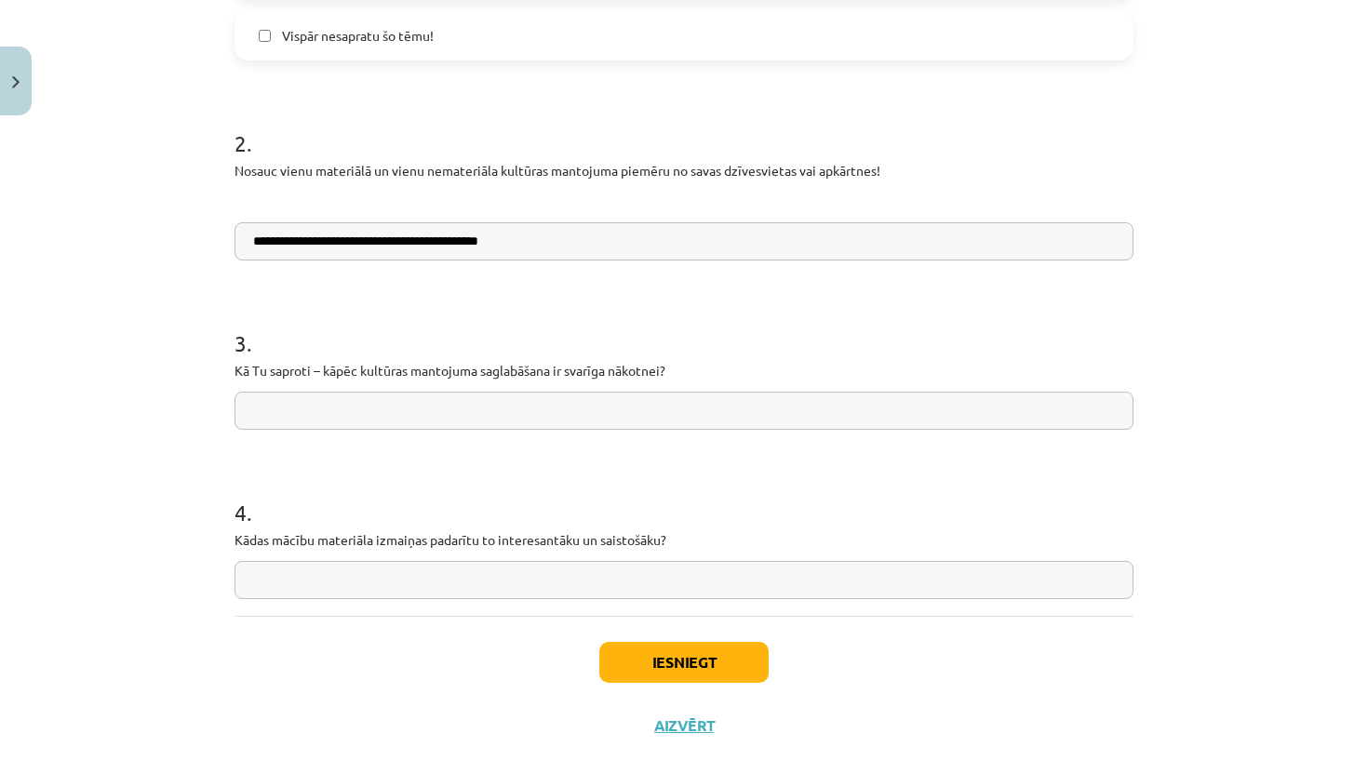
click at [386, 244] on input "**********" at bounding box center [683, 241] width 899 height 38
click at [979, 249] on input "**********" at bounding box center [683, 241] width 899 height 38
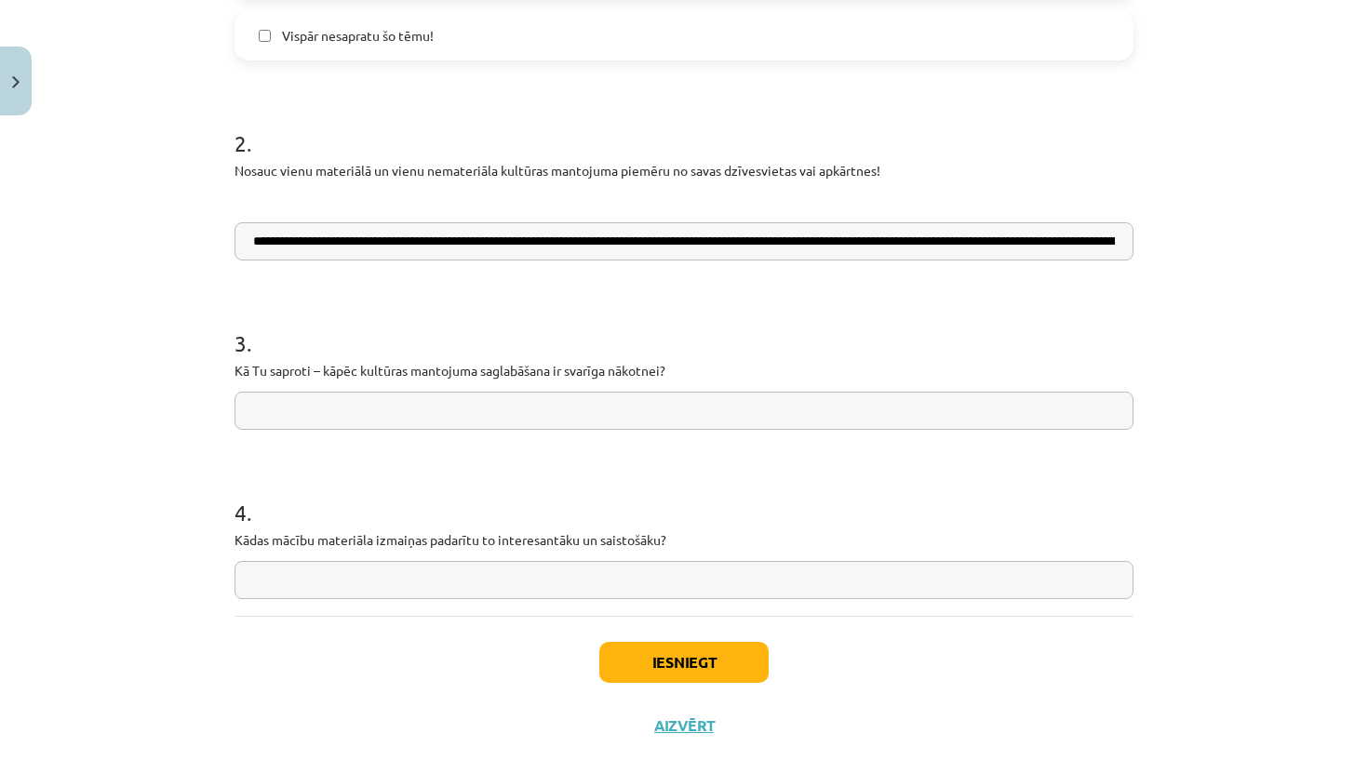
click at [1049, 252] on input "**********" at bounding box center [683, 241] width 899 height 38
click at [1050, 238] on input "**********" at bounding box center [683, 241] width 899 height 38
click at [1112, 238] on input "**********" at bounding box center [683, 241] width 899 height 38
drag, startPoint x: 1112, startPoint y: 238, endPoint x: 1153, endPoint y: 238, distance: 40.9
click at [1153, 238] on div "**********" at bounding box center [684, 380] width 1368 height 760
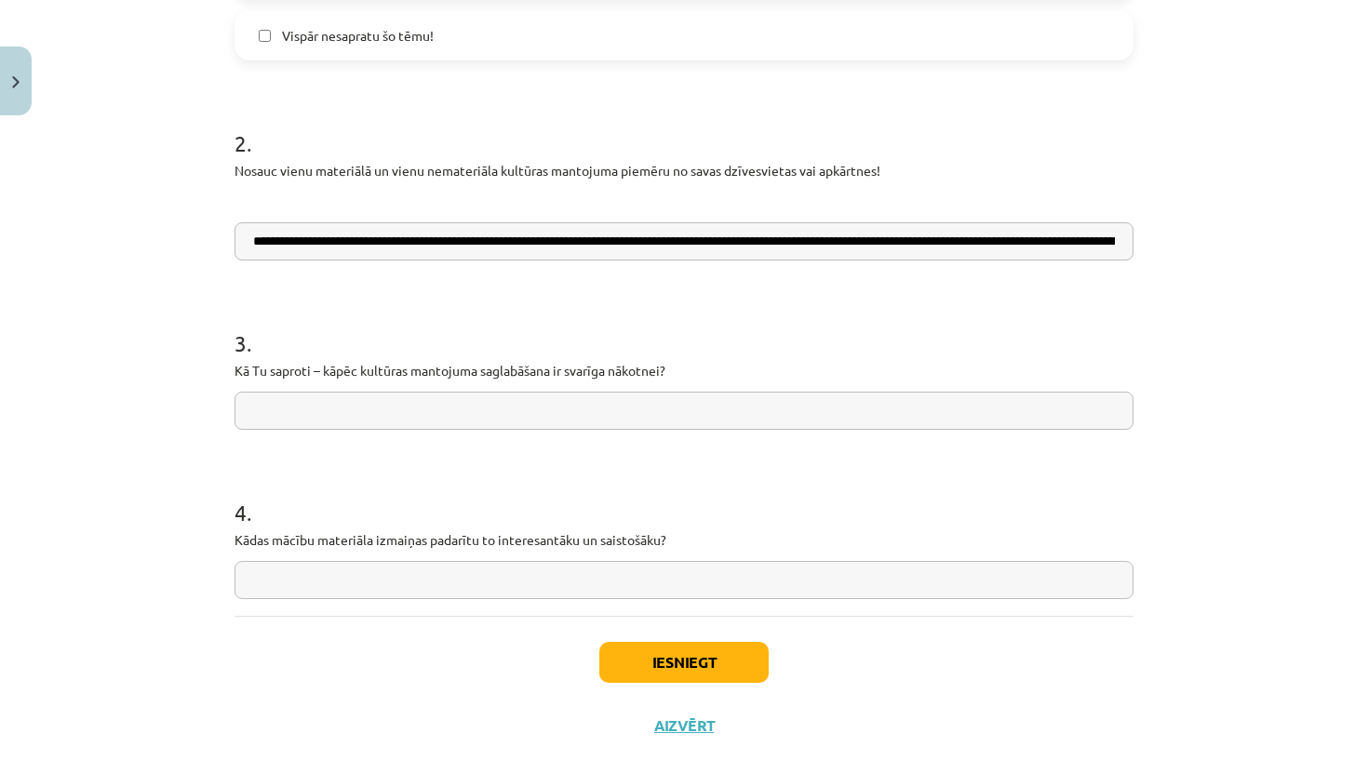
click at [1112, 237] on input "**********" at bounding box center [683, 241] width 899 height 38
click at [1118, 235] on input "**********" at bounding box center [683, 241] width 899 height 38
drag, startPoint x: 264, startPoint y: 243, endPoint x: 1235, endPoint y: 207, distance: 971.1
click at [1235, 207] on div "**********" at bounding box center [684, 380] width 1368 height 760
drag, startPoint x: 1120, startPoint y: 244, endPoint x: 271, endPoint y: 241, distance: 849.5
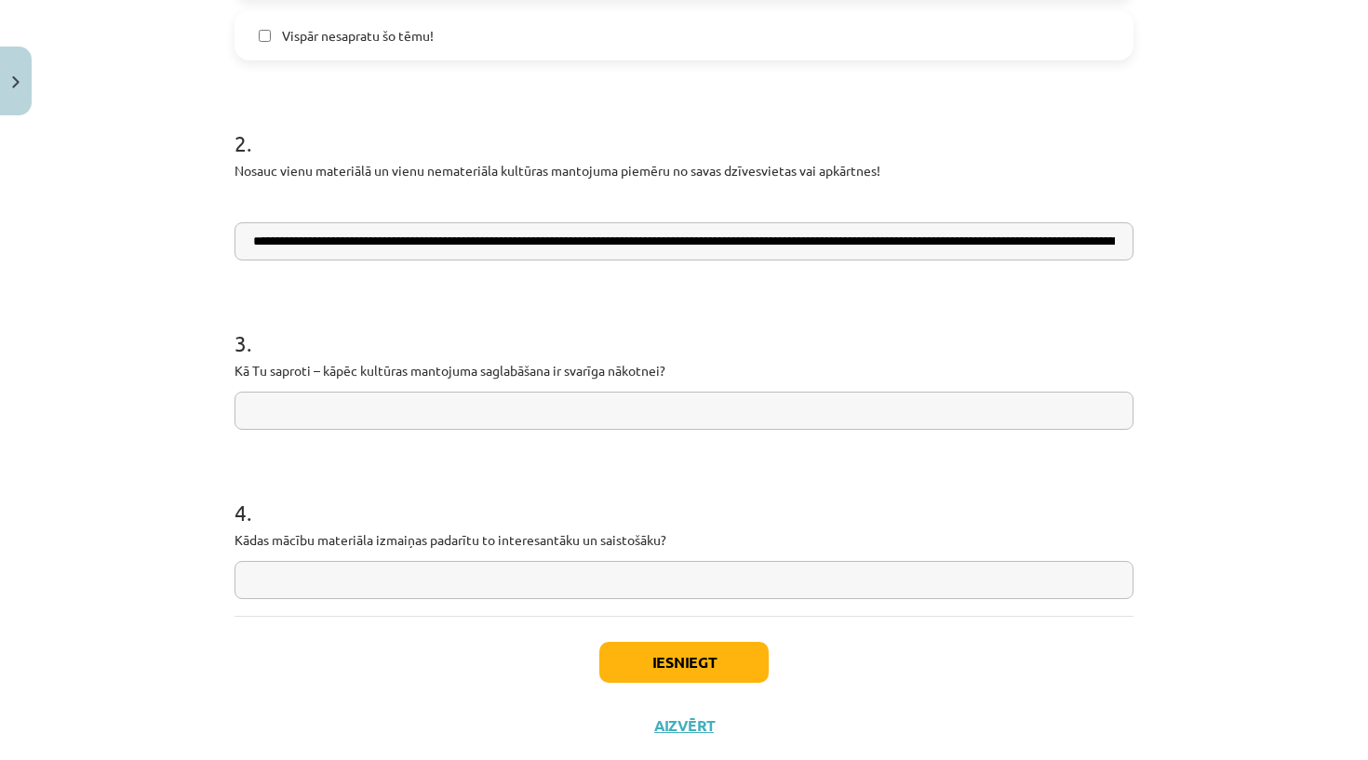
click at [271, 241] on input "**********" at bounding box center [683, 241] width 899 height 38
click at [318, 234] on input "**********" at bounding box center [683, 241] width 899 height 38
type input "**********"
click at [456, 421] on input "text" at bounding box center [683, 411] width 899 height 38
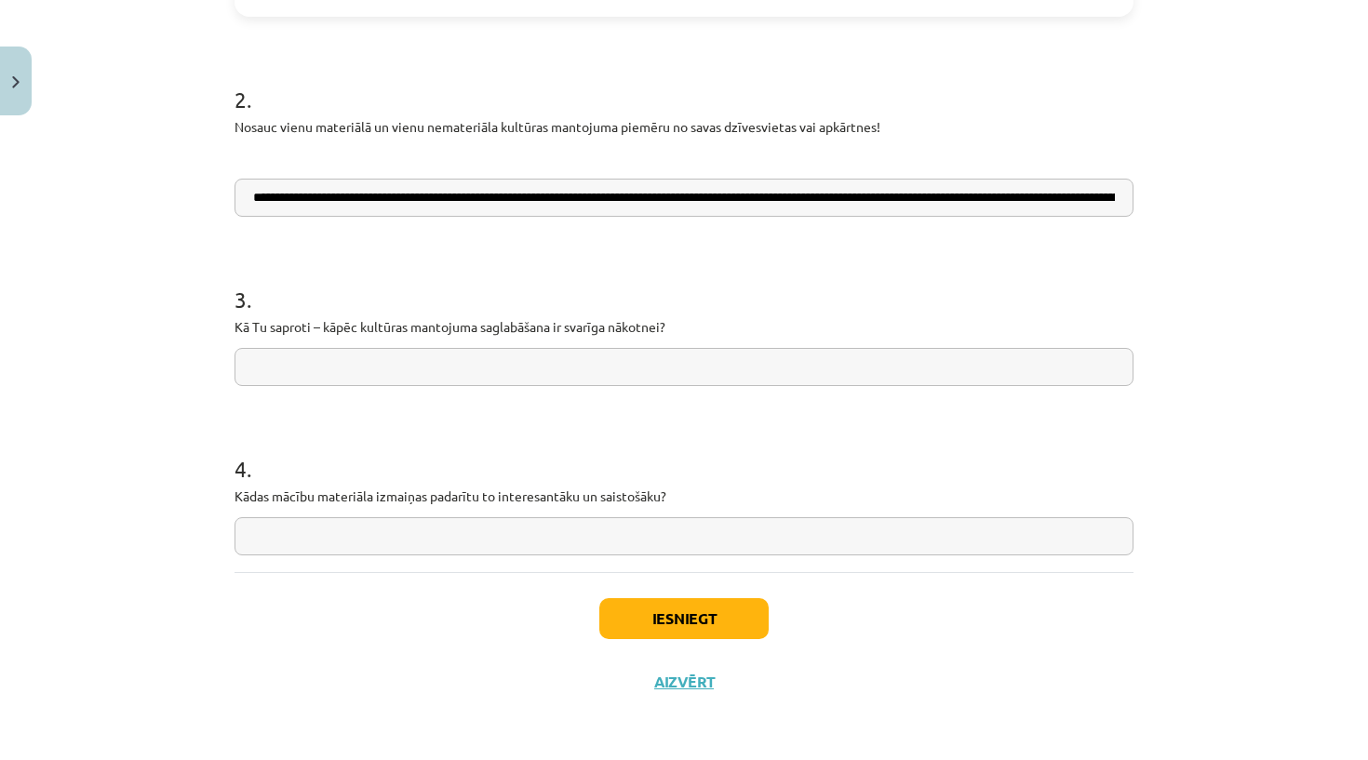
scroll to position [808, 0]
click at [269, 322] on p "Kā Tu saproti – kāpēc kultūras mantojuma saglabāšana ir svarīga nākotnei?" at bounding box center [683, 327] width 899 height 20
copy p
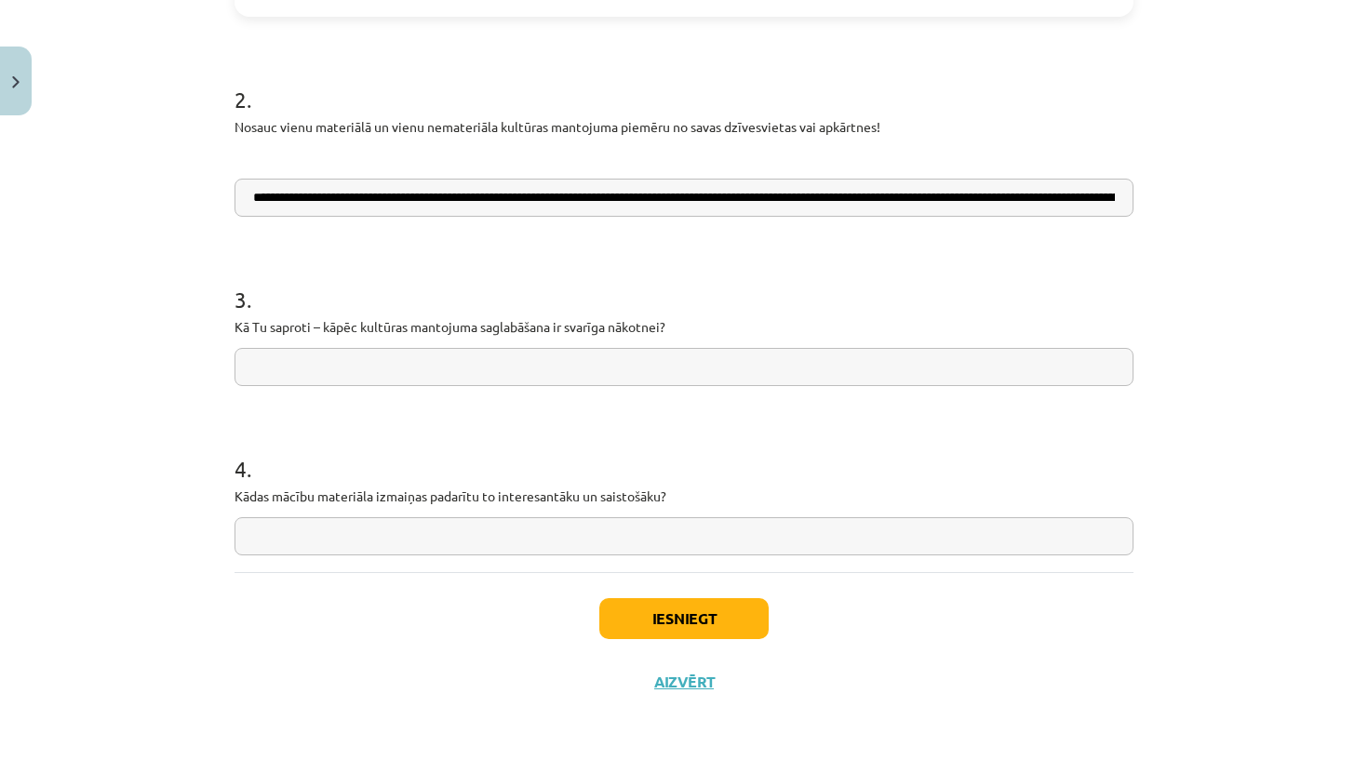
click at [288, 329] on p "Kā Tu saproti – kāpēc kultūras mantojuma saglabāšana ir svarīga nākotnei?" at bounding box center [683, 327] width 899 height 20
click at [274, 385] on form "**********" at bounding box center [683, 61] width 899 height 990
click at [451, 351] on input "text" at bounding box center [683, 367] width 899 height 38
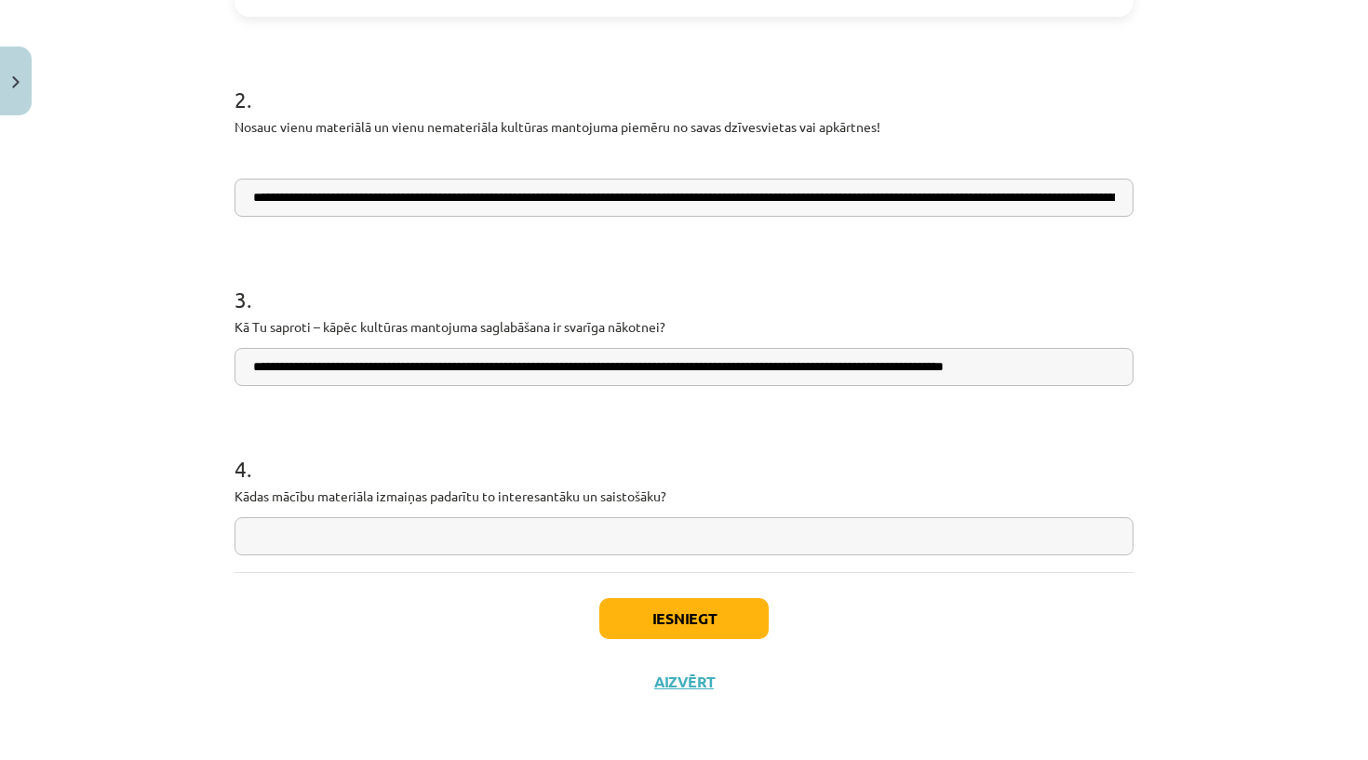
type input "**********"
click at [483, 543] on input "text" at bounding box center [683, 536] width 899 height 38
click at [432, 498] on p "Kādas mācību materiāla izmaiņas padarītu to interesantāku un saistošāku?" at bounding box center [683, 497] width 899 height 20
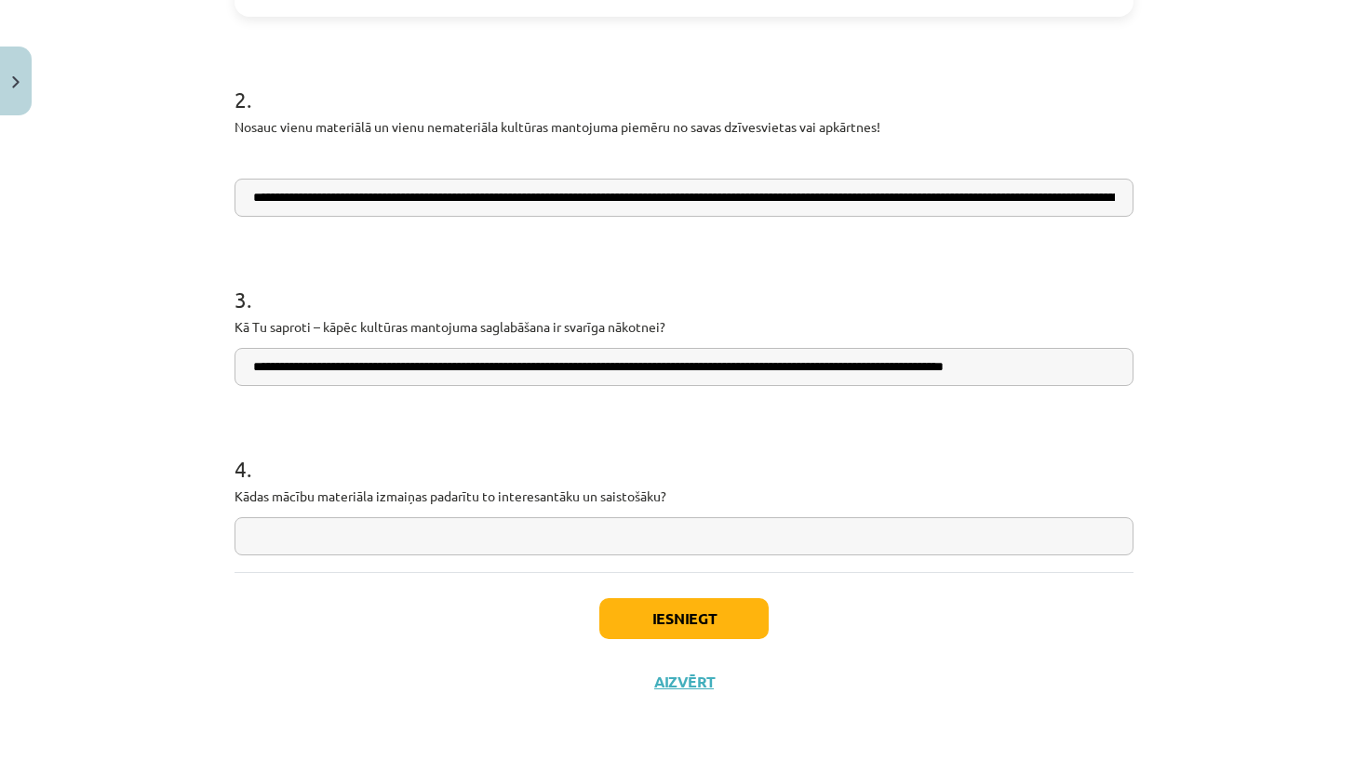
copy p
click at [459, 577] on div "Iesniegt Aizvērt" at bounding box center [683, 637] width 899 height 130
click at [601, 512] on div "4 . Kādas mācību materiāla izmaiņas padarītu to interesantāku un saistošāku?" at bounding box center [683, 489] width 899 height 132
click at [594, 535] on input "text" at bounding box center [683, 536] width 899 height 38
click at [411, 534] on input "**********" at bounding box center [683, 536] width 899 height 38
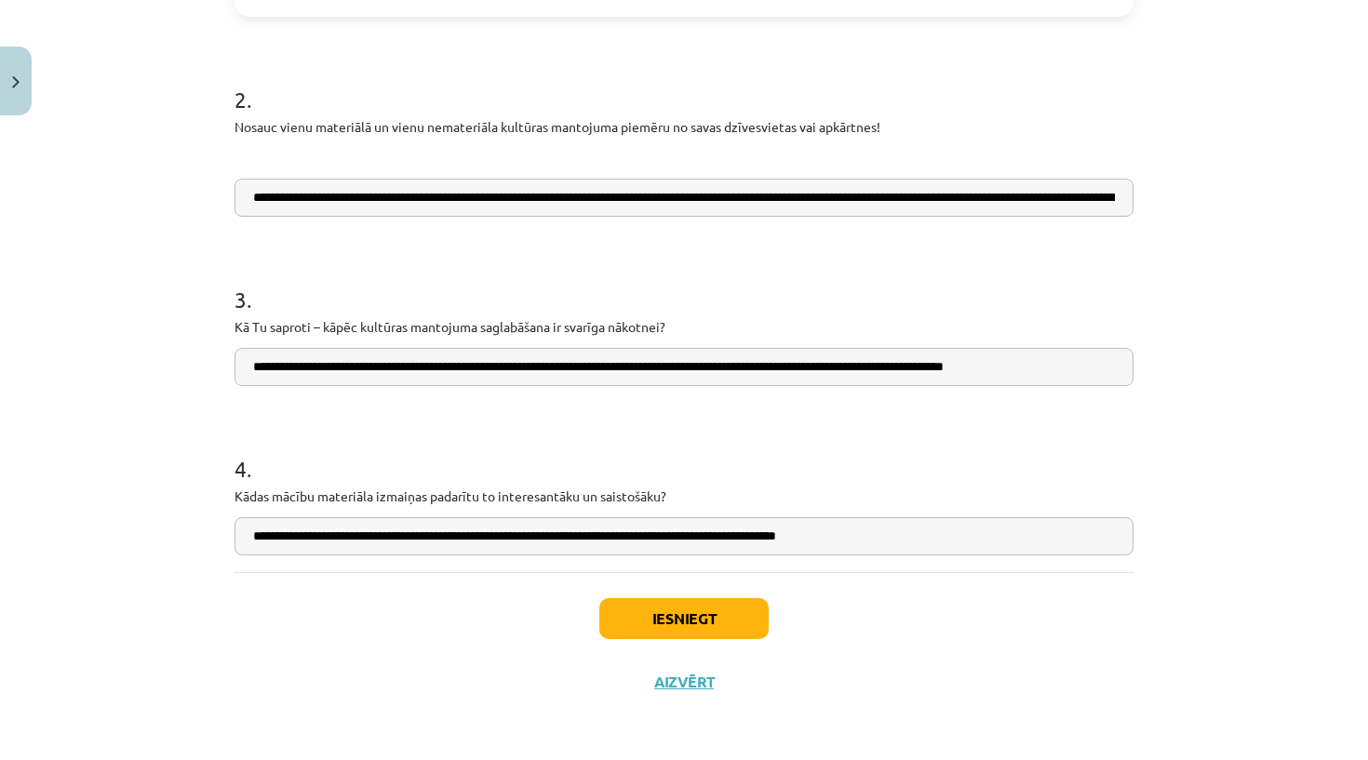
click at [411, 534] on input "**********" at bounding box center [683, 536] width 899 height 38
click at [475, 547] on input "**********" at bounding box center [683, 536] width 899 height 38
click at [479, 539] on input "**********" at bounding box center [683, 536] width 899 height 38
click at [608, 536] on input "**********" at bounding box center [683, 536] width 899 height 38
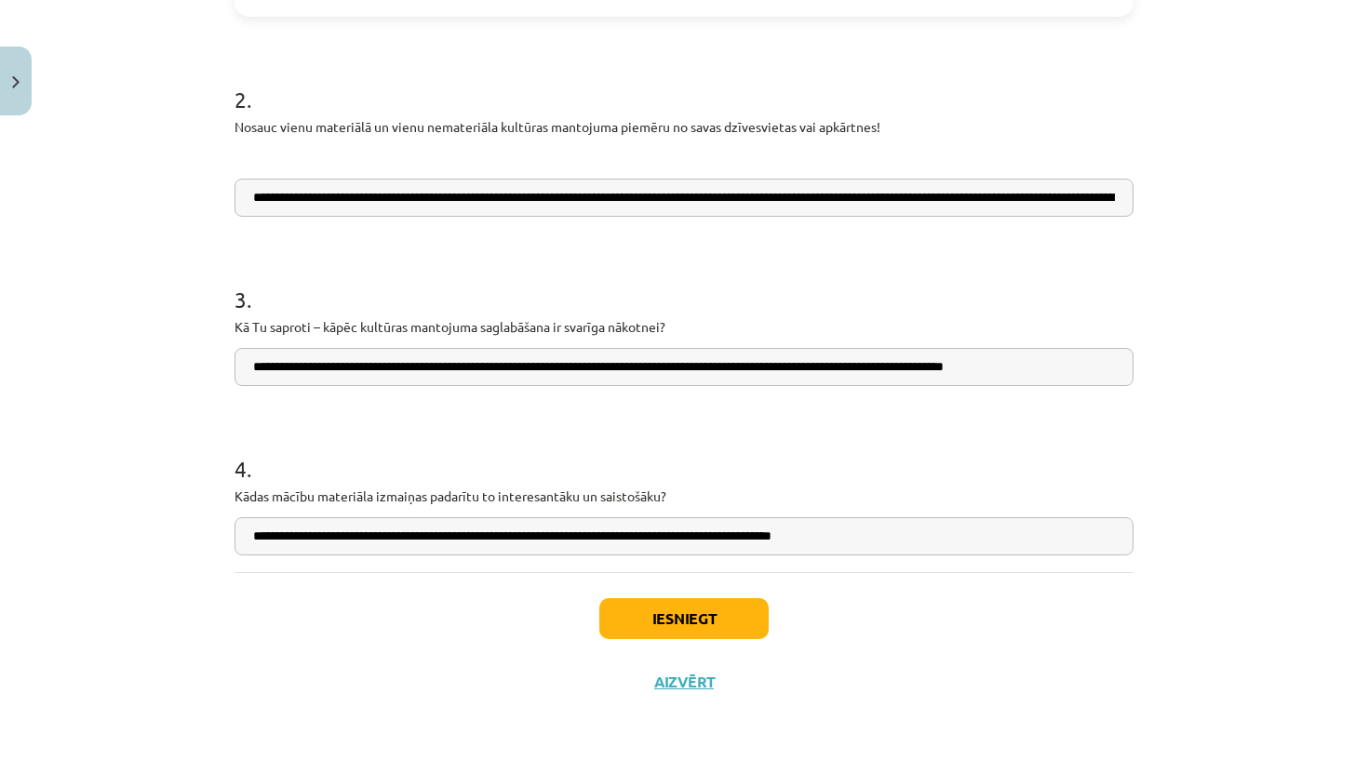
click at [603, 535] on input "**********" at bounding box center [683, 536] width 899 height 38
click at [625, 534] on input "**********" at bounding box center [683, 536] width 899 height 38
click at [752, 531] on input "**********" at bounding box center [683, 536] width 899 height 38
click at [700, 530] on input "**********" at bounding box center [683, 536] width 899 height 38
click at [743, 533] on input "**********" at bounding box center [683, 536] width 899 height 38
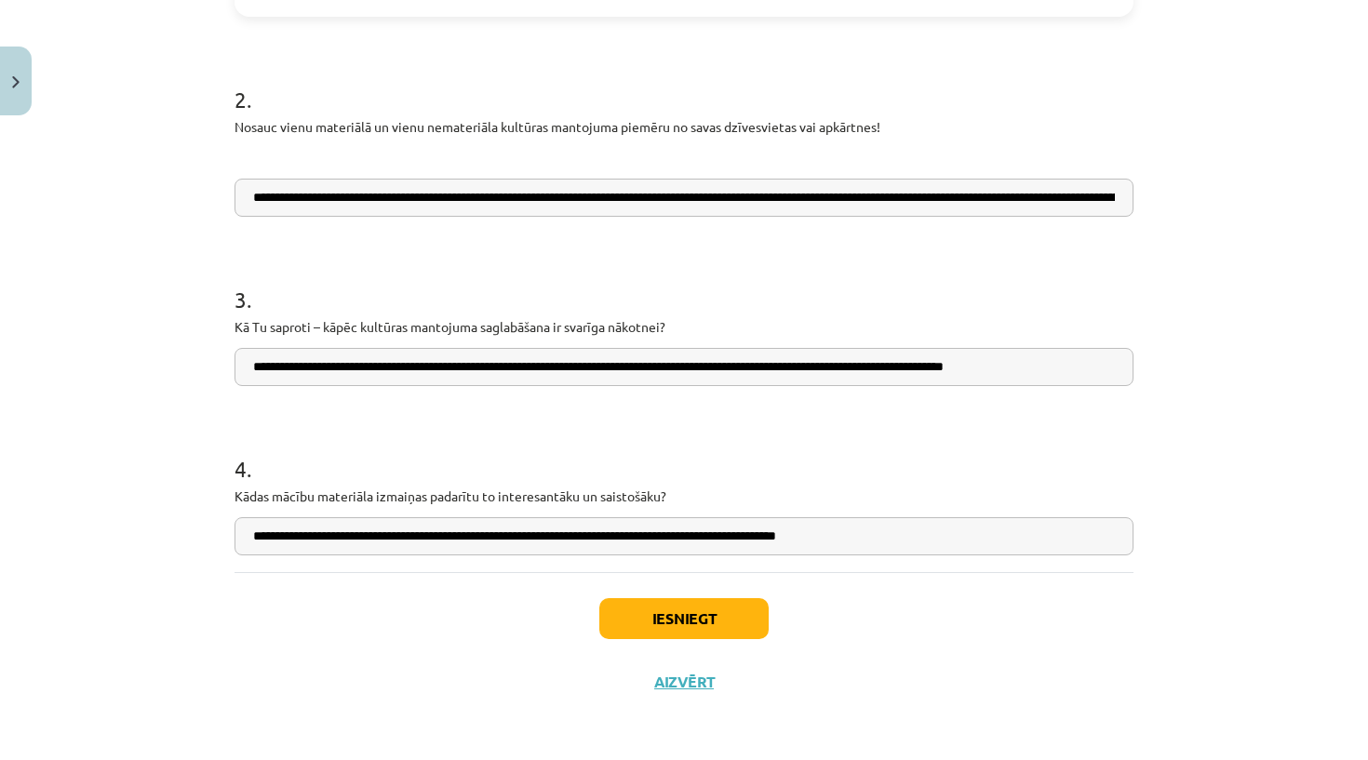
click at [782, 544] on input "**********" at bounding box center [683, 536] width 899 height 38
click at [782, 537] on input "**********" at bounding box center [683, 536] width 899 height 38
click at [789, 526] on input "**********" at bounding box center [683, 536] width 899 height 38
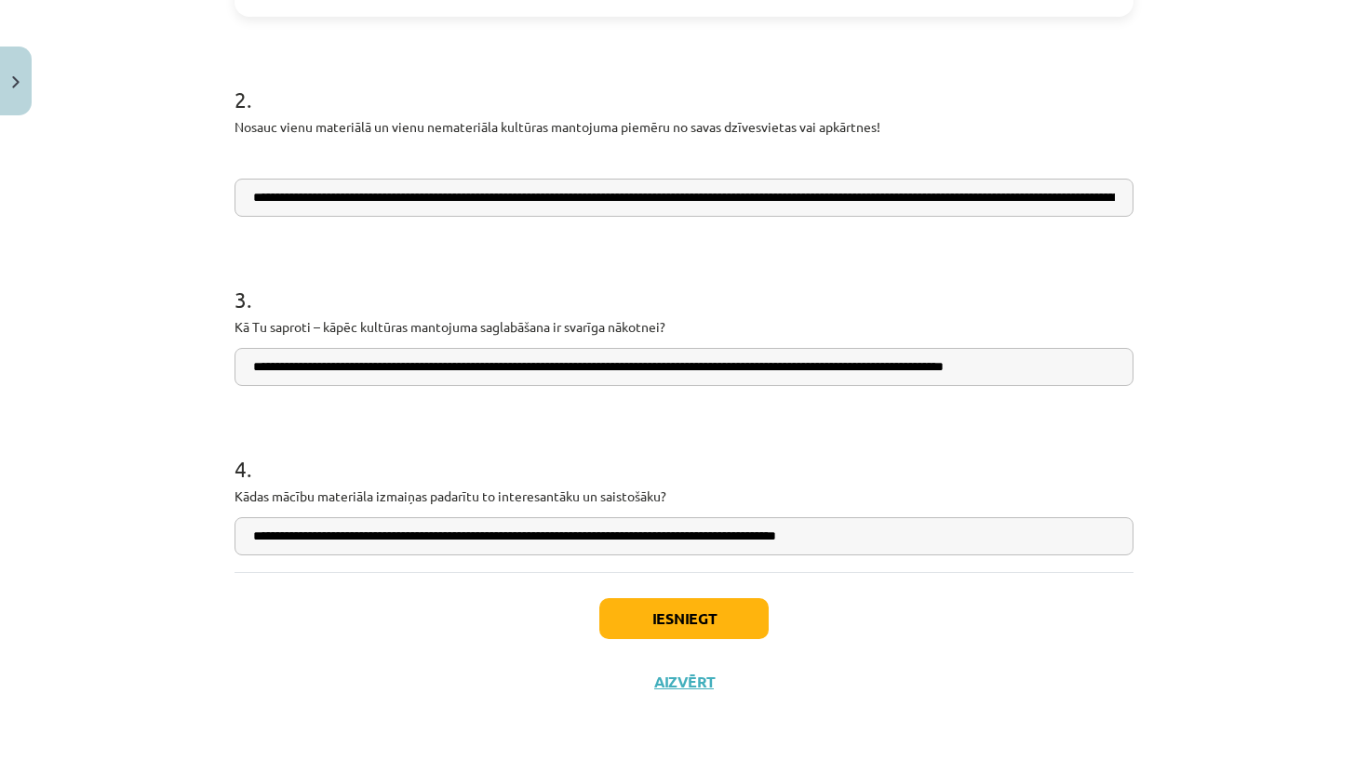
click at [789, 526] on input "**********" at bounding box center [683, 536] width 899 height 38
click at [790, 532] on input "**********" at bounding box center [683, 536] width 899 height 38
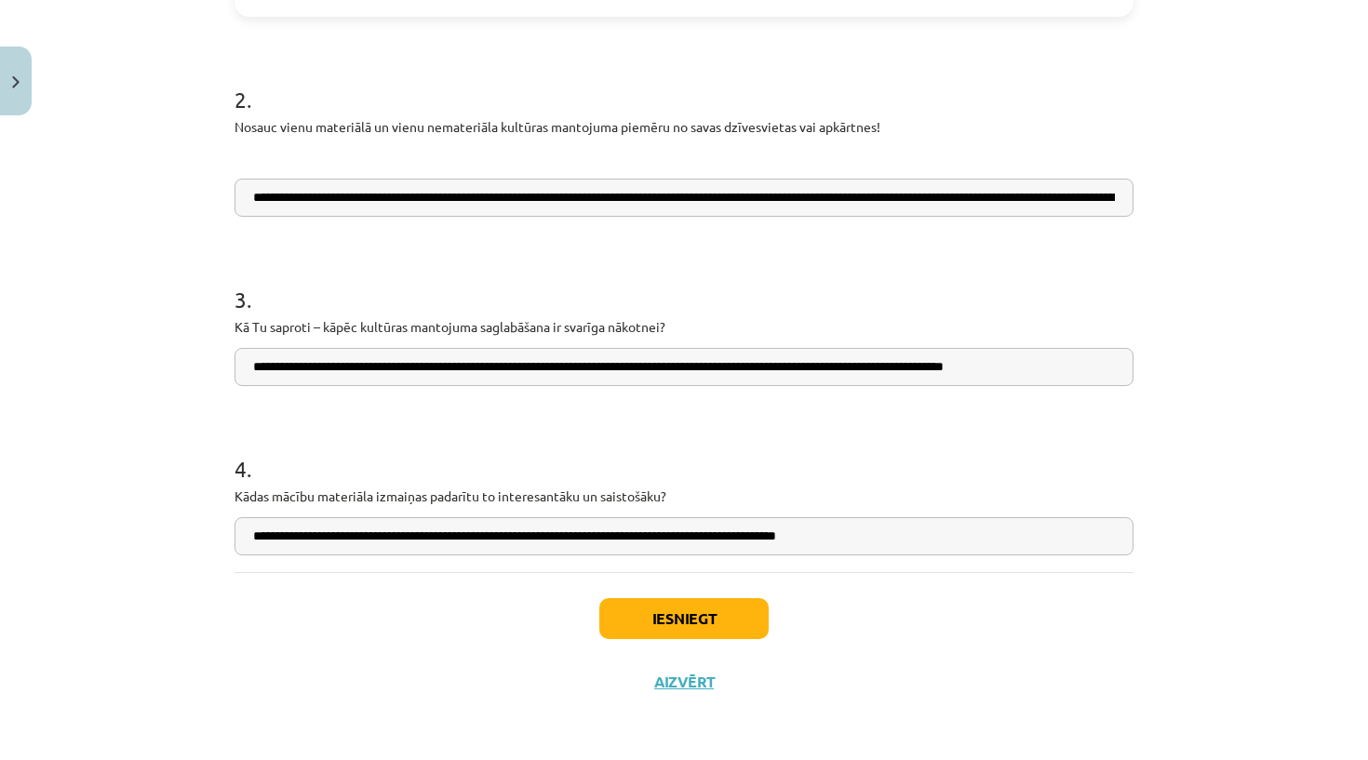
click at [871, 528] on input "**********" at bounding box center [683, 536] width 899 height 38
click at [809, 539] on input "**********" at bounding box center [683, 536] width 899 height 38
type input "**********"
drag, startPoint x: 702, startPoint y: 629, endPoint x: 1014, endPoint y: 327, distance: 434.9
click at [1017, 341] on div "**********" at bounding box center [683, 16] width 921 height 1395
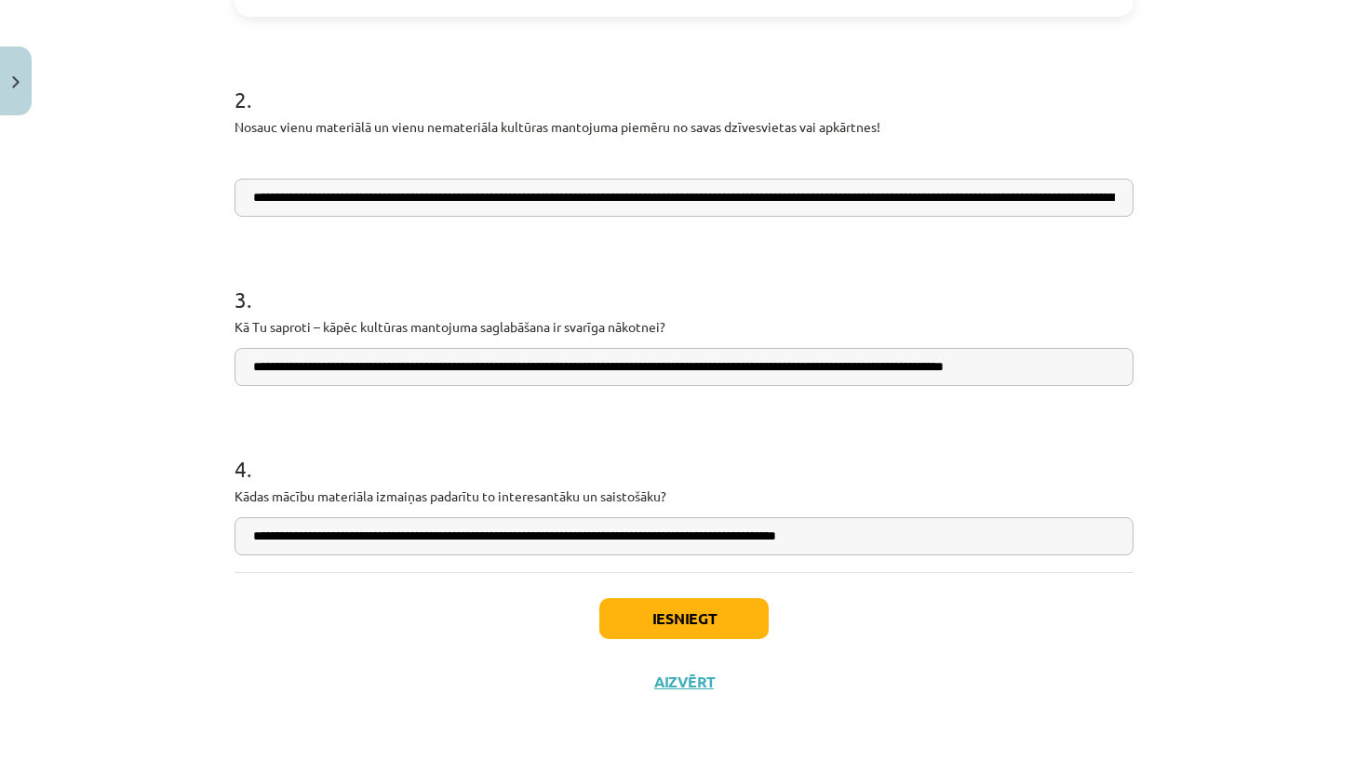
click at [768, 198] on input "**********" at bounding box center [683, 198] width 899 height 38
click at [760, 196] on input "**********" at bounding box center [683, 198] width 899 height 38
click at [931, 192] on input "**********" at bounding box center [683, 198] width 899 height 38
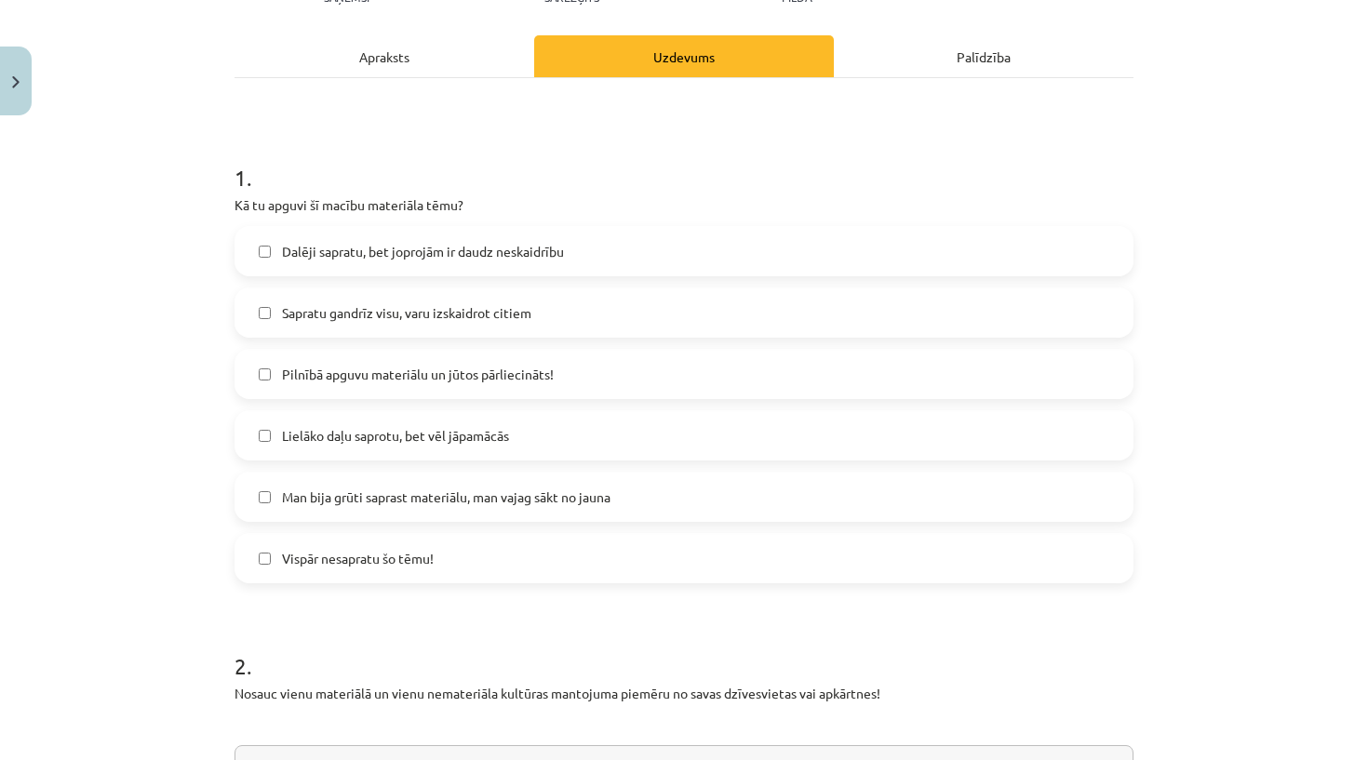
scroll to position [239, 0]
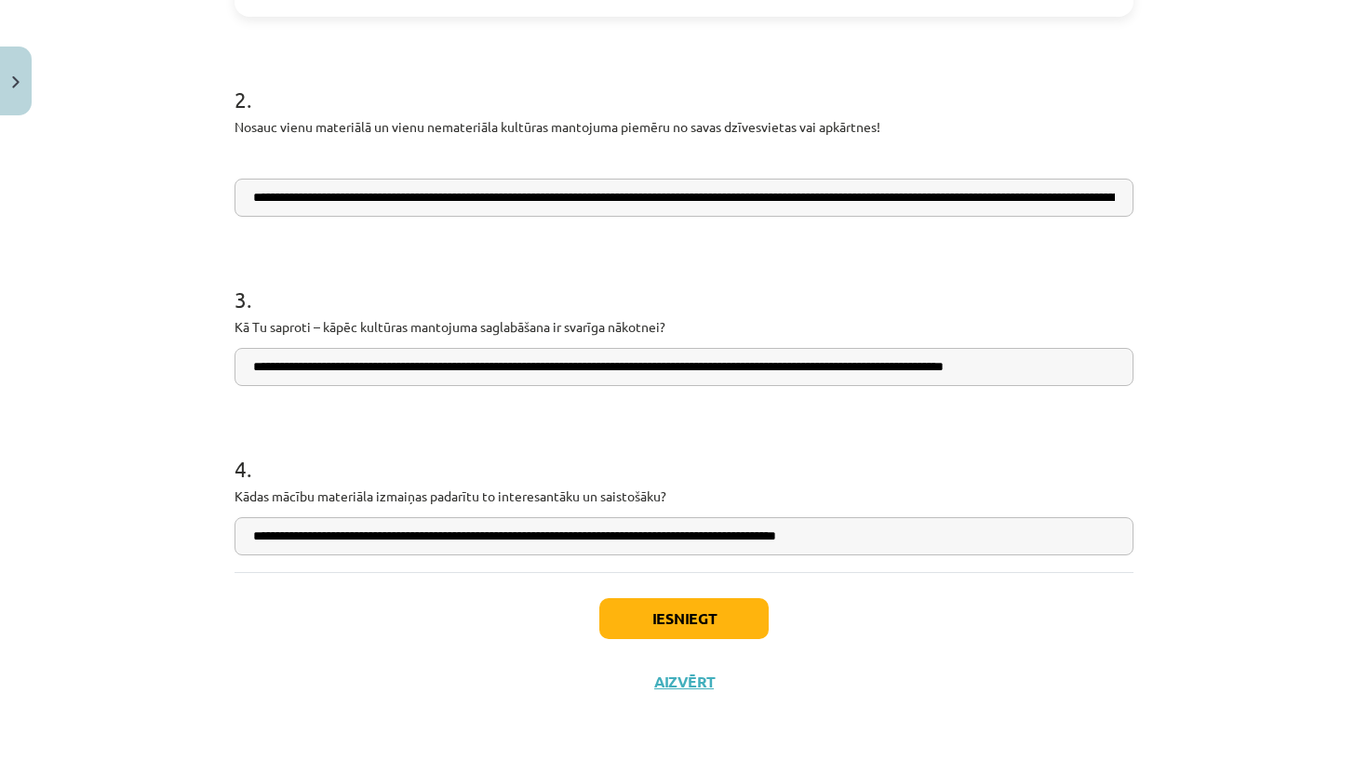
type input "**********"
click at [706, 613] on button "Iesniegt" at bounding box center [683, 618] width 169 height 41
click at [695, 685] on button "Aizvērt" at bounding box center [683, 682] width 71 height 19
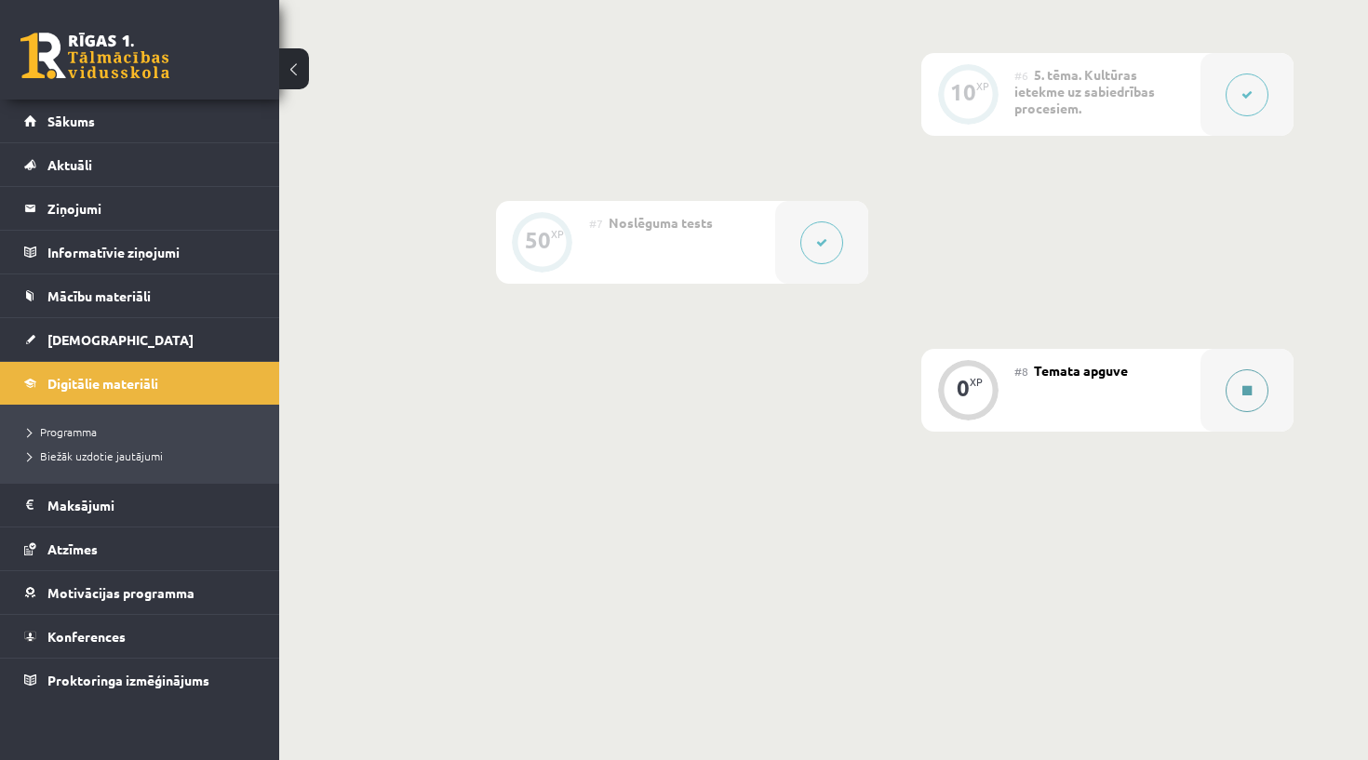
click at [1245, 373] on button at bounding box center [1246, 390] width 43 height 43
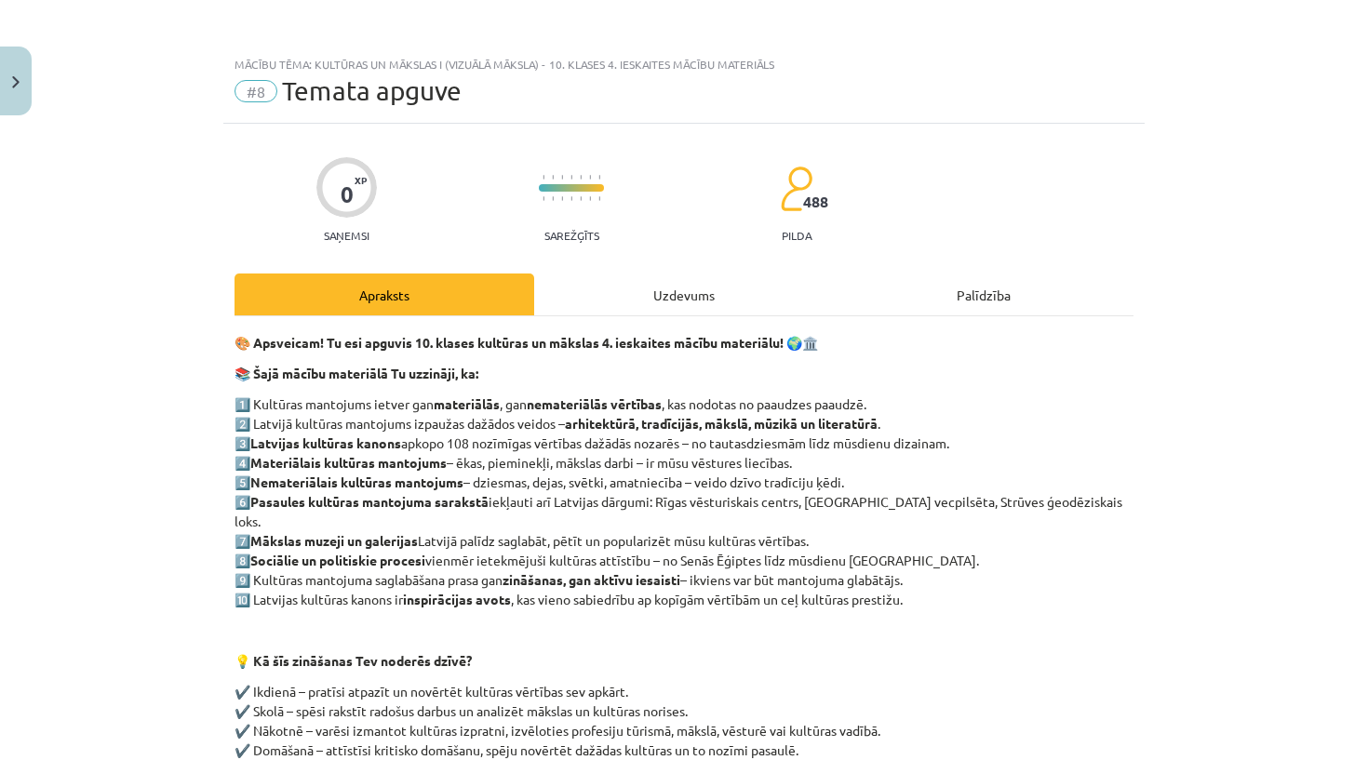
click at [712, 295] on div "Uzdevums" at bounding box center [684, 295] width 300 height 42
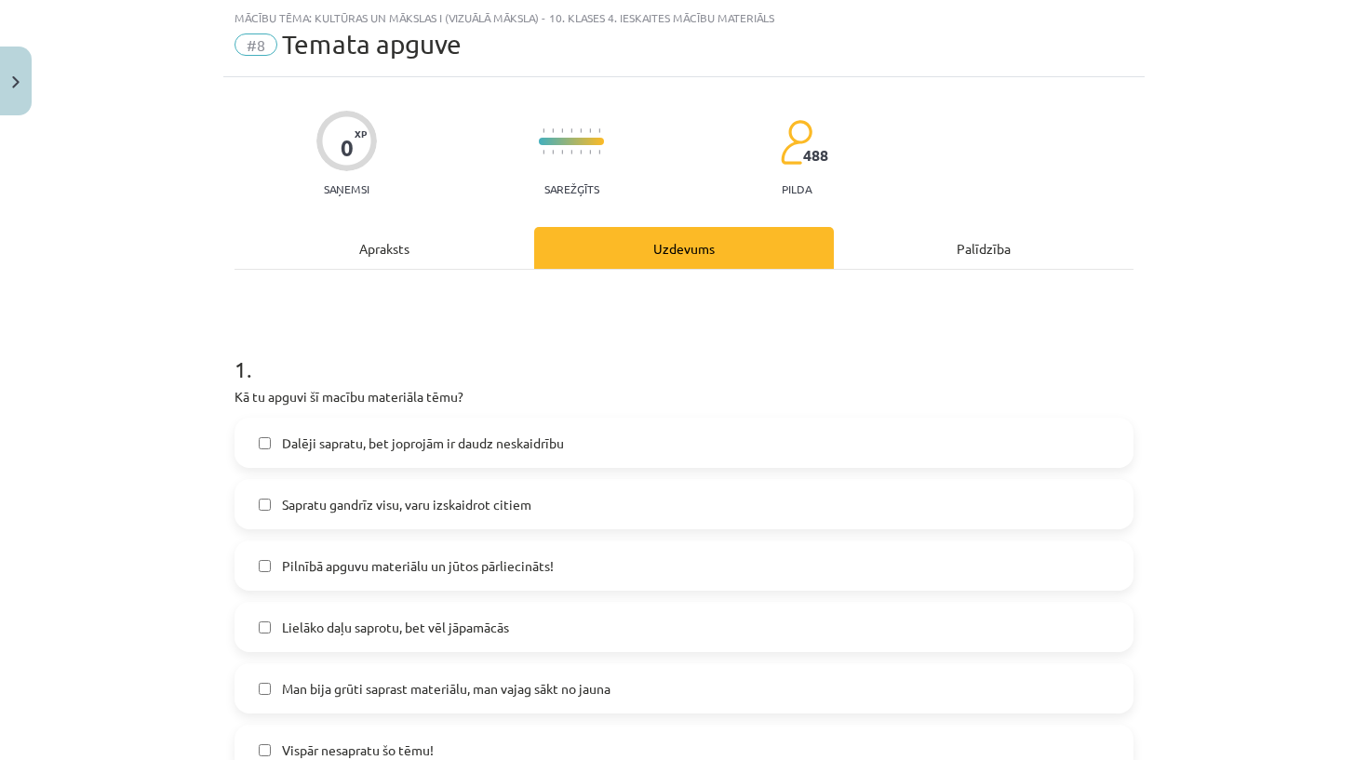
scroll to position [1375, 0]
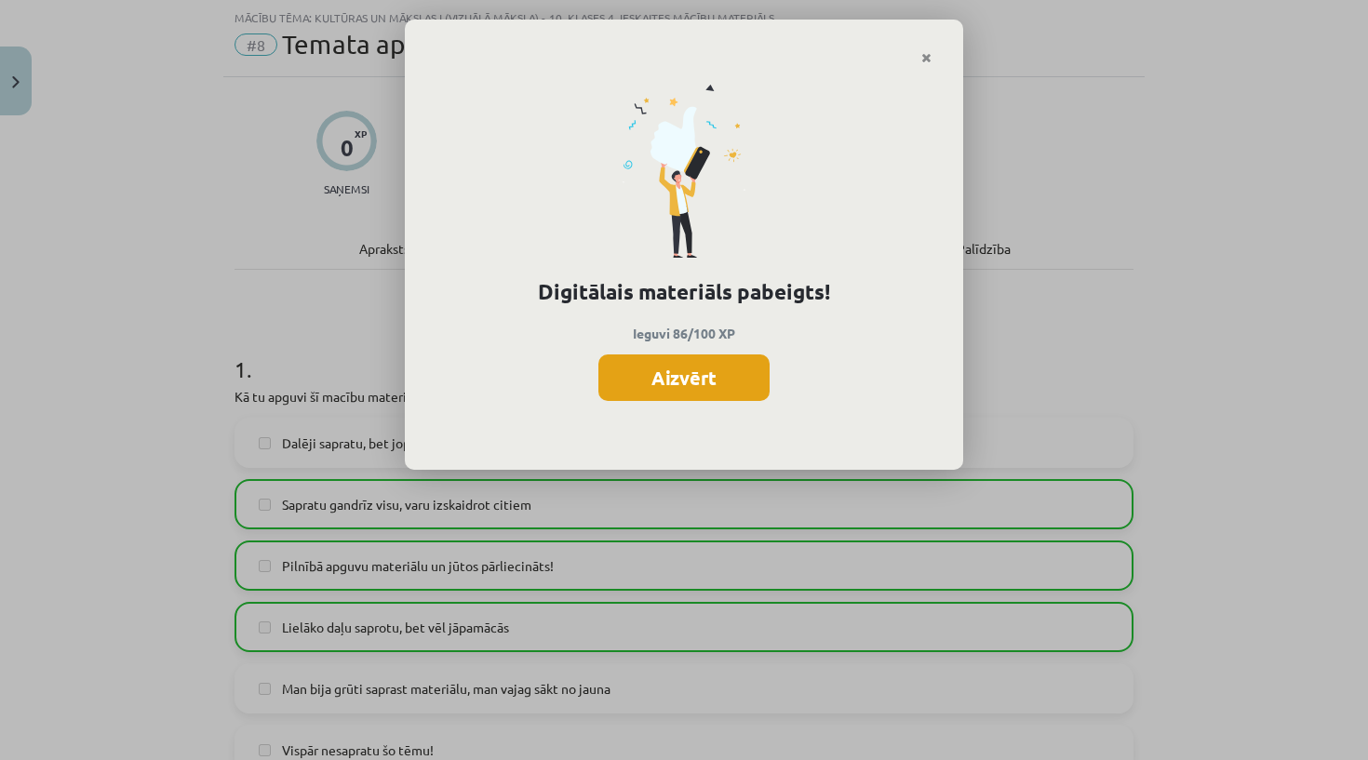
click at [735, 383] on button "Aizvērt" at bounding box center [683, 377] width 171 height 47
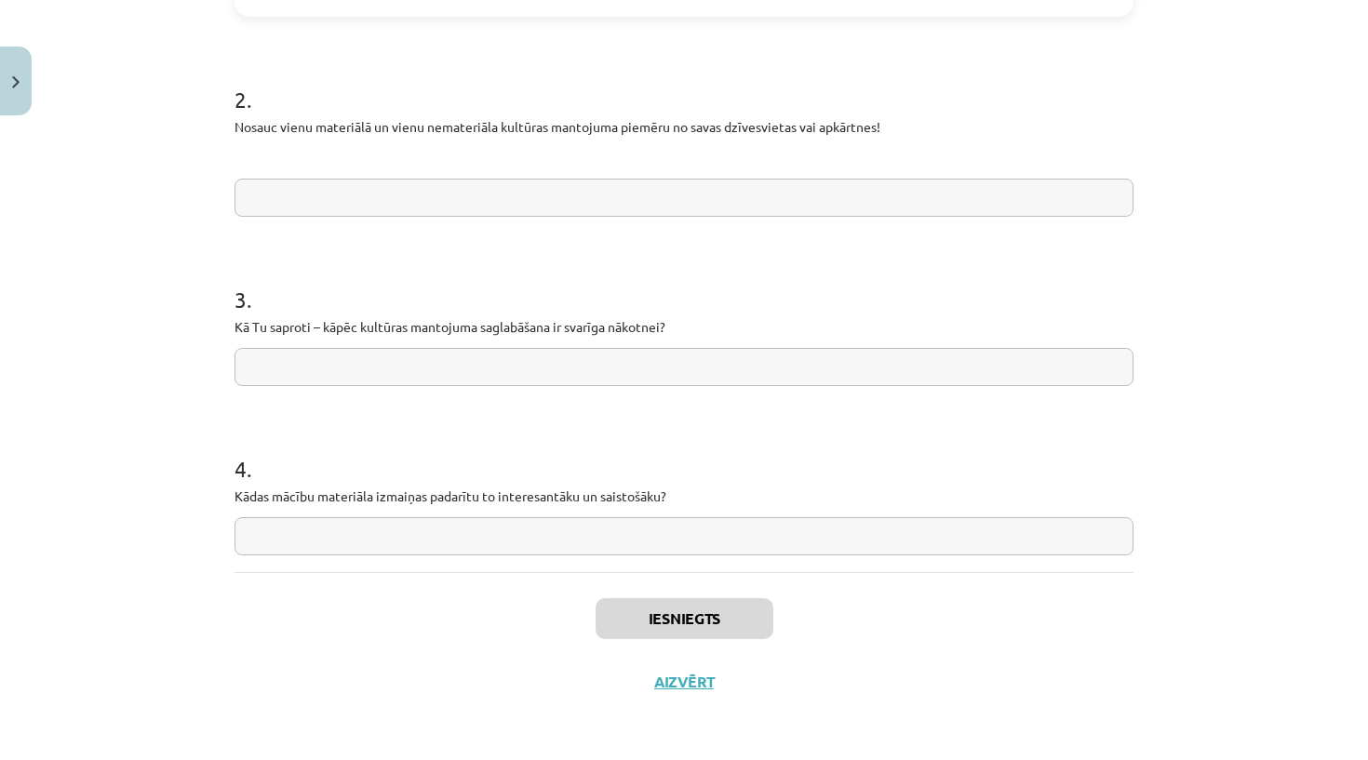
scroll to position [808, 0]
click at [684, 682] on button "Aizvērt" at bounding box center [683, 682] width 71 height 19
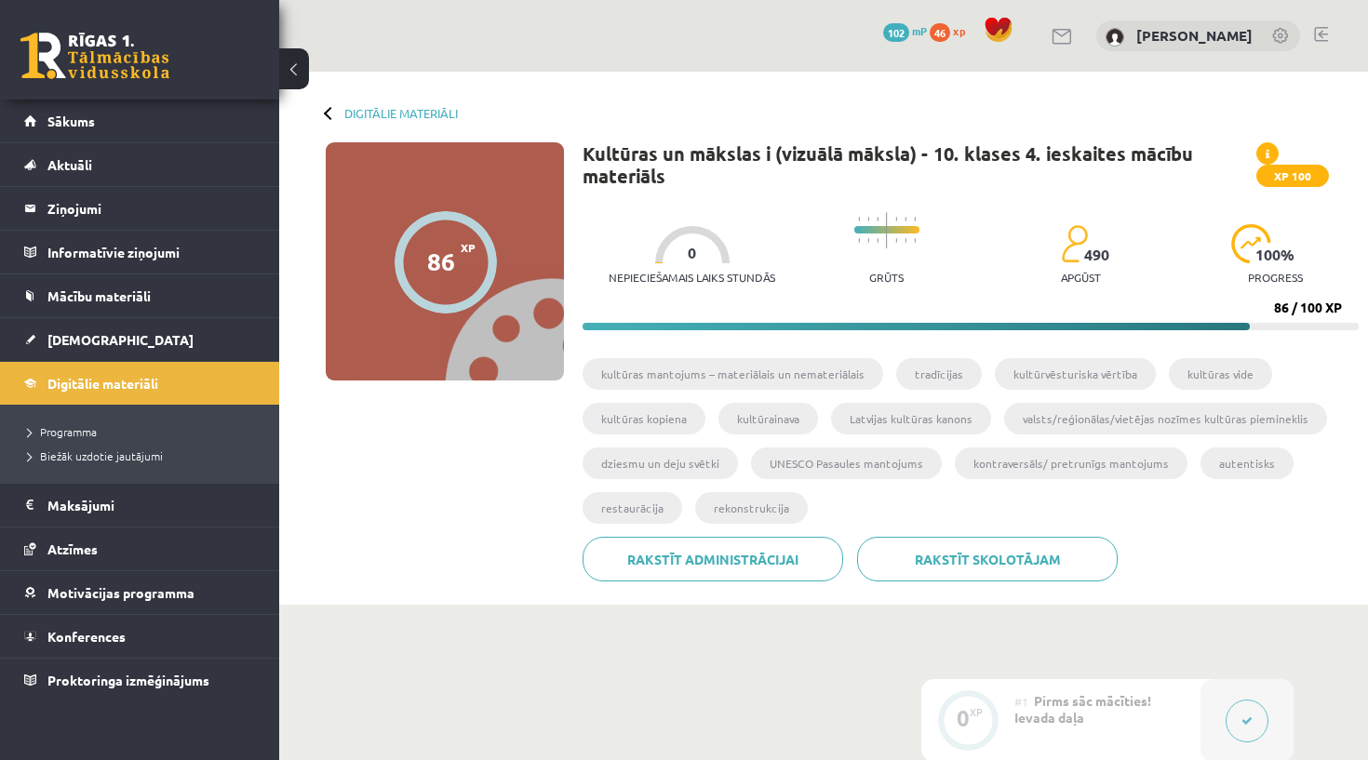
scroll to position [0, 0]
click at [301, 70] on button at bounding box center [294, 68] width 30 height 41
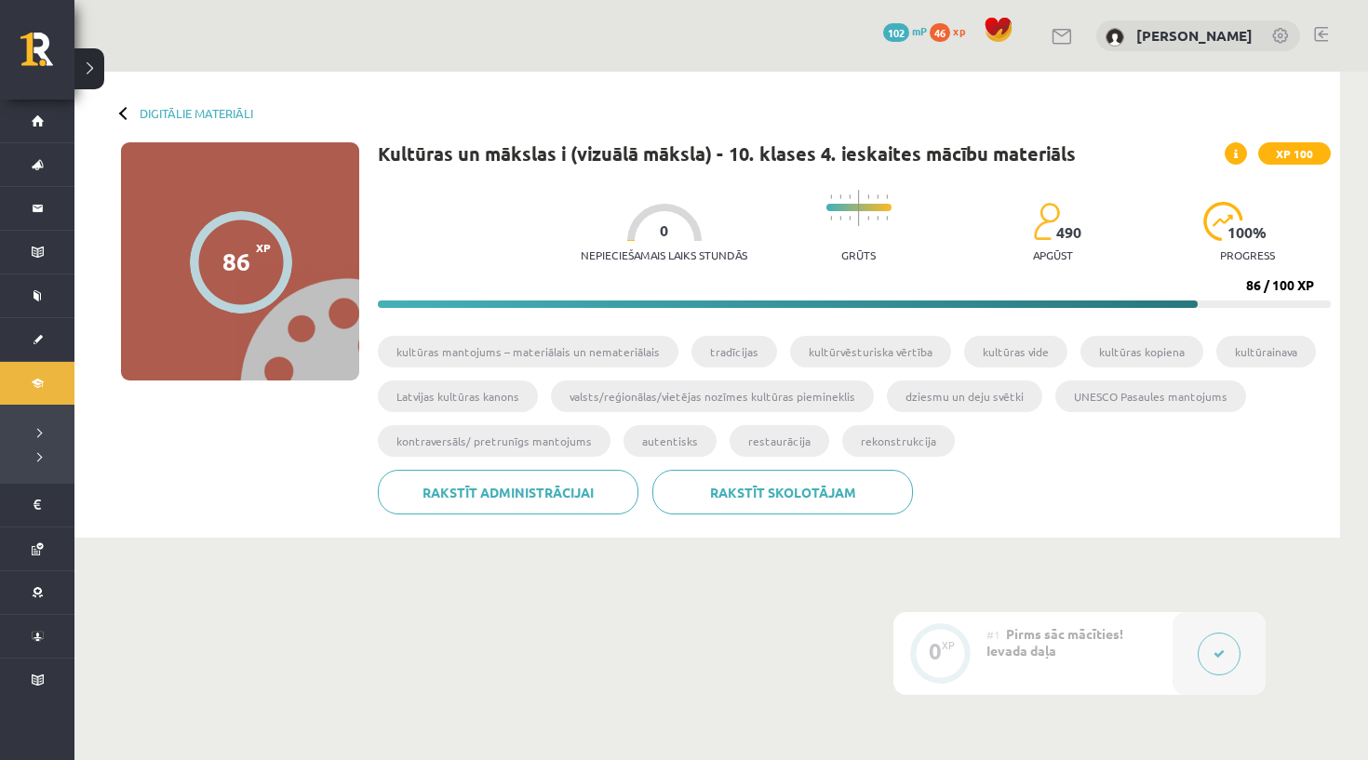
click at [123, 110] on div at bounding box center [125, 112] width 13 height 13
click at [159, 113] on link "Digitālie materiāli" at bounding box center [197, 113] width 114 height 14
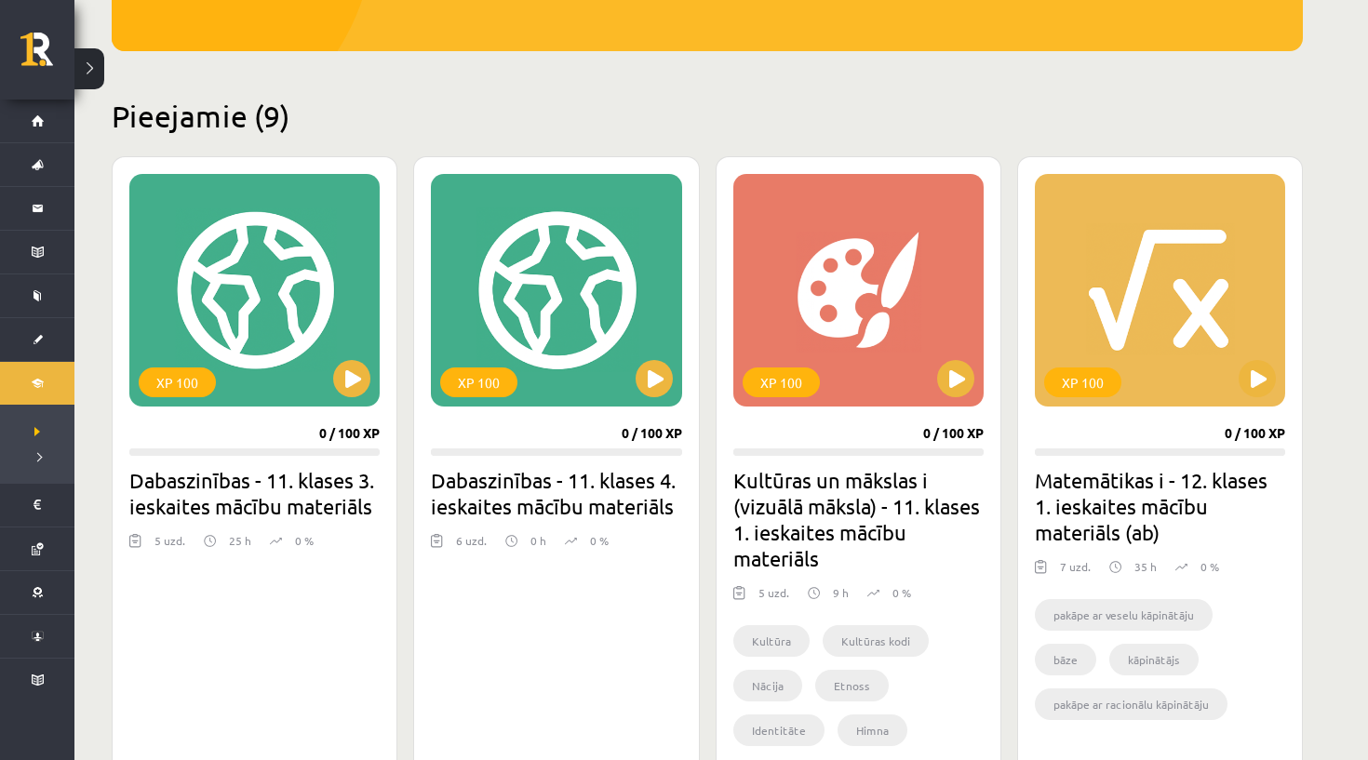
scroll to position [366, 0]
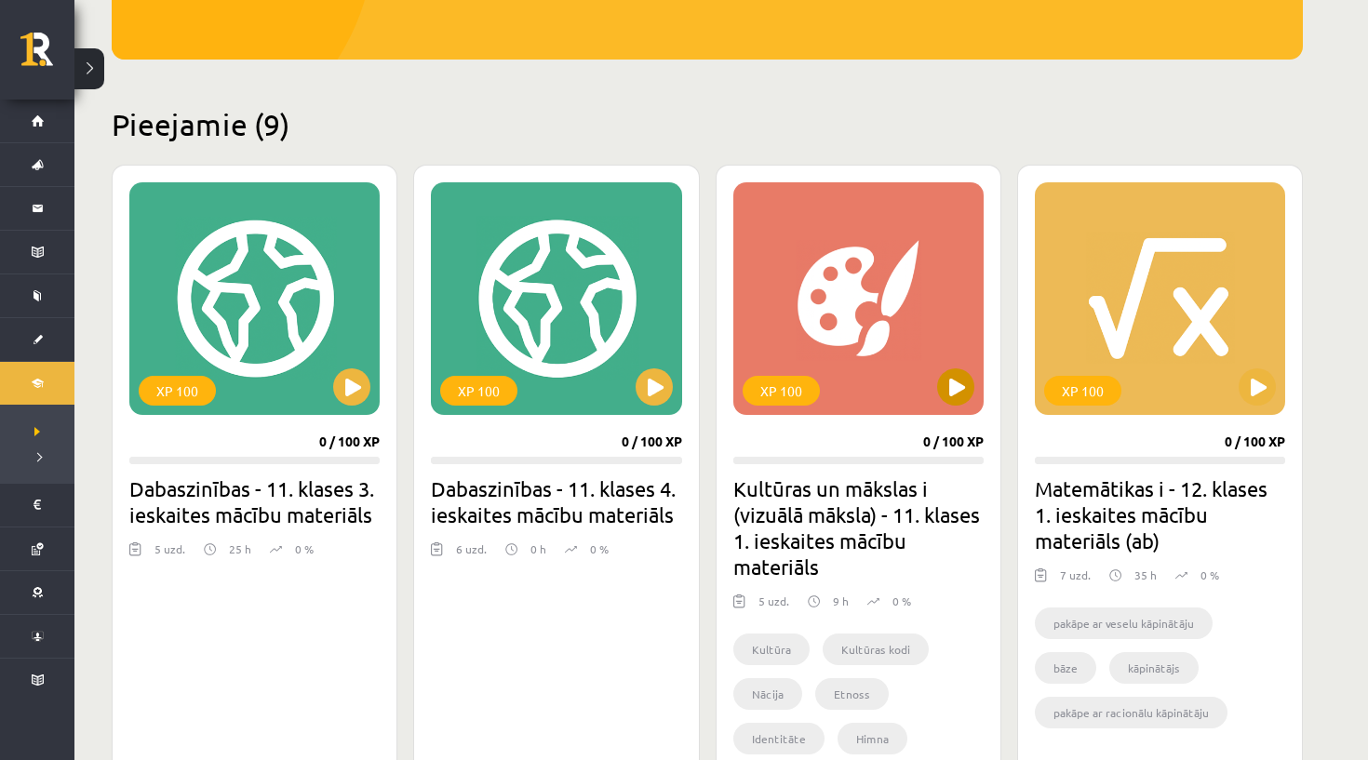
click at [958, 398] on button at bounding box center [955, 386] width 37 height 37
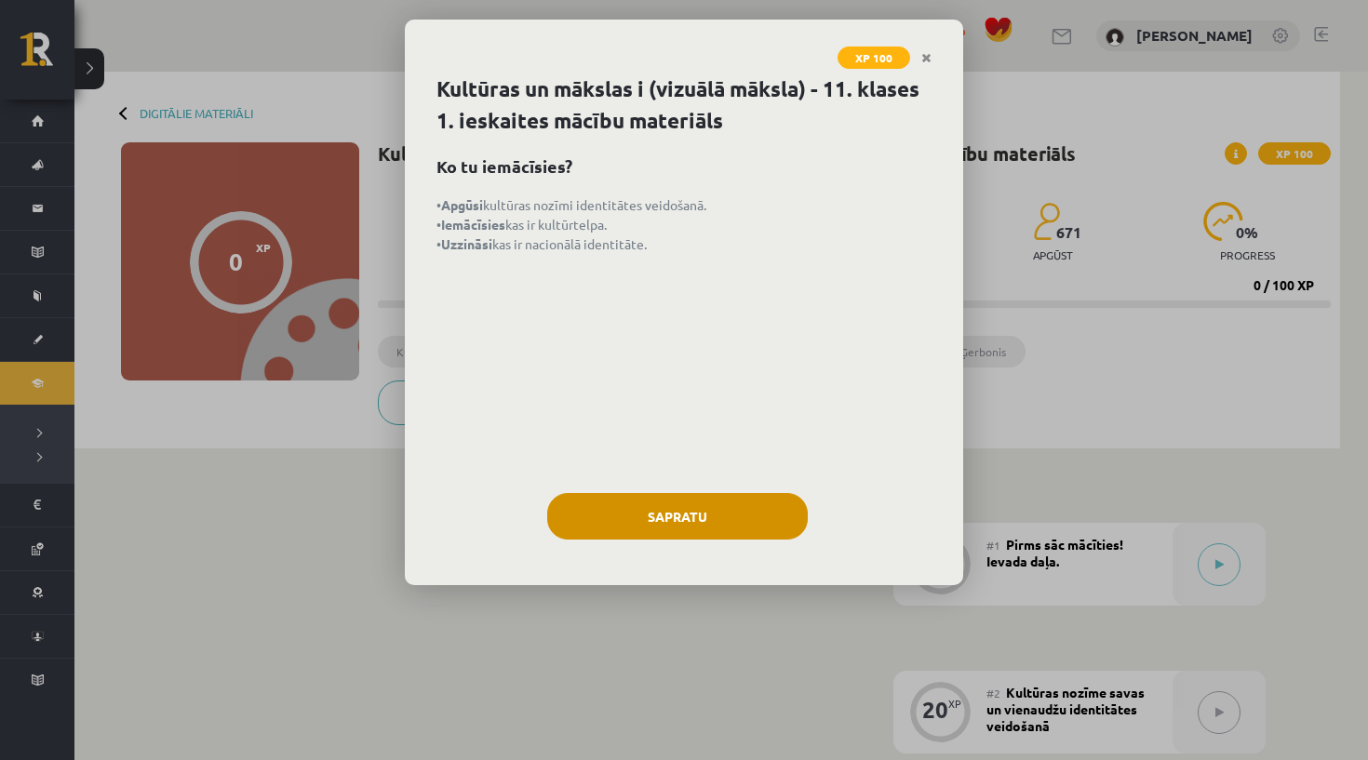
drag, startPoint x: 1058, startPoint y: 5, endPoint x: 645, endPoint y: 536, distance: 673.0
click at [645, 536] on button "Sapratu" at bounding box center [677, 516] width 261 height 47
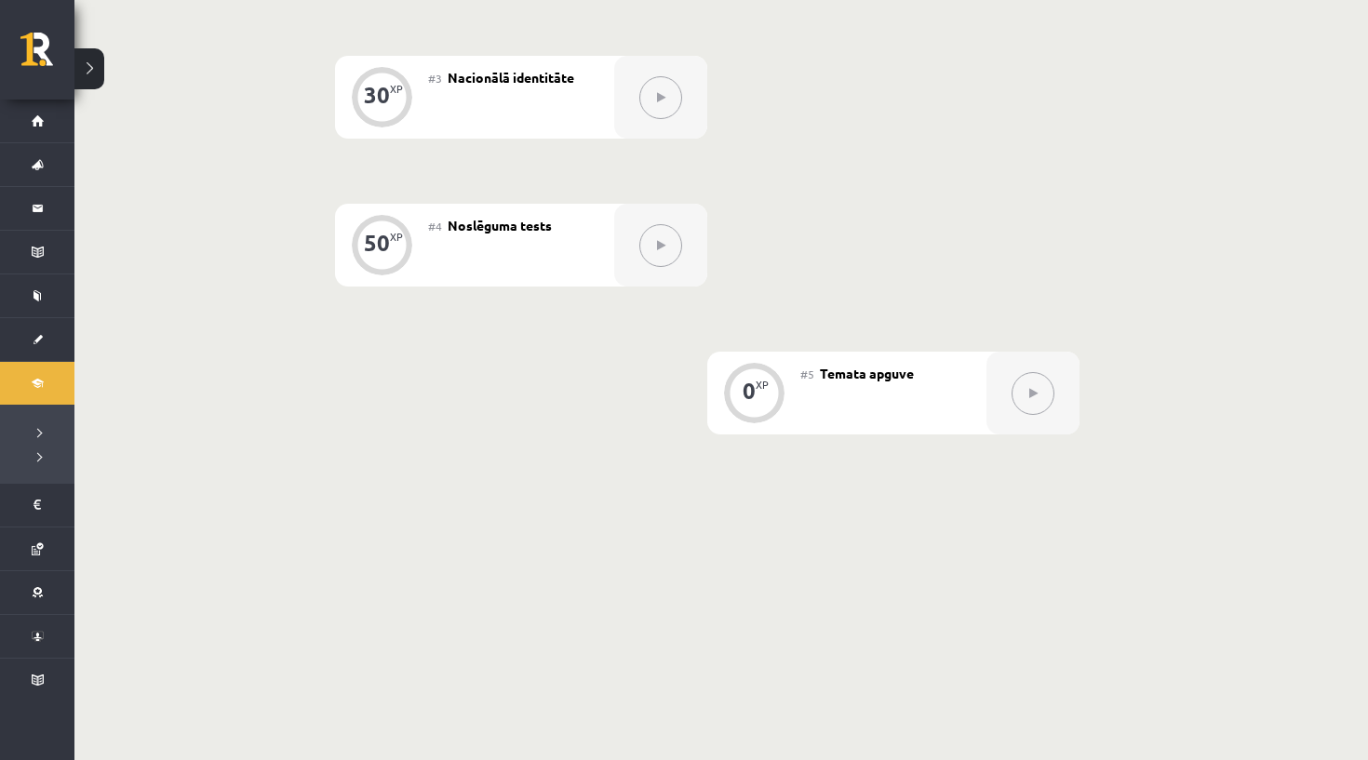
scroll to position [207, 0]
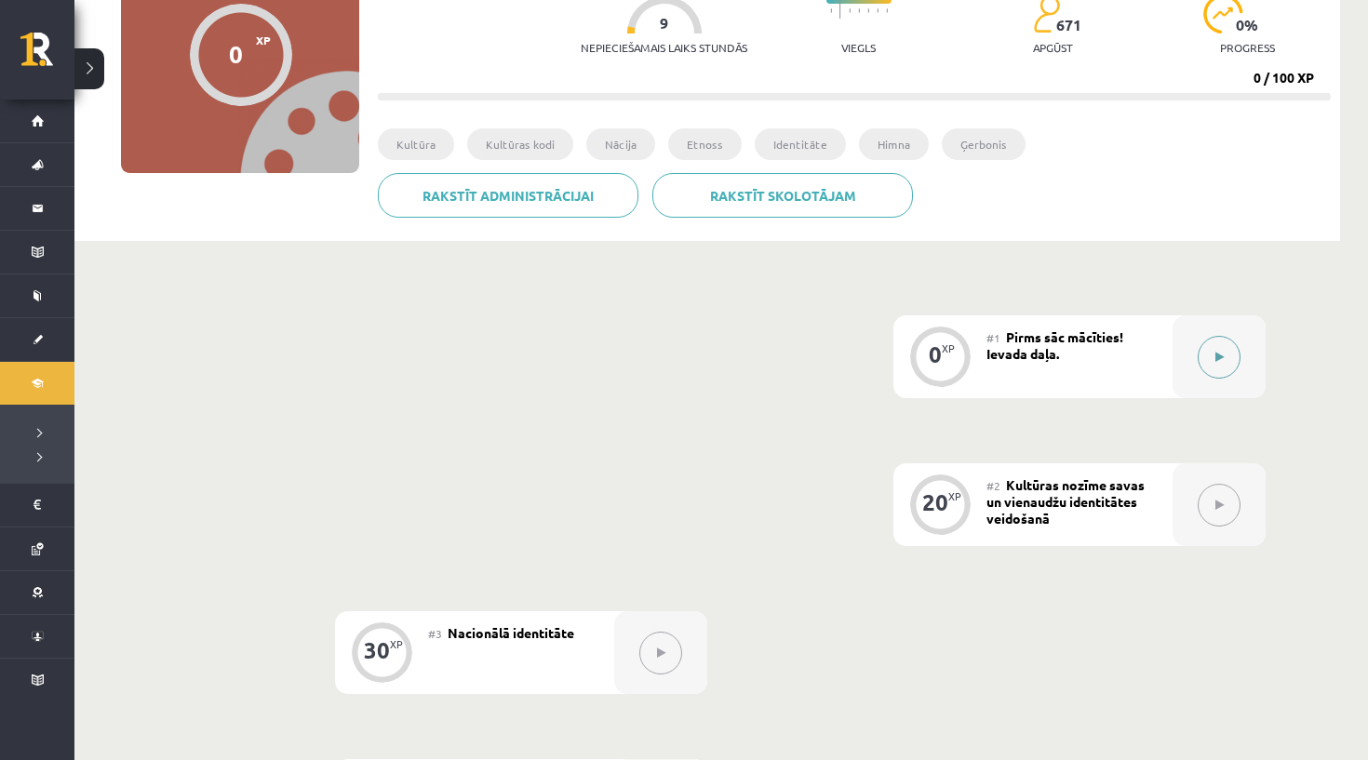
click at [1201, 351] on button at bounding box center [1218, 357] width 43 height 43
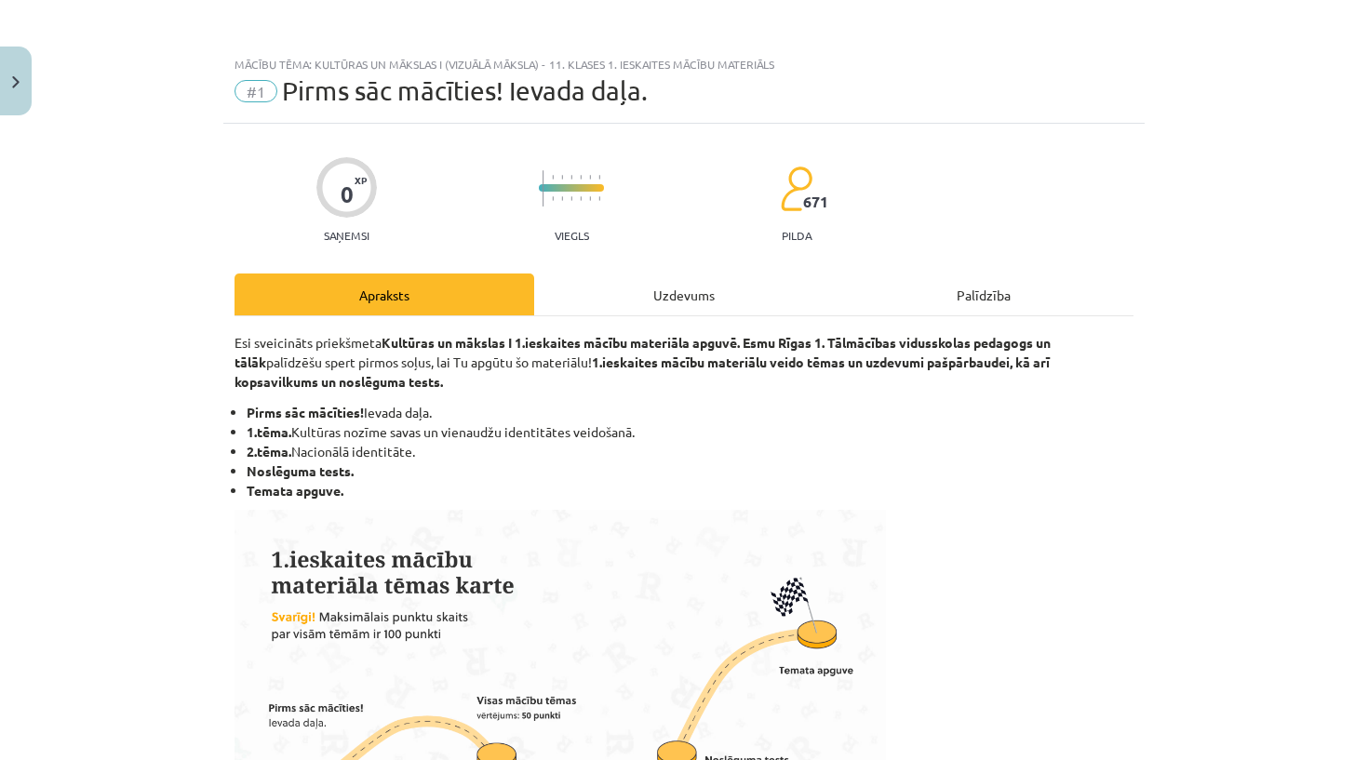
click at [621, 304] on div "Uzdevums" at bounding box center [684, 295] width 300 height 42
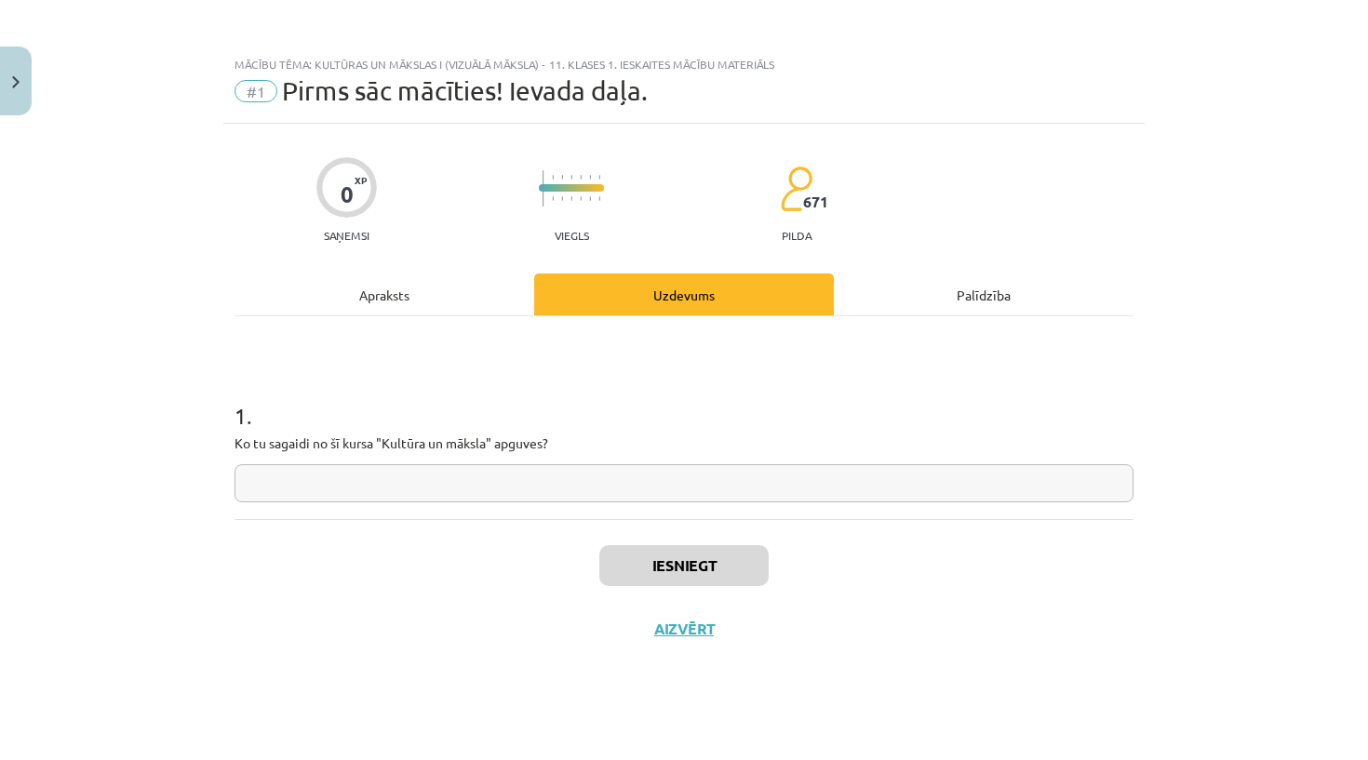
click at [433, 490] on input "text" at bounding box center [683, 483] width 899 height 38
click at [421, 446] on p "Ko tu sagaidi no šī kursa "Kultūra un māksla" apguves?" at bounding box center [683, 444] width 899 height 20
copy p
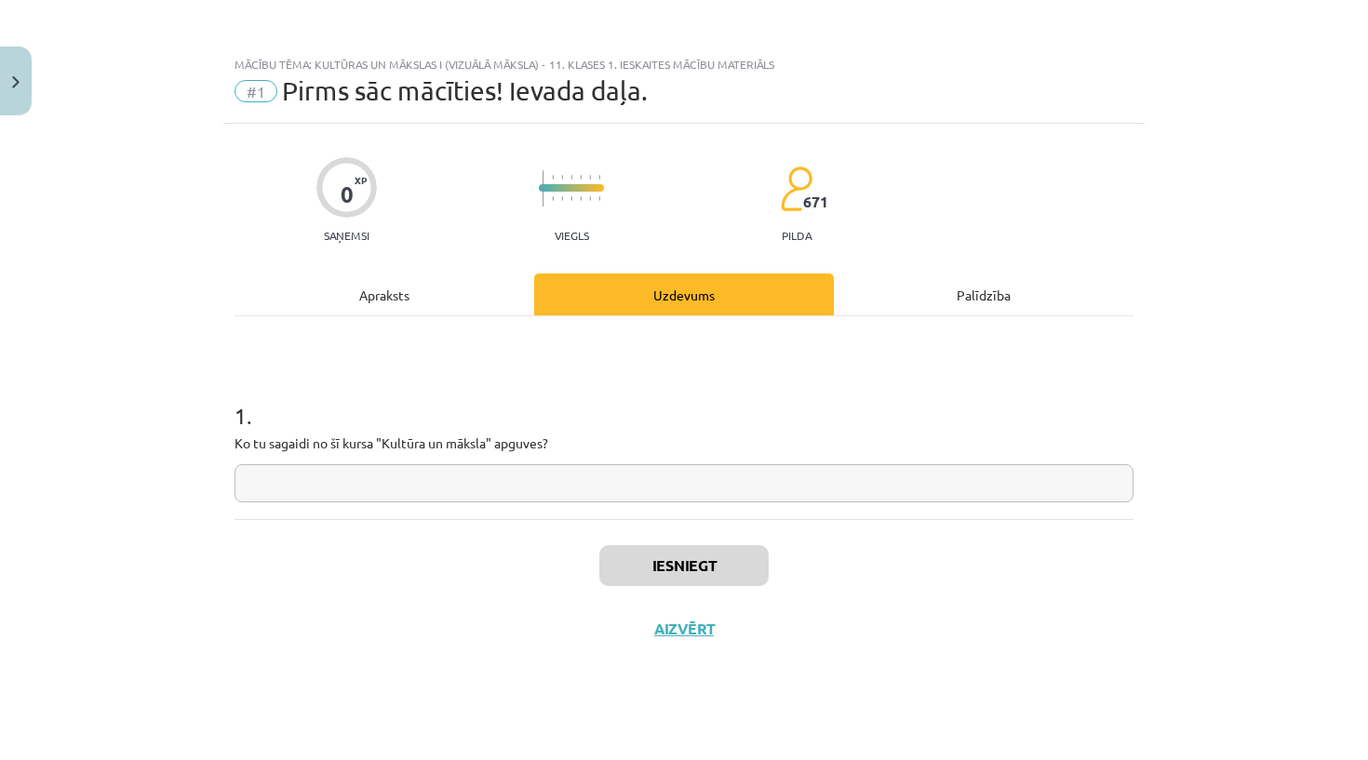
click at [444, 461] on div "1 . Ko tu sagaidi no šī kursa "Kultūra un māksla" apguves?" at bounding box center [683, 436] width 899 height 132
click at [446, 450] on p "Ko tu sagaidi no šī kursa "Kultūra un māksla" apguves?" at bounding box center [683, 444] width 899 height 20
click at [436, 476] on input "text" at bounding box center [683, 483] width 899 height 38
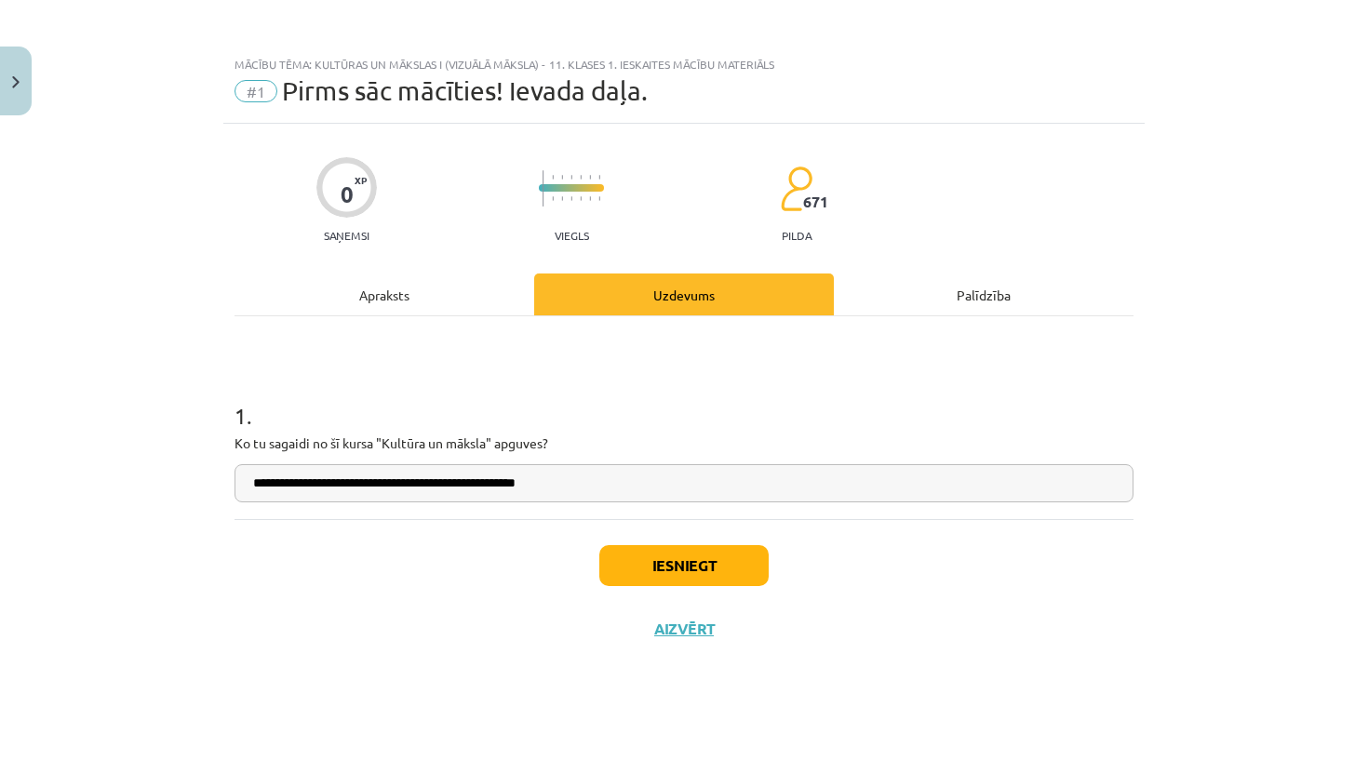
click at [505, 488] on input "**********" at bounding box center [683, 483] width 899 height 38
click at [569, 480] on input "**********" at bounding box center [683, 483] width 899 height 38
click at [339, 489] on input "**********" at bounding box center [683, 483] width 899 height 38
click at [340, 489] on input "**********" at bounding box center [683, 483] width 899 height 38
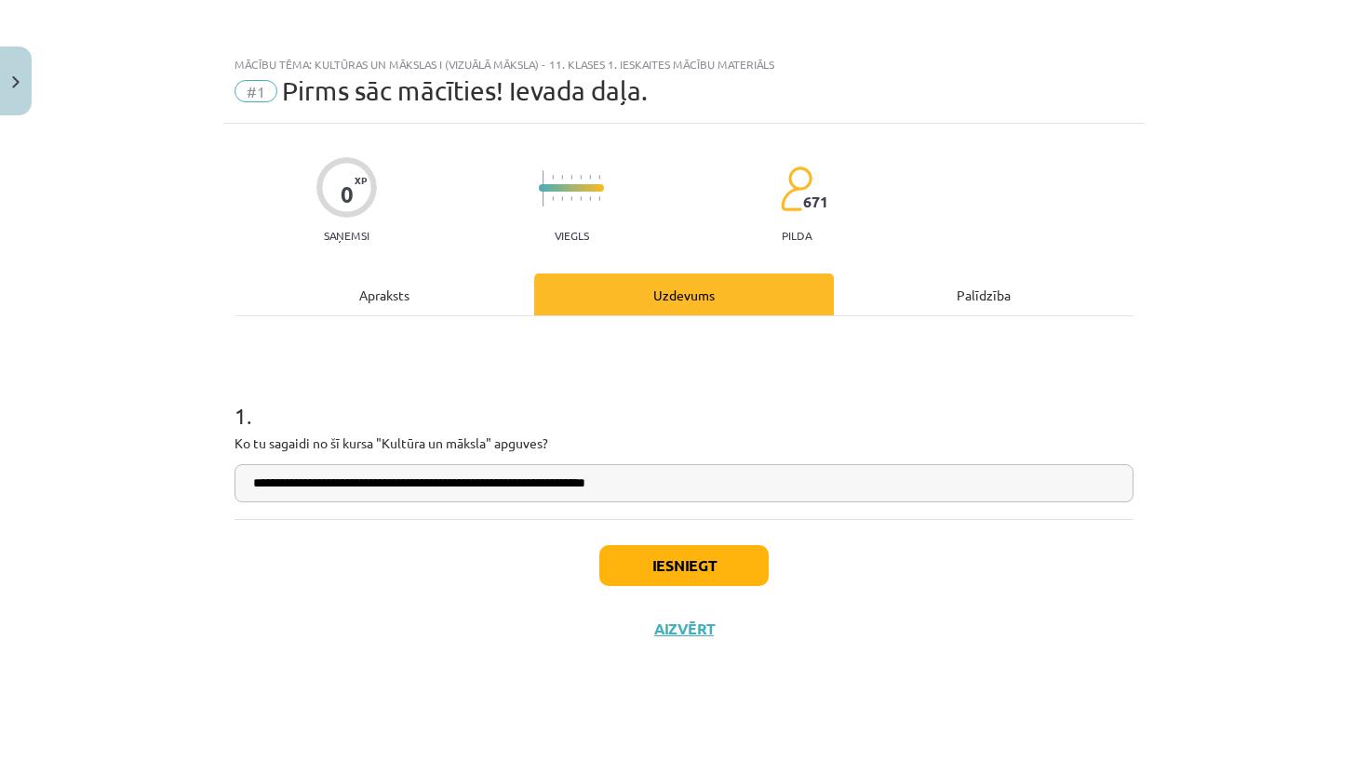
click at [446, 704] on div "**********" at bounding box center [683, 419] width 921 height 590
click at [798, 501] on input "**********" at bounding box center [683, 483] width 899 height 38
type input "**********"
click at [720, 552] on button "Iesniegt" at bounding box center [683, 565] width 169 height 41
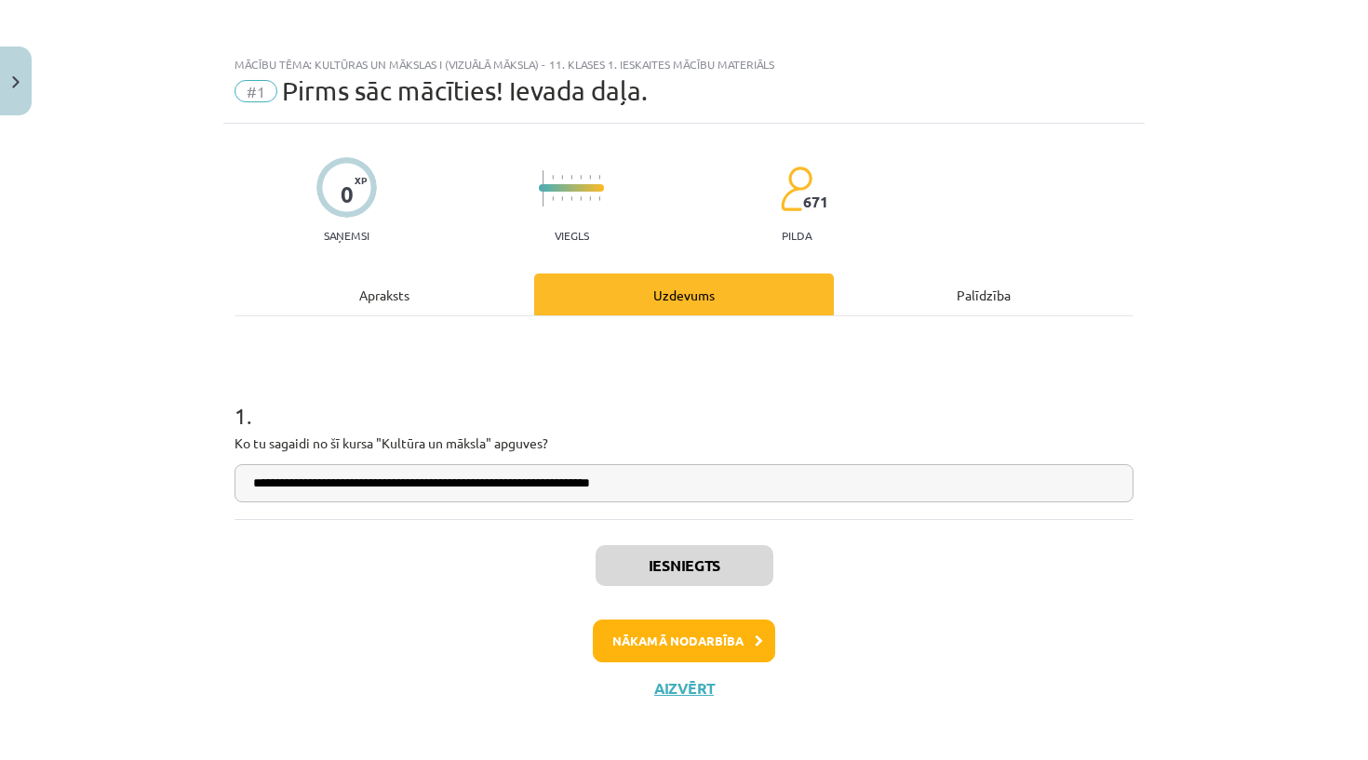
click at [729, 656] on button "Nākamā nodarbība" at bounding box center [684, 641] width 182 height 43
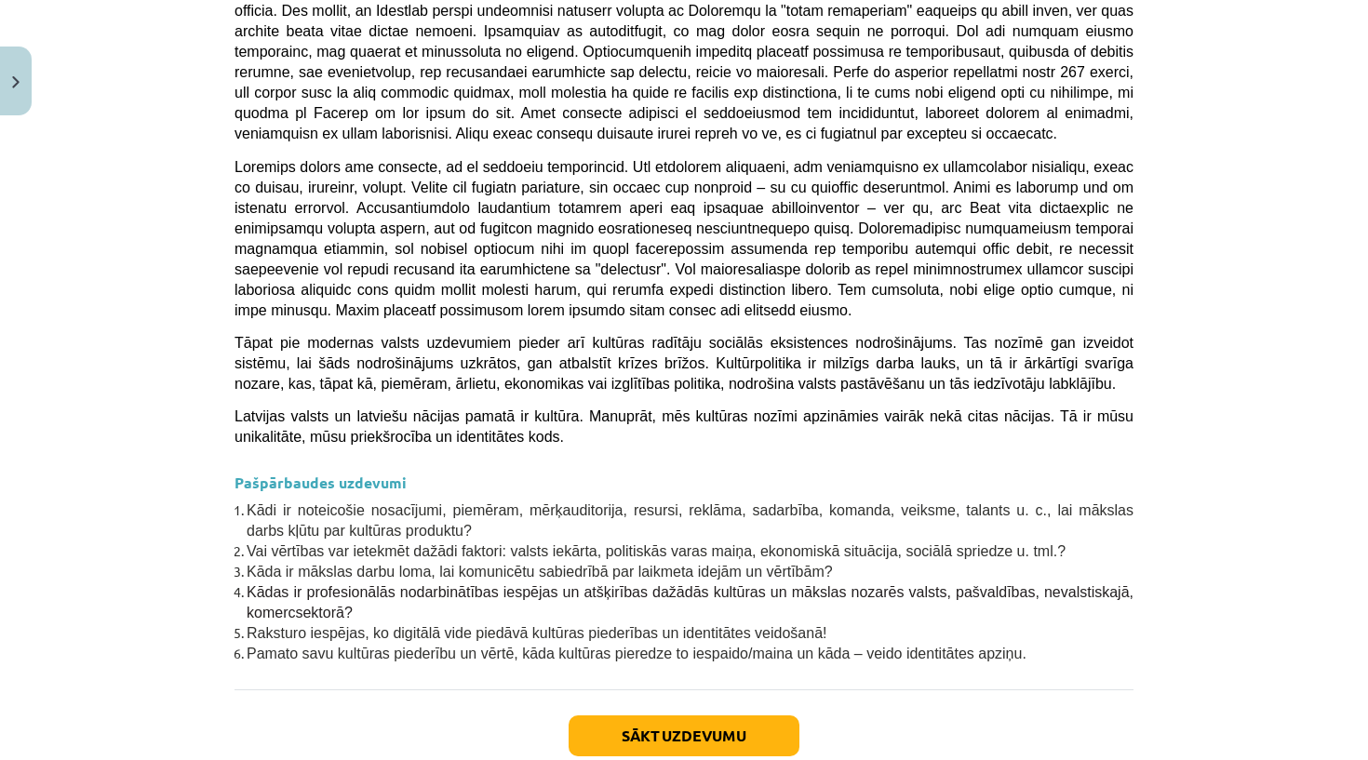
scroll to position [317, 0]
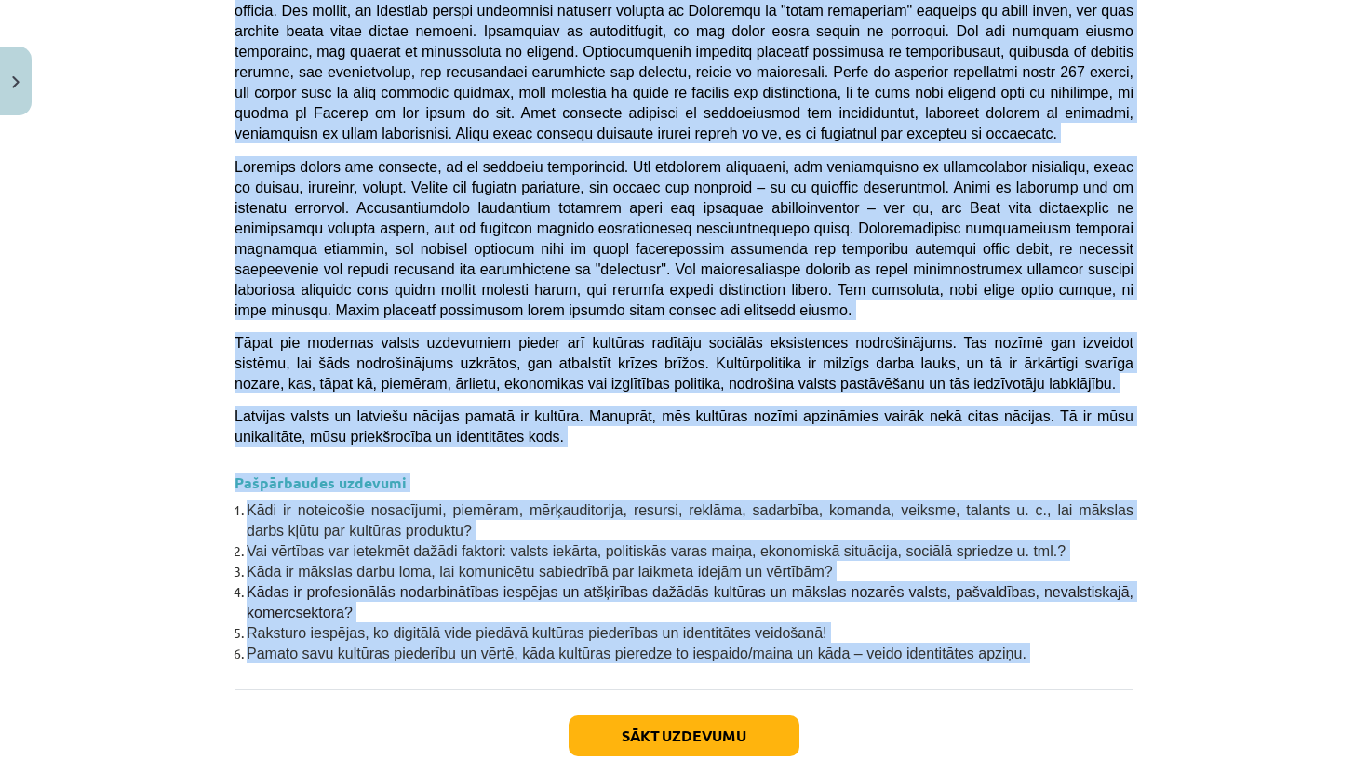
drag, startPoint x: 451, startPoint y: 363, endPoint x: 626, endPoint y: 581, distance: 279.3
copy div "Kultūras nozīme savas un vienaudžu identitātes veidošanā 💡 Materiāls tev palīdz…"
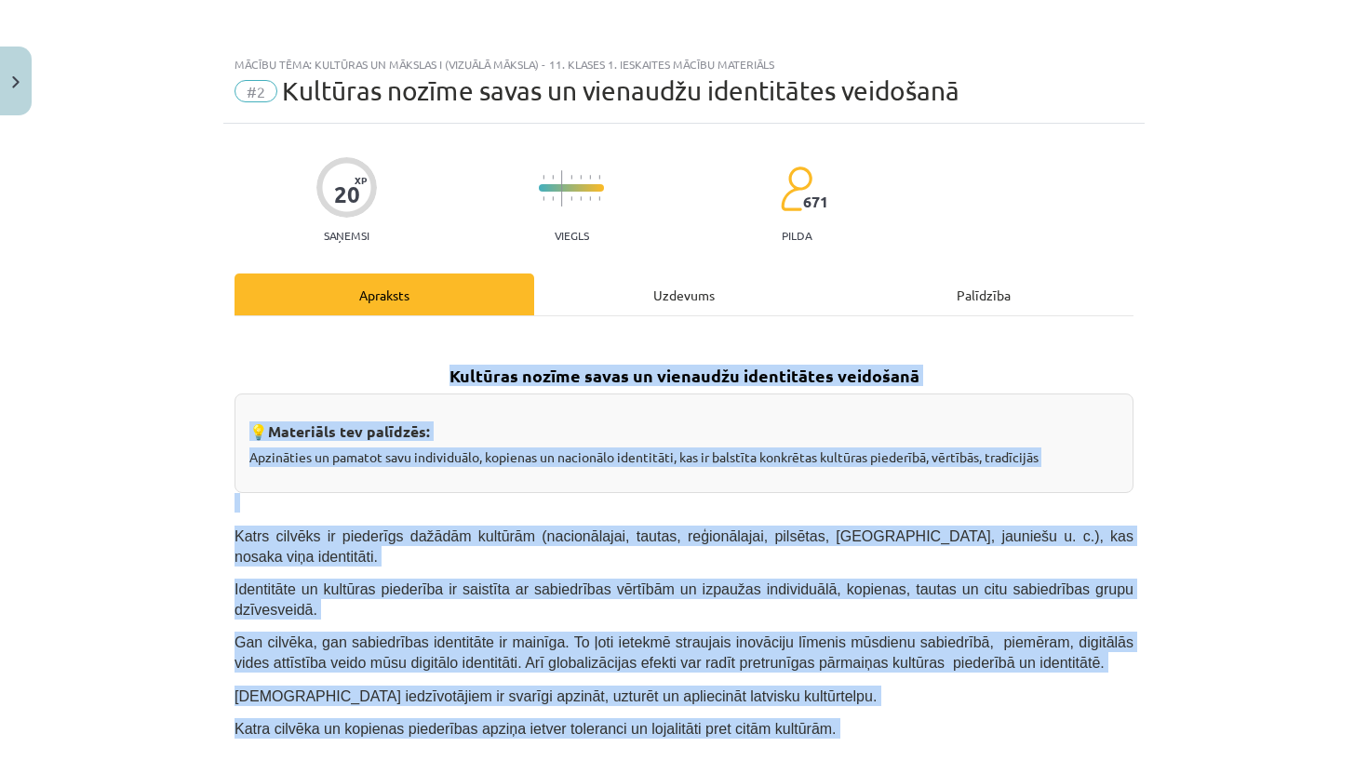
scroll to position [0, 0]
click at [657, 276] on div "Uzdevums" at bounding box center [684, 295] width 300 height 42
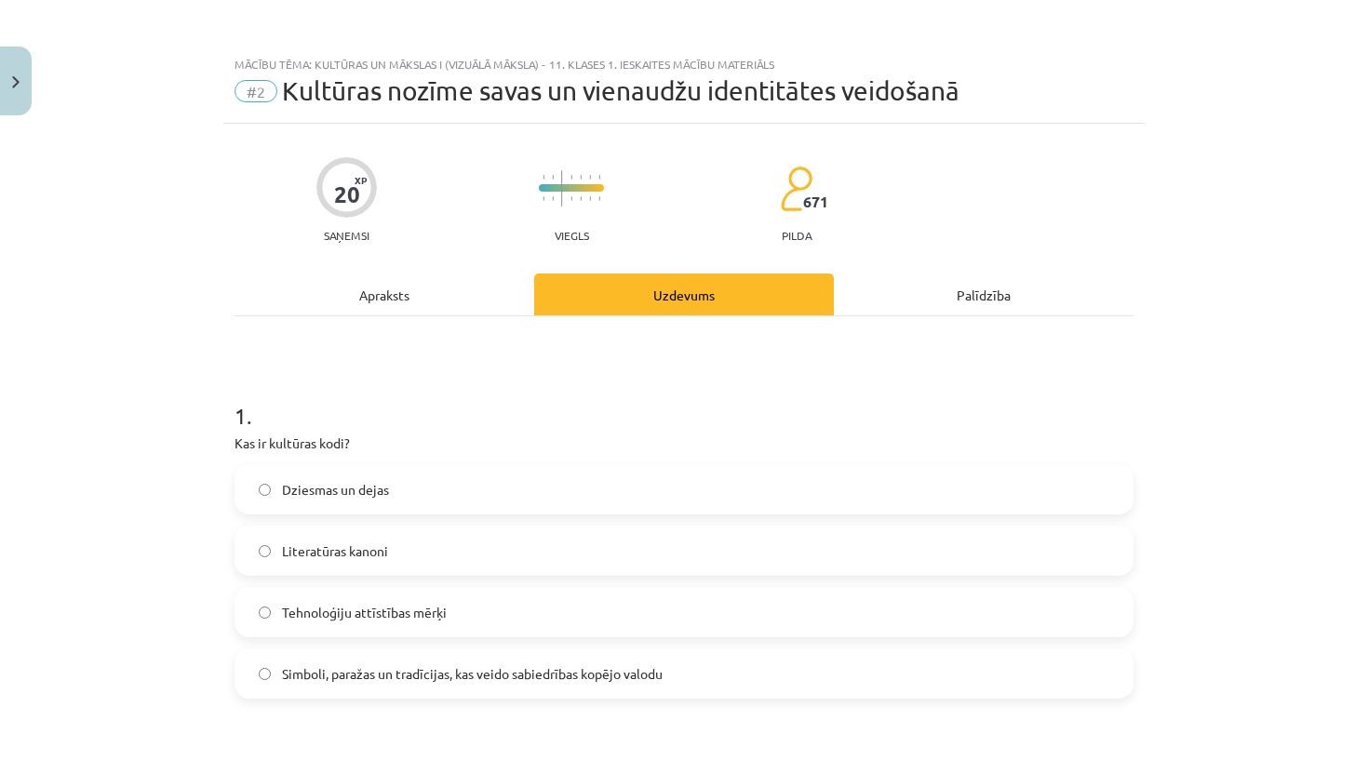
scroll to position [47, 0]
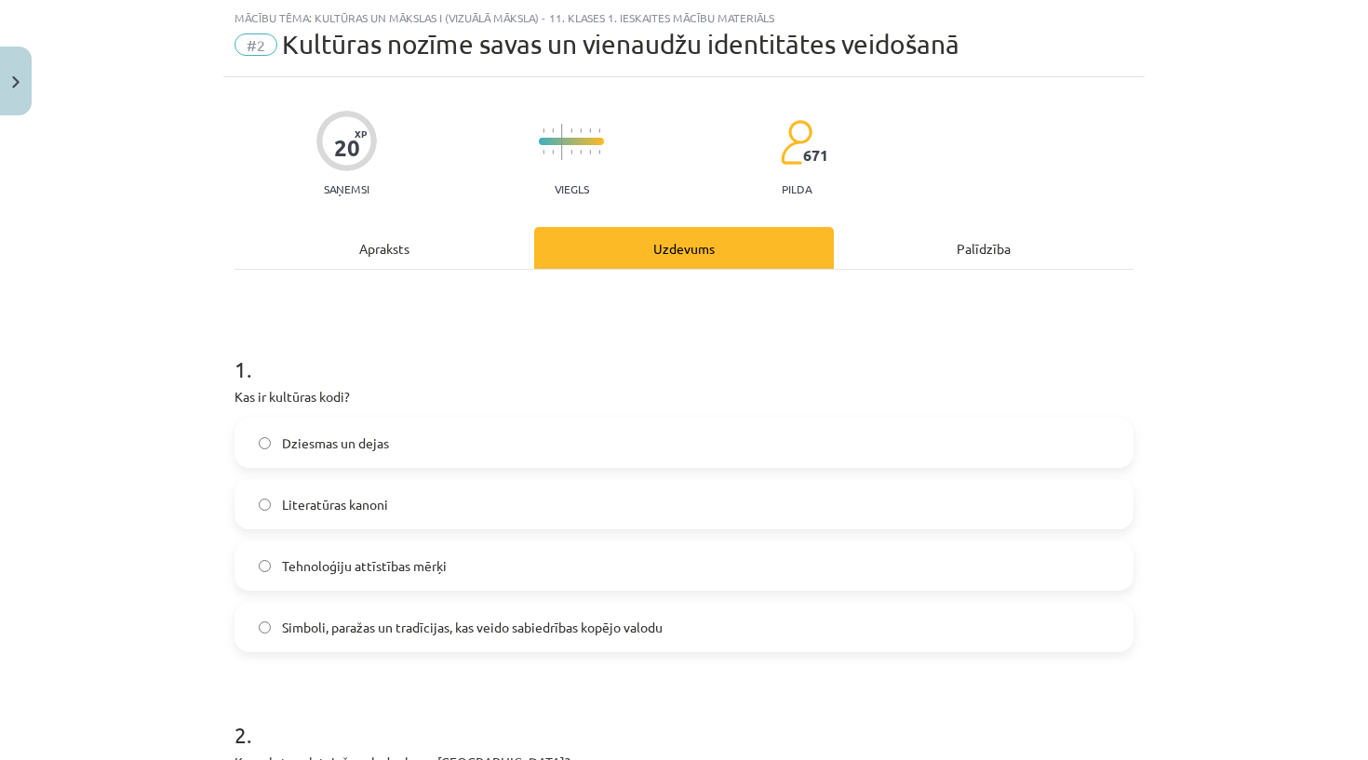
click at [911, 260] on div "Palīdzība" at bounding box center [984, 248] width 300 height 42
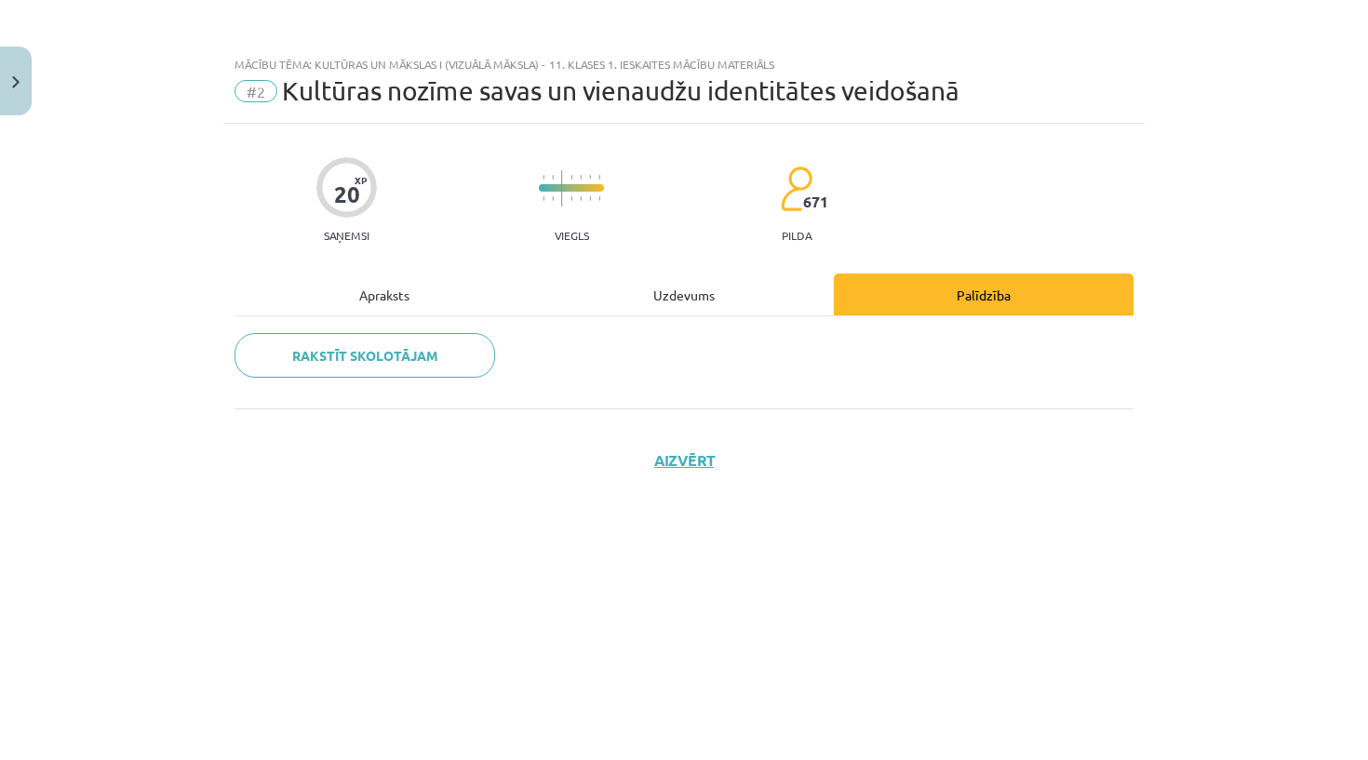
scroll to position [0, 0]
click at [729, 295] on div "Uzdevums" at bounding box center [684, 295] width 300 height 42
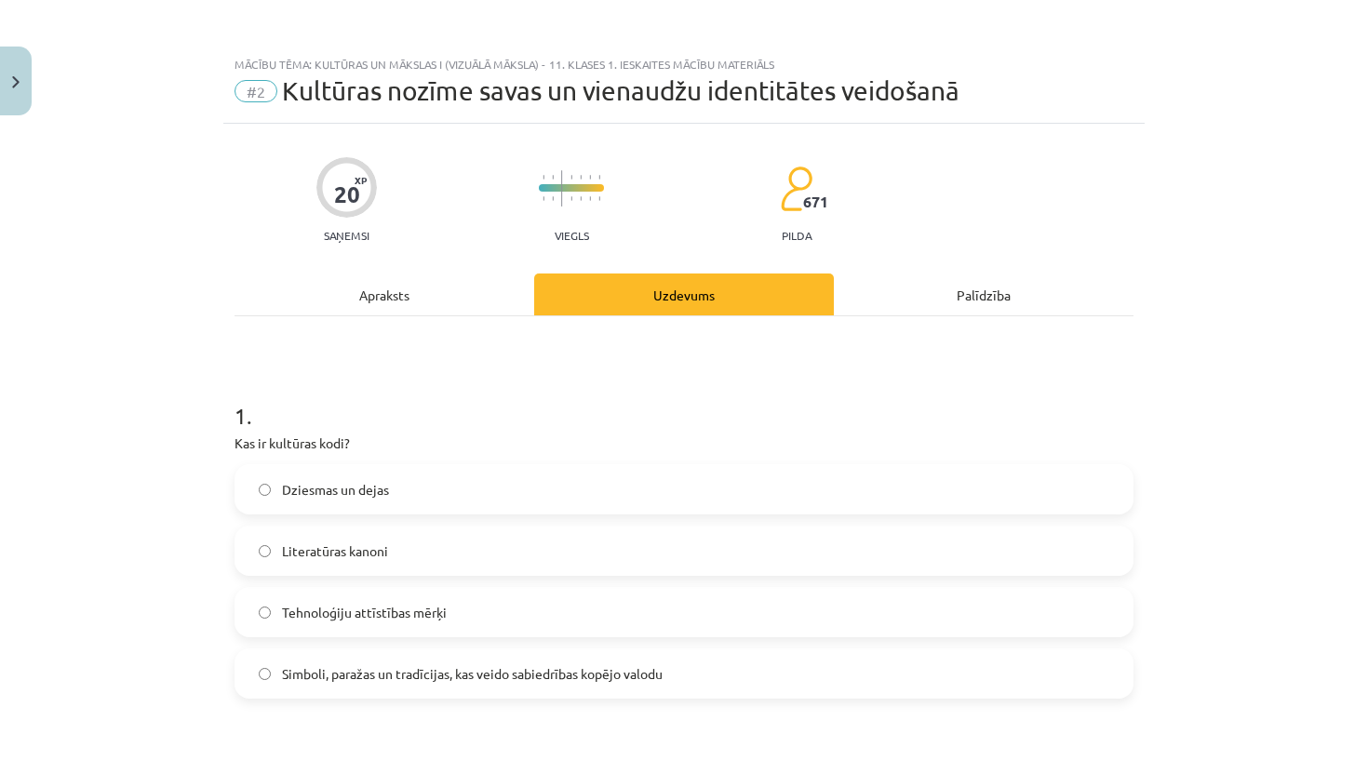
click at [386, 304] on div "Apraksts" at bounding box center [384, 295] width 300 height 42
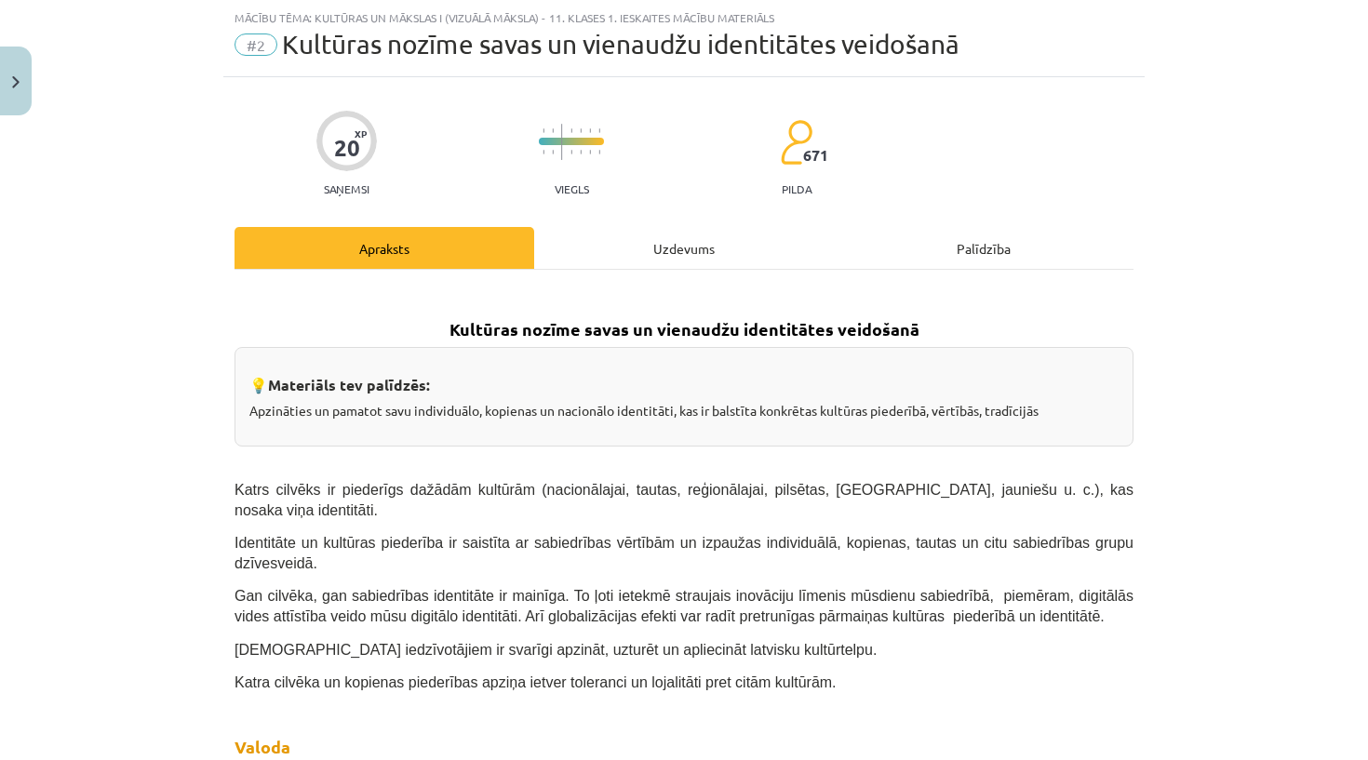
click at [294, 46] on span "Kultūras nozīme savas un vienaudžu identitātes veidošanā" at bounding box center [620, 44] width 677 height 31
click at [241, 40] on span "#2" at bounding box center [255, 44] width 43 height 22
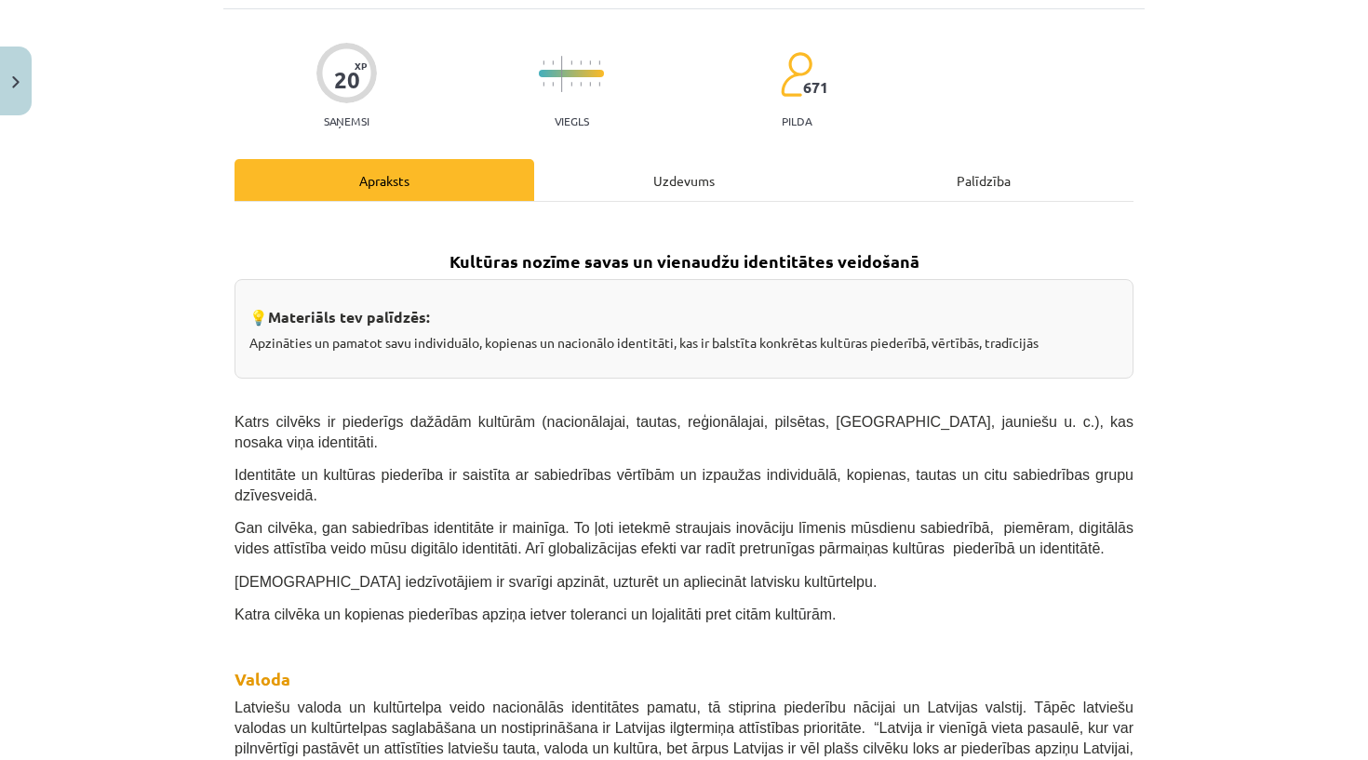
scroll to position [0, 0]
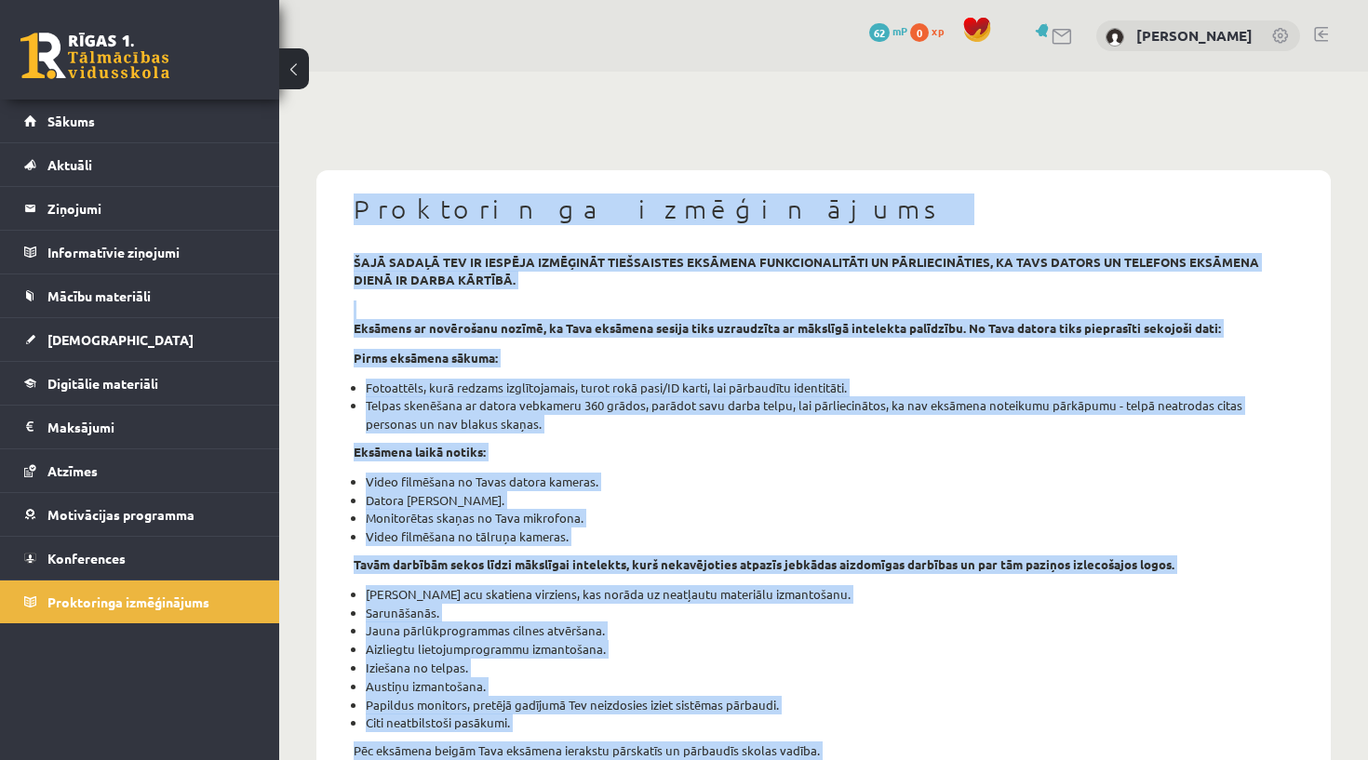
drag, startPoint x: 614, startPoint y: 622, endPoint x: 417, endPoint y: 162, distance: 501.0
click at [417, 162] on div "Proktoringa izmēģinājums šajā sadaļā tev ir iespēja izmēģināt tiešsaistes eksām…" at bounding box center [823, 728] width 1014 height 1152
copy div "Loremipsumd sitametconse adip elitse doe te incidid utlaboree doloremagna aliqu…"
click at [495, 134] on div "Proktoringa izmēģinājums šajā sadaļā tev ir iespēja izmēģināt tiešsaistes eksām…" at bounding box center [823, 706] width 1089 height 1269
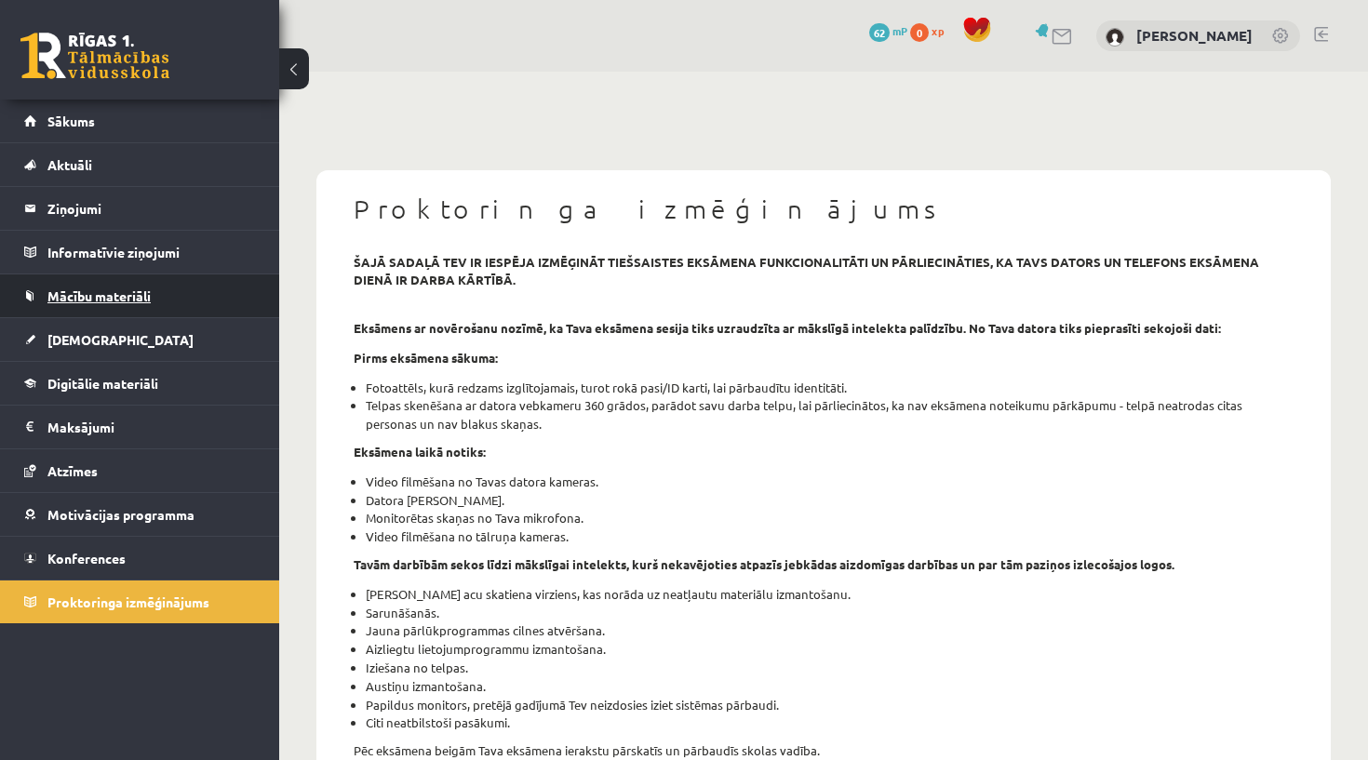
click at [107, 303] on link "Mācību materiāli" at bounding box center [140, 295] width 232 height 43
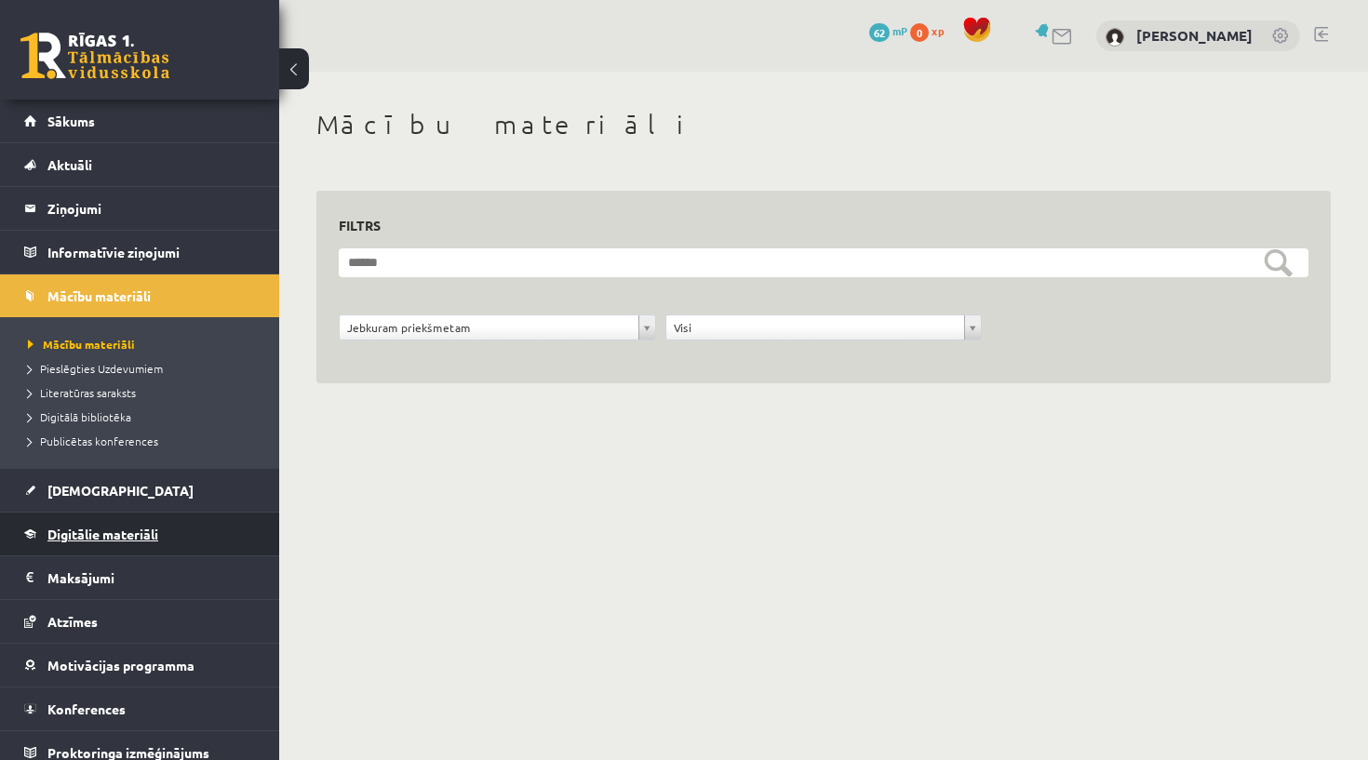
click at [99, 534] on span "Digitālie materiāli" at bounding box center [102, 534] width 111 height 17
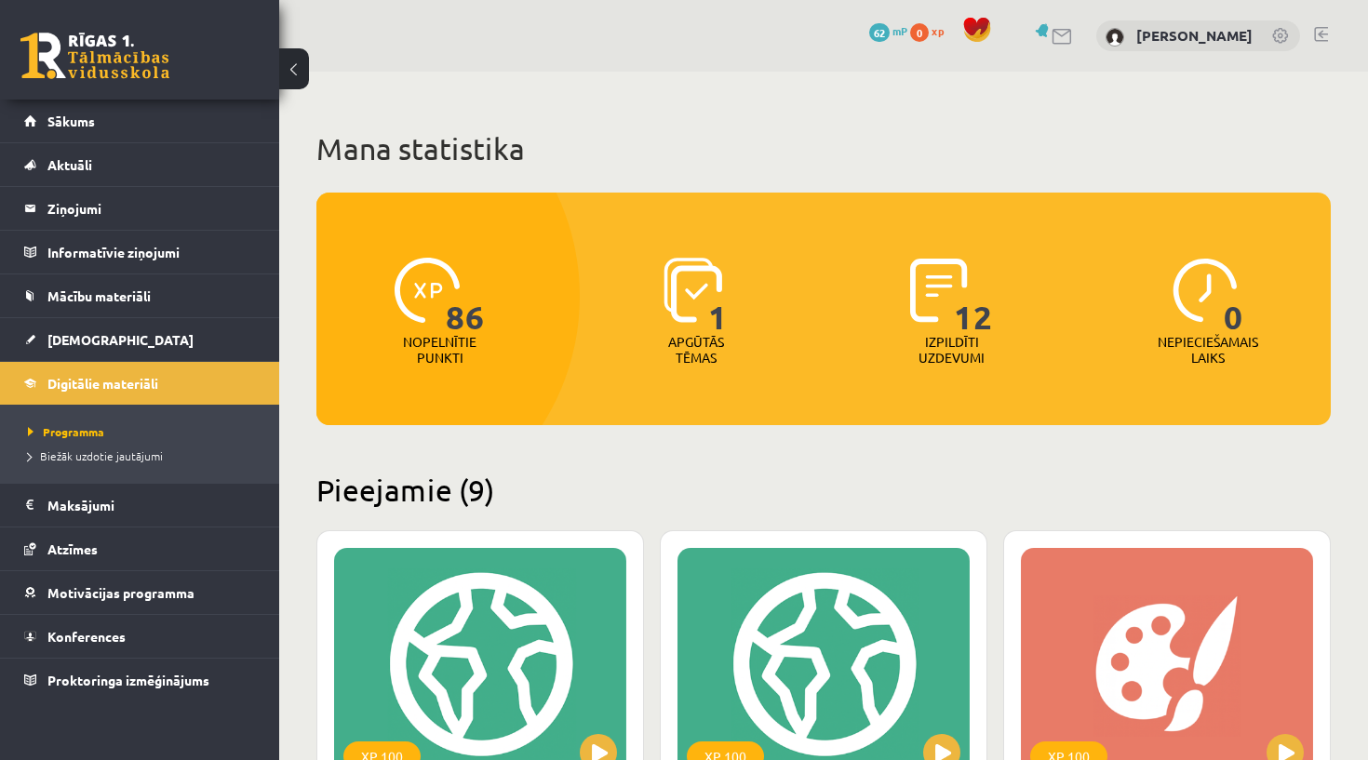
drag, startPoint x: 751, startPoint y: 61, endPoint x: 863, endPoint y: 31, distance: 116.7
click at [869, 31] on span "62" at bounding box center [879, 32] width 20 height 19
click at [889, 25] on div "0 Dāvanas 62 mP 0 xp" at bounding box center [933, 32] width 129 height 33
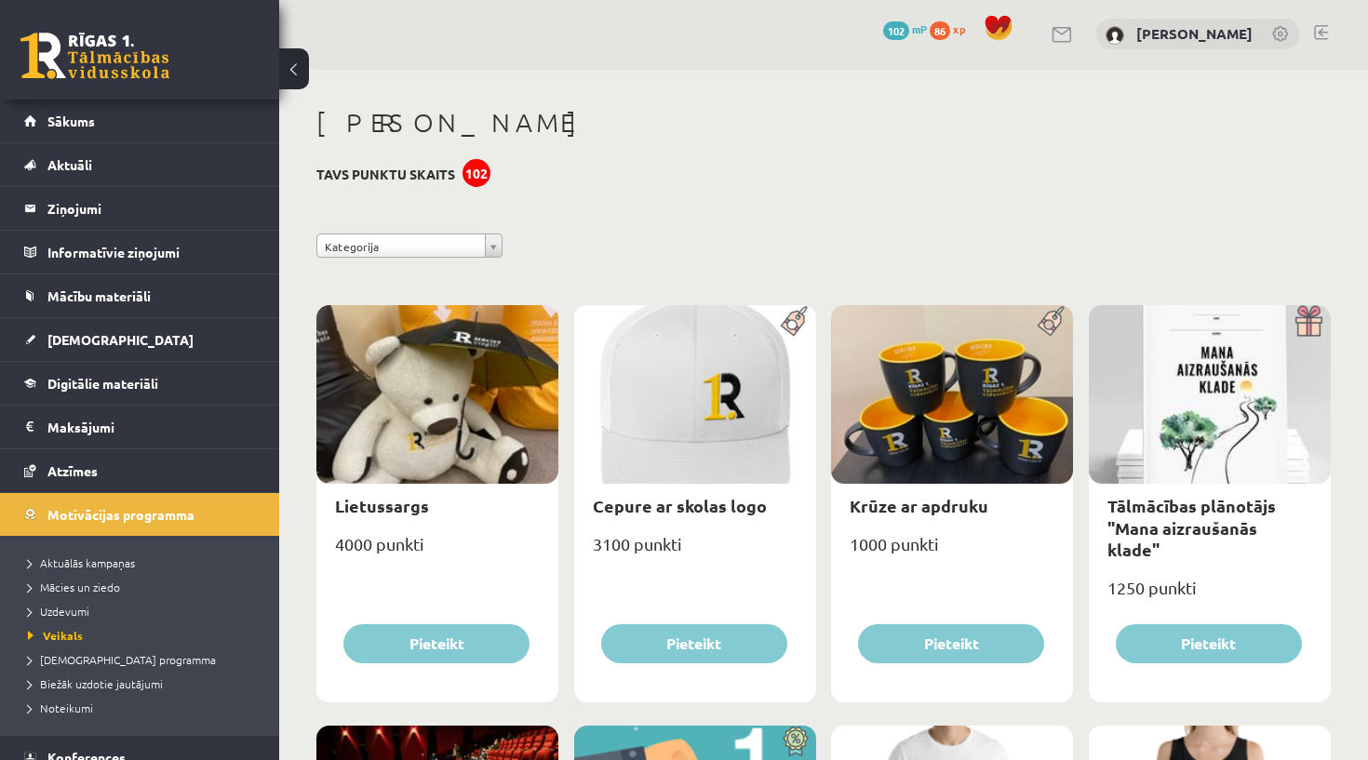
scroll to position [6, 0]
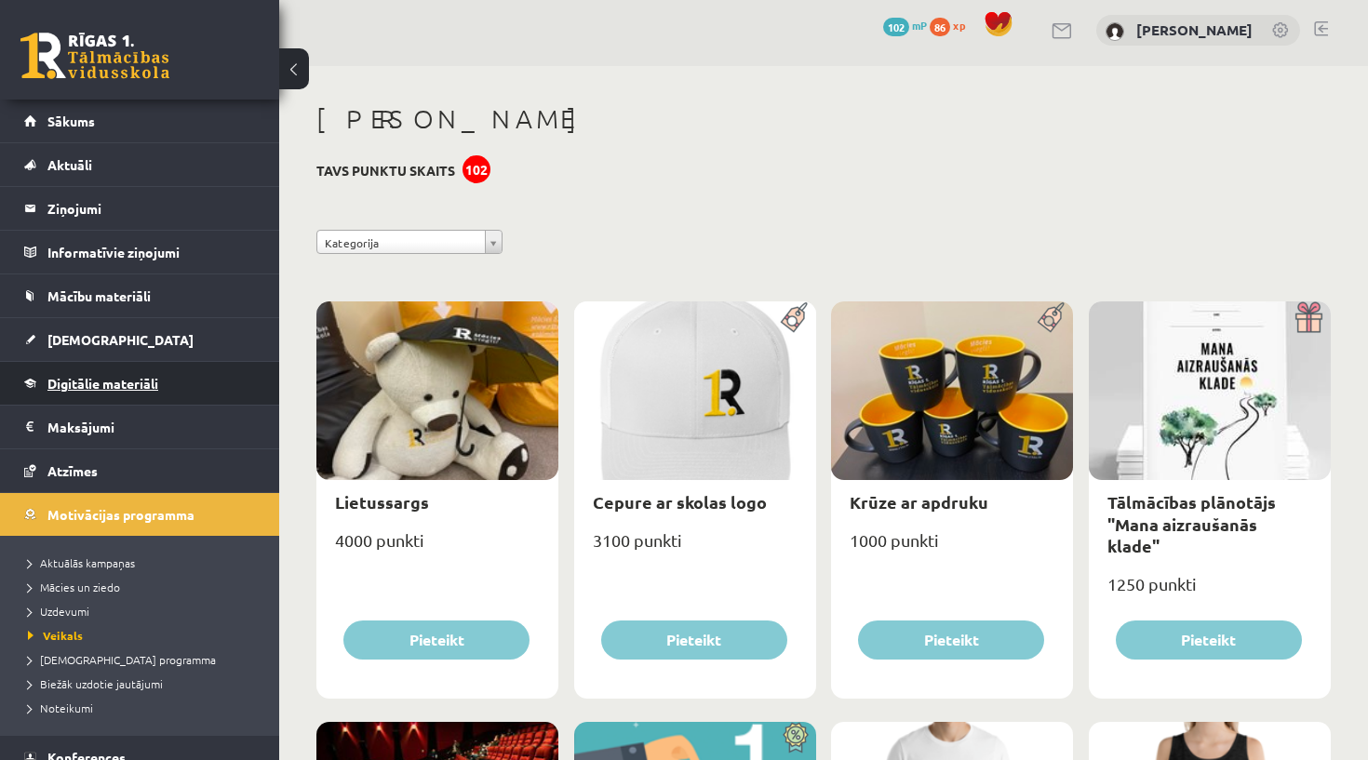
click at [100, 394] on link "Digitālie materiāli" at bounding box center [140, 383] width 232 height 43
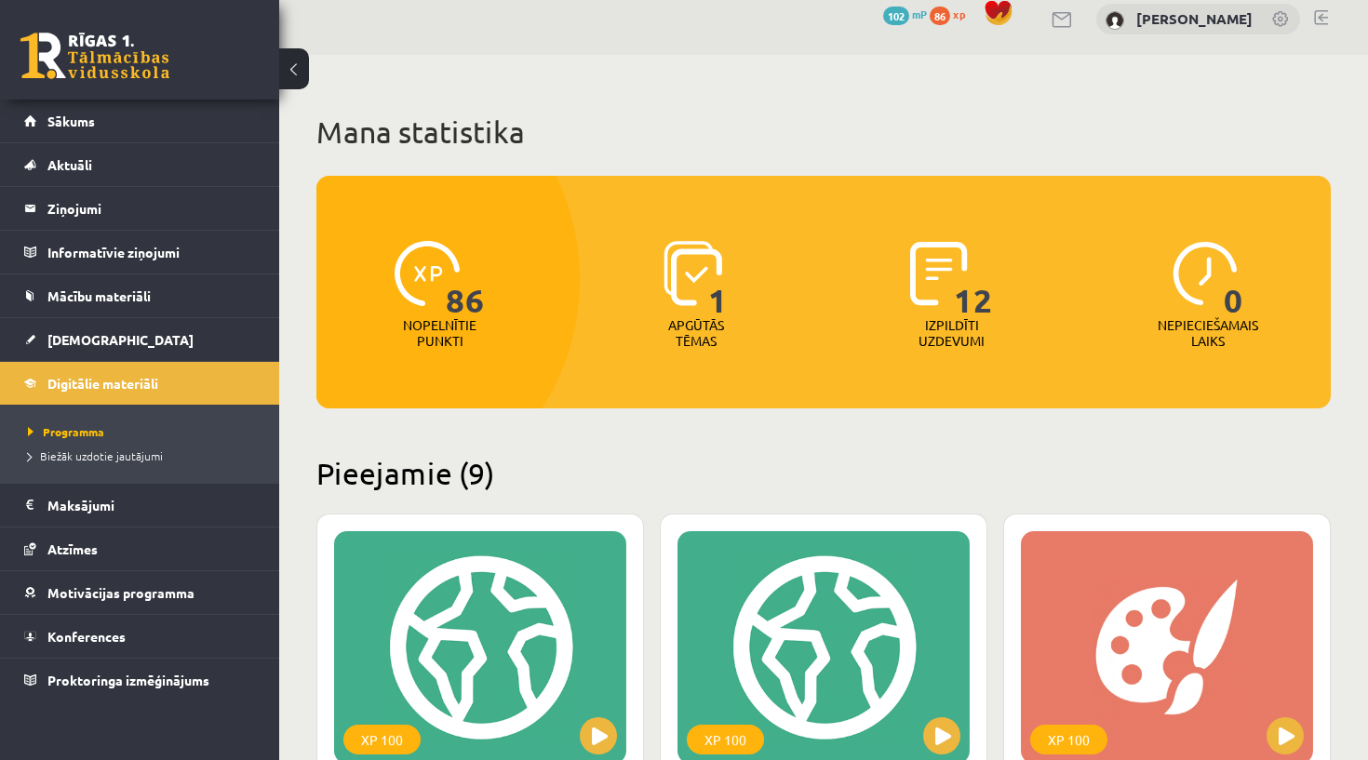
scroll to position [26, 0]
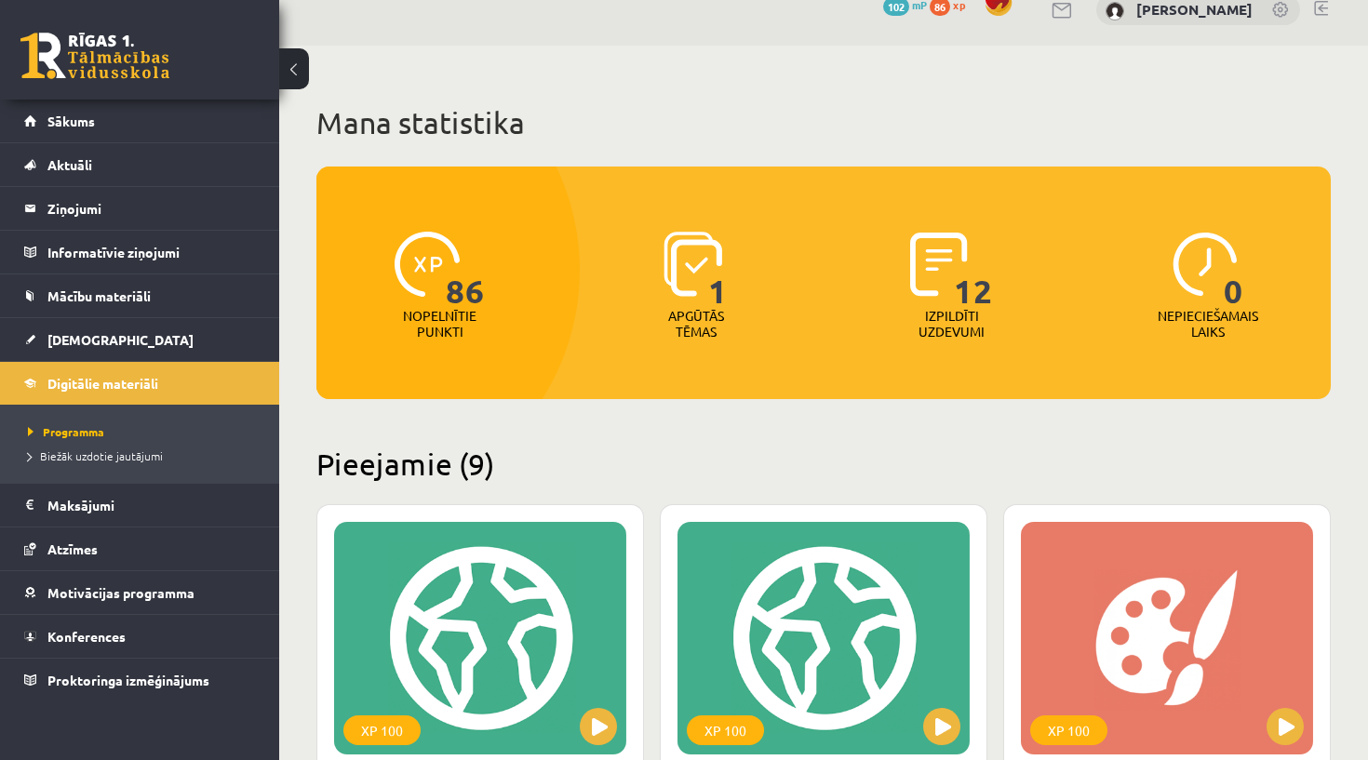
click at [1227, 295] on span "0" at bounding box center [1233, 270] width 20 height 76
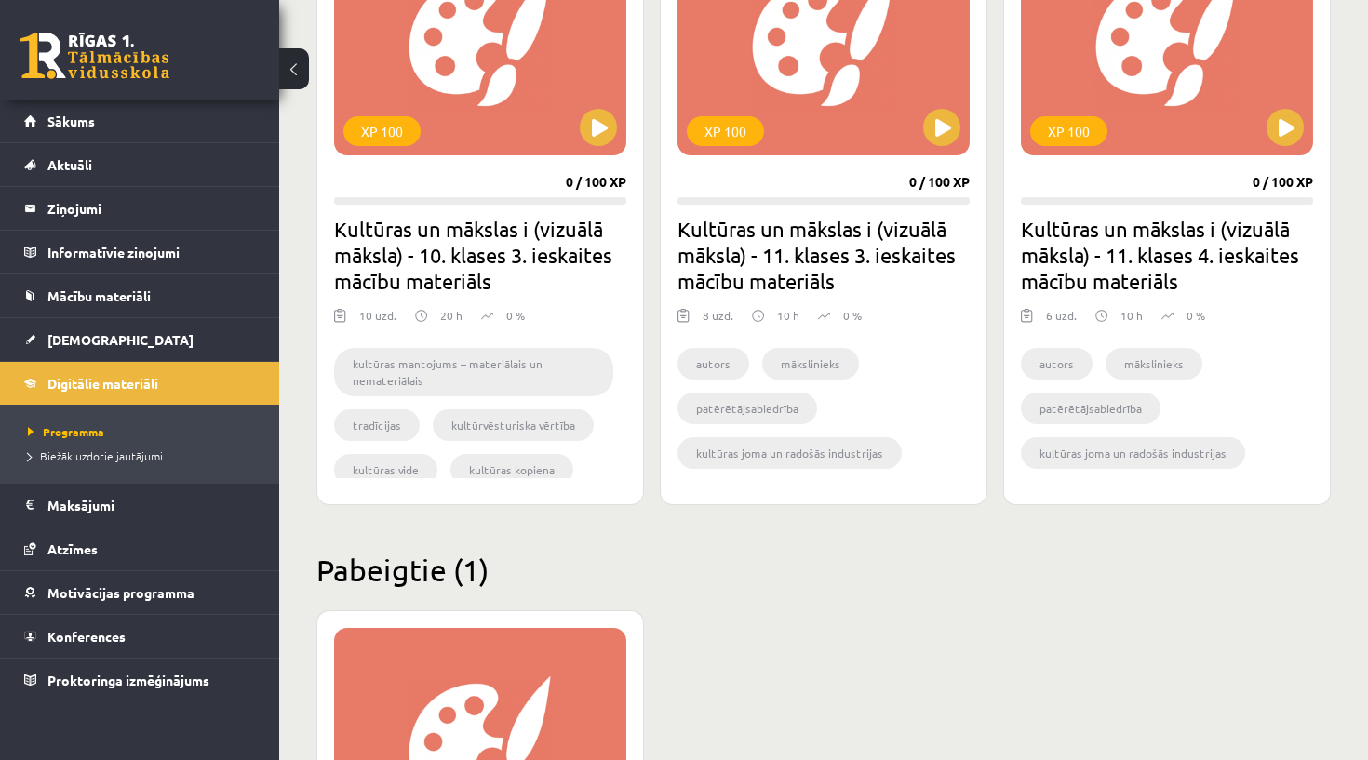
scroll to position [1863, 0]
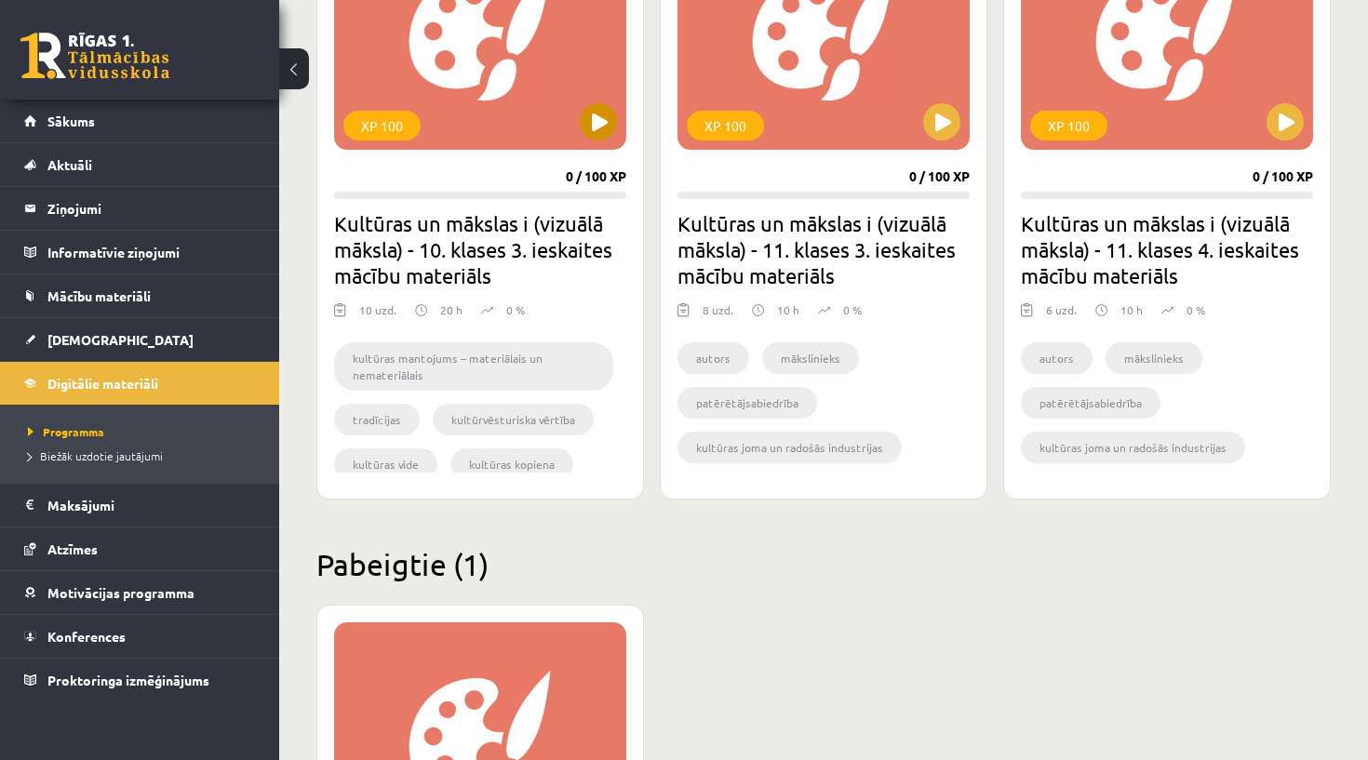
click at [607, 140] on div "XP 100" at bounding box center [480, 33] width 292 height 233
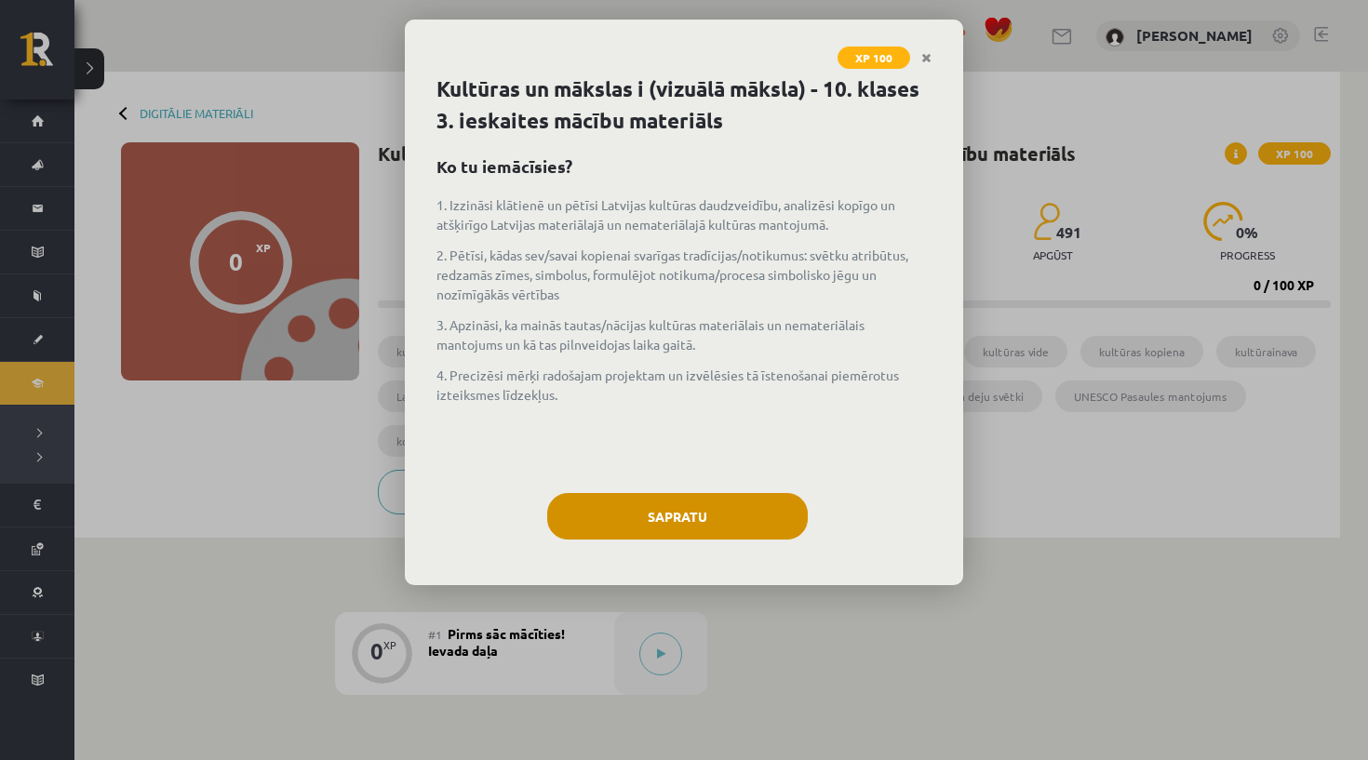
click at [689, 518] on button "Sapratu" at bounding box center [677, 516] width 261 height 47
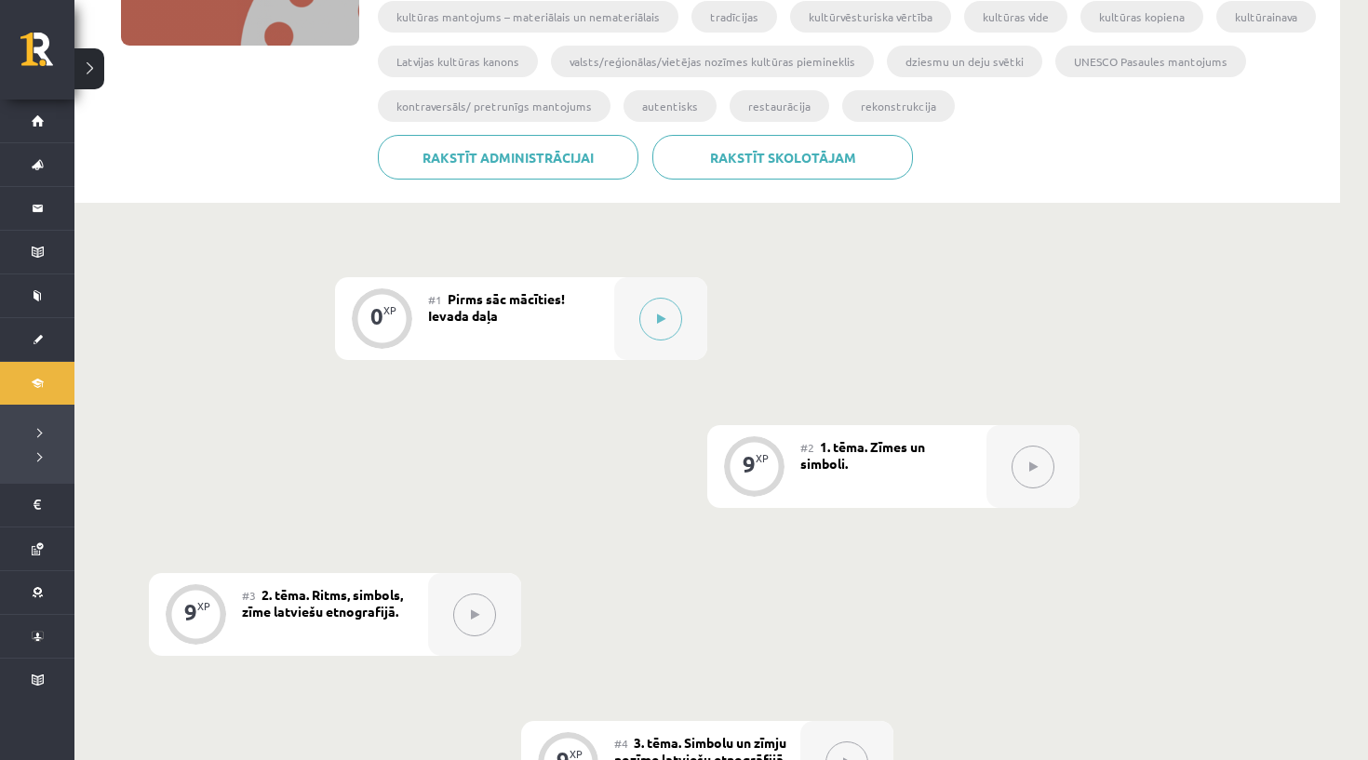
scroll to position [338, 0]
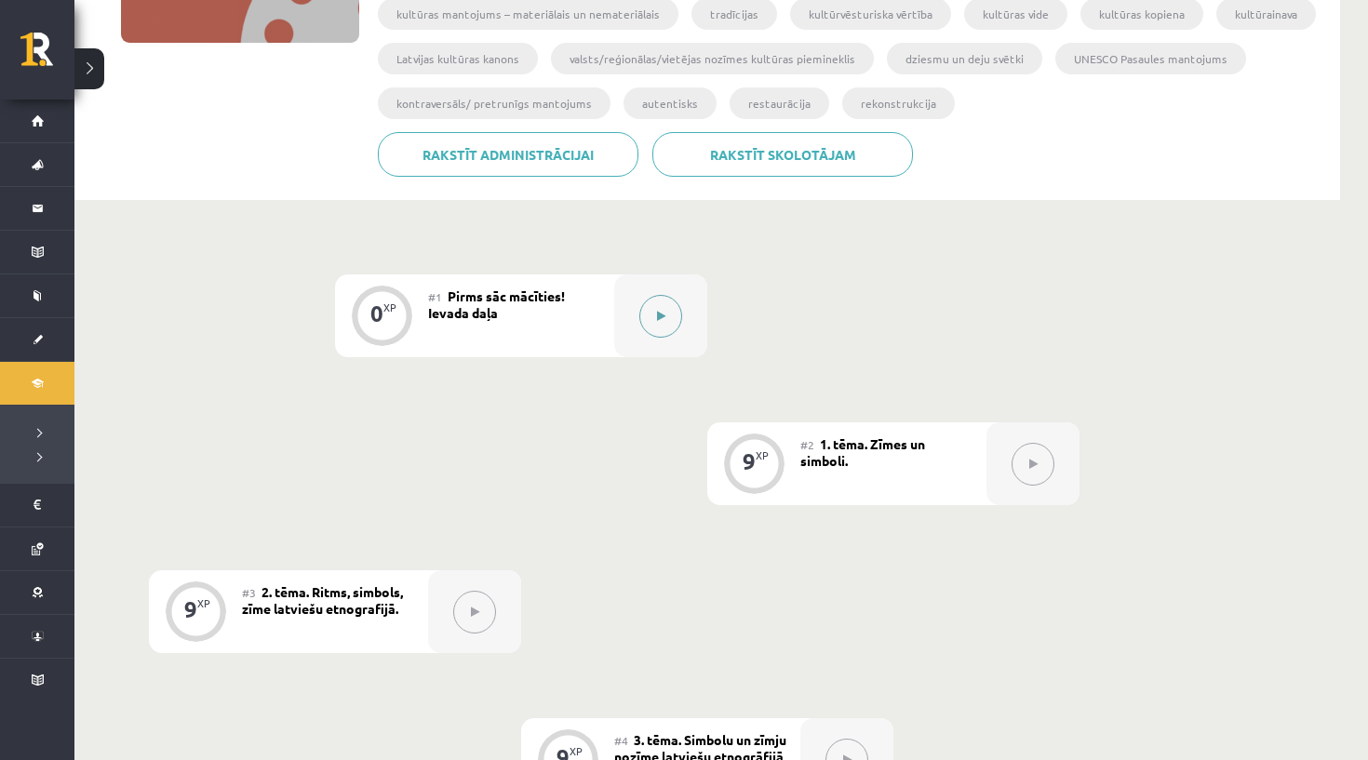
click at [674, 311] on button at bounding box center [660, 316] width 43 height 43
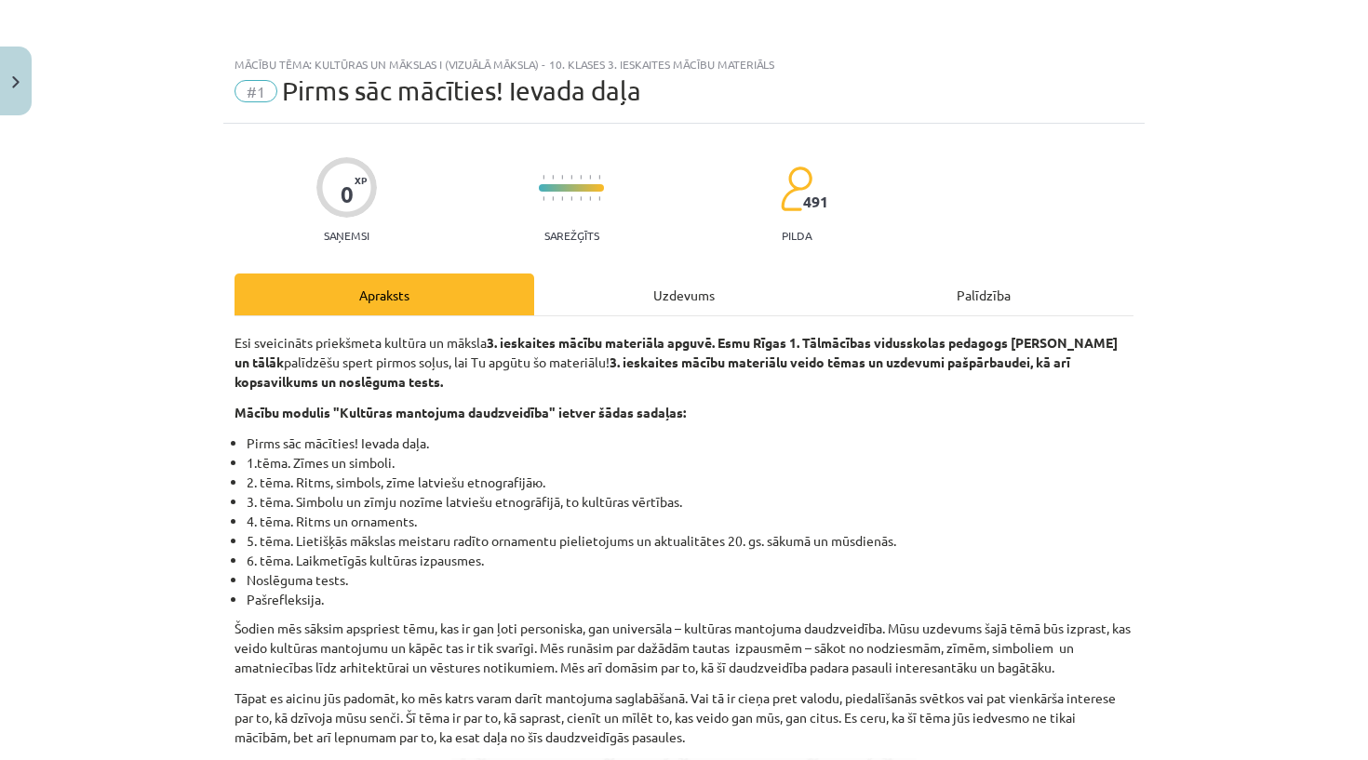
click at [678, 303] on div "Uzdevums" at bounding box center [684, 295] width 300 height 42
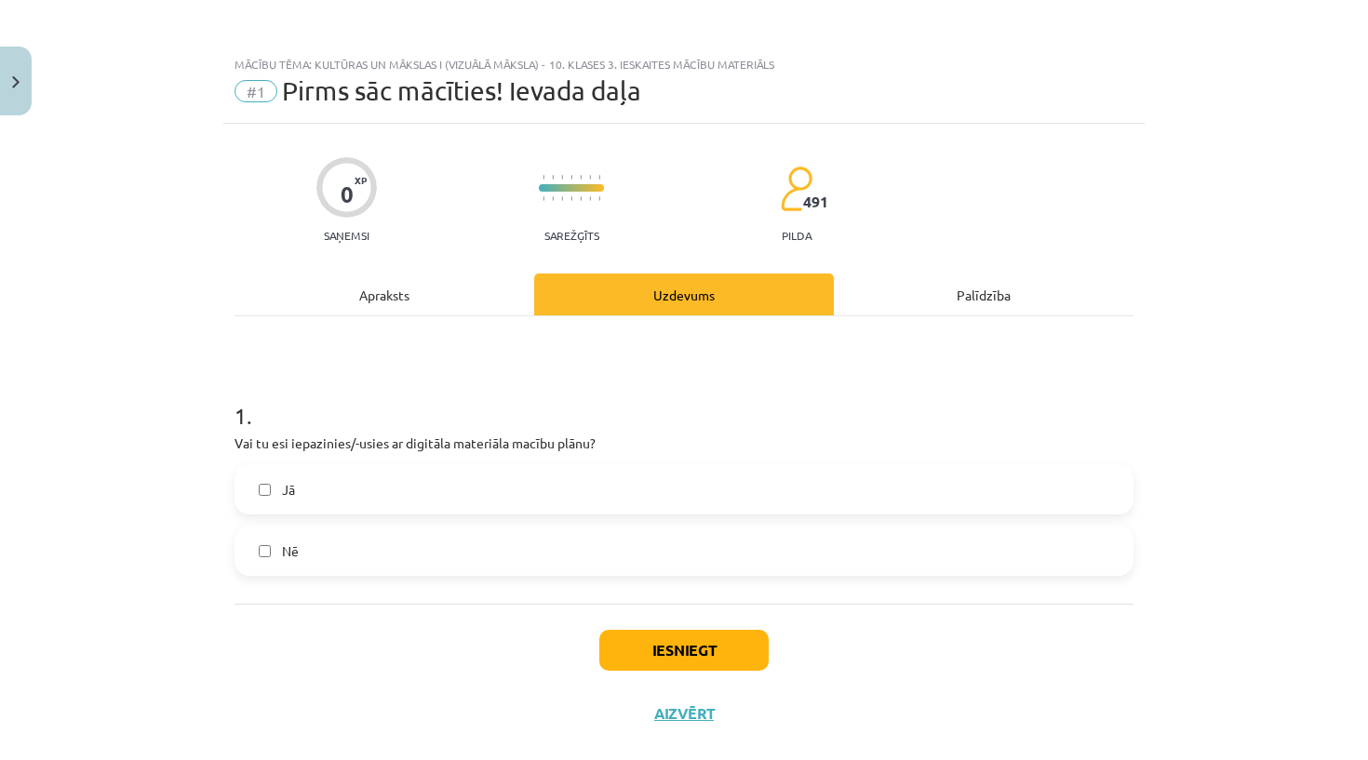
scroll to position [34, 0]
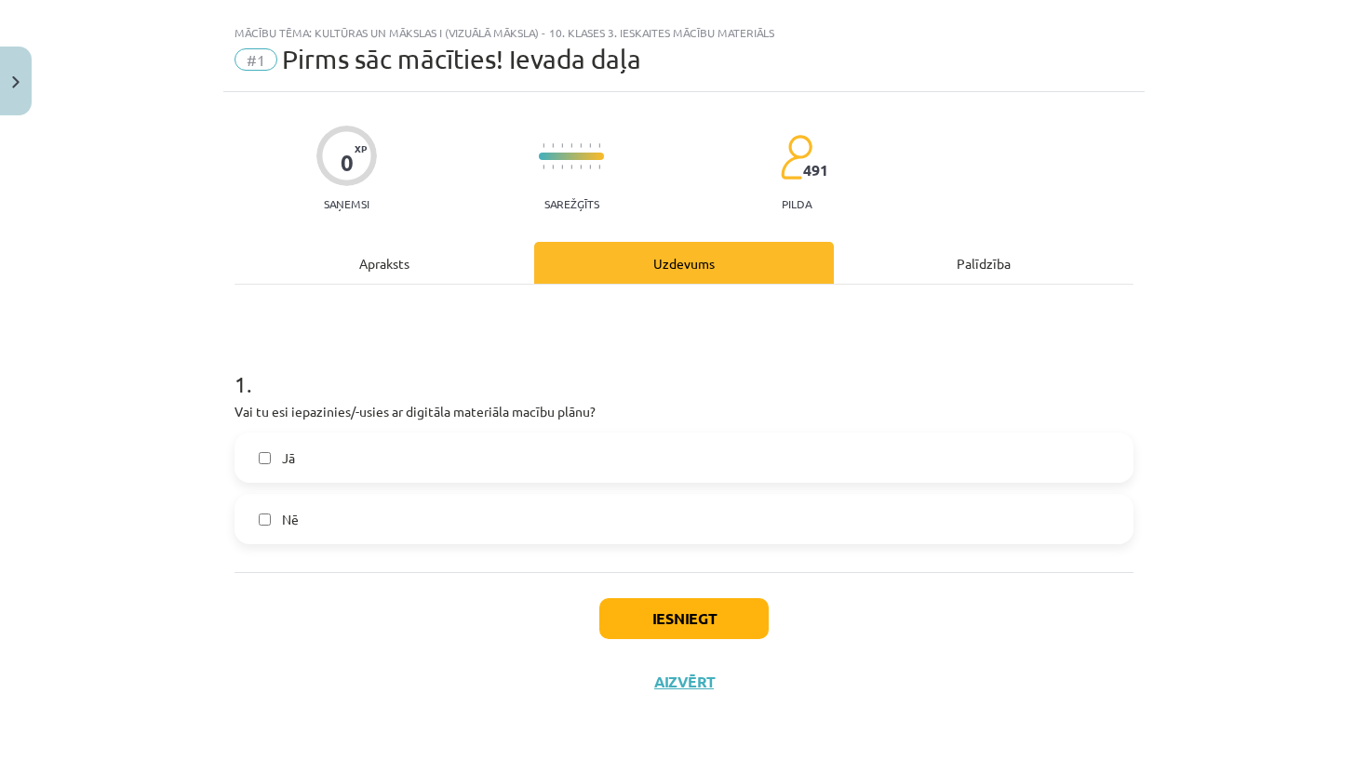
click at [549, 463] on label "Jā" at bounding box center [683, 457] width 895 height 47
click at [704, 622] on button "Iesniegt" at bounding box center [683, 618] width 169 height 41
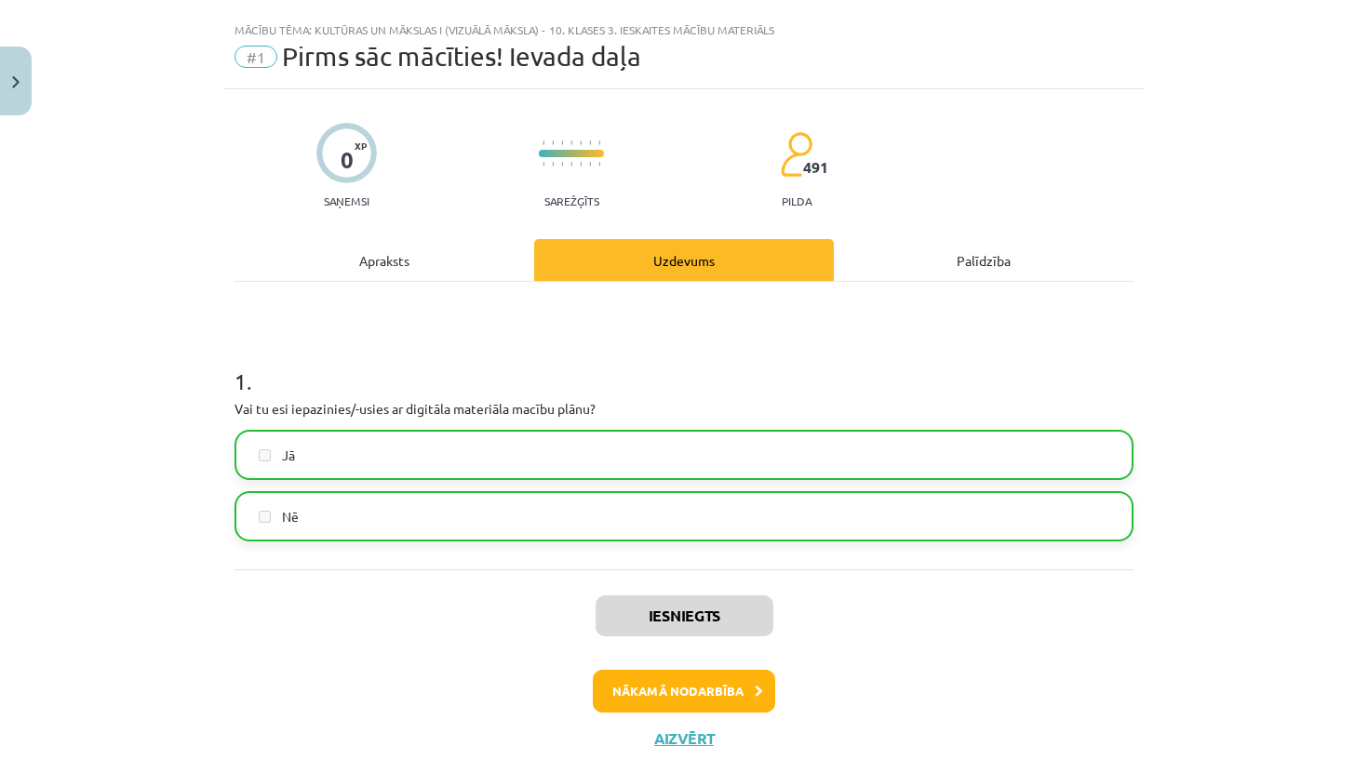
click at [681, 693] on button "Nākamā nodarbība" at bounding box center [684, 691] width 182 height 43
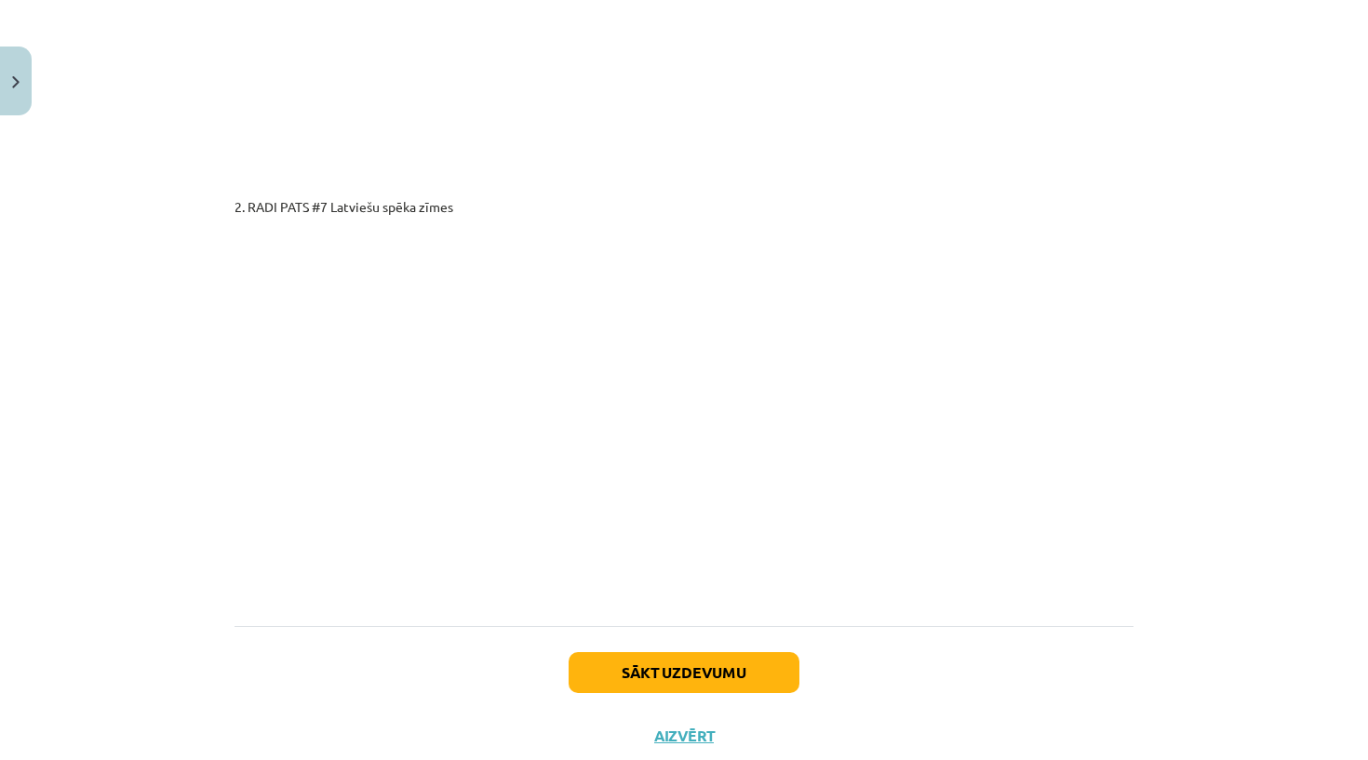
scroll to position [359, 0]
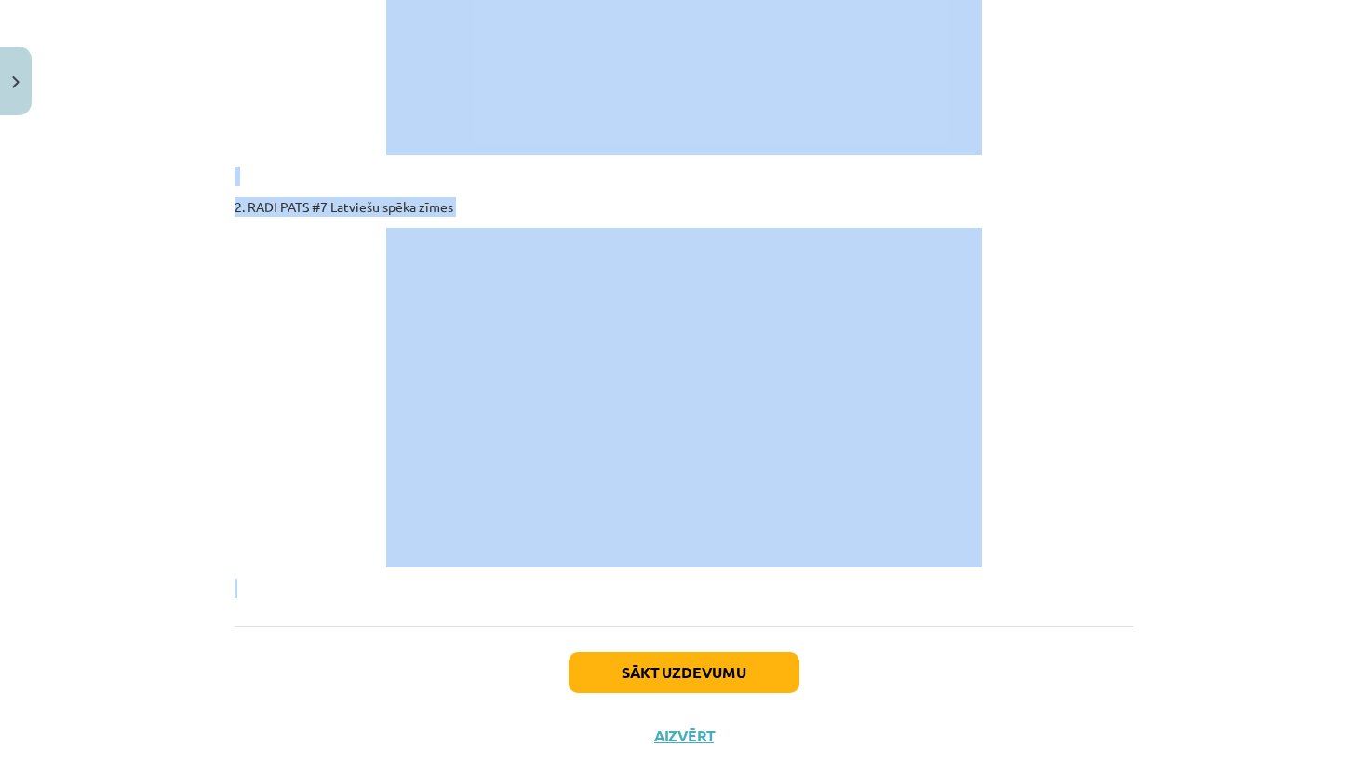
drag, startPoint x: 235, startPoint y: 339, endPoint x: 626, endPoint y: 562, distance: 450.1
copy div "Kultūras pārmantošana atklāj gan saikni starp paaudzēm dažādās sabiedrībās, val…"
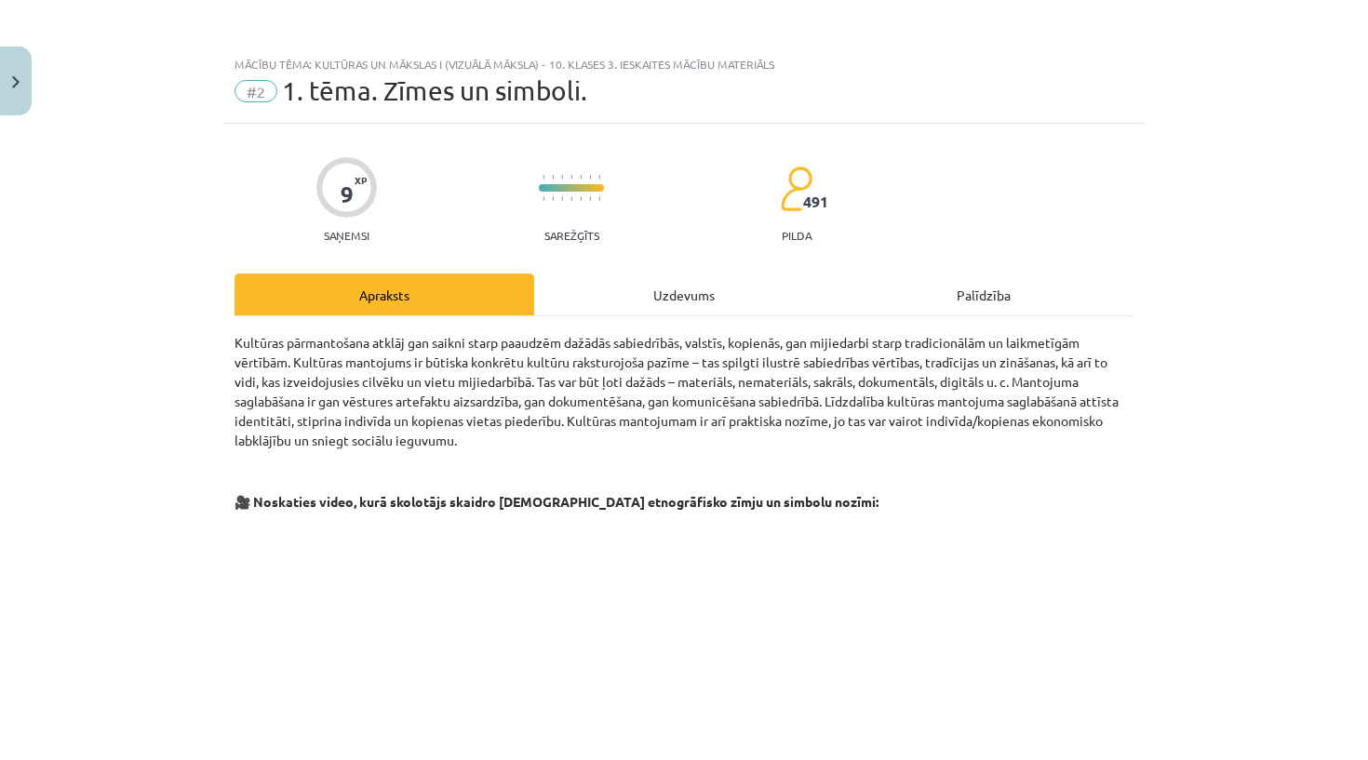
scroll to position [0, 0]
click at [675, 289] on div "Uzdevums" at bounding box center [684, 295] width 300 height 42
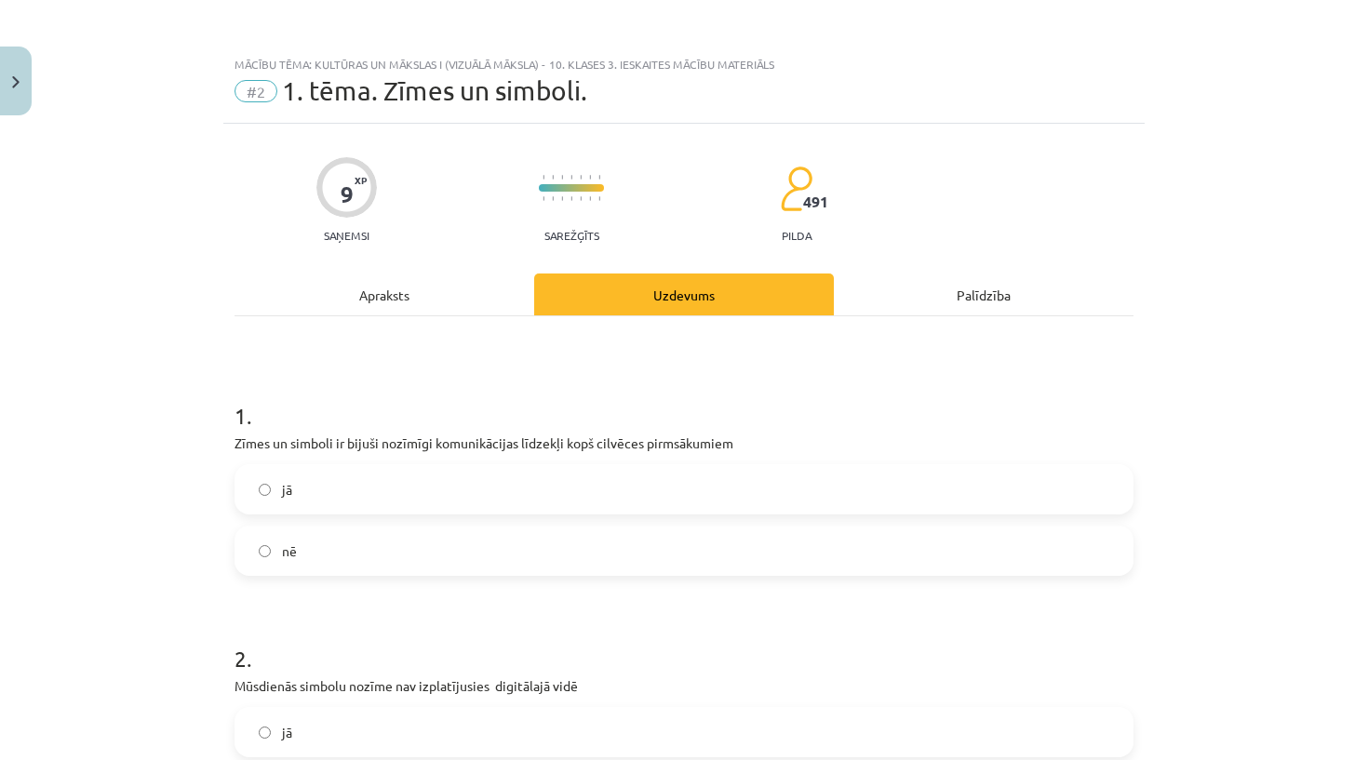
scroll to position [47, 0]
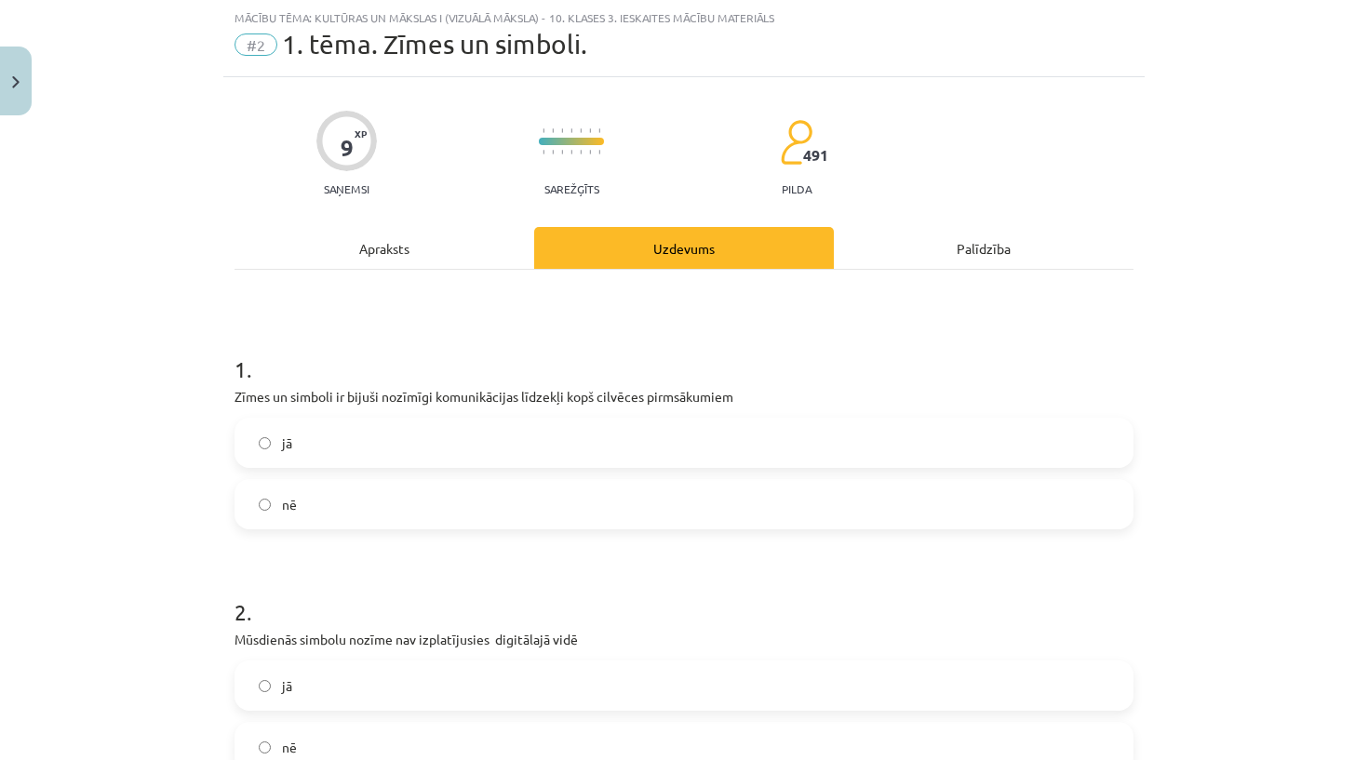
click at [588, 457] on label "jā" at bounding box center [683, 443] width 895 height 47
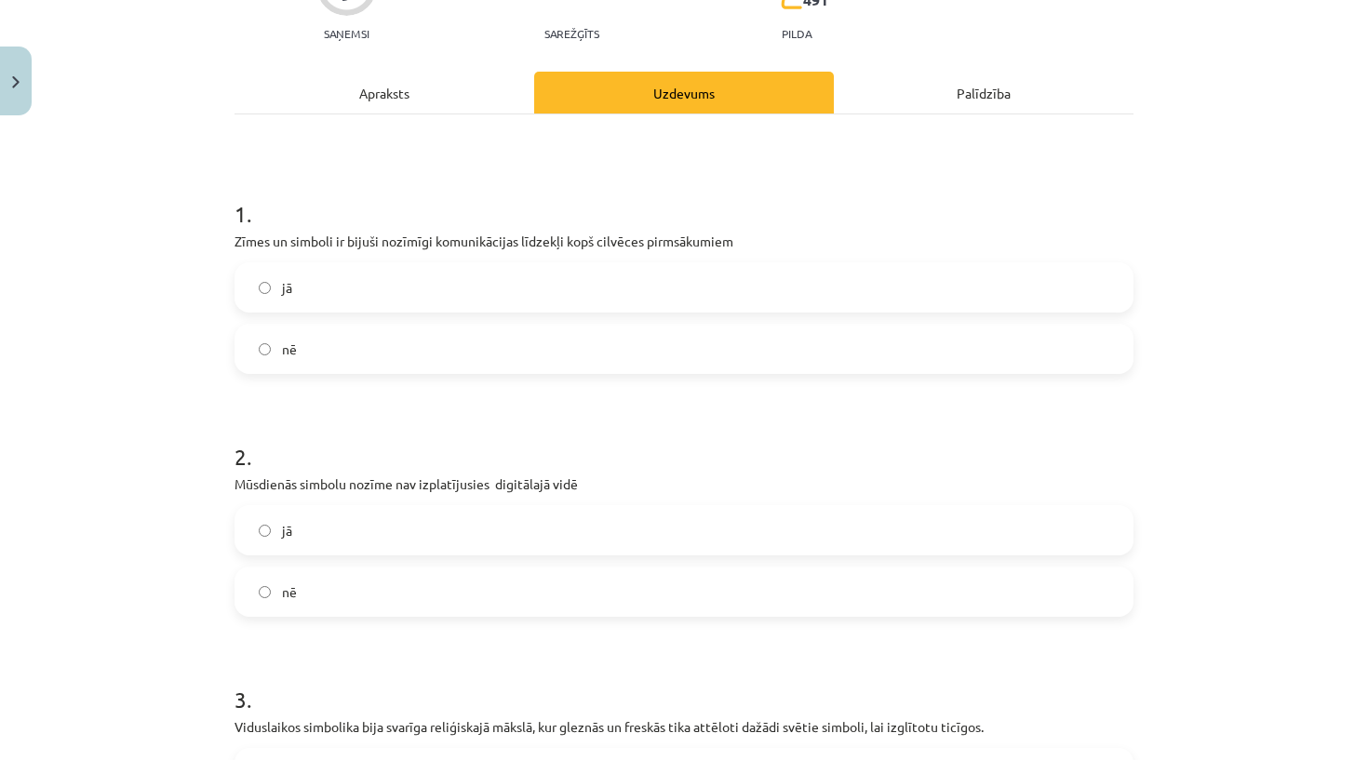
scroll to position [203, 0]
click at [489, 589] on label "nē" at bounding box center [683, 591] width 895 height 47
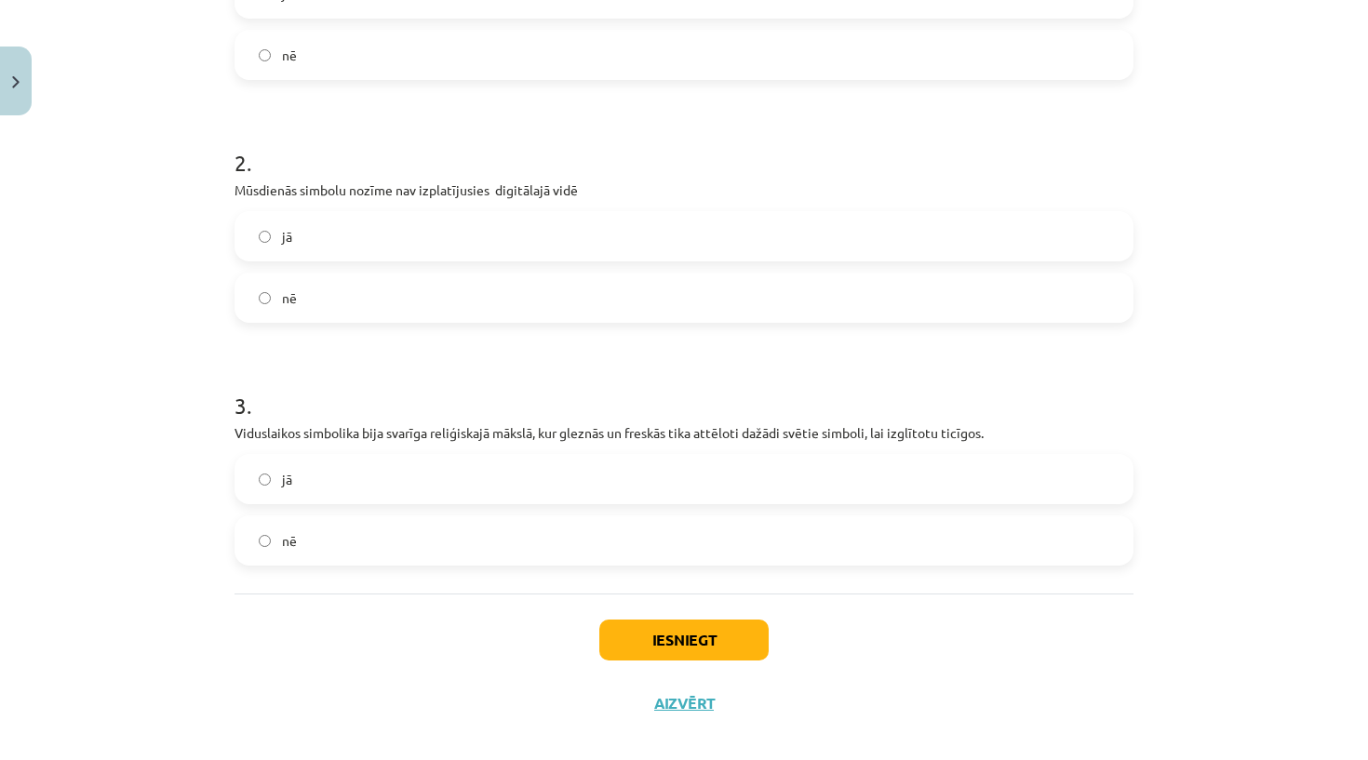
scroll to position [500, 0]
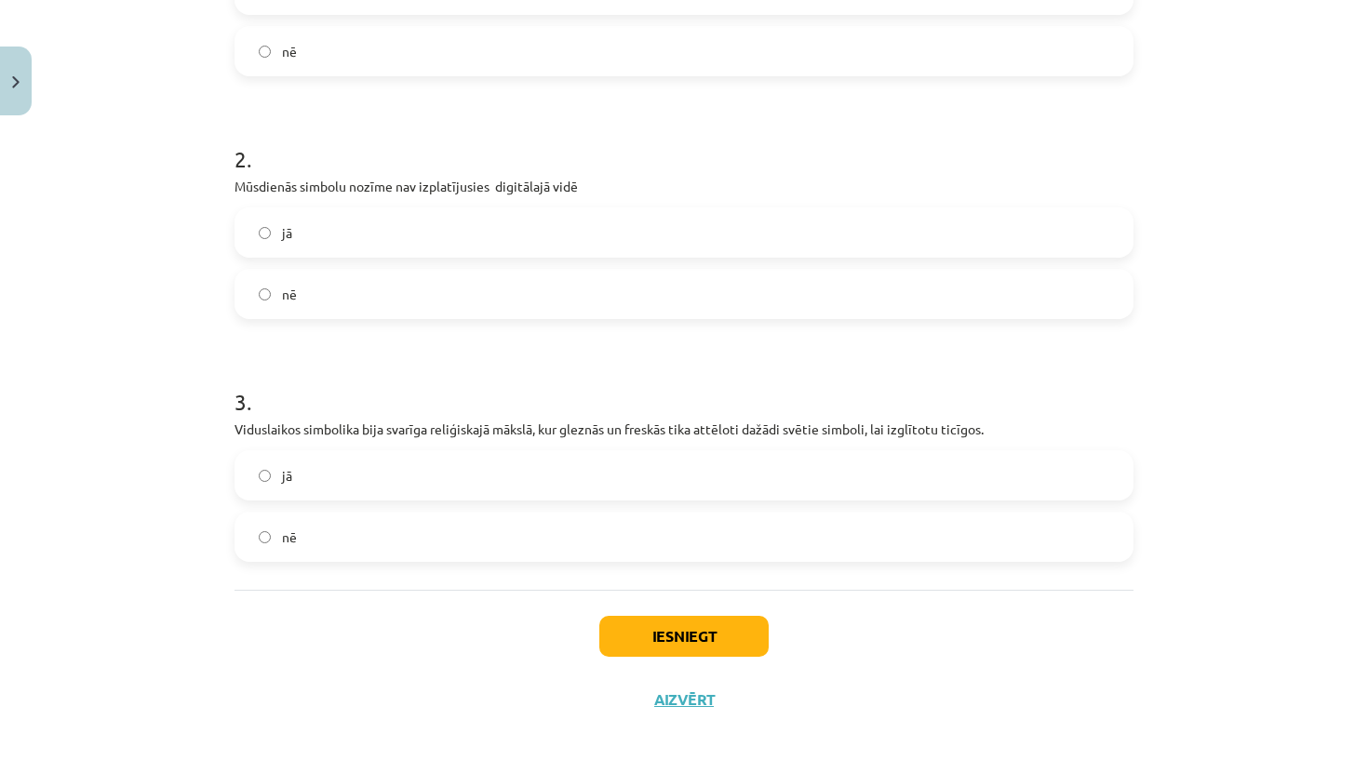
click at [510, 470] on label "jā" at bounding box center [683, 475] width 895 height 47
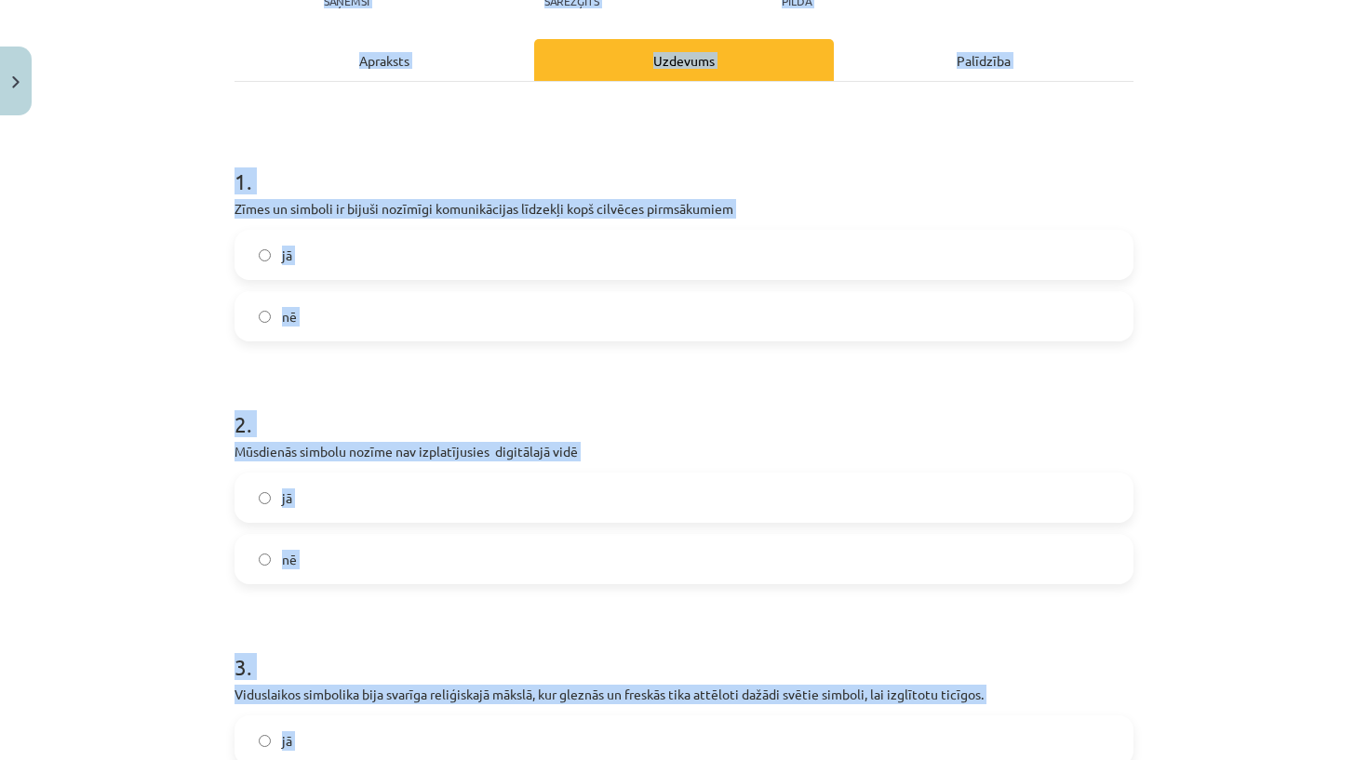
scroll to position [165, 0]
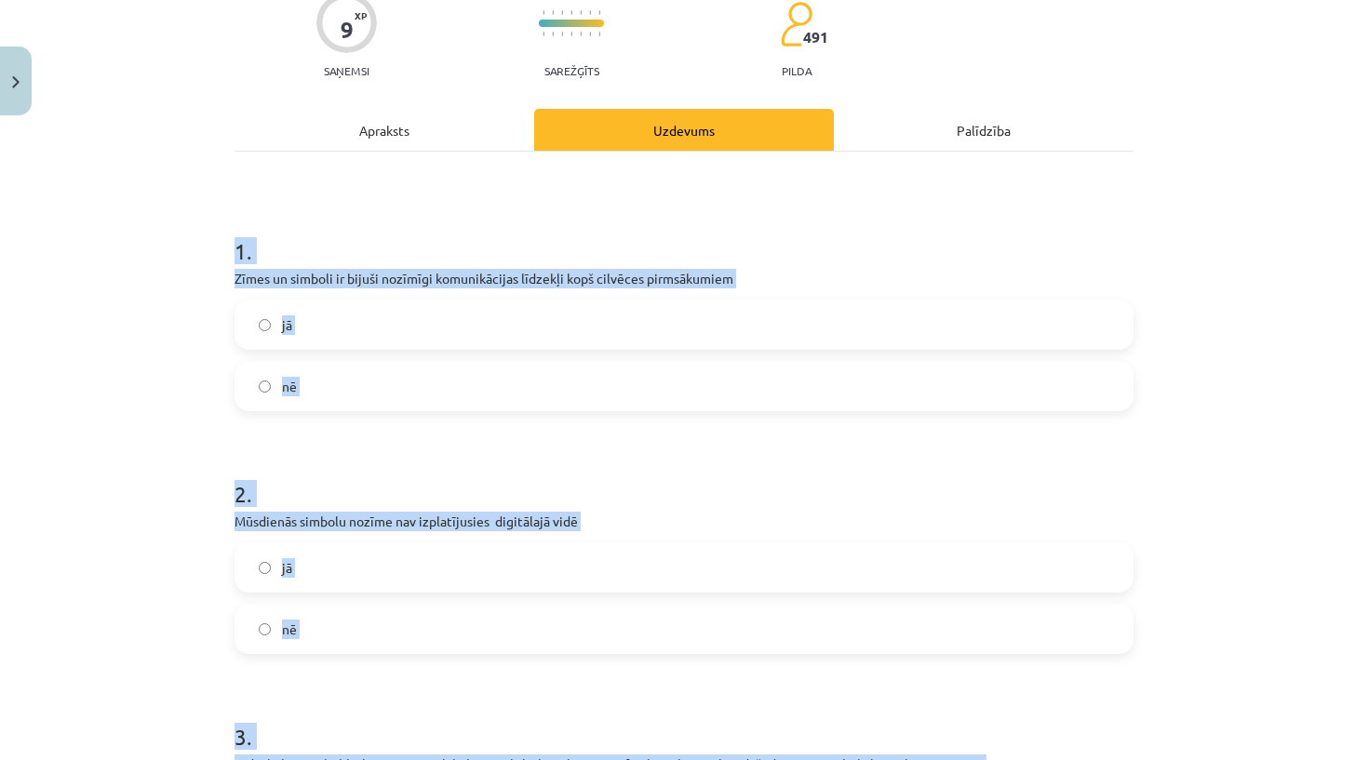
drag, startPoint x: 469, startPoint y: 599, endPoint x: 312, endPoint y: 228, distance: 403.2
click at [312, 228] on div "9 XP Saņemsi Sarežģīts 491 pilda Apraksts Uzdevums Palīdzība 1 . Zīmes un simbo…" at bounding box center [683, 512] width 921 height 1107
copy form "1 . Zīmes un simboli ir bijuši nozīmīgi komunikācijas līdzekļi kopš cilvēces pi…"
click at [312, 228] on h1 "1 ." at bounding box center [683, 235] width 899 height 58
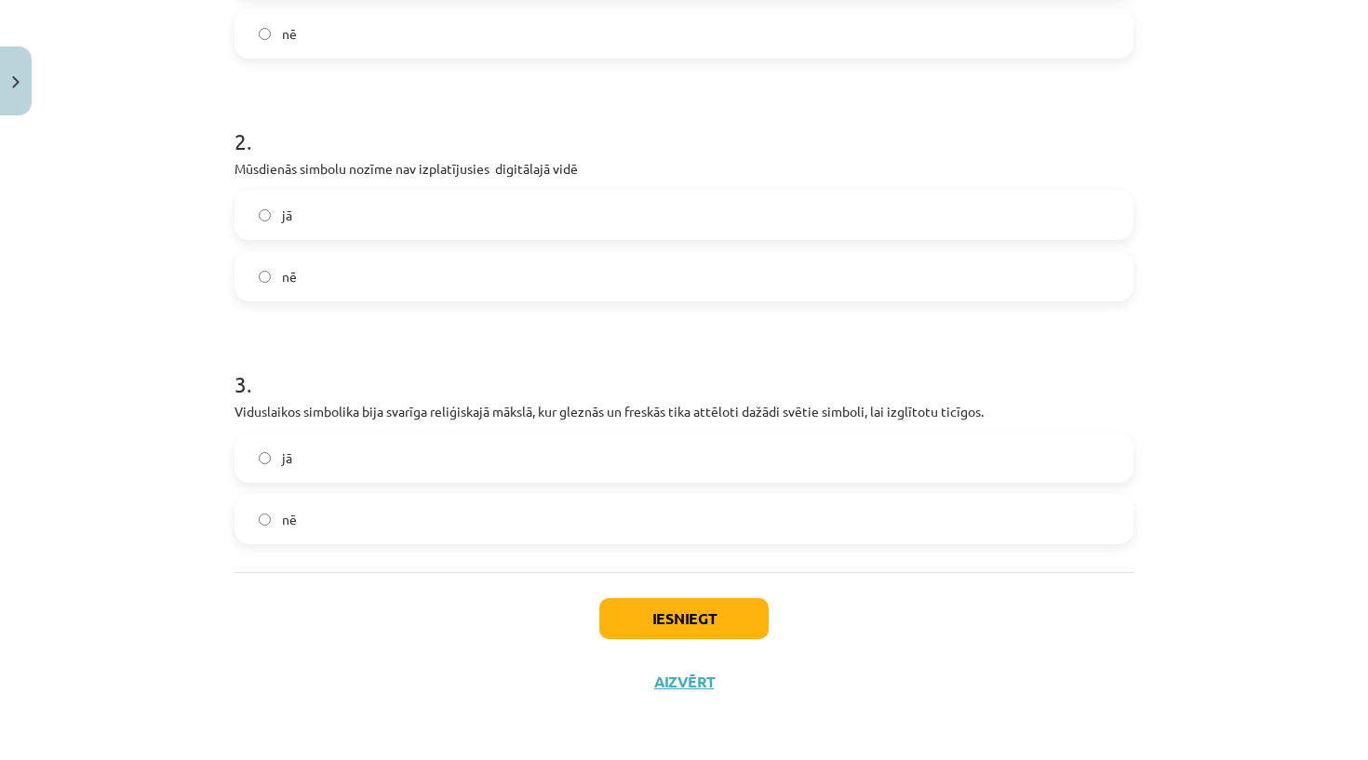
scroll to position [520, 0]
click at [672, 621] on button "Iesniegt" at bounding box center [683, 618] width 169 height 41
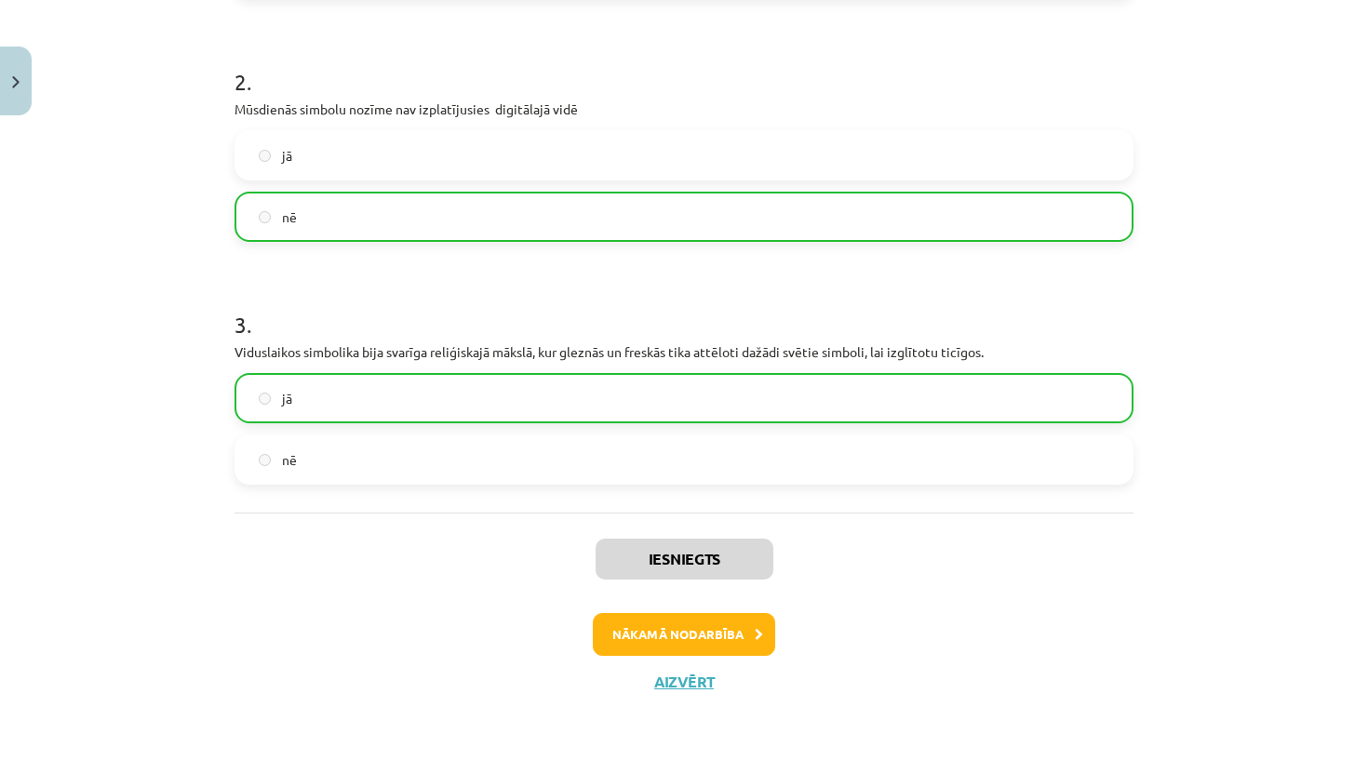
scroll to position [579, 0]
click at [756, 639] on button "Nākamā nodarbība" at bounding box center [684, 634] width 182 height 43
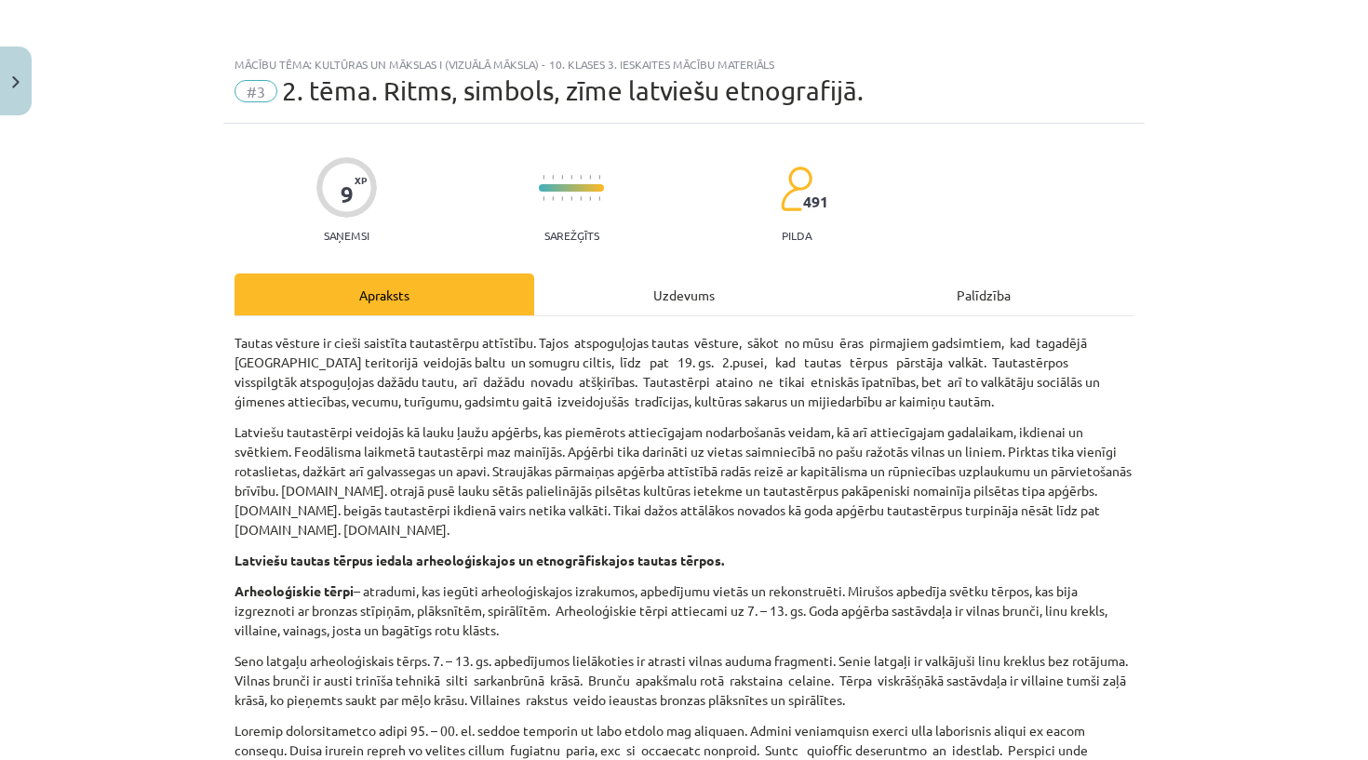
scroll to position [0, 0]
click at [662, 295] on div "Uzdevums" at bounding box center [684, 295] width 300 height 42
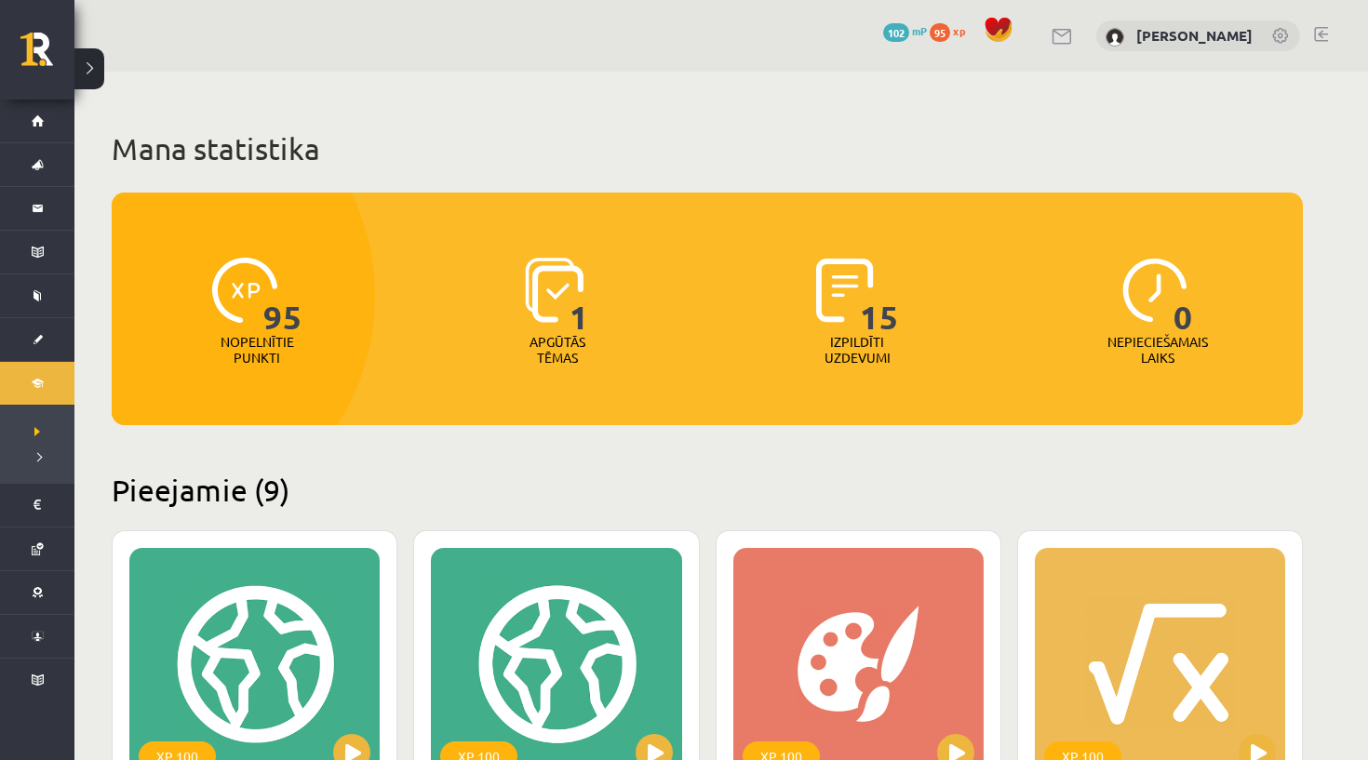
click at [929, 33] on span "95" at bounding box center [939, 32] width 20 height 19
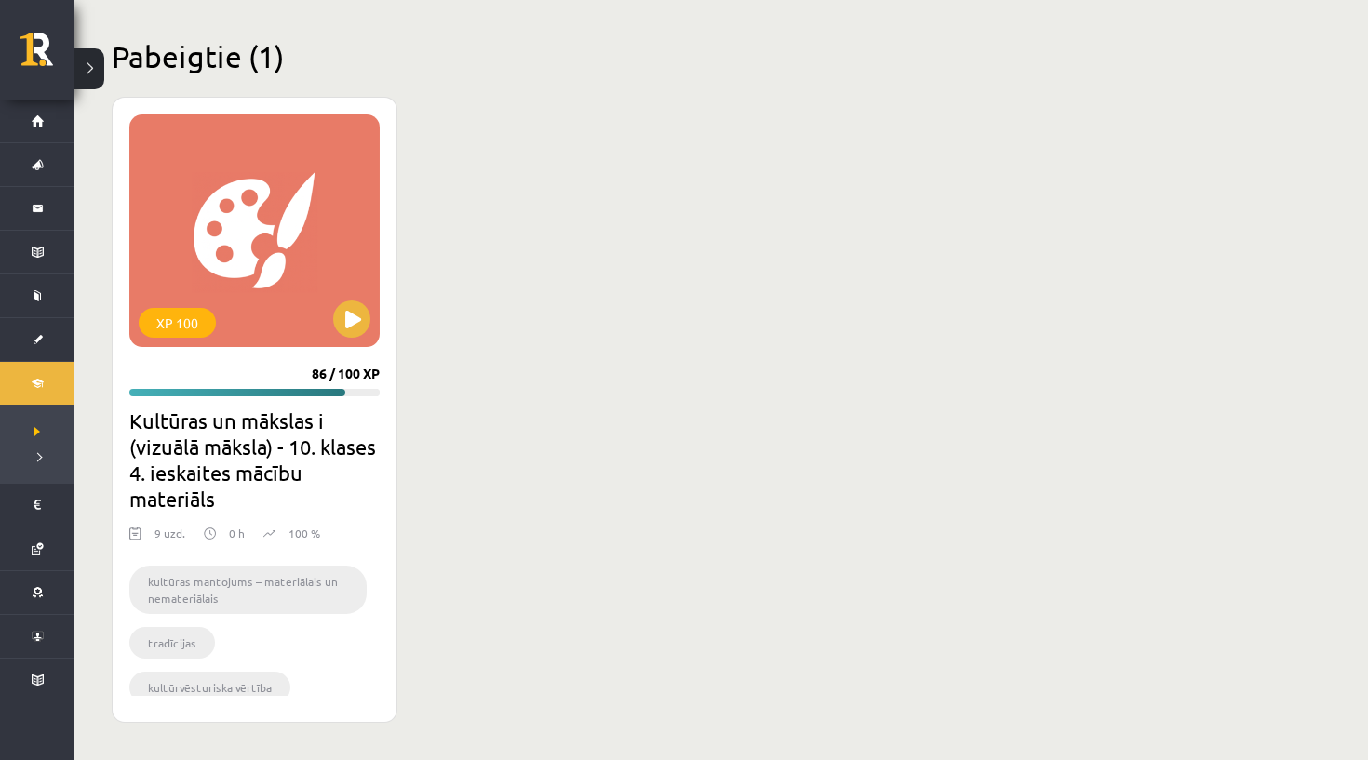
scroll to position [2449, 0]
click at [330, 305] on div "XP 100" at bounding box center [254, 230] width 250 height 233
click at [102, 60] on button at bounding box center [89, 68] width 30 height 41
